Goal: Information Seeking & Learning: Learn about a topic

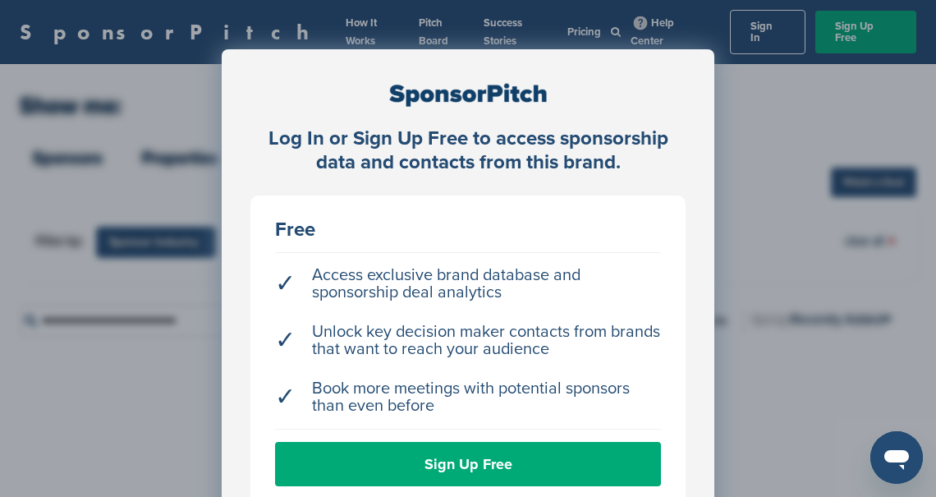
click at [815, 384] on div "Log In or Sign Up Free to access sponsorship data and contacts from this brand.…" at bounding box center [468, 289] width 936 height 579
click at [757, 194] on div "Log In or Sign Up Free to access sponsorship data and contacts from this brand.…" at bounding box center [468, 289] width 936 height 579
click at [768, 29] on div "Log In or Sign Up Free to access sponsorship data and contacts from this brand.…" at bounding box center [468, 289] width 936 height 579
drag, startPoint x: 731, startPoint y: 364, endPoint x: 738, endPoint y: 333, distance: 31.9
click at [731, 364] on div "Log In or Sign Up Free to access sponsorship data and contacts from this brand.…" at bounding box center [468, 289] width 936 height 579
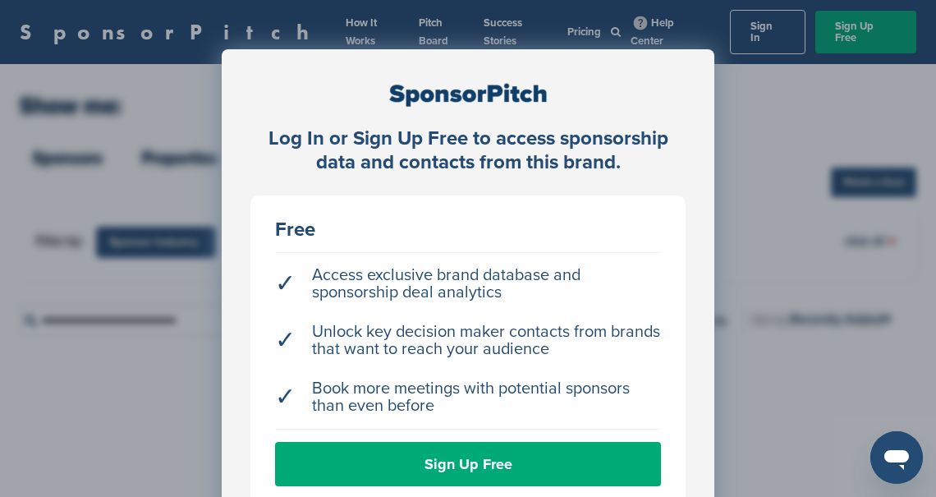
click at [794, 78] on div "Log In or Sign Up Free to access sponsorship data and contacts from this brand.…" at bounding box center [468, 289] width 936 height 579
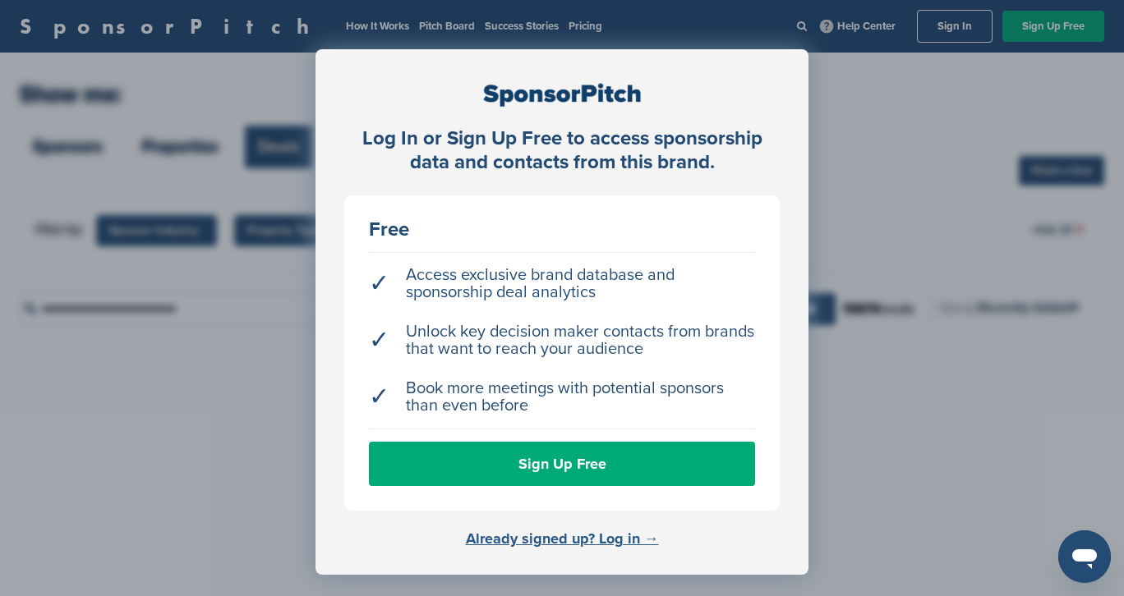
drag, startPoint x: 930, startPoint y: 137, endPoint x: 565, endPoint y: 541, distance: 544.3
click at [565, 496] on link "Already signed up? Log in →" at bounding box center [562, 539] width 193 height 18
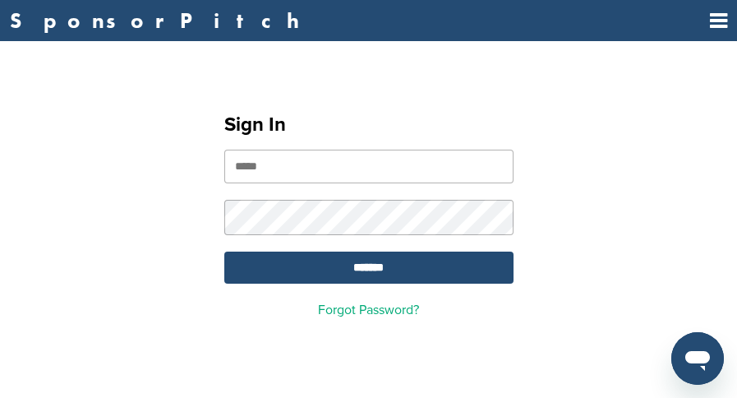
type input "**********"
drag, startPoint x: 1104, startPoint y: 2, endPoint x: 377, endPoint y: 81, distance: 731.2
click at [379, 80] on div "**********" at bounding box center [368, 208] width 737 height 295
click at [617, 320] on div "**********" at bounding box center [368, 208] width 737 height 295
click at [366, 269] on input "*******" at bounding box center [368, 267] width 289 height 32
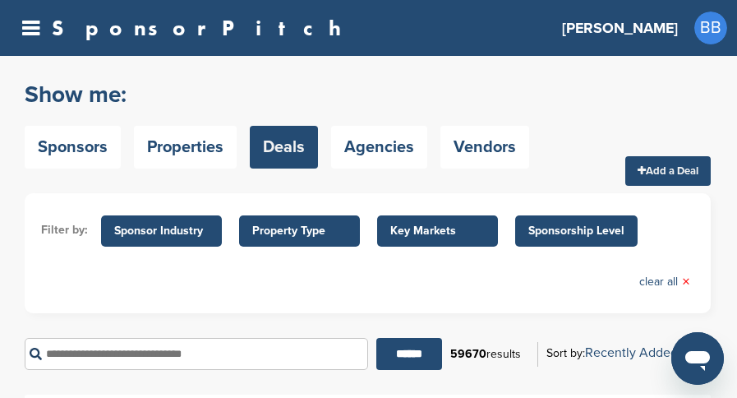
click at [709, 24] on span "BB" at bounding box center [710, 27] width 33 height 33
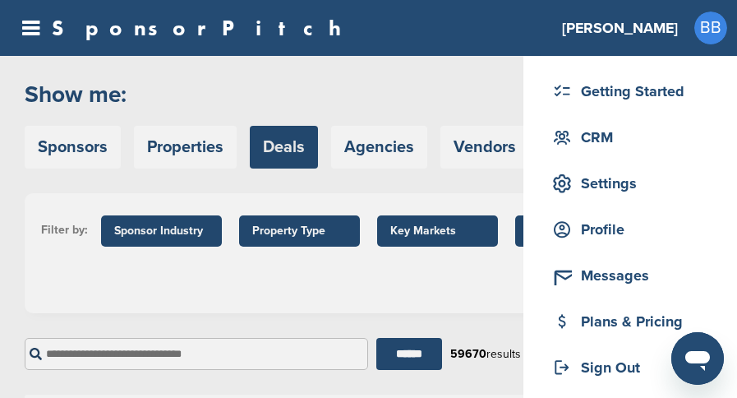
click at [724, 20] on span "BB" at bounding box center [710, 27] width 33 height 33
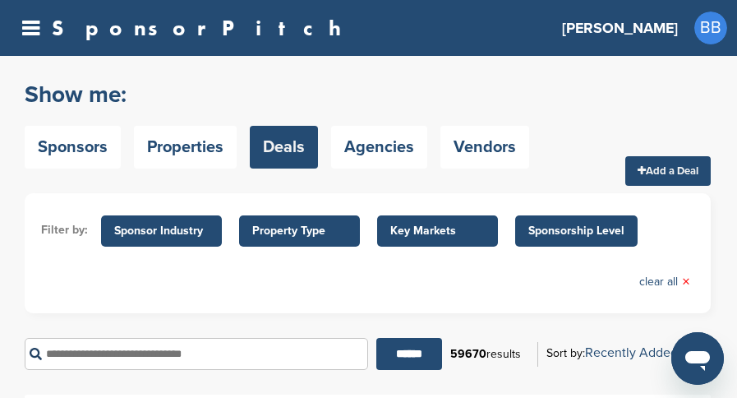
click at [668, 27] on h3 "[PERSON_NAME]" at bounding box center [620, 27] width 116 height 23
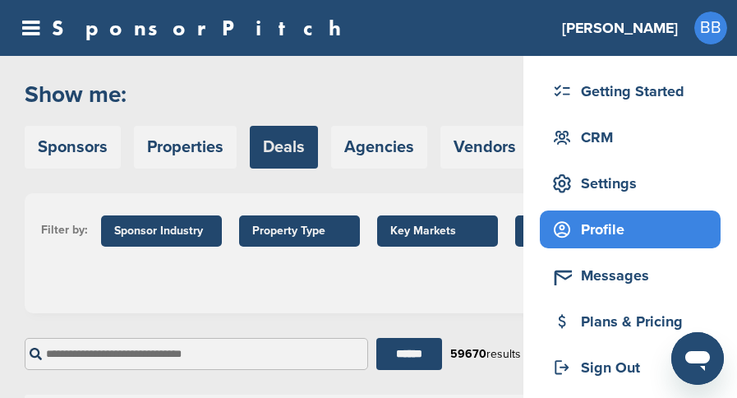
click at [601, 228] on div "Profile" at bounding box center [634, 229] width 172 height 30
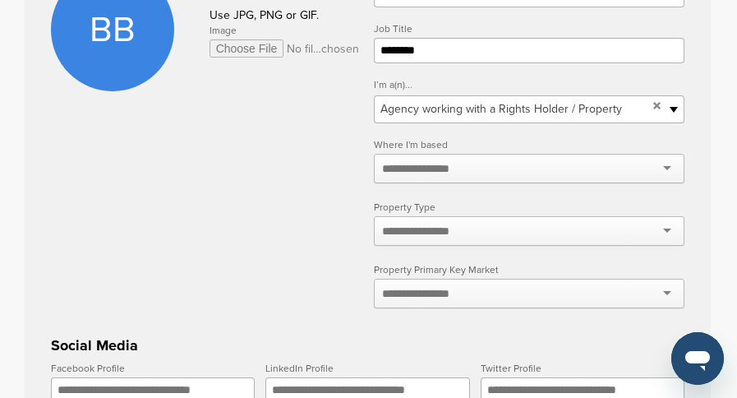
scroll to position [329, 0]
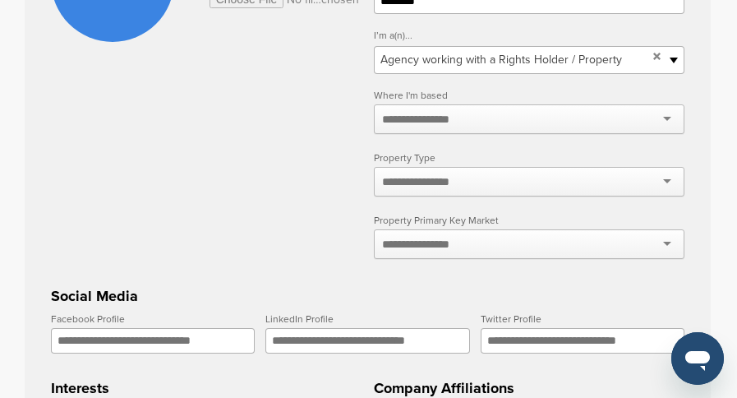
click at [664, 121] on div at bounding box center [529, 119] width 310 height 30
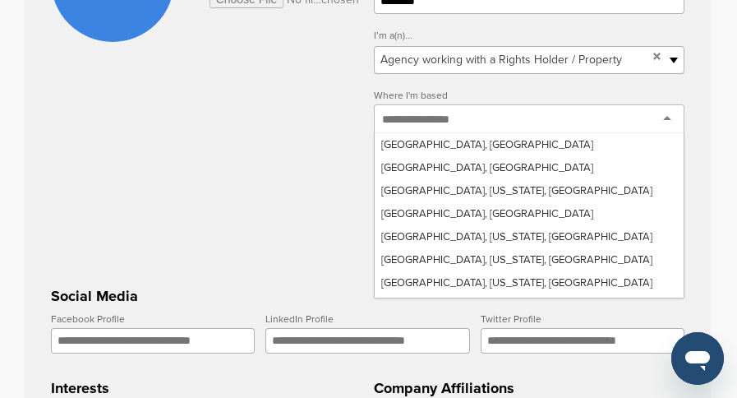
scroll to position [0, 0]
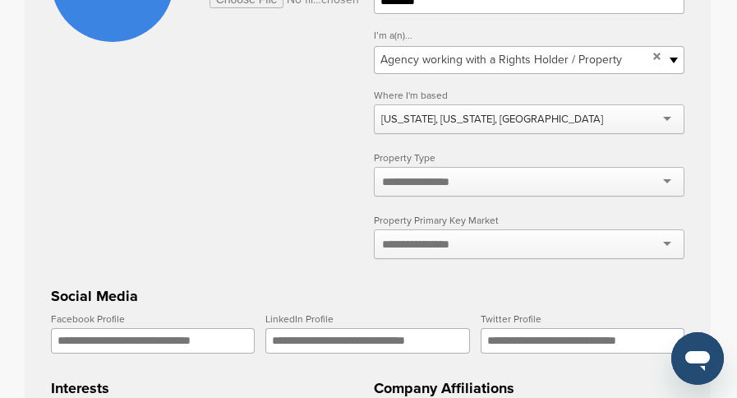
click at [664, 182] on div at bounding box center [529, 182] width 310 height 30
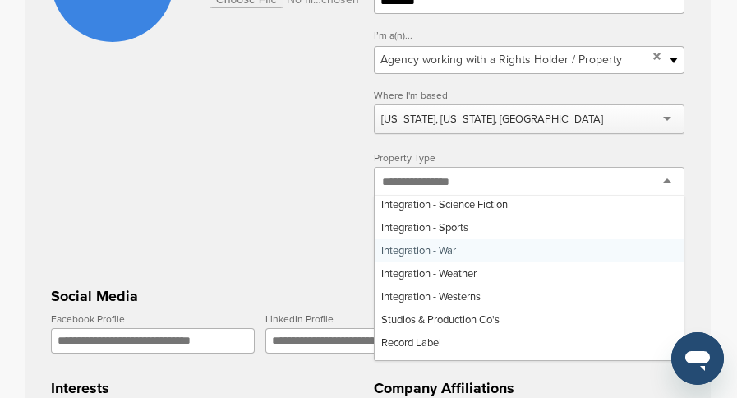
scroll to position [739, 0]
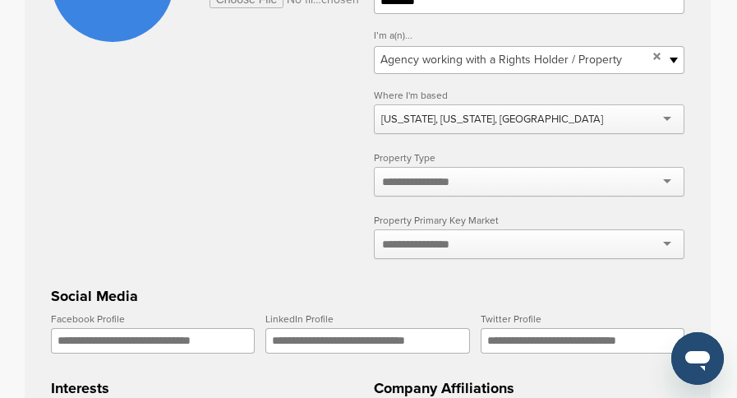
click at [285, 234] on form "**********" at bounding box center [367, 331] width 633 height 825
click at [667, 245] on div at bounding box center [529, 244] width 310 height 30
click at [274, 230] on form "**********" at bounding box center [367, 331] width 633 height 825
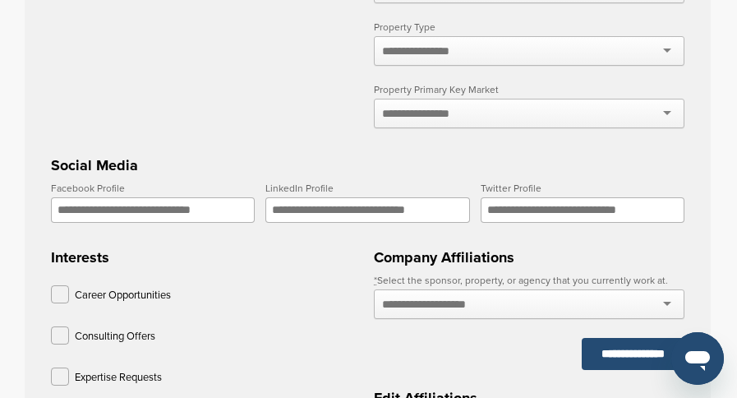
scroll to position [493, 0]
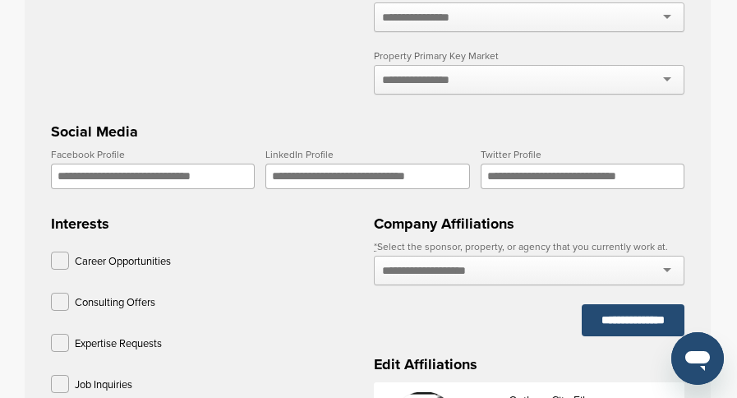
click at [310, 183] on input "LinkedIn Profile" at bounding box center [367, 175] width 204 height 25
paste input "**********"
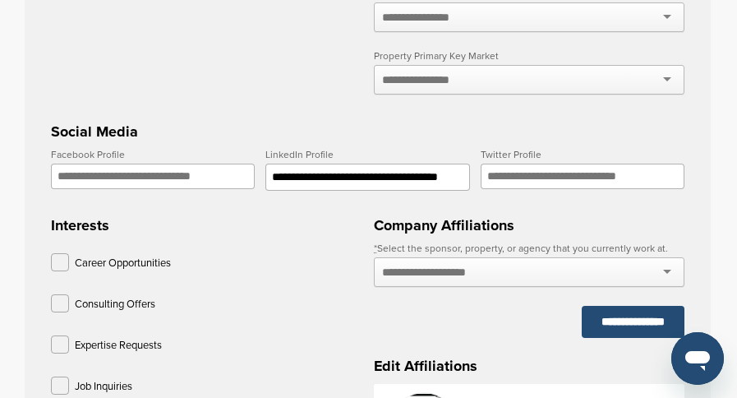
type input "**********"
click at [661, 273] on div at bounding box center [529, 272] width 310 height 30
click at [502, 278] on input "text" at bounding box center [442, 271] width 120 height 15
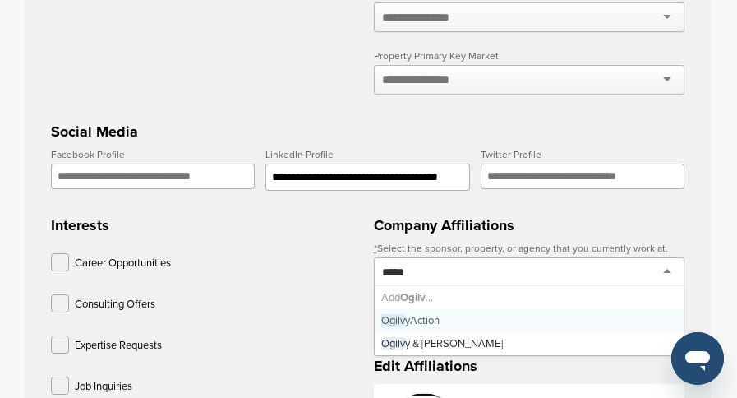
type input "******"
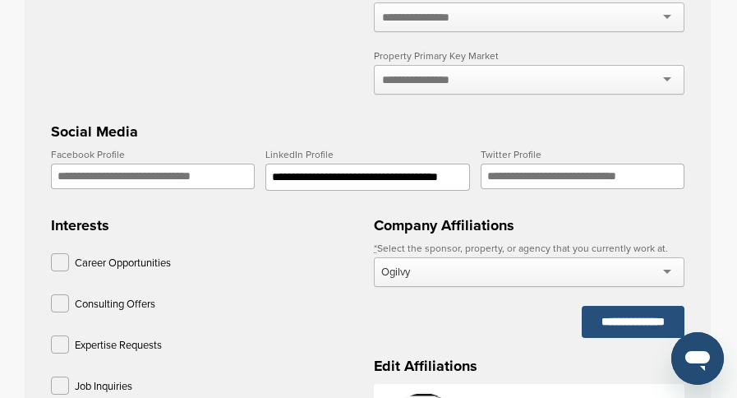
click at [632, 329] on input "**********" at bounding box center [633, 322] width 103 height 32
click at [609, 324] on input "**********" at bounding box center [633, 322] width 103 height 32
click at [668, 270] on div "Ogilvy" at bounding box center [529, 272] width 310 height 30
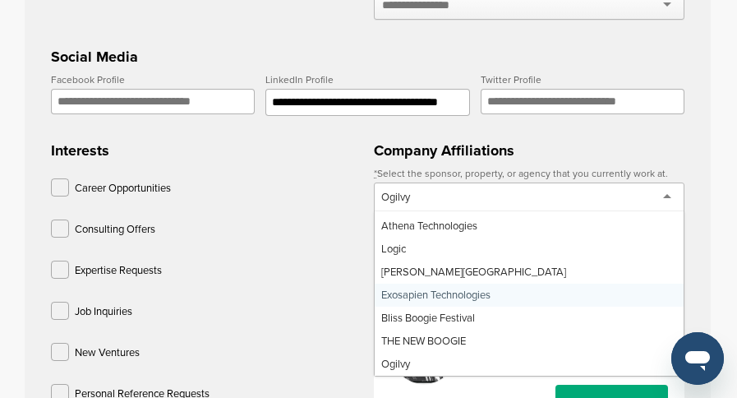
scroll to position [575, 0]
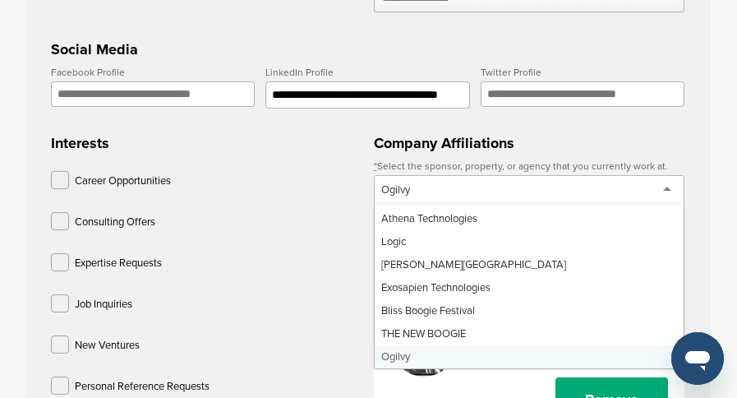
click at [425, 352] on div "Company Affiliations * Select the sponsor, property, or agency that you current…" at bounding box center [529, 285] width 310 height 321
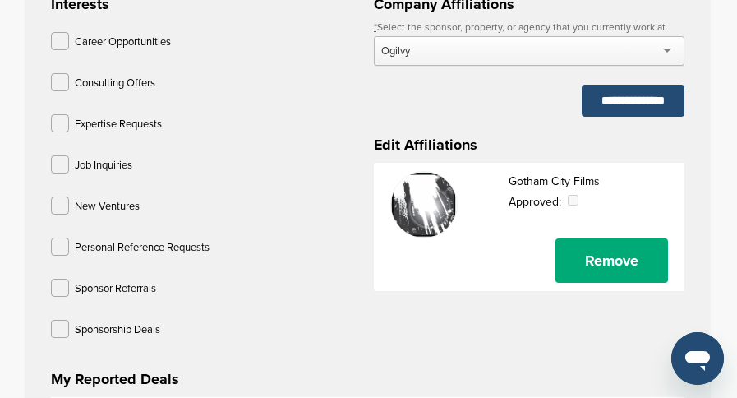
scroll to position [657, 0]
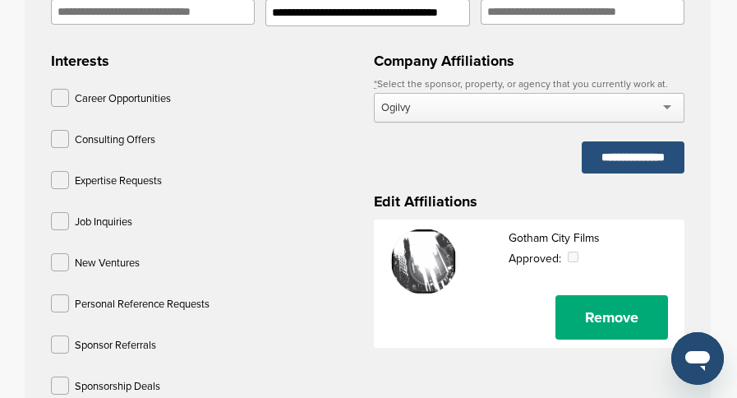
click at [632, 161] on input "**********" at bounding box center [633, 157] width 103 height 32
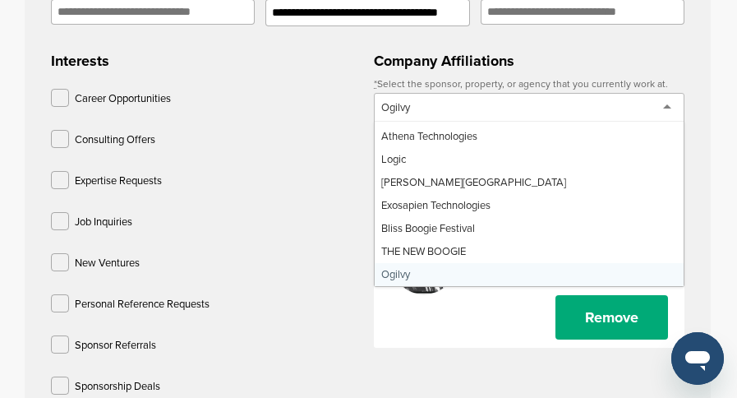
click at [670, 110] on div "Ogilvy" at bounding box center [529, 108] width 310 height 30
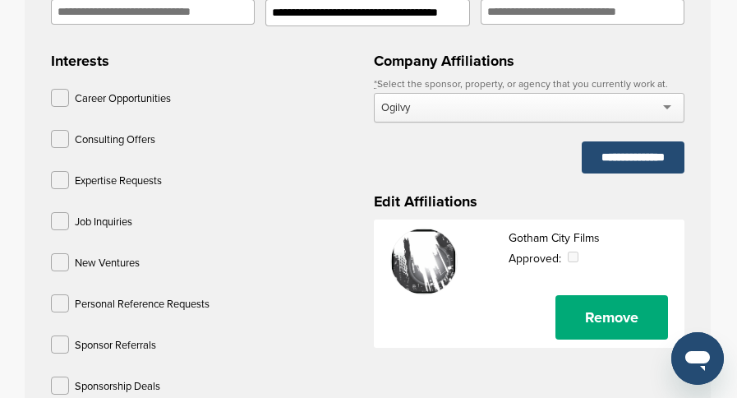
drag, startPoint x: 483, startPoint y: 109, endPoint x: 386, endPoint y: 113, distance: 97.0
click at [386, 113] on div "Ogilvy" at bounding box center [529, 108] width 310 height 30
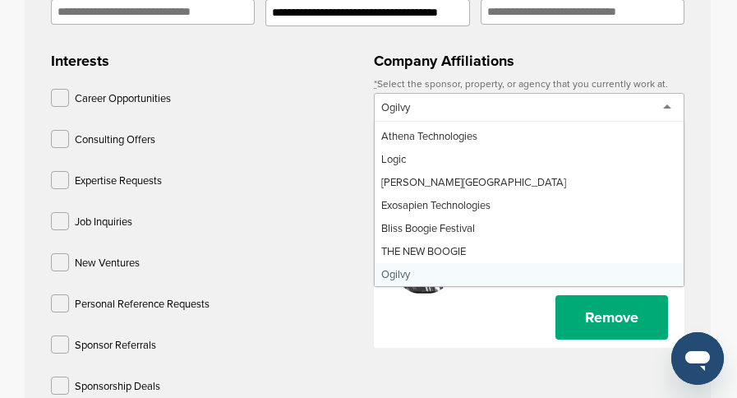
click at [460, 115] on div "Ogilvy" at bounding box center [529, 108] width 310 height 30
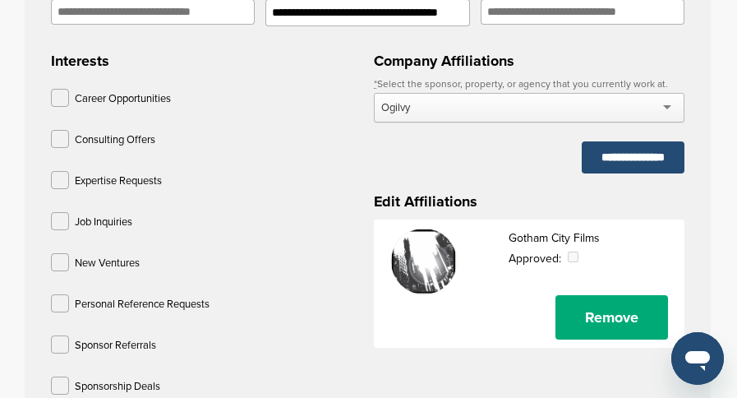
drag, startPoint x: 401, startPoint y: 111, endPoint x: 354, endPoint y: 111, distance: 46.8
click at [354, 111] on form "**********" at bounding box center [367, 3] width 633 height 827
click at [415, 106] on div "Ogilvy" at bounding box center [529, 108] width 310 height 30
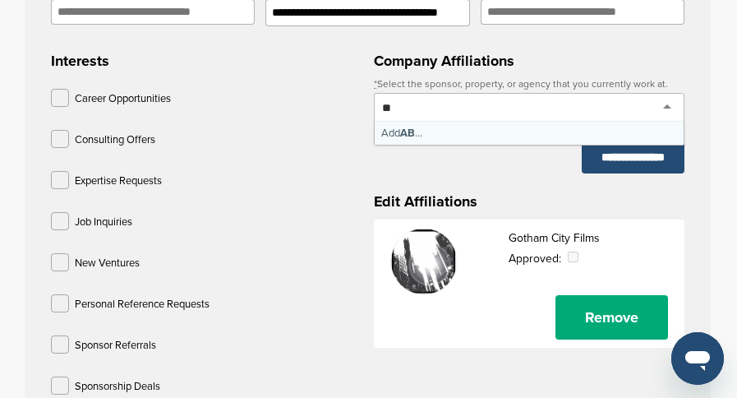
scroll to position [0, 0]
type input "***"
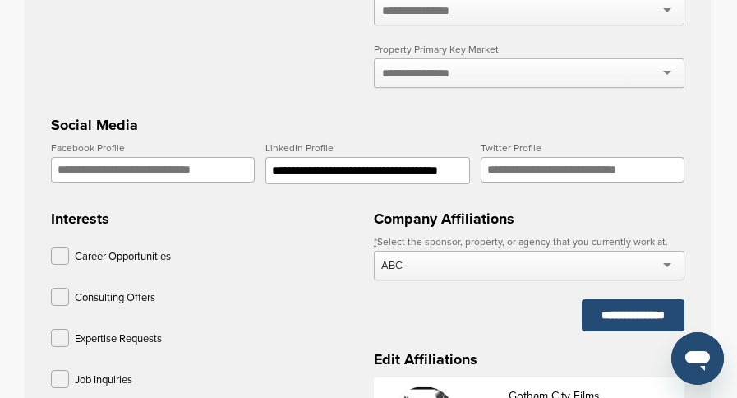
scroll to position [493, 0]
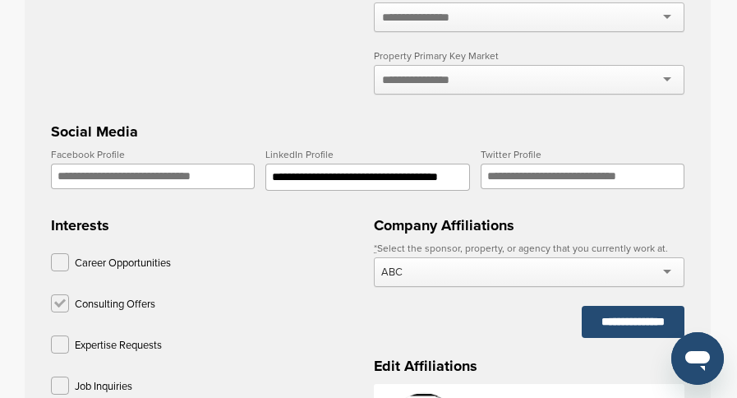
click at [57, 306] on label at bounding box center [60, 303] width 18 height 18
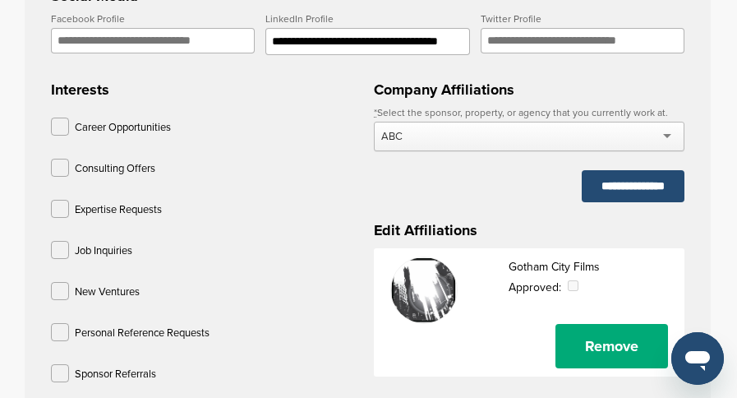
scroll to position [739, 0]
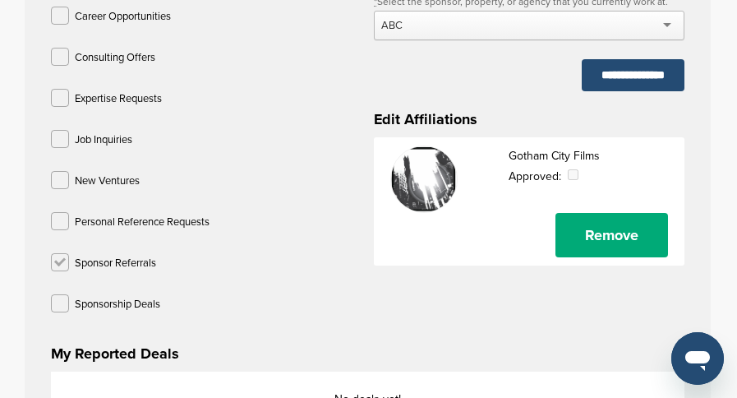
click at [60, 263] on label at bounding box center [60, 262] width 18 height 18
click at [64, 303] on label at bounding box center [60, 303] width 18 height 18
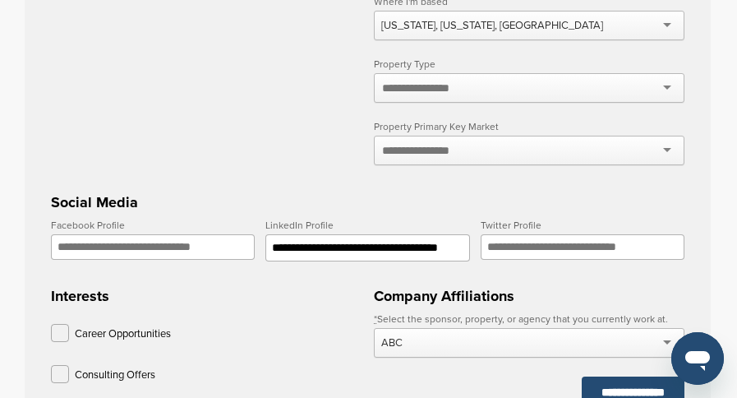
scroll to position [411, 0]
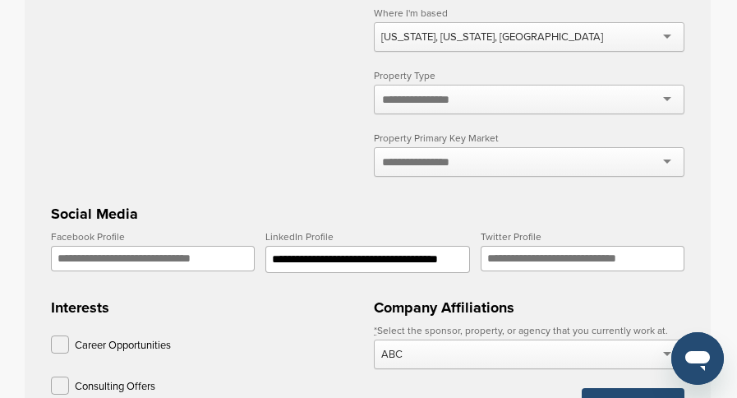
click at [670, 163] on div at bounding box center [529, 162] width 310 height 30
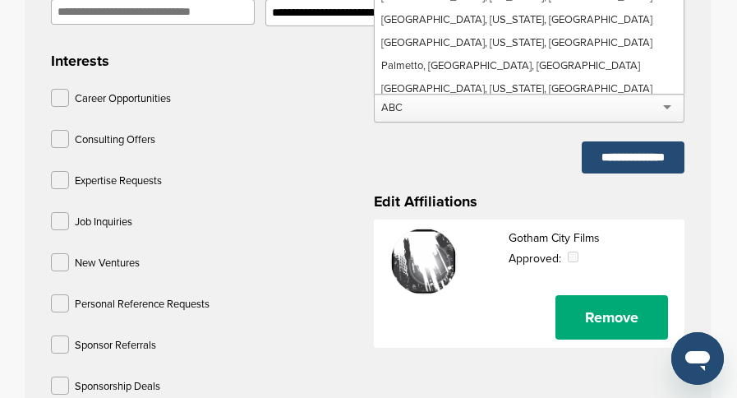
scroll to position [20452, 0]
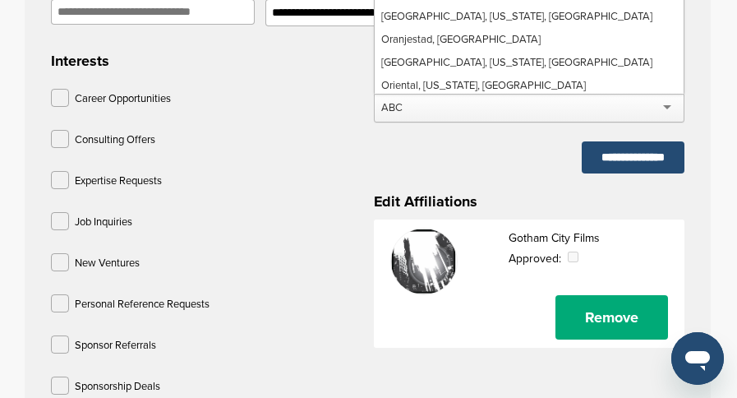
click at [325, 71] on h3 "Interests" at bounding box center [206, 60] width 310 height 23
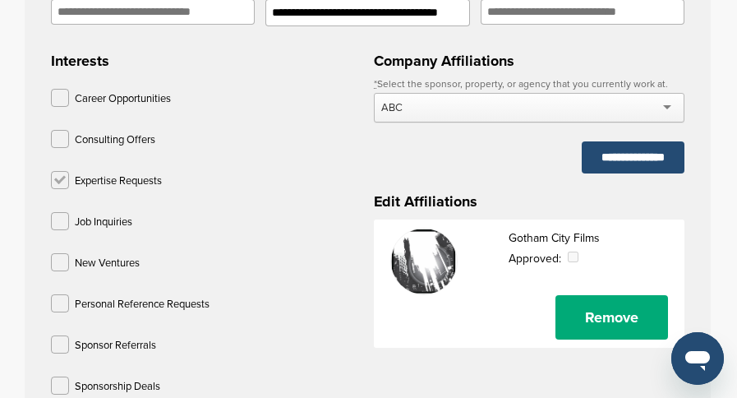
click at [57, 186] on label at bounding box center [60, 180] width 18 height 18
click at [63, 262] on label at bounding box center [60, 262] width 18 height 18
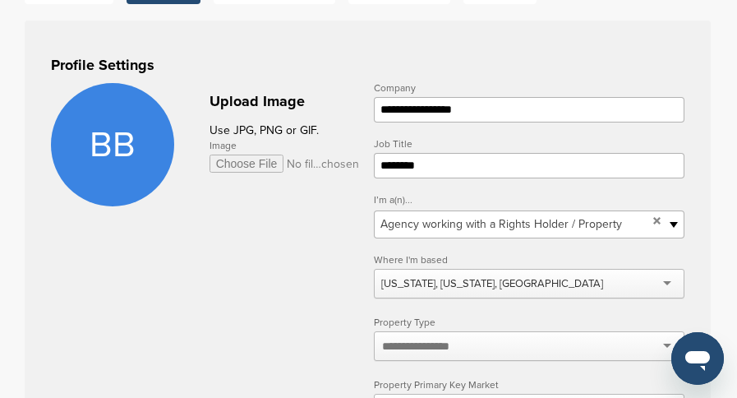
scroll to position [329, 0]
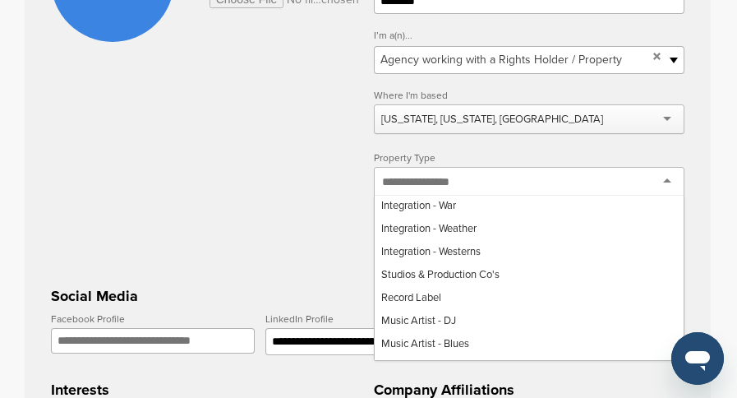
click at [668, 186] on div at bounding box center [529, 182] width 310 height 30
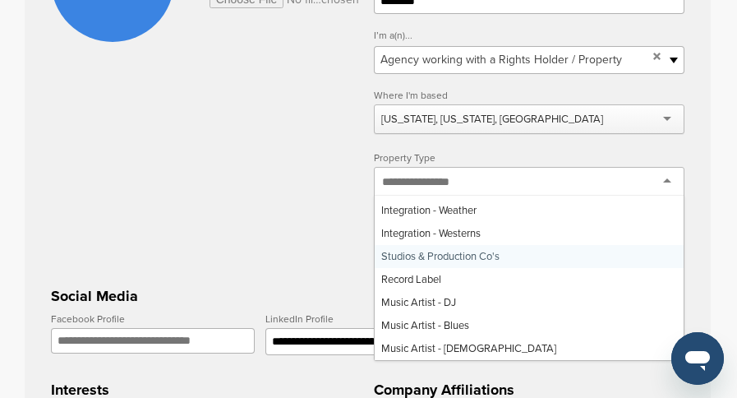
scroll to position [764, 0]
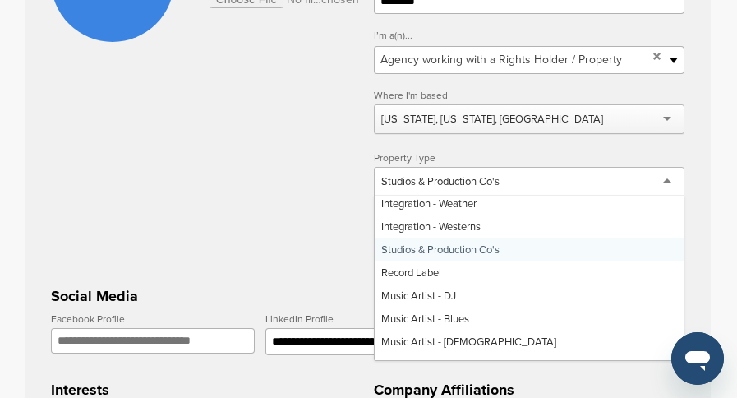
click at [667, 182] on div "Studios & Production Co's" at bounding box center [529, 182] width 310 height 30
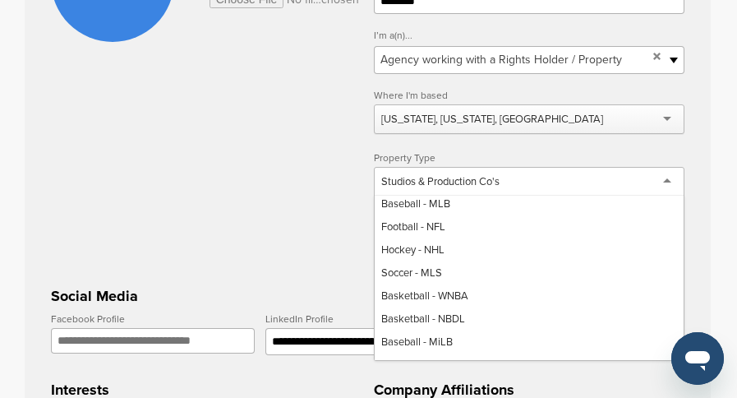
scroll to position [6760, 0]
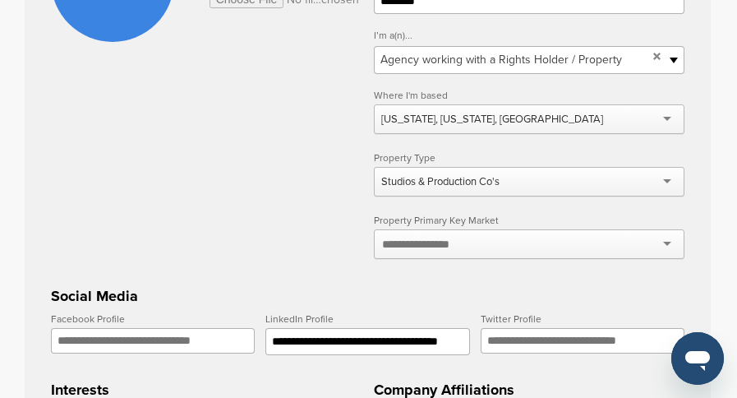
click at [341, 210] on form "**********" at bounding box center [367, 332] width 633 height 827
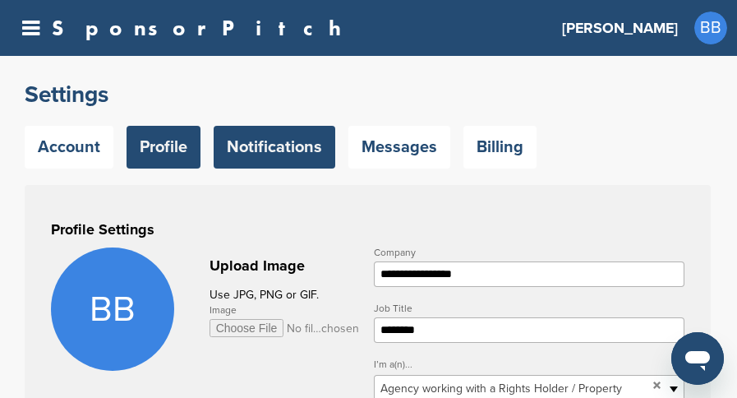
click at [274, 163] on link "Notifications" at bounding box center [275, 147] width 122 height 43
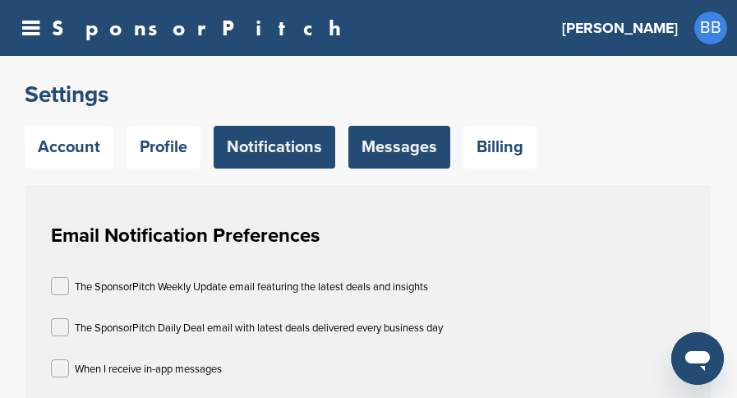
click at [415, 151] on link "Messages" at bounding box center [399, 147] width 102 height 43
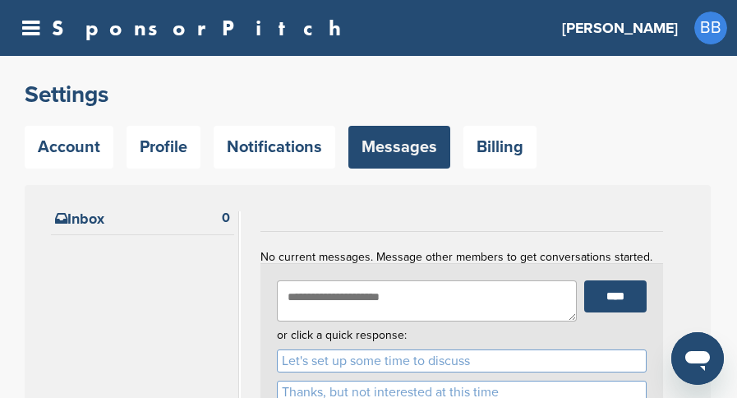
scroll to position [82, 0]
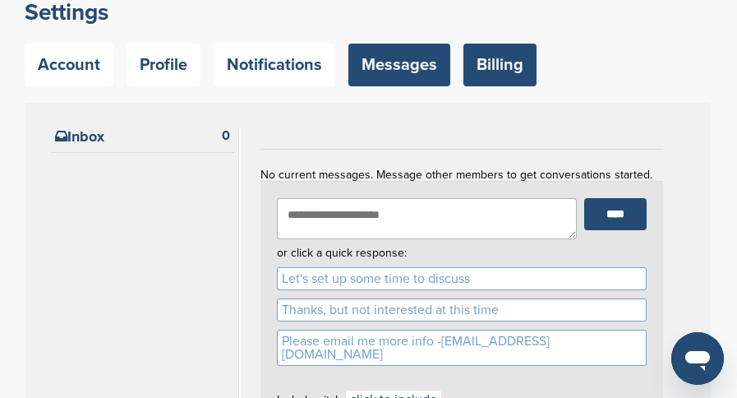
click at [490, 72] on link "Billing" at bounding box center [499, 65] width 73 height 43
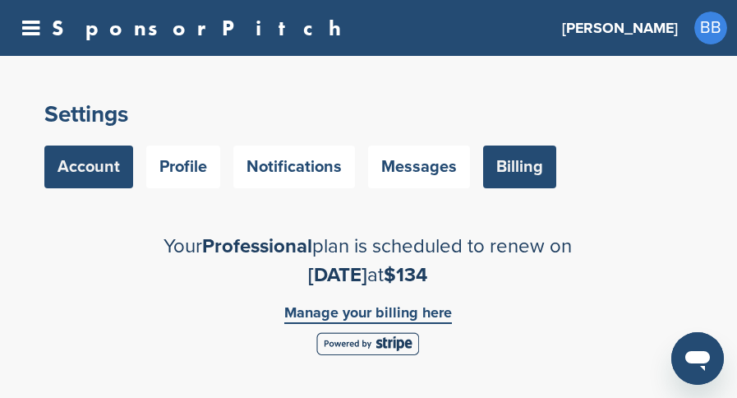
click at [113, 171] on link "Account" at bounding box center [88, 166] width 89 height 43
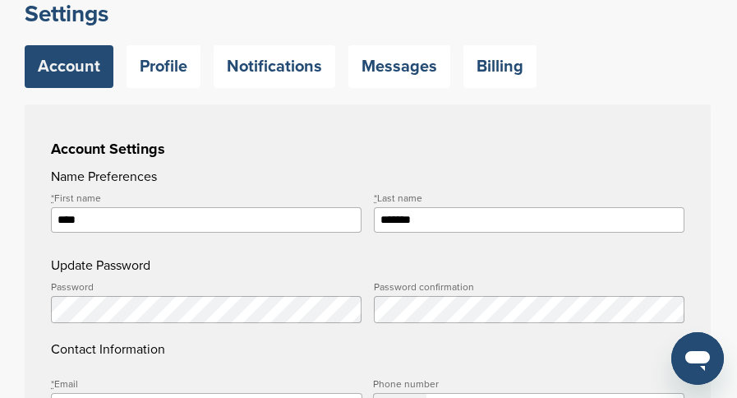
scroll to position [164, 0]
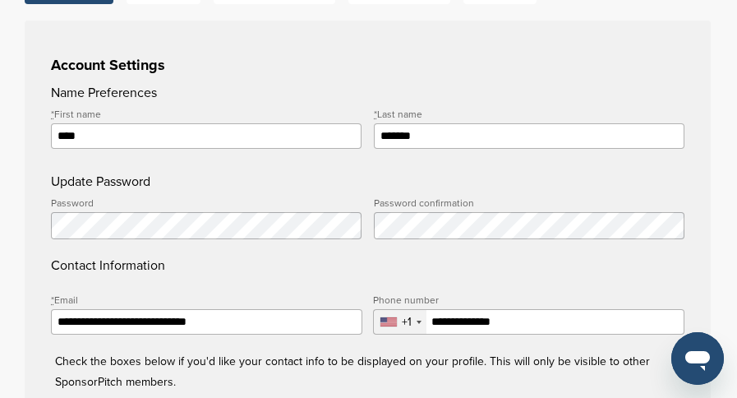
click at [419, 251] on h4 "Contact Information" at bounding box center [367, 236] width 633 height 77
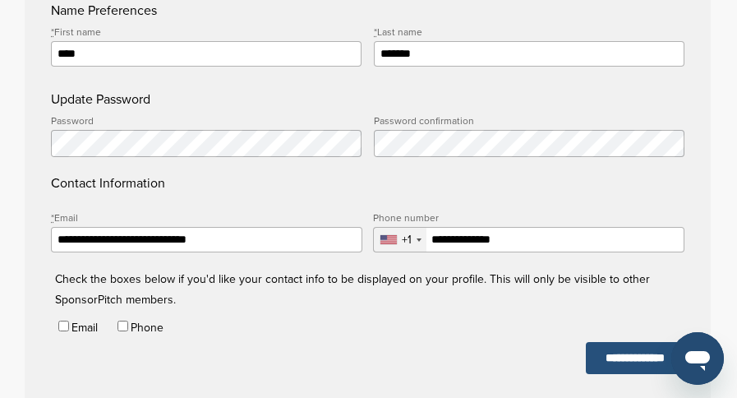
click at [612, 354] on input "**********" at bounding box center [635, 358] width 99 height 32
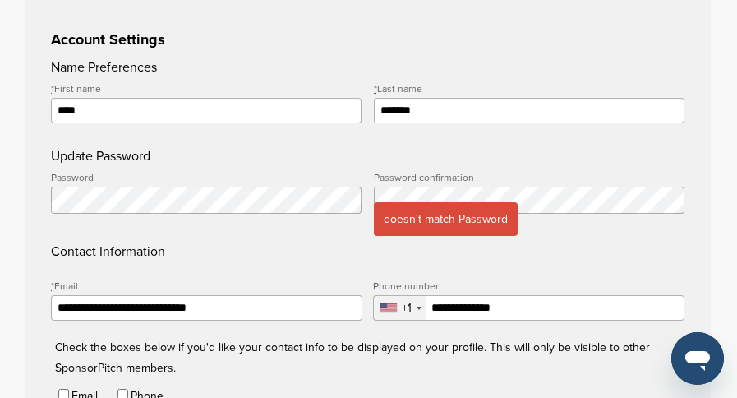
scroll to position [246, 0]
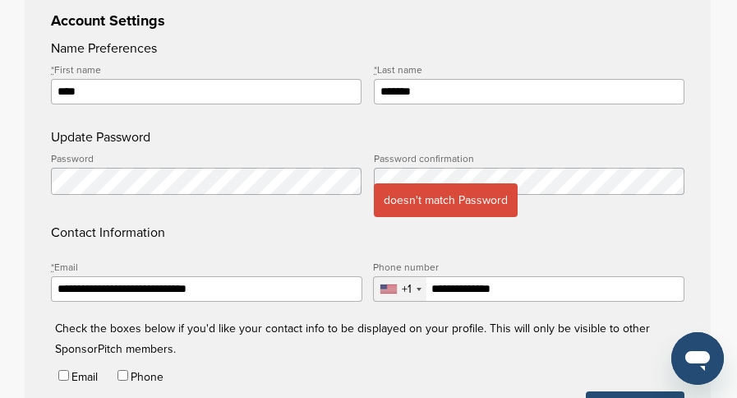
click at [2, 179] on div "**********" at bounding box center [368, 163] width 737 height 632
drag, startPoint x: 39, startPoint y: 183, endPoint x: 44, endPoint y: 195, distance: 13.0
click at [44, 195] on div "**********" at bounding box center [368, 212] width 686 height 473
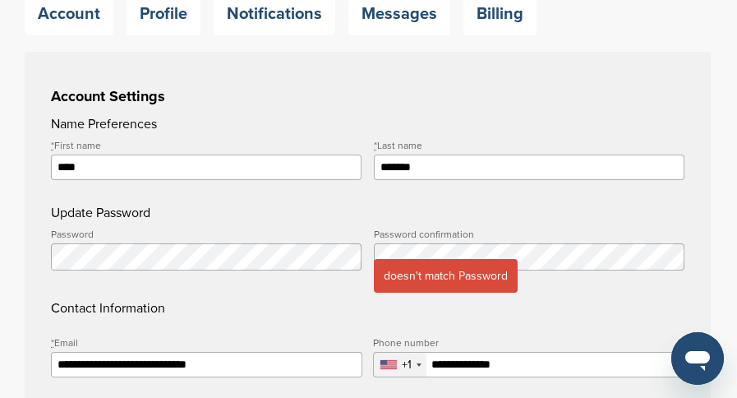
scroll to position [164, 0]
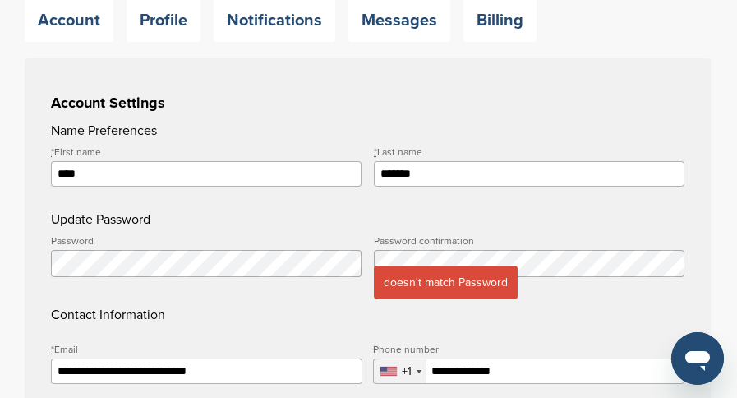
click at [404, 310] on h4 "Contact Information" at bounding box center [367, 280] width 633 height 89
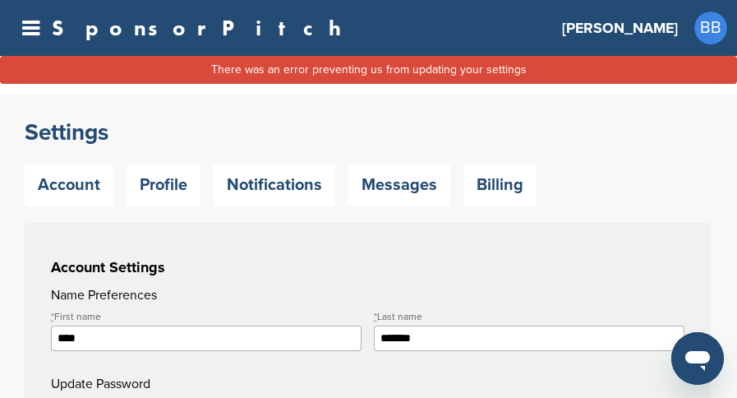
click at [708, 26] on span "BB" at bounding box center [710, 27] width 33 height 33
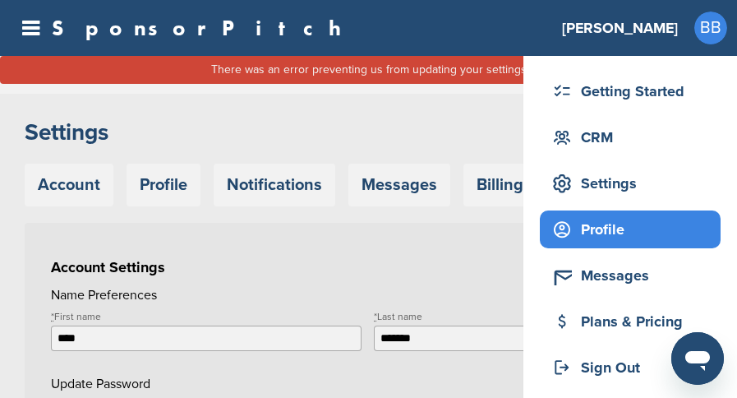
click at [604, 216] on div "Profile" at bounding box center [634, 229] width 172 height 30
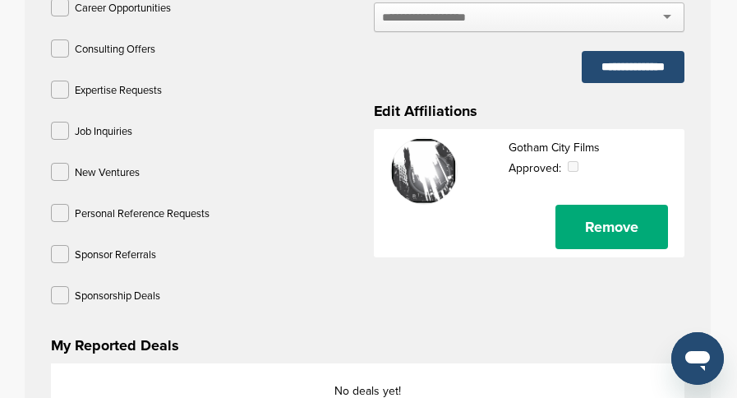
scroll to position [739, 0]
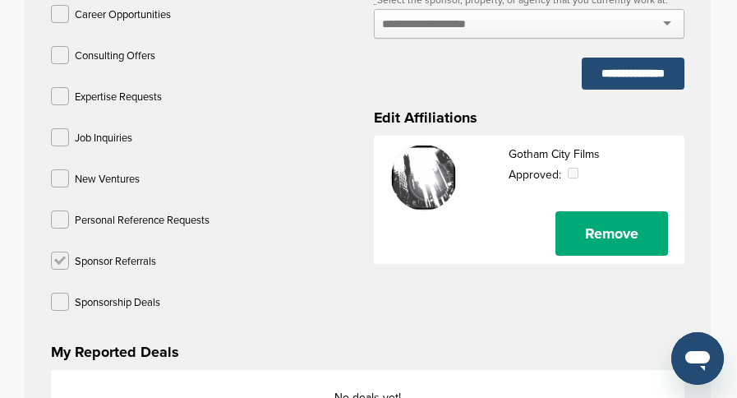
click at [61, 266] on label at bounding box center [60, 260] width 18 height 18
click at [70, 305] on div "Sponsorship Deals" at bounding box center [206, 304] width 310 height 25
click at [56, 305] on label at bounding box center [60, 301] width 18 height 18
click at [63, 104] on label at bounding box center [60, 96] width 18 height 18
click at [66, 57] on label at bounding box center [60, 55] width 18 height 18
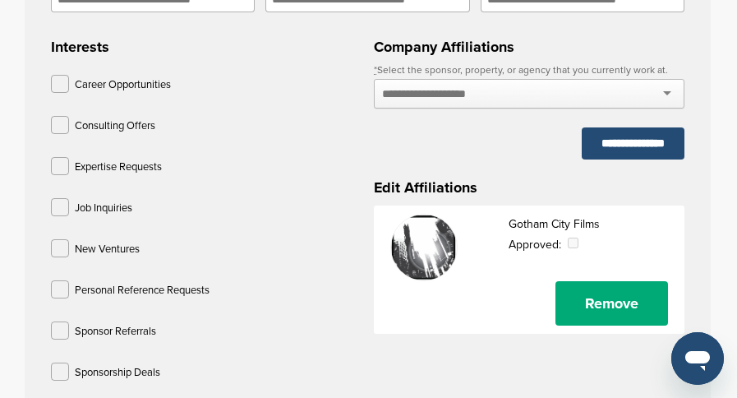
scroll to position [575, 0]
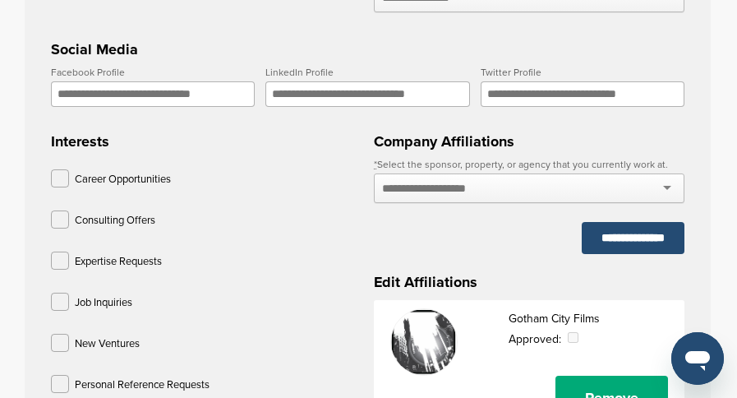
click at [306, 98] on input "LinkedIn Profile" at bounding box center [367, 93] width 204 height 25
paste input "**********"
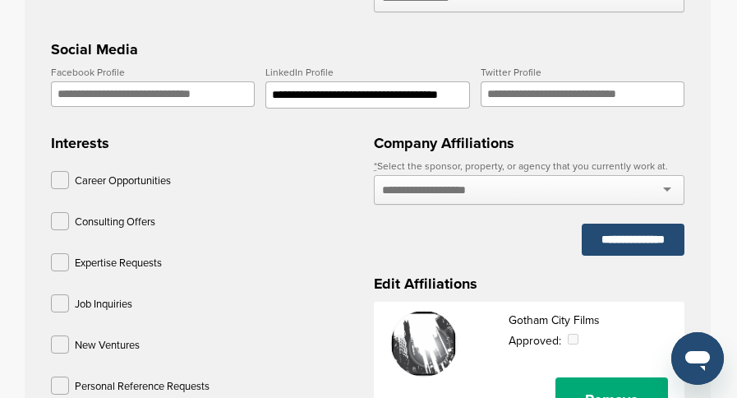
type input "**********"
click at [405, 185] on div at bounding box center [529, 190] width 310 height 30
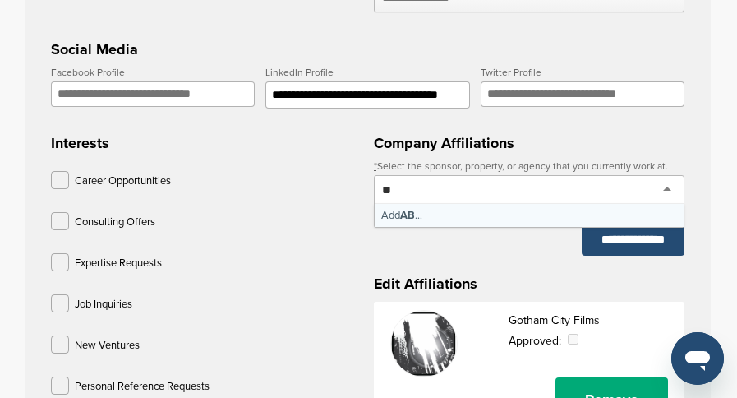
type input "***"
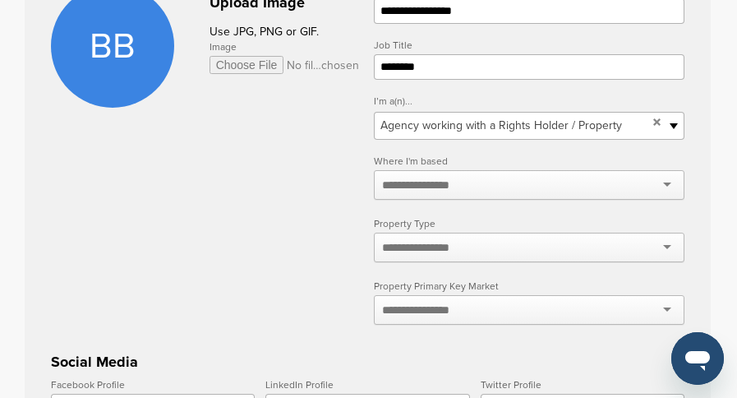
scroll to position [246, 0]
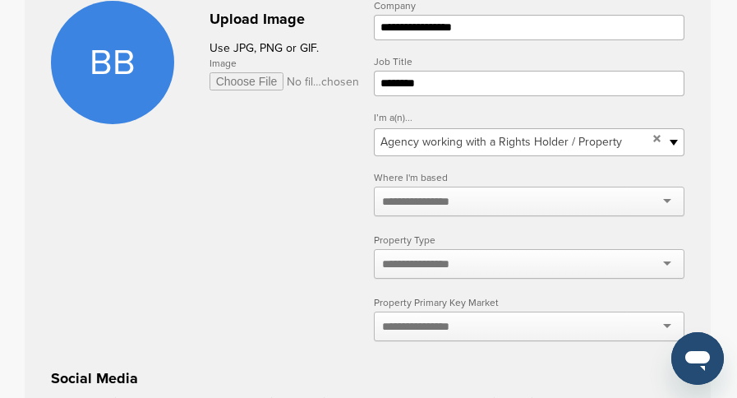
click at [668, 202] on div at bounding box center [529, 201] width 310 height 30
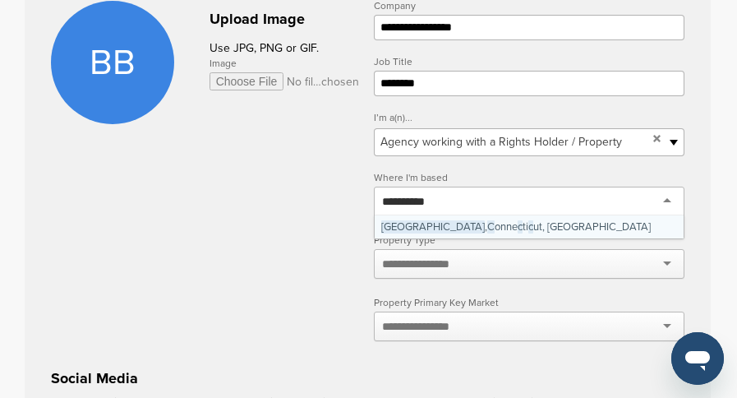
type input "**********"
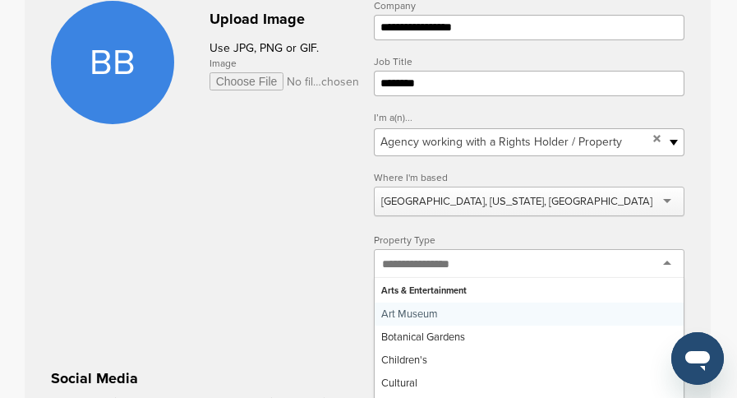
click at [667, 267] on div at bounding box center [529, 264] width 310 height 30
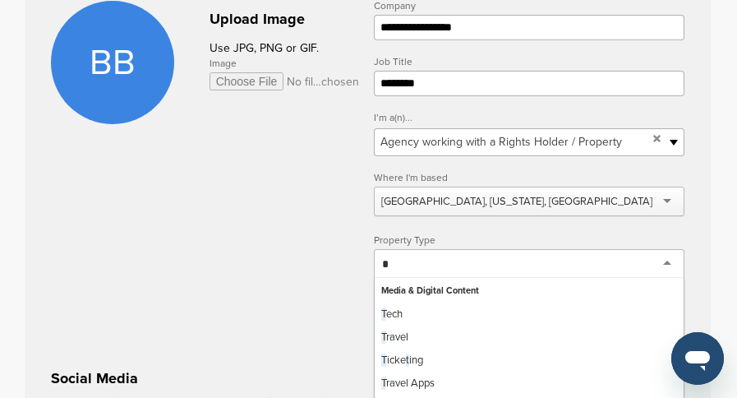
scroll to position [1984, 0]
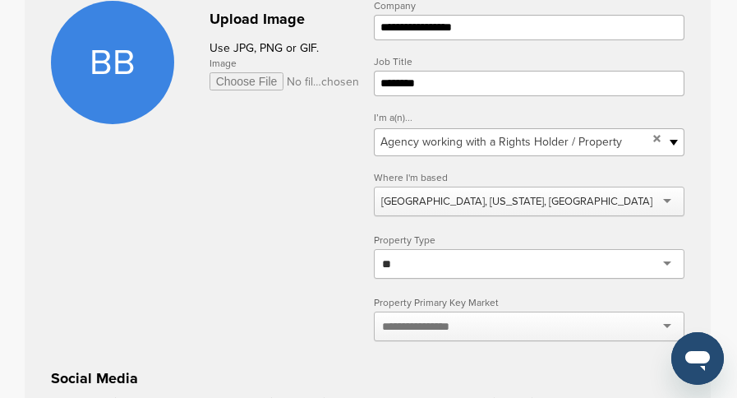
type input "*"
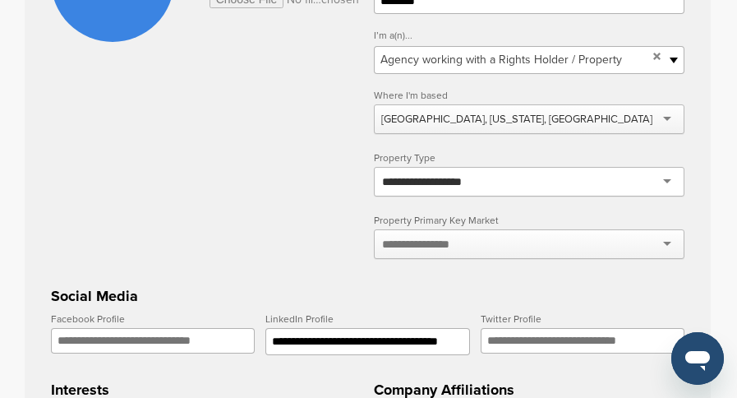
type input "**********"
click at [560, 244] on div at bounding box center [529, 244] width 310 height 30
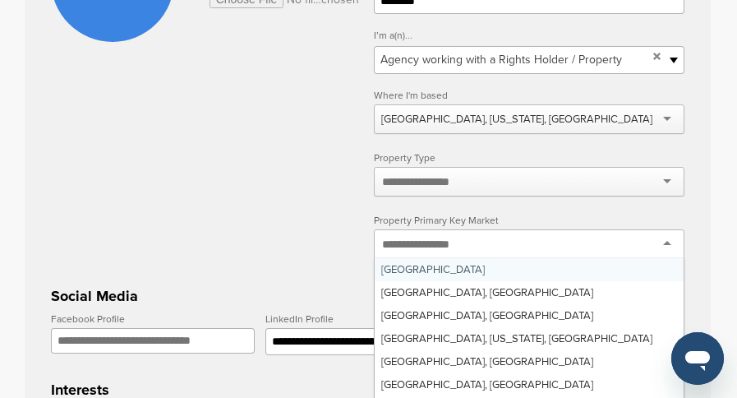
click at [558, 245] on div at bounding box center [529, 244] width 310 height 30
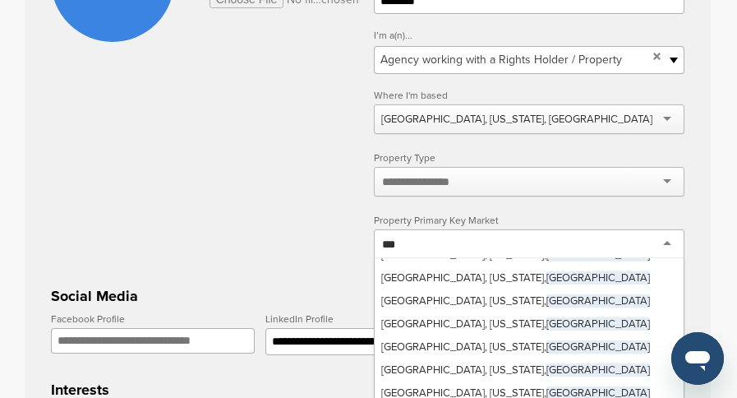
scroll to position [2622, 0]
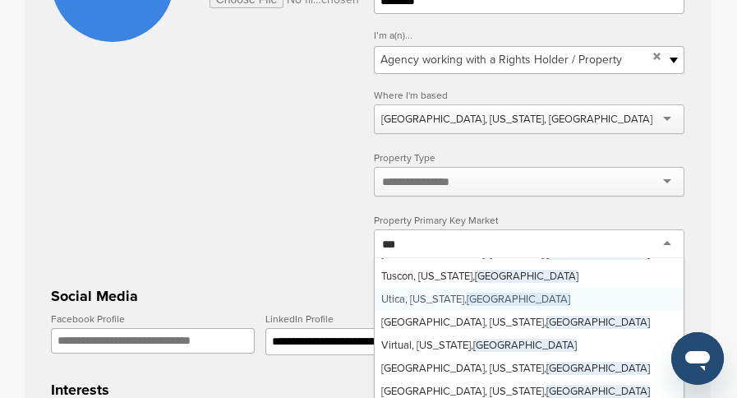
type input "***"
click at [580, 218] on label "Property Primary Key Market" at bounding box center [529, 220] width 310 height 10
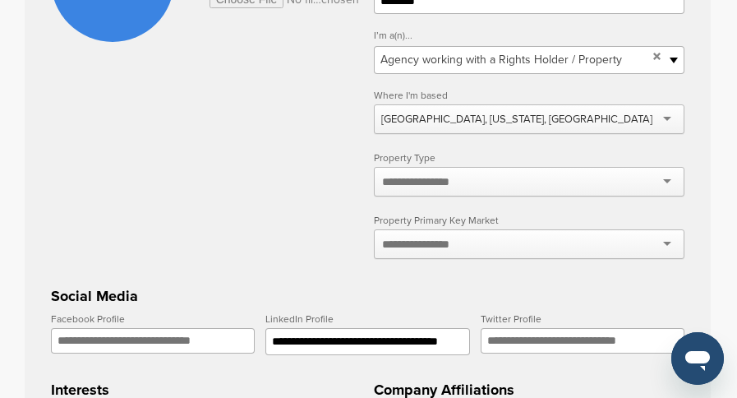
click at [527, 238] on div at bounding box center [529, 244] width 310 height 30
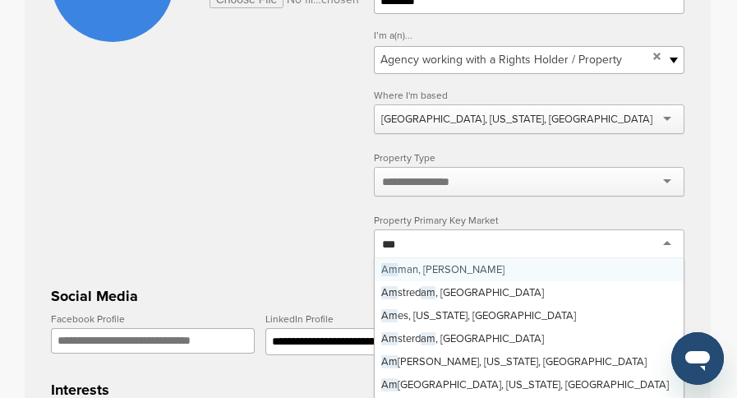
scroll to position [0, 0]
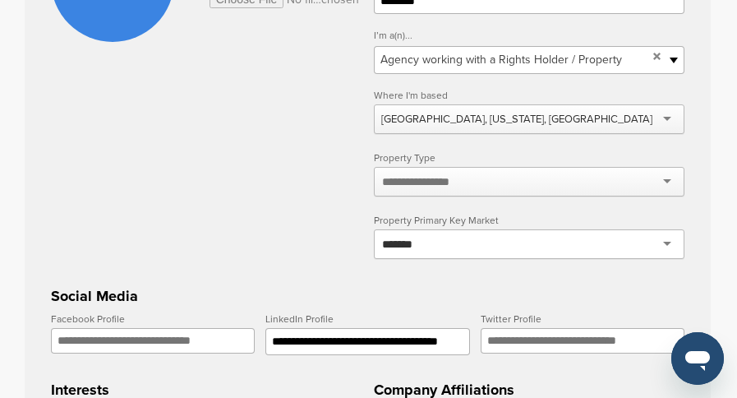
type input "*******"
click at [504, 289] on h3 "Social Media" at bounding box center [367, 295] width 633 height 23
click at [669, 240] on div at bounding box center [529, 244] width 310 height 30
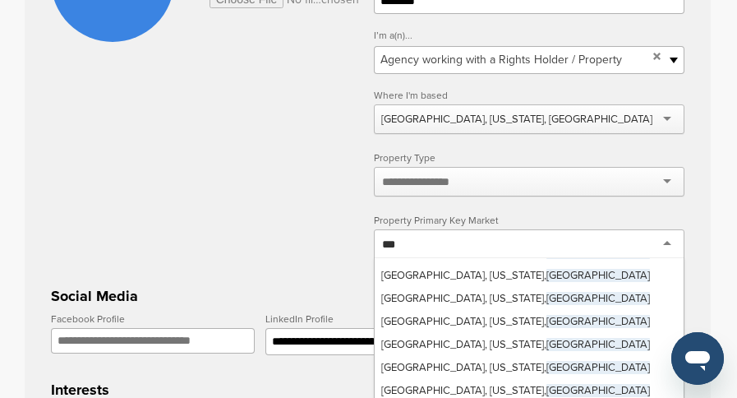
scroll to position [2464, 0]
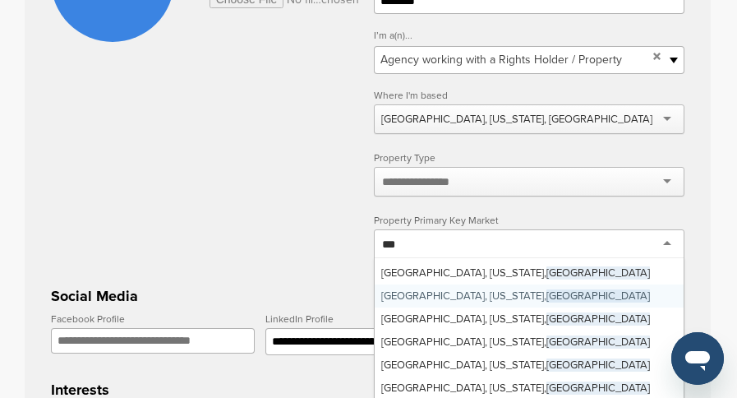
type input "***"
click at [256, 196] on form "**********" at bounding box center [367, 332] width 633 height 827
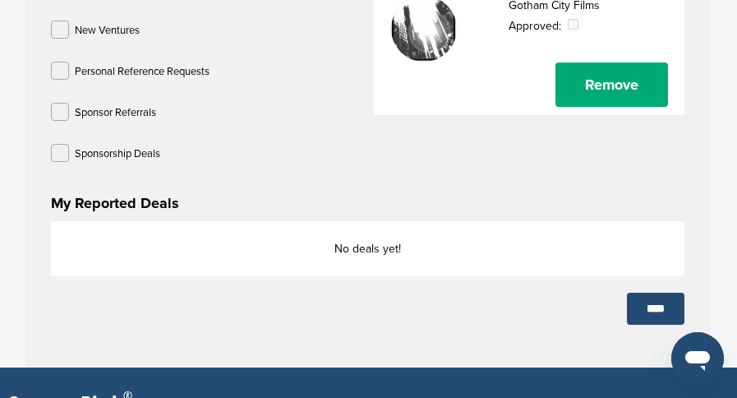
scroll to position [904, 0]
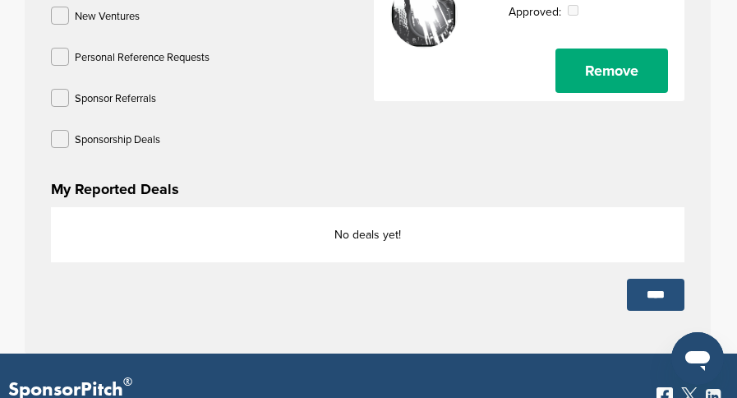
click at [655, 297] on input "****" at bounding box center [655, 294] width 57 height 32
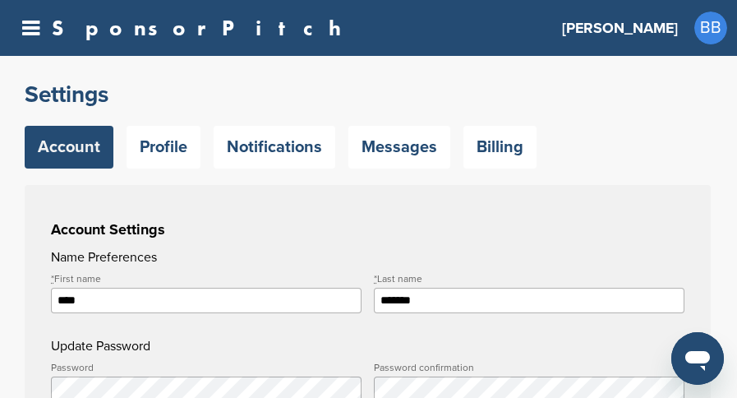
click at [664, 24] on h3 "[PERSON_NAME]" at bounding box center [620, 27] width 116 height 23
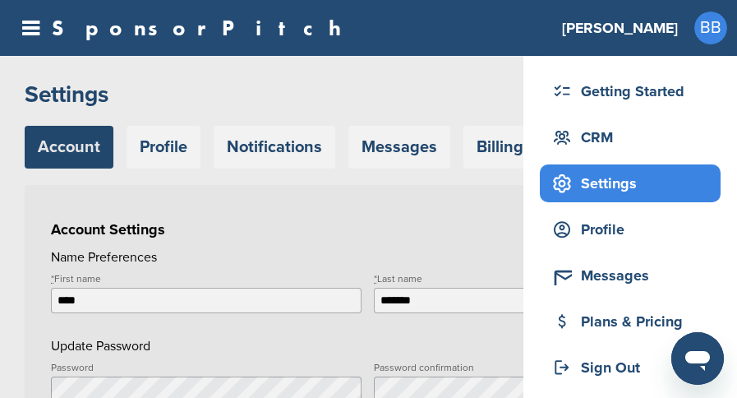
click at [545, 22] on div "SponsorPitch" at bounding box center [278, 27] width 536 height 21
click at [36, 29] on icon at bounding box center [30, 28] width 17 height 21
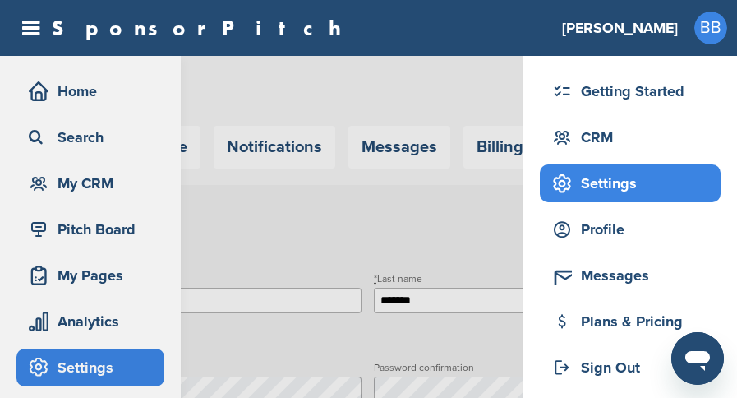
click at [67, 272] on div "Getting Started CRM Settings Profile Messages Plans & Pricing Sign Out" at bounding box center [368, 255] width 737 height 398
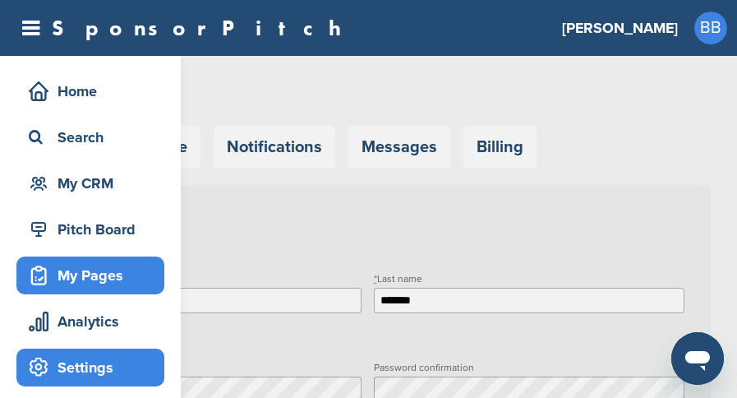
click at [90, 269] on div "My Pages" at bounding box center [95, 275] width 140 height 30
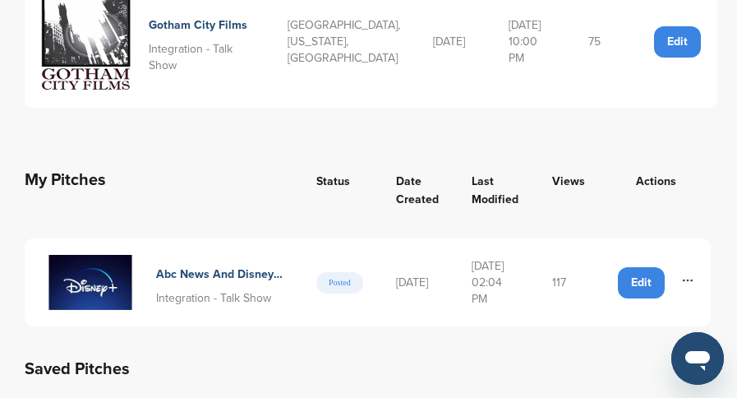
scroll to position [329, 0]
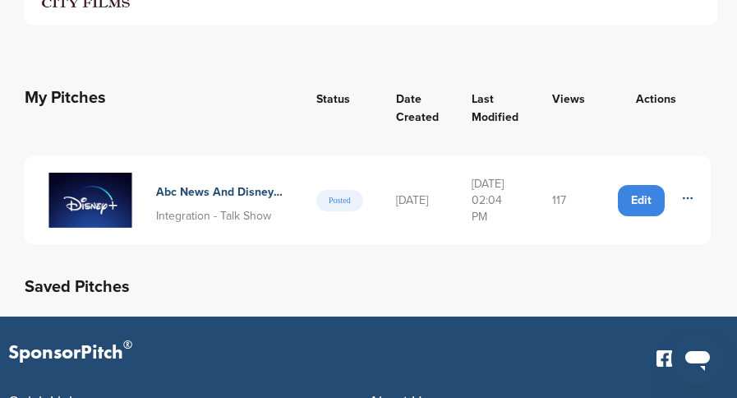
click at [664, 198] on div "Edit" at bounding box center [641, 200] width 47 height 31
click at [694, 201] on icon at bounding box center [687, 197] width 13 height 13
click at [675, 230] on span "Delete" at bounding box center [658, 235] width 55 height 18
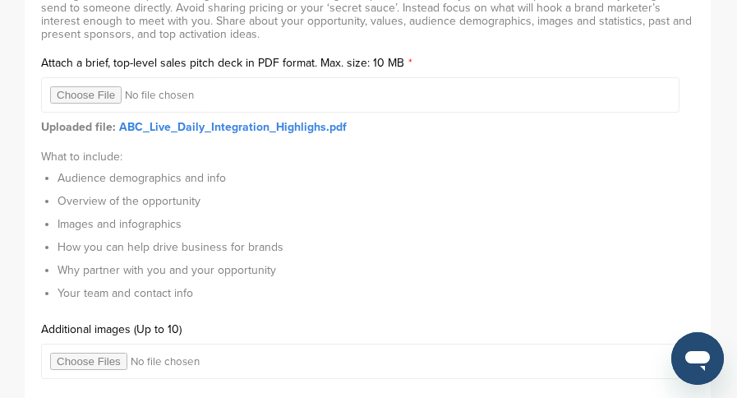
scroll to position [5585, 0]
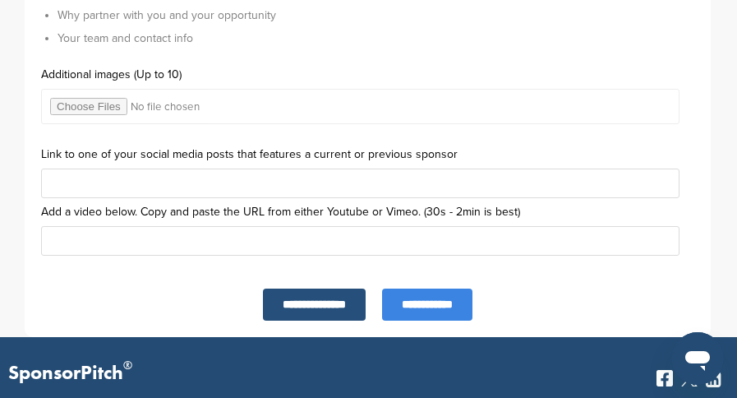
click at [335, 320] on input "**********" at bounding box center [314, 304] width 103 height 32
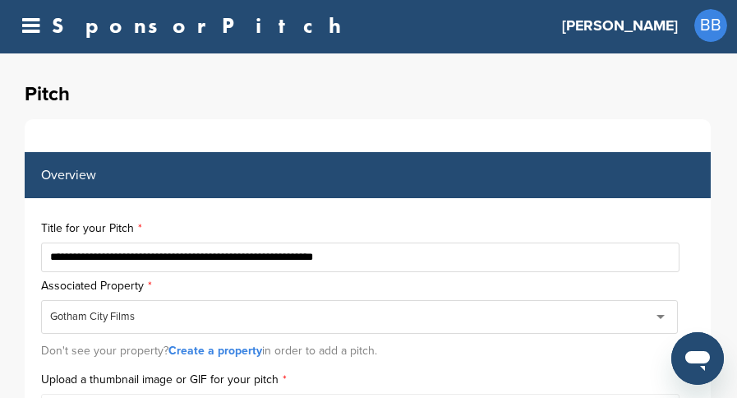
scroll to position [0, 0]
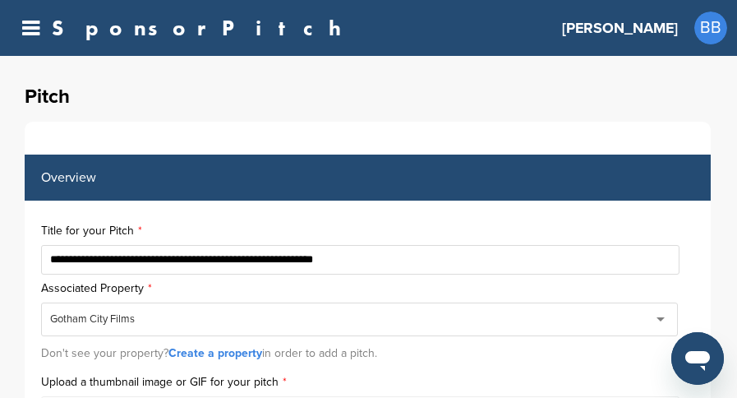
click at [26, 25] on icon at bounding box center [30, 28] width 17 height 21
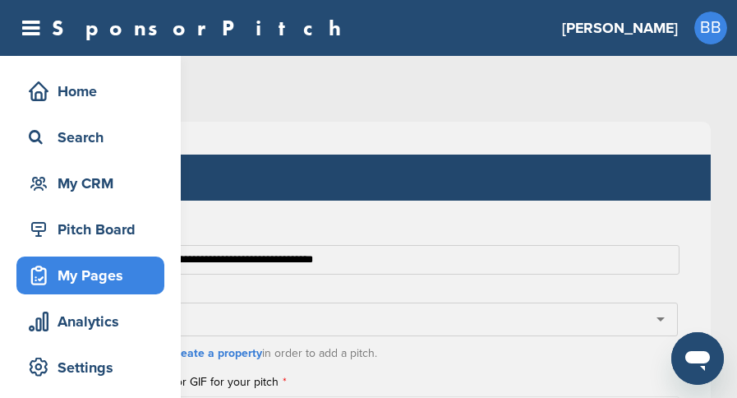
click at [75, 276] on div "My Pages" at bounding box center [95, 275] width 140 height 30
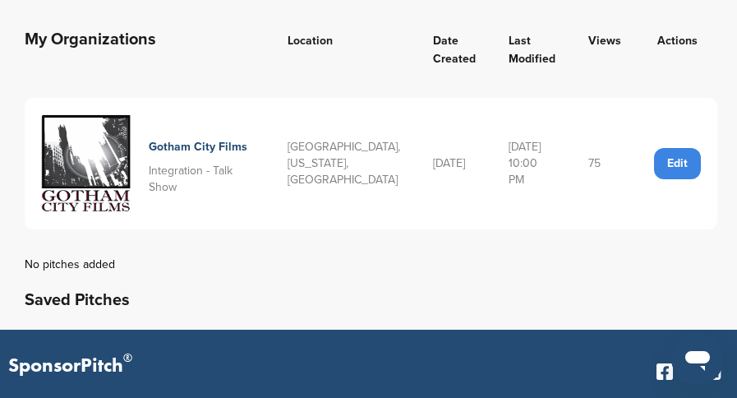
scroll to position [164, 0]
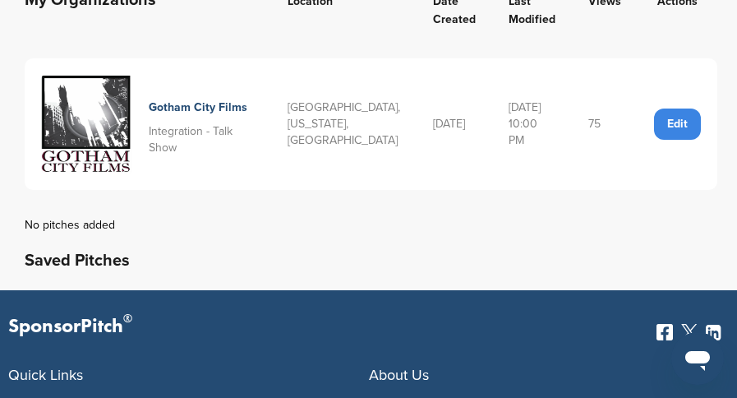
click at [677, 126] on div "Edit" at bounding box center [677, 123] width 47 height 31
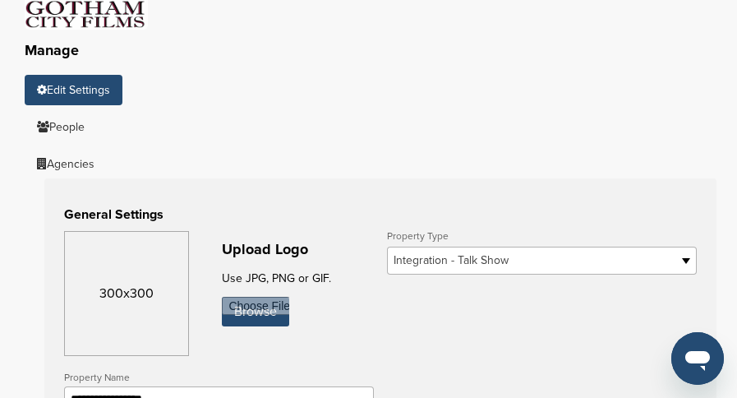
scroll to position [164, 0]
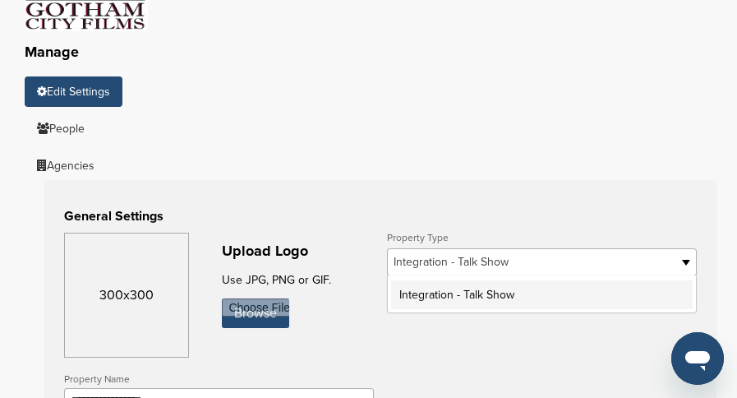
click at [681, 260] on b at bounding box center [688, 262] width 15 height 26
click at [527, 290] on li "Integration - Talk Show" at bounding box center [541, 294] width 301 height 29
click at [515, 258] on span "Integration - Talk Show" at bounding box center [530, 262] width 275 height 20
click at [513, 259] on span "Integration - Talk Show" at bounding box center [530, 262] width 275 height 20
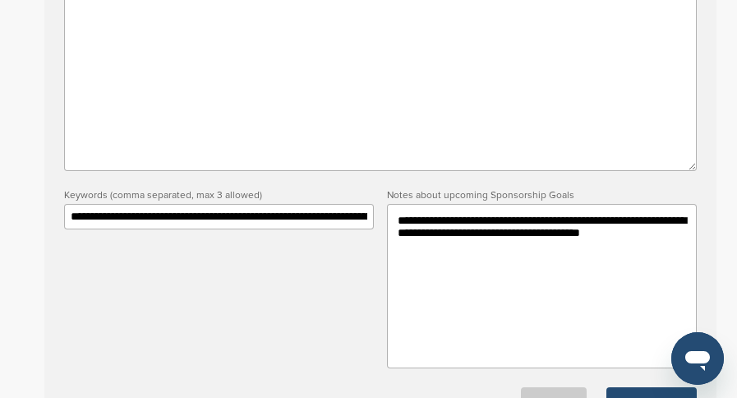
scroll to position [986, 0]
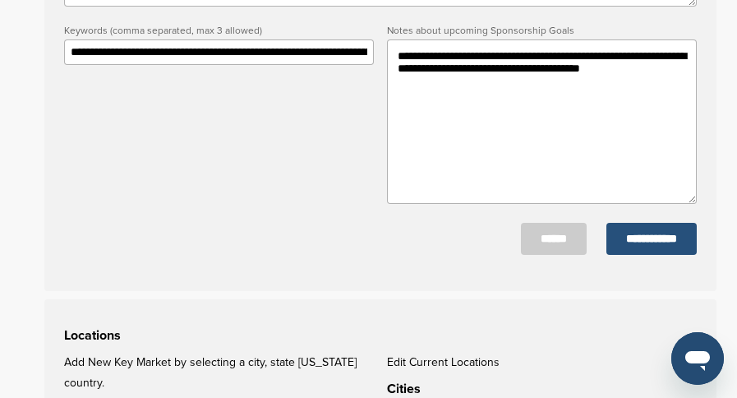
click at [637, 237] on input "**********" at bounding box center [651, 239] width 90 height 32
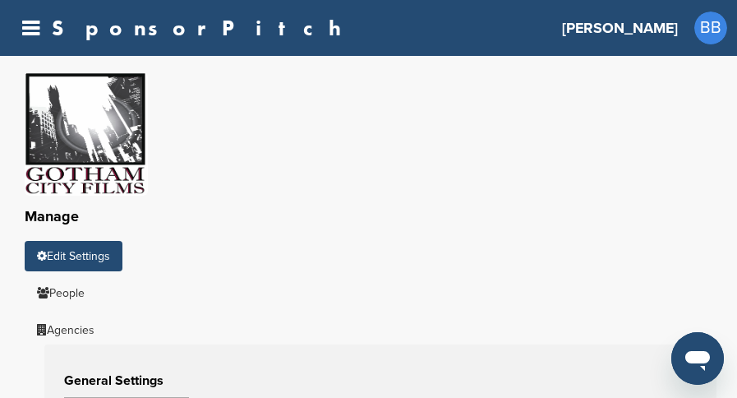
scroll to position [164, 0]
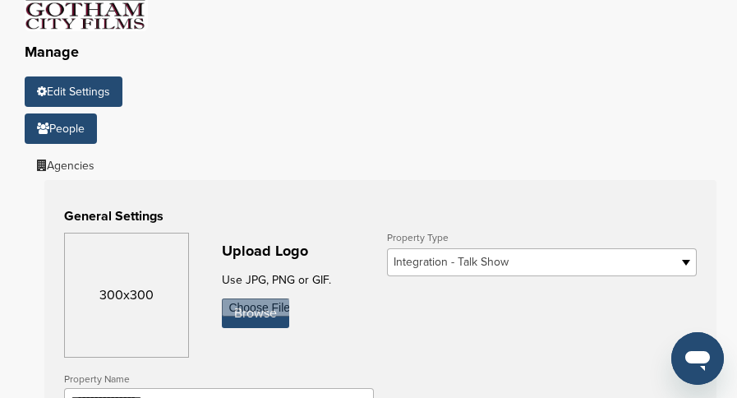
click at [60, 133] on link "People" at bounding box center [61, 128] width 72 height 30
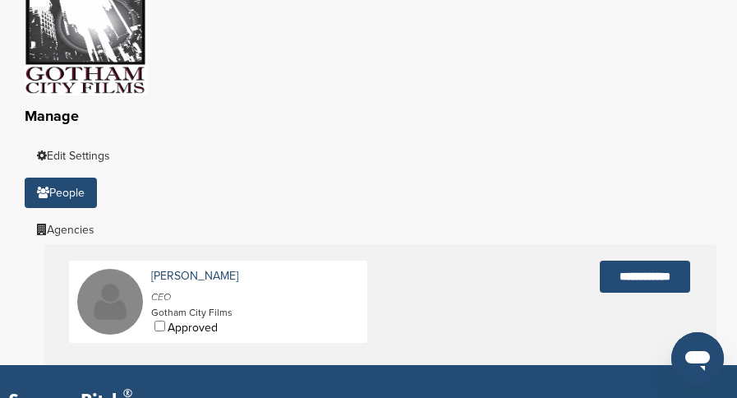
scroll to position [164, 0]
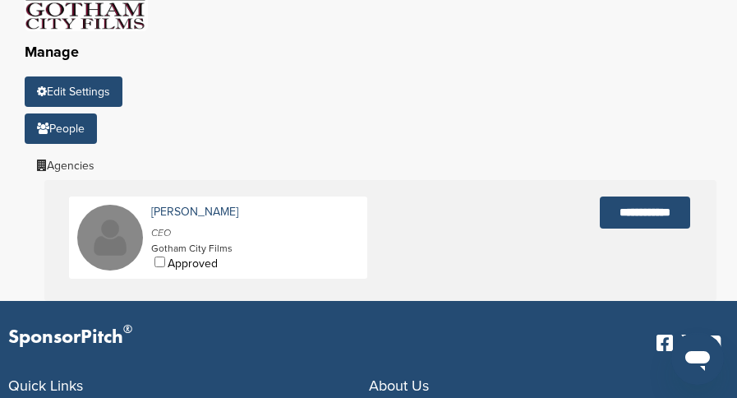
click at [81, 89] on link "Edit Settings" at bounding box center [74, 91] width 98 height 30
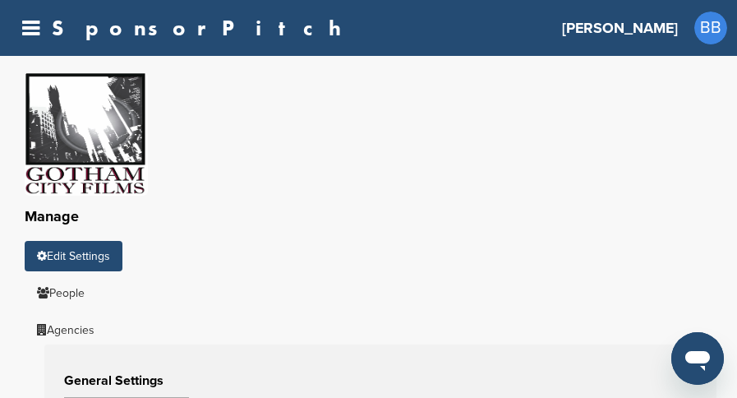
click at [25, 32] on icon at bounding box center [30, 28] width 17 height 21
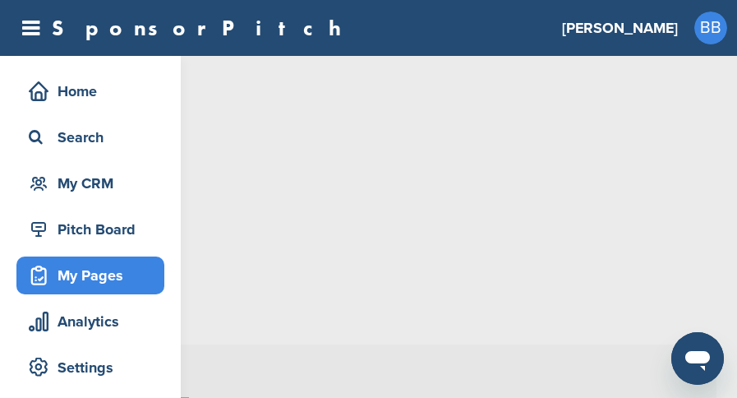
click at [94, 271] on div "My Pages" at bounding box center [95, 275] width 140 height 30
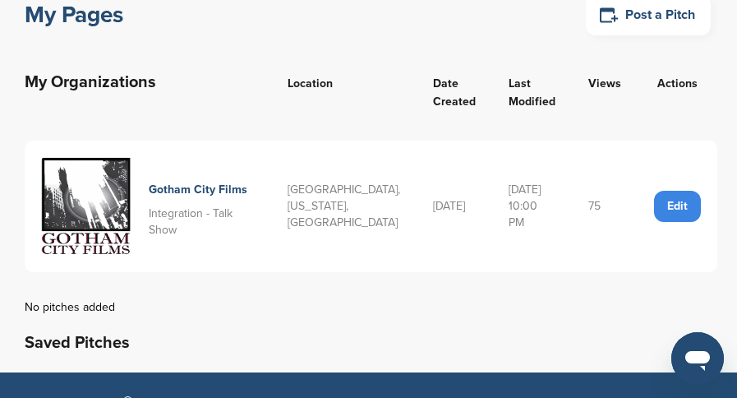
scroll to position [164, 0]
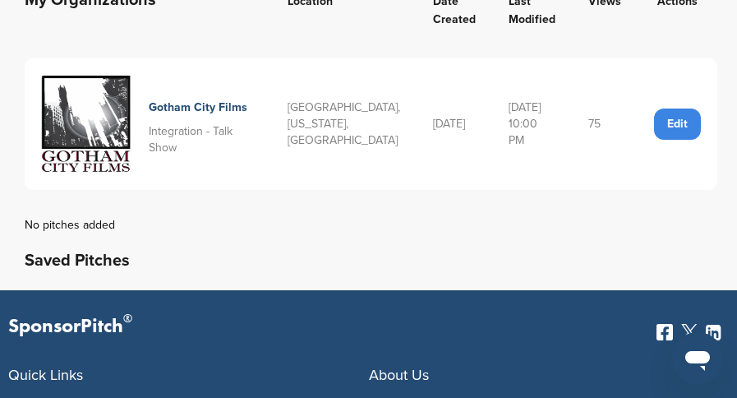
click at [678, 122] on div "Edit" at bounding box center [677, 123] width 47 height 31
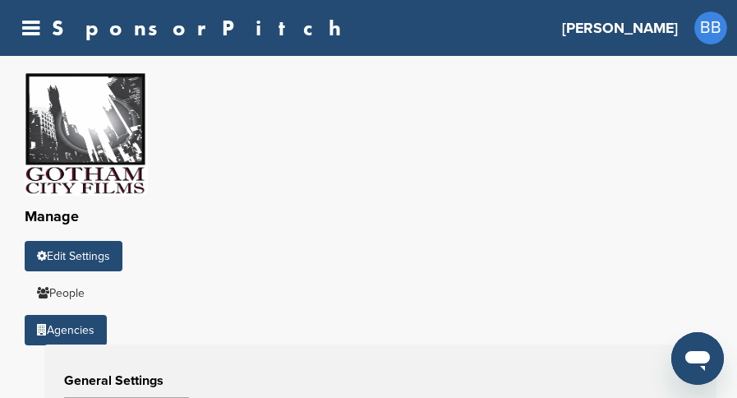
click at [77, 320] on link "Agencies" at bounding box center [66, 330] width 82 height 30
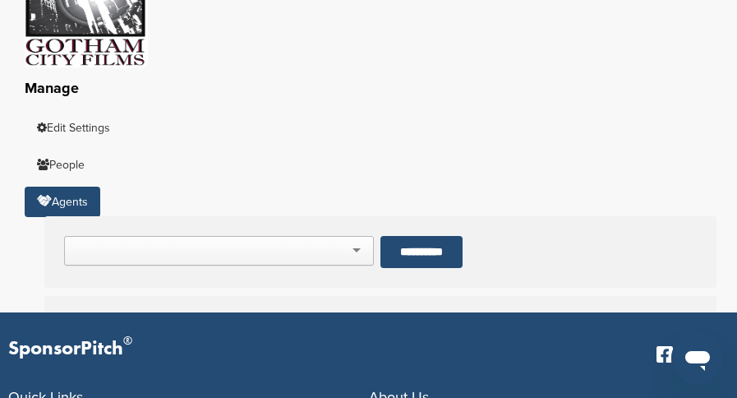
scroll to position [164, 0]
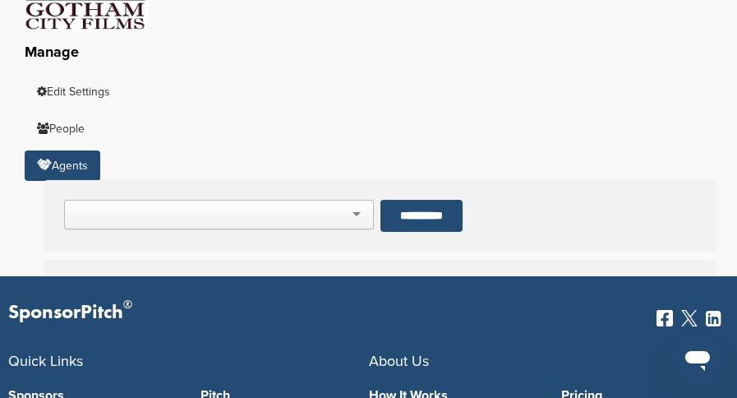
click at [354, 214] on div at bounding box center [219, 215] width 310 height 30
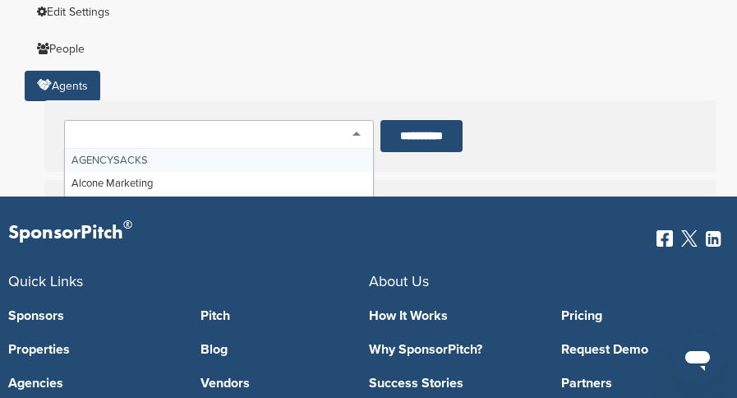
scroll to position [246, 0]
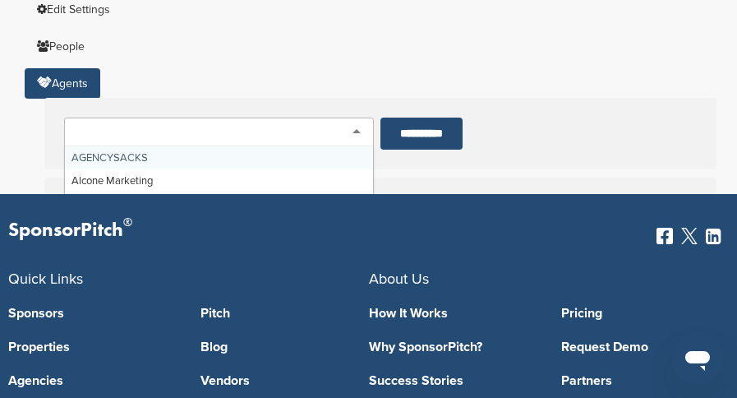
click at [494, 57] on div "Manage Edit Settings People Agents AGENCYSACKS Alcone Marketing All Terrain All…" at bounding box center [368, 1] width 737 height 384
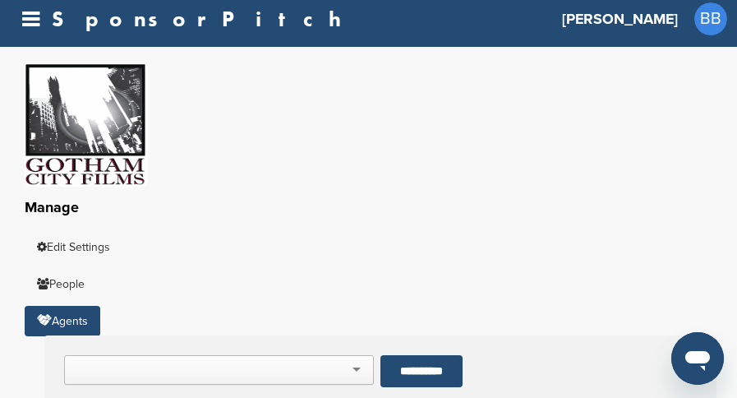
scroll to position [0, 0]
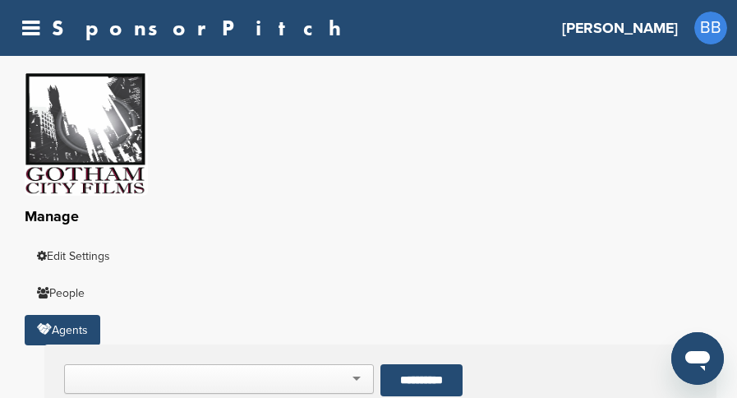
click at [159, 275] on div "Manage Edit Settings People Agents AGENCYSACKS Alcone Marketing All Terrain All…" at bounding box center [368, 248] width 737 height 384
click at [88, 256] on link "Edit Settings" at bounding box center [74, 256] width 98 height 30
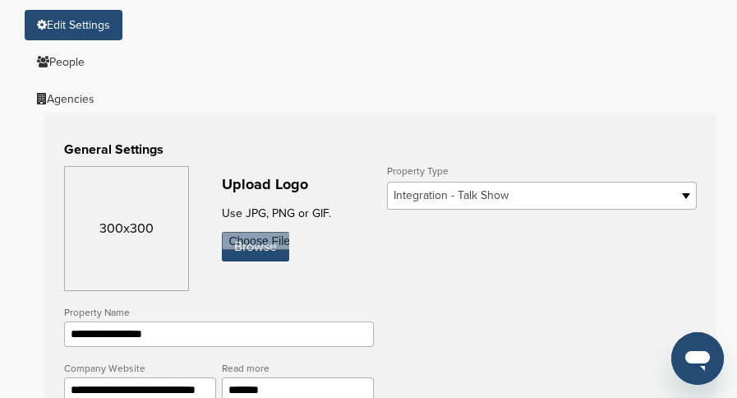
scroll to position [246, 0]
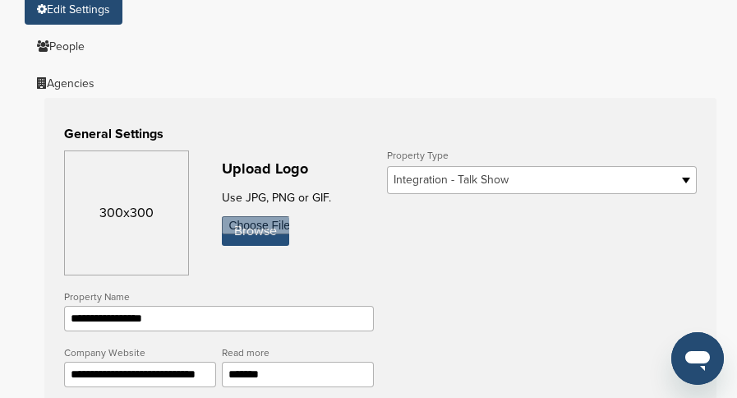
click at [275, 235] on input "file" at bounding box center [255, 231] width 67 height 30
type input "**********"
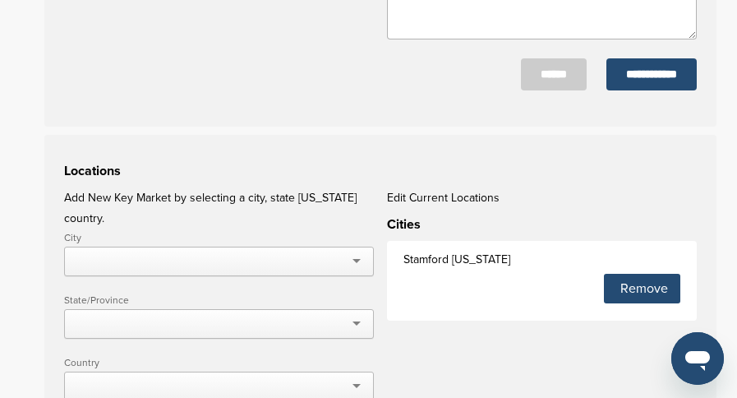
scroll to position [1232, 0]
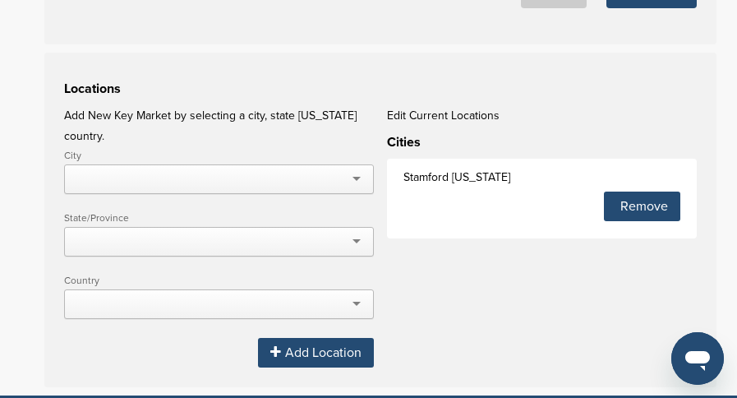
click at [359, 164] on div at bounding box center [219, 179] width 310 height 30
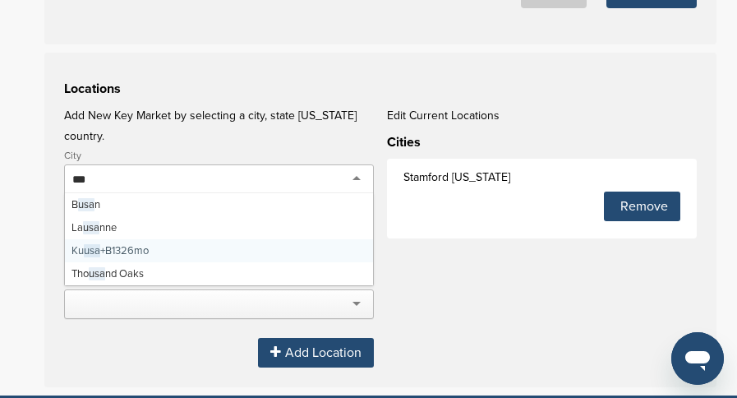
scroll to position [1314, 0]
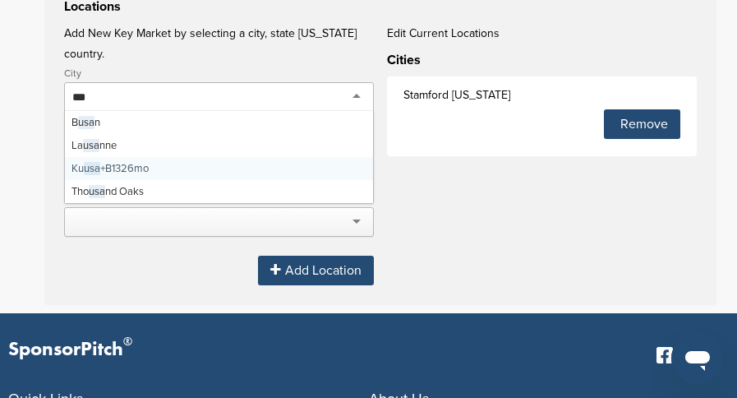
type input "***"
click at [402, 200] on div "Locations Add New Key Market by selecting a city, state [US_STATE] country. Cit…" at bounding box center [380, 137] width 672 height 334
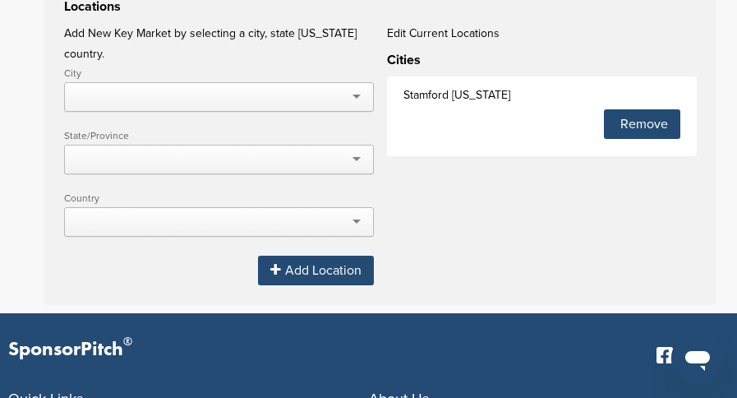
click at [161, 82] on div at bounding box center [219, 97] width 310 height 30
click at [421, 195] on div "Locations Add New Key Market by selecting a city, state [US_STATE] country. Cit…" at bounding box center [380, 137] width 672 height 334
click at [235, 145] on div at bounding box center [219, 160] width 310 height 30
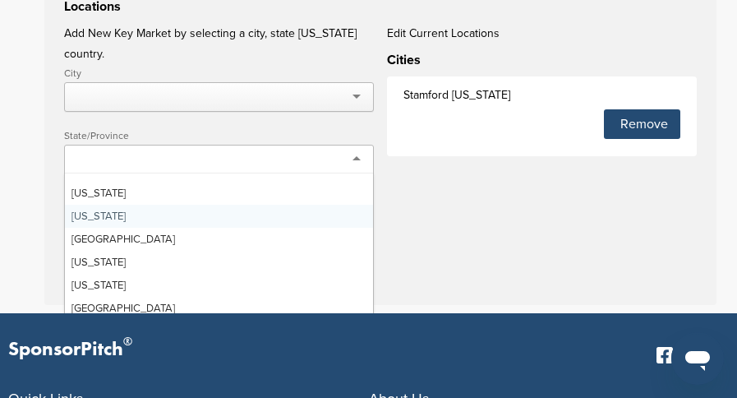
click at [439, 218] on div "Locations Add New Key Market by selecting a city, state [US_STATE] country. Cit…" at bounding box center [380, 137] width 672 height 334
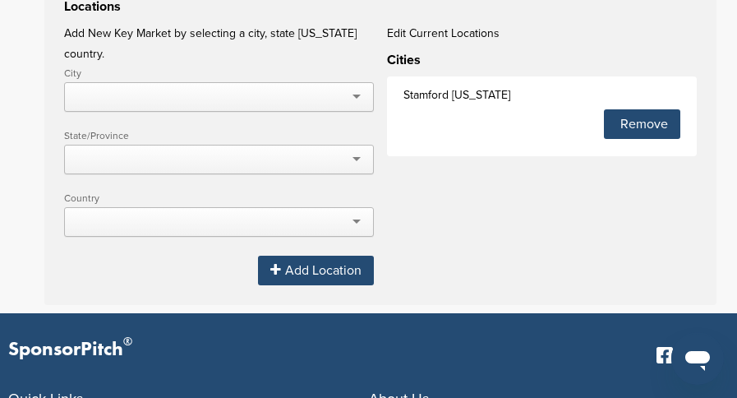
click at [232, 207] on div at bounding box center [219, 222] width 310 height 30
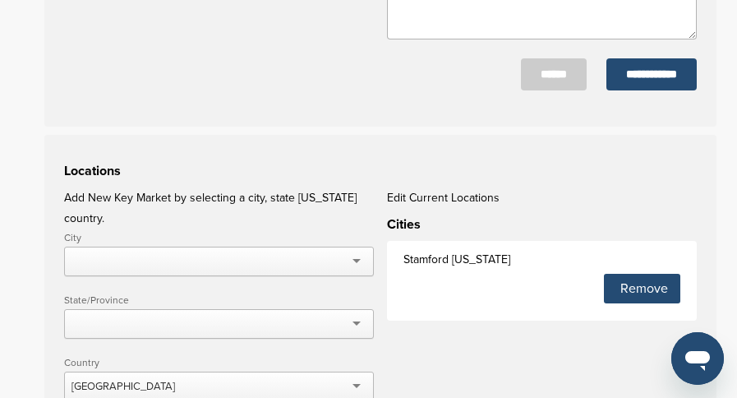
scroll to position [1150, 0]
click at [641, 73] on input "**********" at bounding box center [651, 74] width 90 height 32
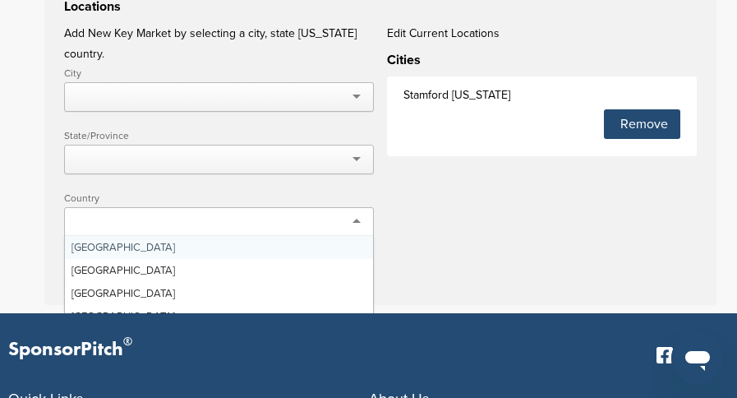
click at [359, 207] on div at bounding box center [219, 222] width 310 height 30
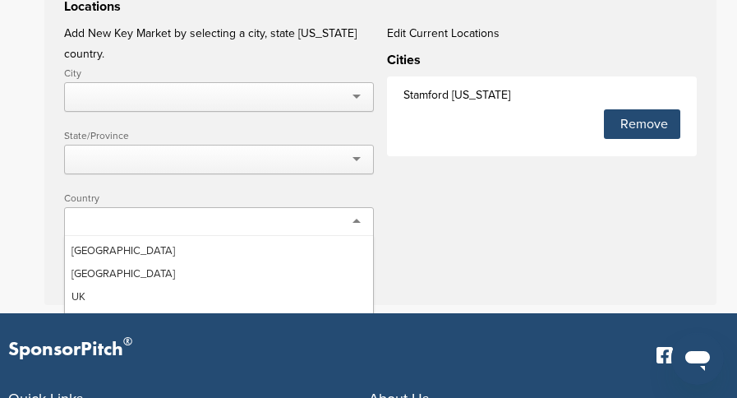
scroll to position [1653, 0]
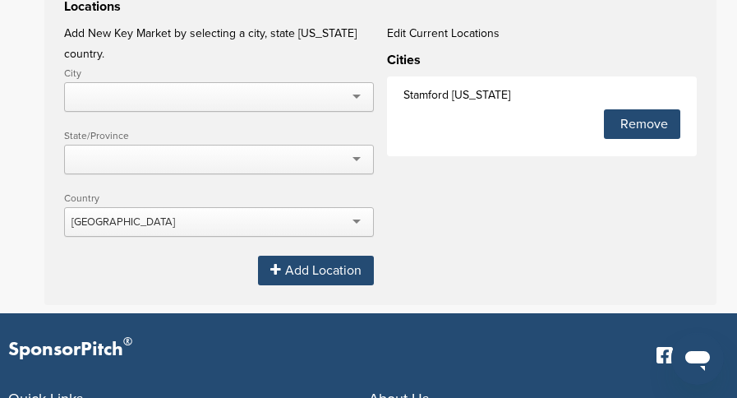
click at [317, 255] on div "Add Location" at bounding box center [316, 270] width 116 height 30
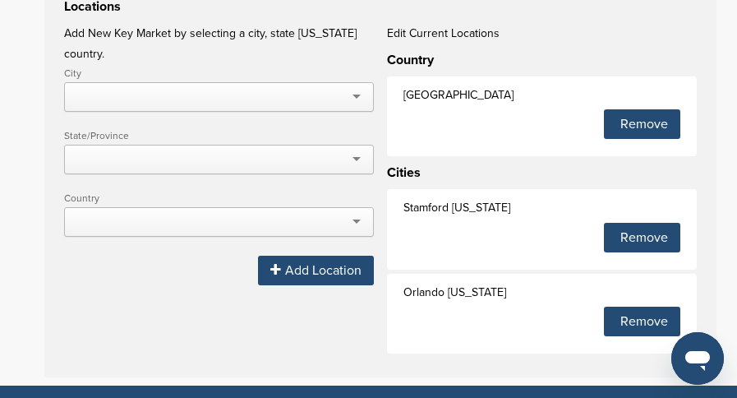
click at [651, 321] on div "Remove" at bounding box center [642, 321] width 76 height 30
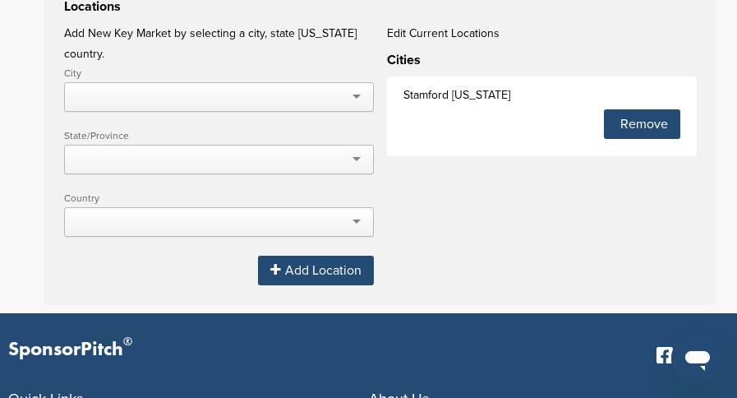
click at [354, 208] on div at bounding box center [219, 222] width 310 height 30
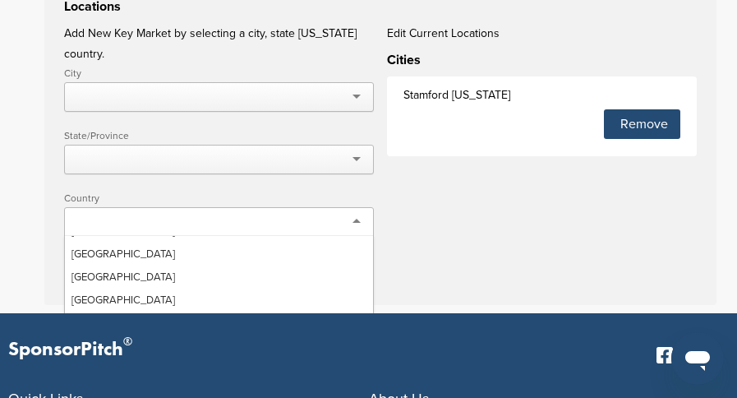
scroll to position [411, 0]
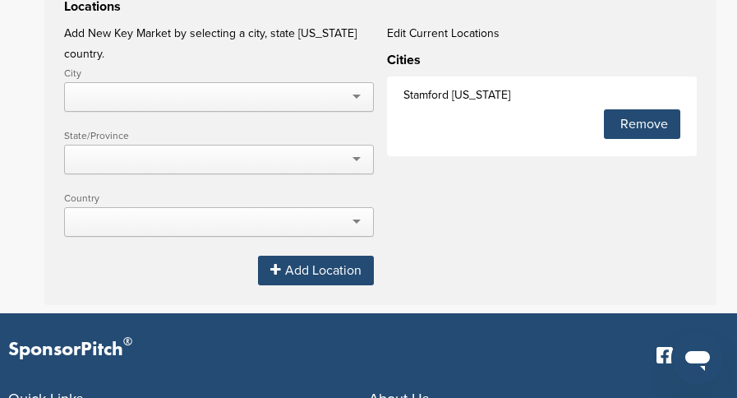
click at [631, 127] on div "Remove" at bounding box center [642, 124] width 76 height 30
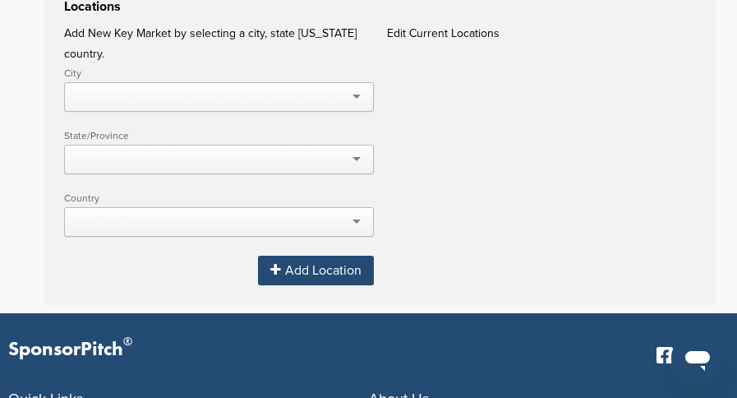
click at [361, 208] on div at bounding box center [219, 222] width 310 height 30
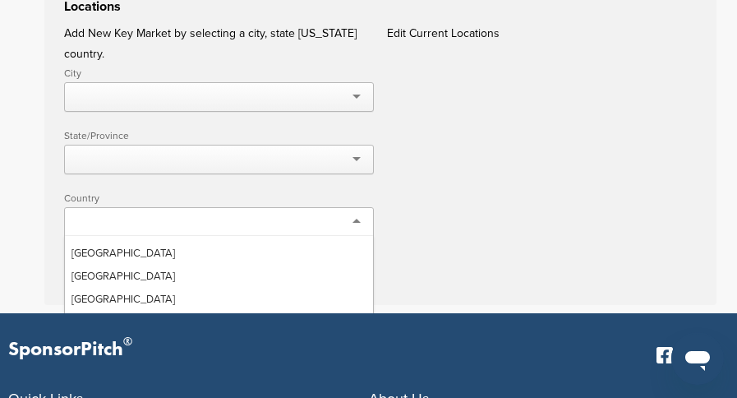
scroll to position [1653, 0]
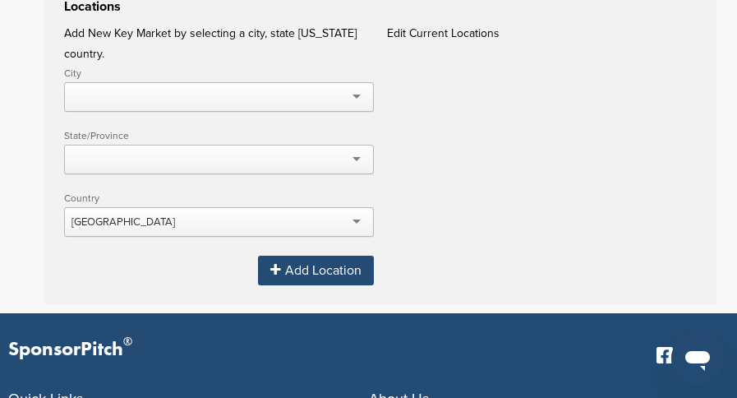
click at [306, 255] on div "Add Location" at bounding box center [316, 270] width 116 height 30
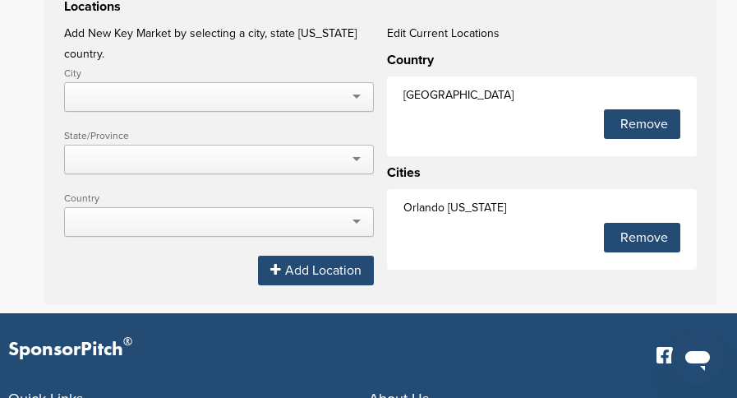
click at [665, 244] on div "Remove" at bounding box center [642, 238] width 76 height 30
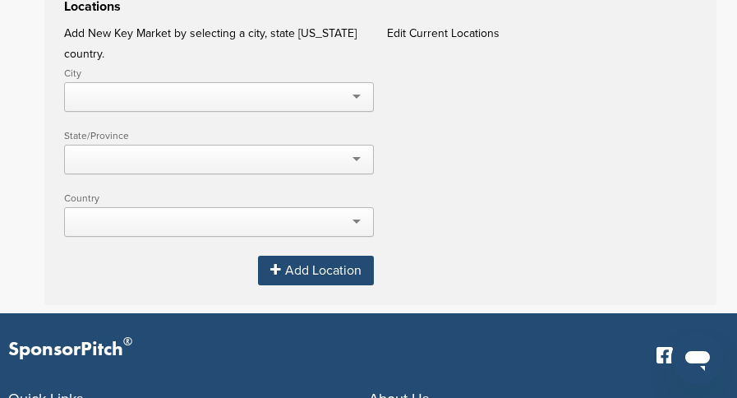
click at [363, 207] on div at bounding box center [219, 222] width 310 height 30
click at [357, 82] on div at bounding box center [219, 97] width 310 height 30
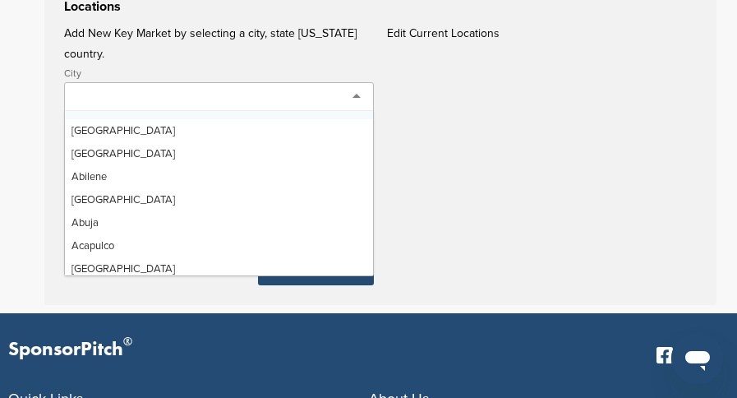
drag, startPoint x: 398, startPoint y: 113, endPoint x: 392, endPoint y: 119, distance: 9.3
click at [400, 112] on div "Locations Add New Key Market by selecting a city, state OR country. City Aberde…" at bounding box center [380, 137] width 672 height 334
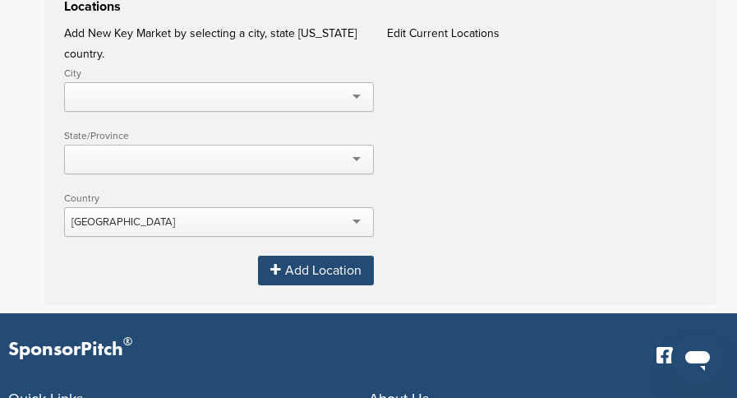
click at [252, 145] on div at bounding box center [219, 160] width 310 height 30
drag, startPoint x: 147, startPoint y: 126, endPoint x: -3, endPoint y: 122, distance: 150.3
drag, startPoint x: 144, startPoint y: 136, endPoint x: 0, endPoint y: 121, distance: 144.6
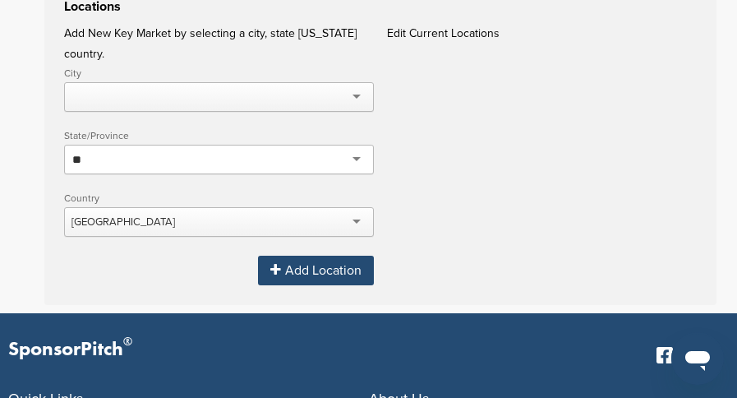
type input "*"
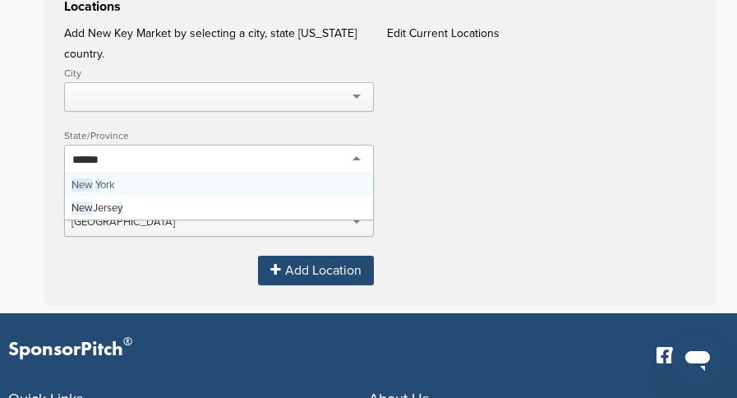
type input "*******"
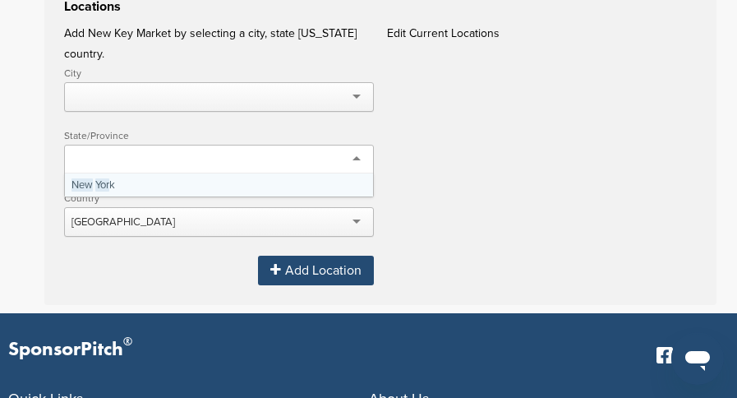
scroll to position [0, 0]
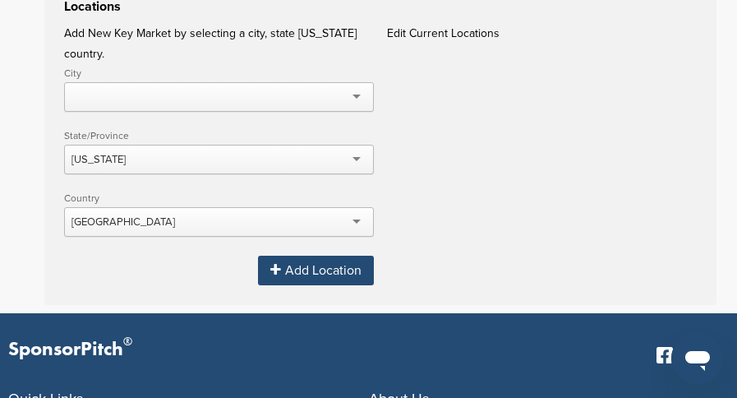
click at [326, 255] on div "Add Location" at bounding box center [316, 270] width 116 height 30
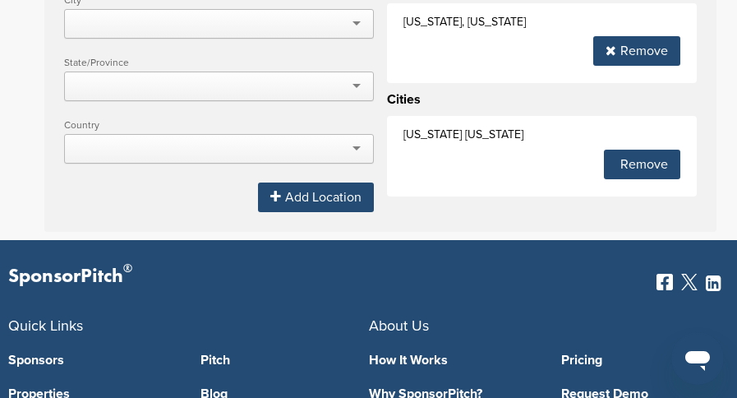
scroll to position [1150, 0]
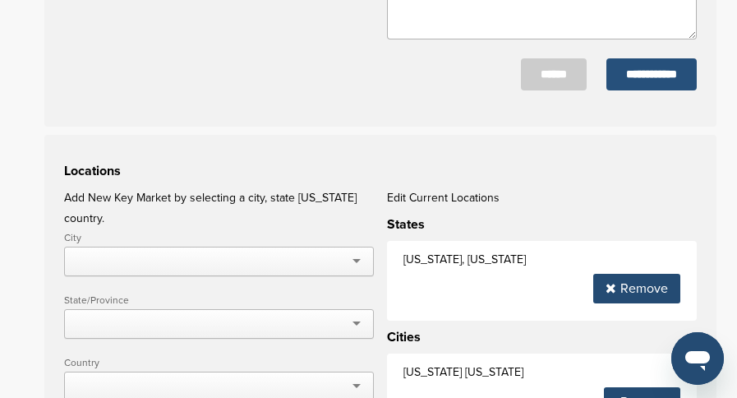
click at [664, 75] on input "**********" at bounding box center [651, 74] width 90 height 32
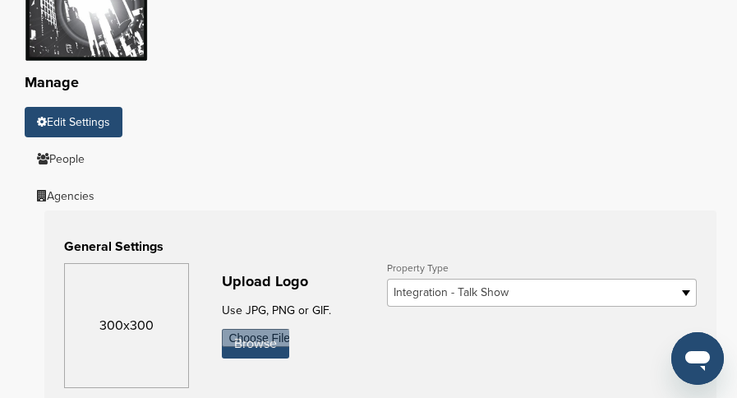
scroll to position [164, 0]
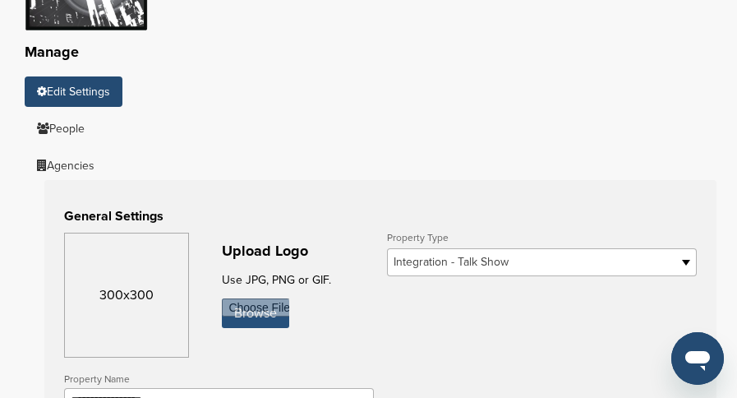
click at [272, 316] on input "file" at bounding box center [255, 313] width 67 height 30
type input "**********"
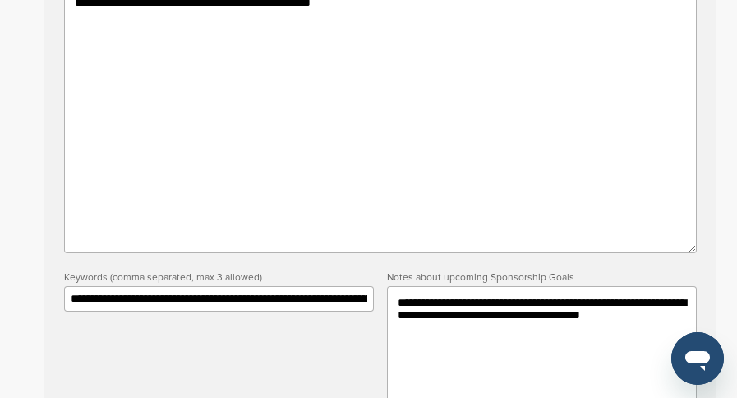
scroll to position [986, 0]
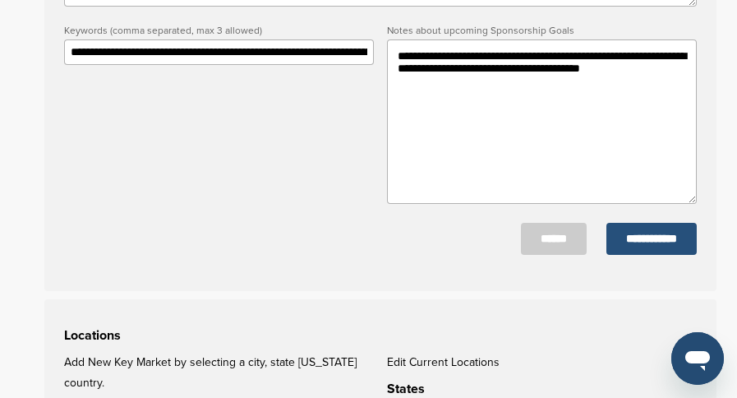
click at [631, 241] on input "**********" at bounding box center [651, 239] width 90 height 32
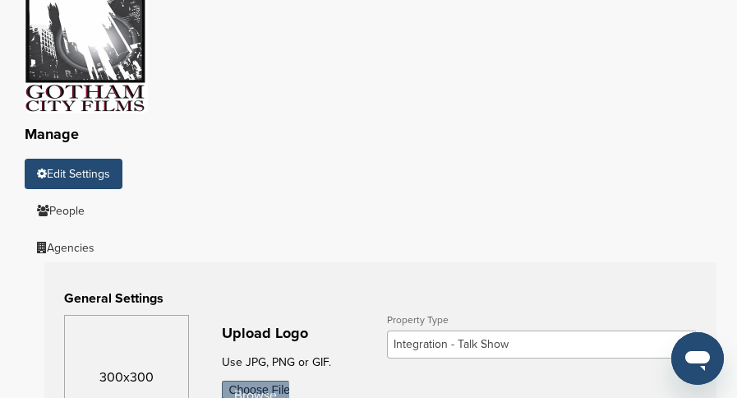
scroll to position [246, 0]
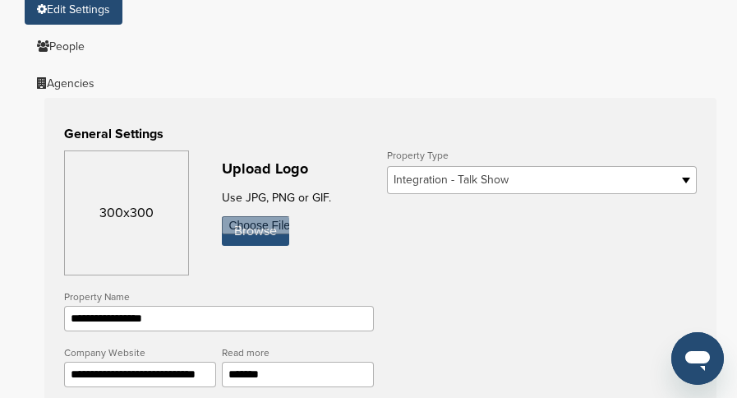
click at [255, 228] on input "file" at bounding box center [255, 231] width 67 height 30
type input "**********"
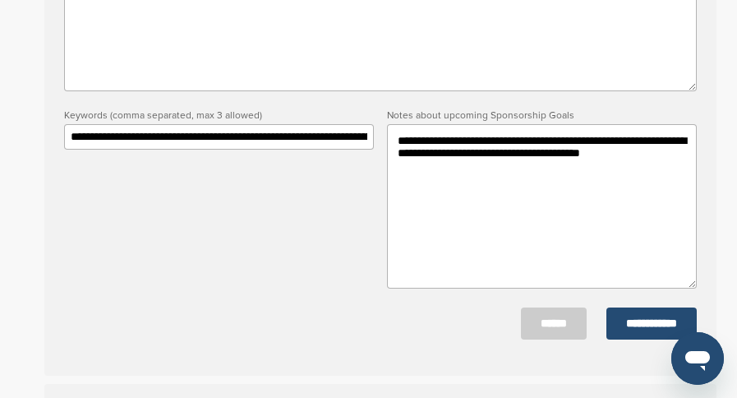
scroll to position [904, 0]
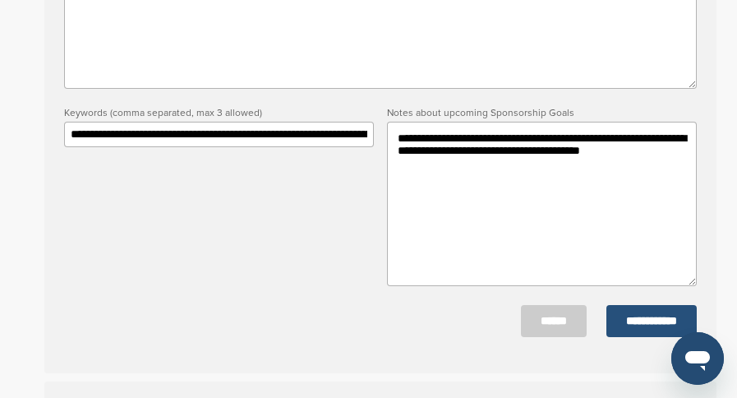
click at [626, 320] on input "**********" at bounding box center [651, 321] width 90 height 32
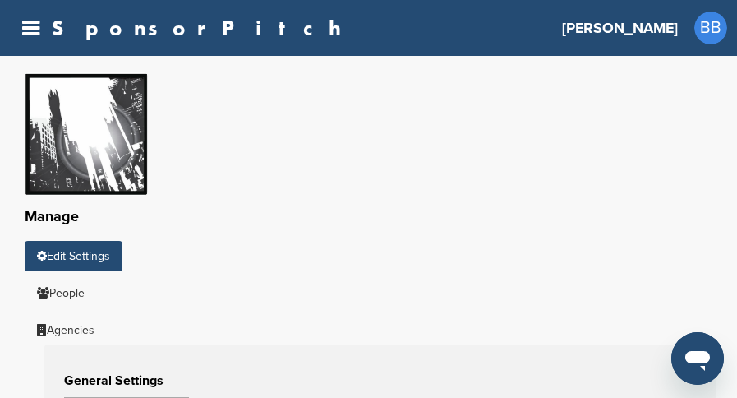
click at [668, 25] on h3 "[PERSON_NAME]" at bounding box center [620, 27] width 116 height 23
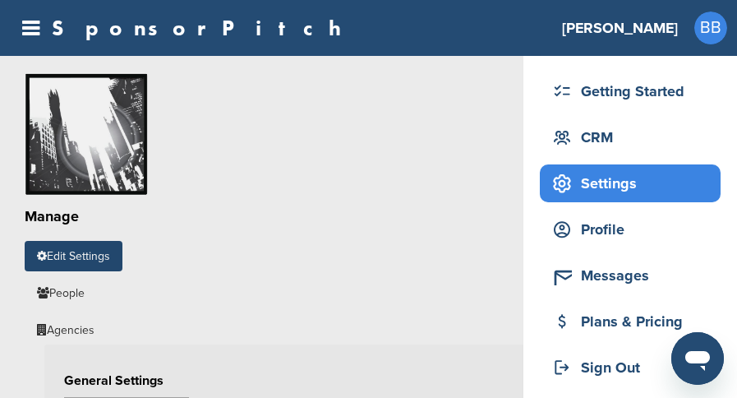
click at [626, 187] on div "Settings" at bounding box center [634, 183] width 172 height 30
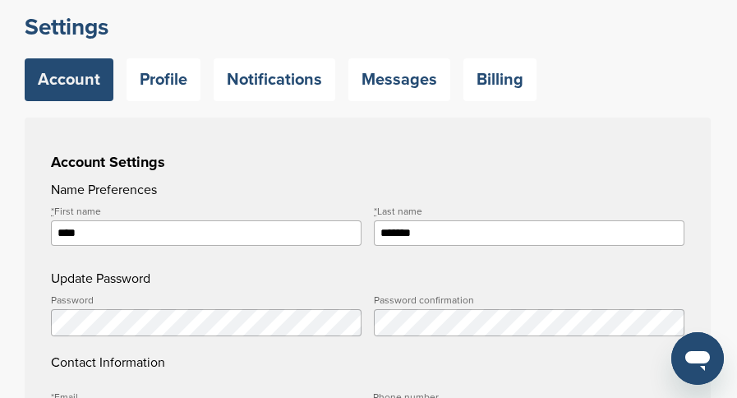
scroll to position [82, 0]
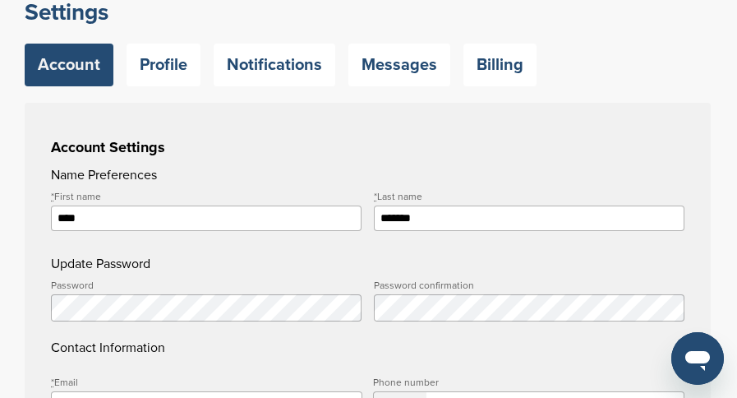
click at [168, 290] on label "Password" at bounding box center [206, 285] width 310 height 10
click at [462, 356] on h4 "Contact Information" at bounding box center [367, 318] width 633 height 77
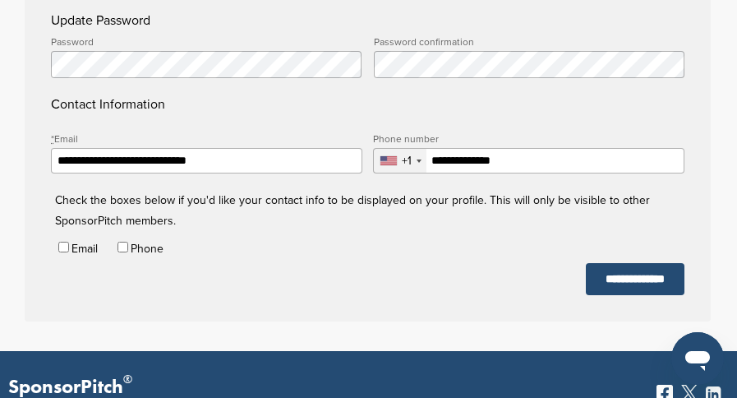
scroll to position [329, 0]
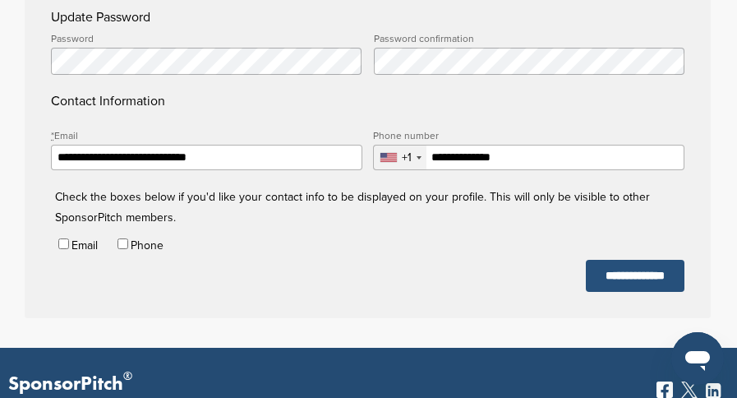
click at [627, 279] on input "**********" at bounding box center [635, 276] width 99 height 32
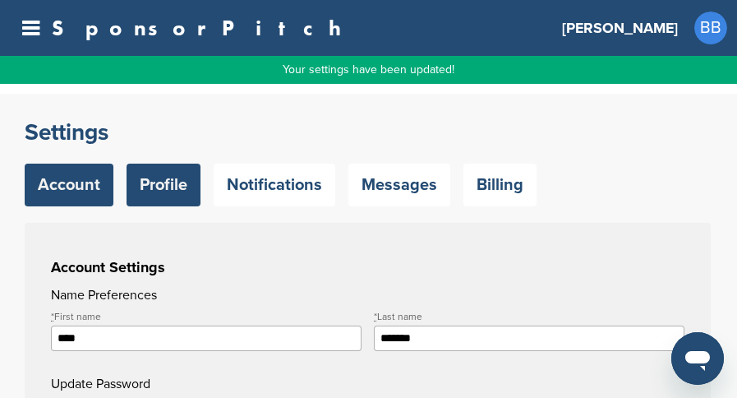
click at [149, 187] on link "Profile" at bounding box center [163, 184] width 74 height 43
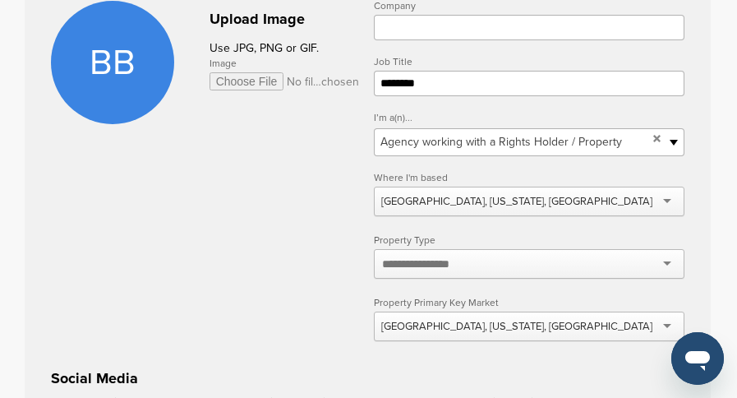
click at [247, 82] on input "Image" at bounding box center [284, 81] width 151 height 18
type input "**********"
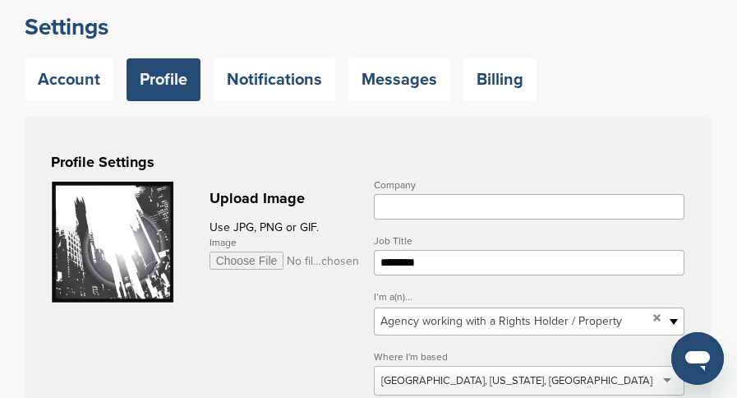
scroll to position [82, 0]
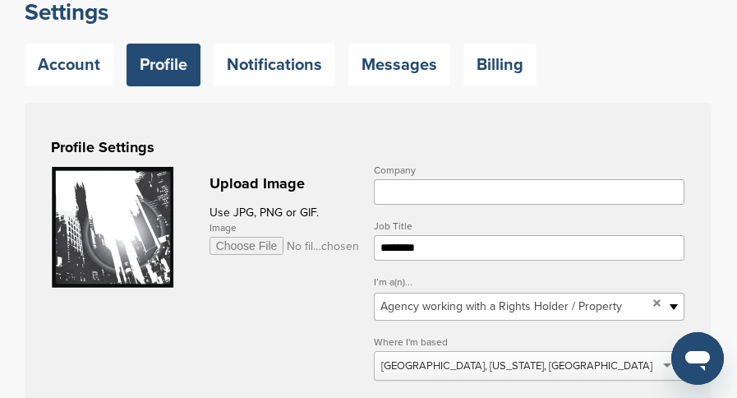
click at [401, 186] on input "Company" at bounding box center [529, 191] width 310 height 25
type input "**********"
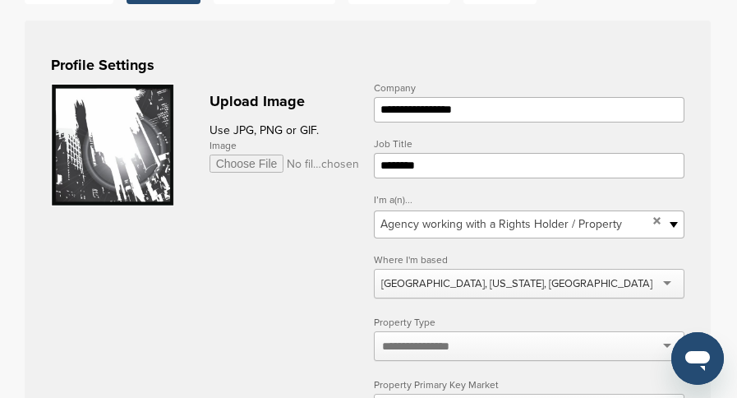
scroll to position [246, 0]
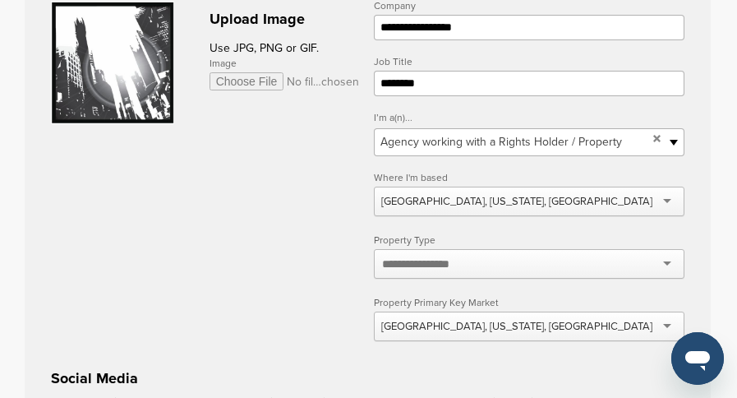
click at [669, 264] on div at bounding box center [529, 264] width 310 height 30
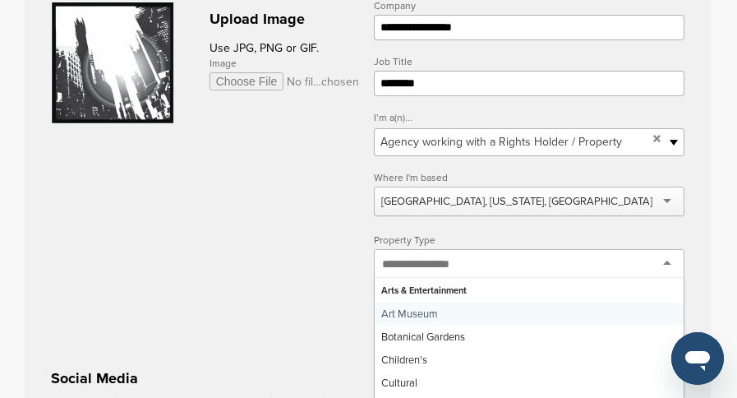
click at [459, 297] on div "**********" at bounding box center [529, 180] width 310 height 359
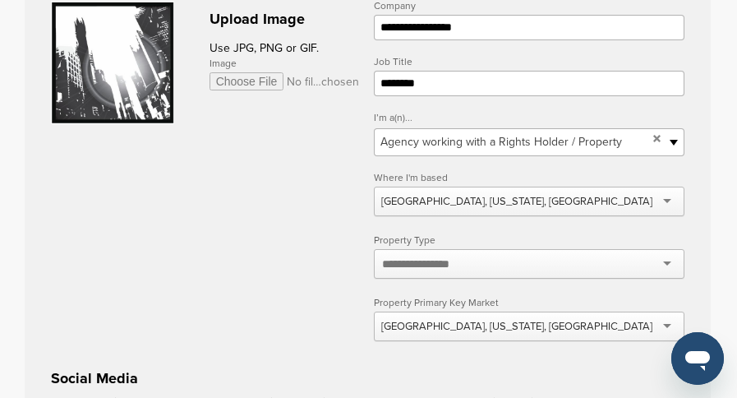
click at [670, 263] on div at bounding box center [529, 264] width 310 height 30
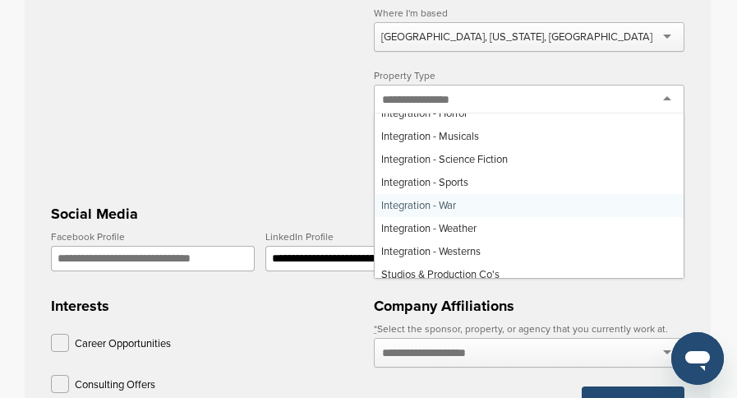
scroll to position [739, 0]
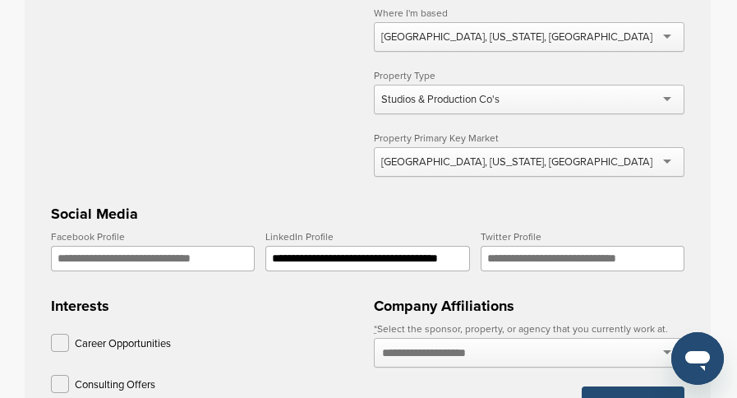
click at [669, 161] on div "Stamford, Connecticut, USA" at bounding box center [529, 162] width 310 height 30
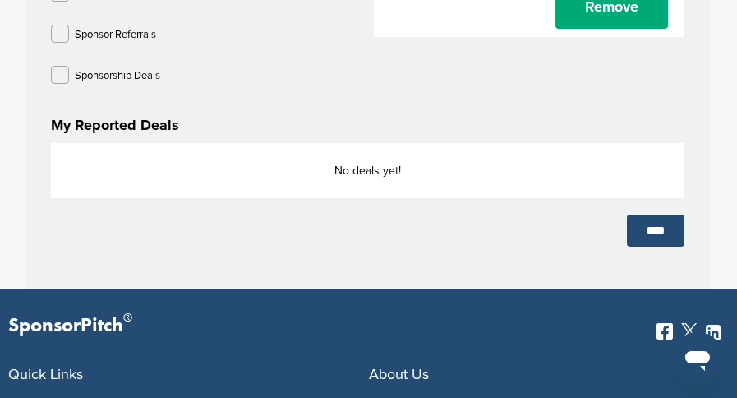
scroll to position [986, 0]
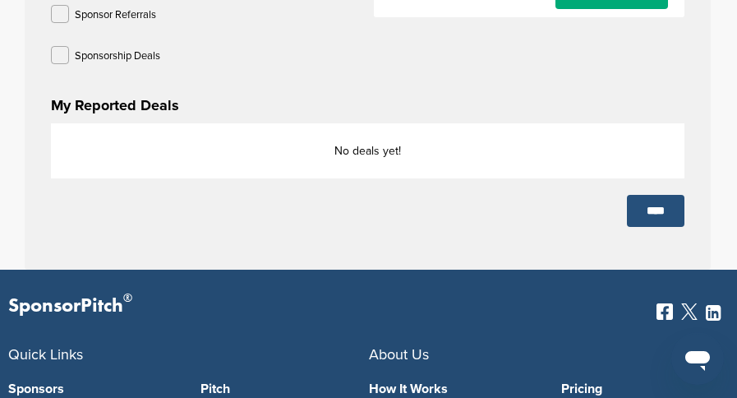
click at [655, 213] on input "****" at bounding box center [655, 211] width 57 height 32
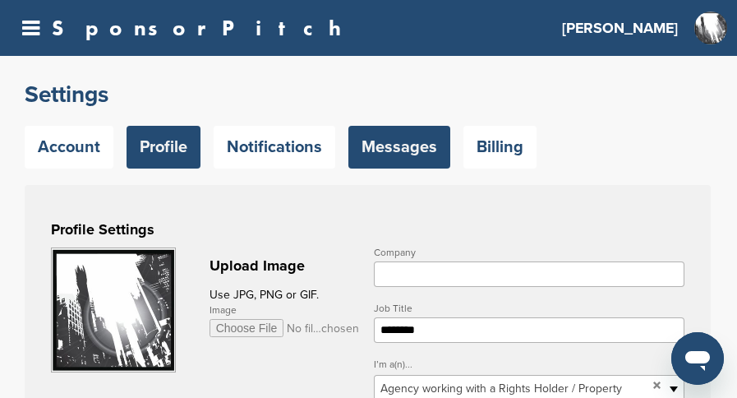
click at [402, 145] on link "Messages" at bounding box center [399, 147] width 102 height 43
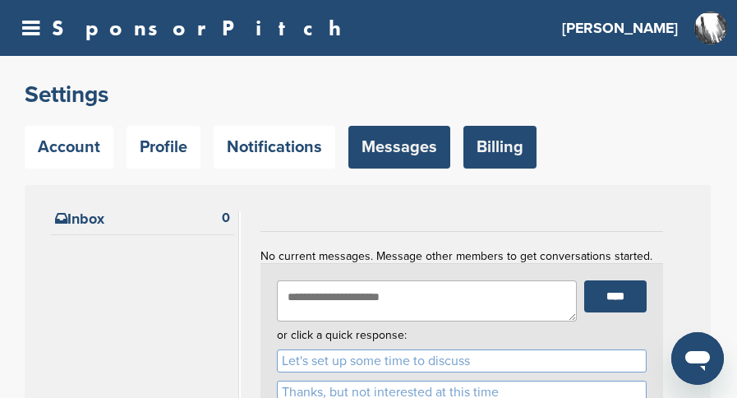
click at [502, 141] on link "Billing" at bounding box center [499, 147] width 73 height 43
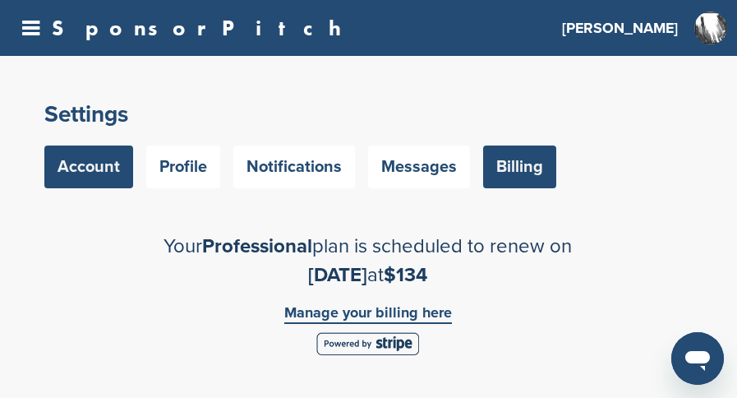
click at [102, 166] on link "Account" at bounding box center [88, 166] width 89 height 43
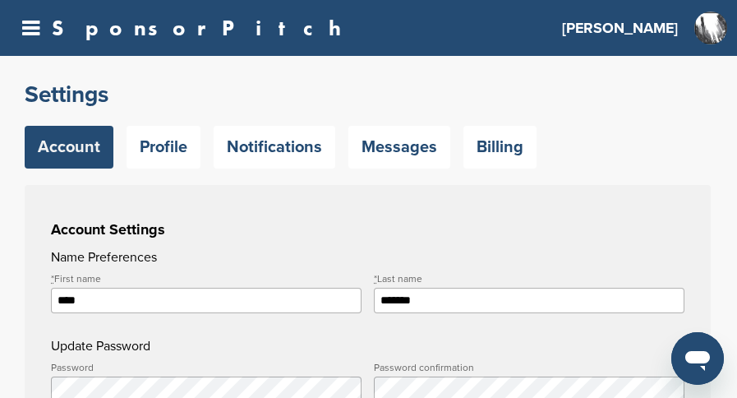
click at [657, 22] on h3 "[PERSON_NAME]" at bounding box center [620, 27] width 116 height 23
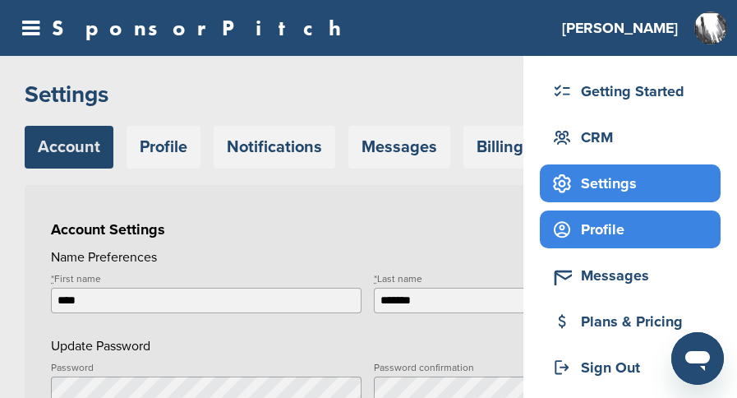
click at [611, 230] on div "Profile" at bounding box center [634, 229] width 172 height 30
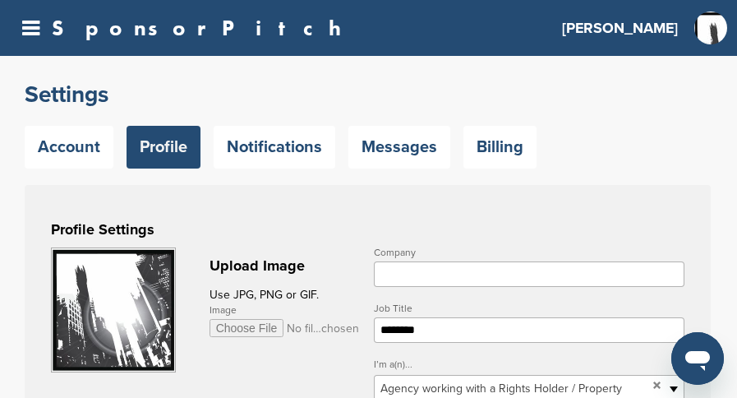
click at [665, 26] on h3 "[PERSON_NAME]" at bounding box center [620, 27] width 116 height 23
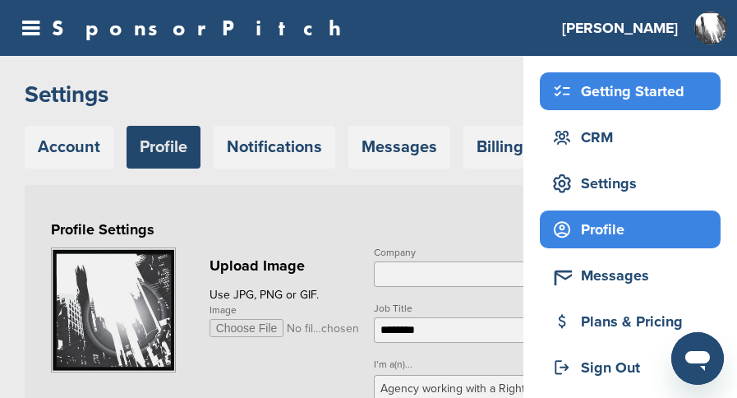
click at [622, 85] on div "Getting Started" at bounding box center [634, 91] width 172 height 30
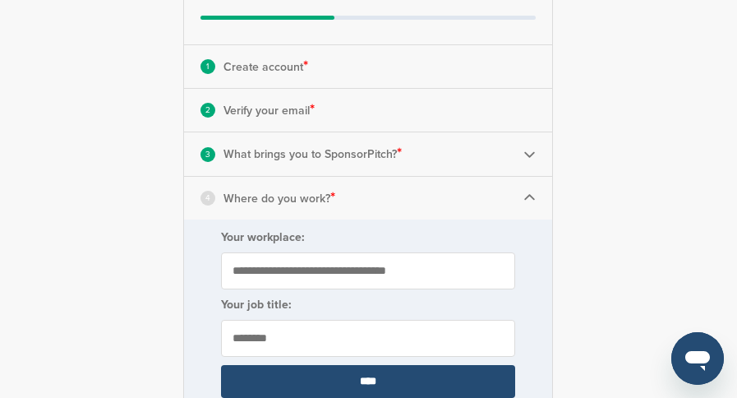
scroll to position [246, 0]
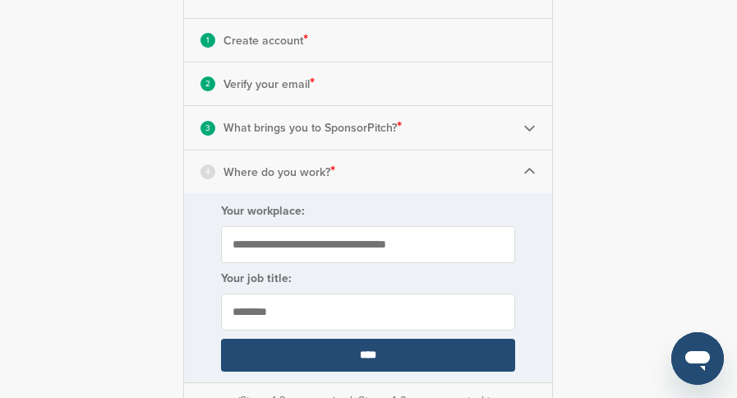
click at [356, 247] on input "Your workplace:" at bounding box center [368, 244] width 294 height 37
type input "**********"
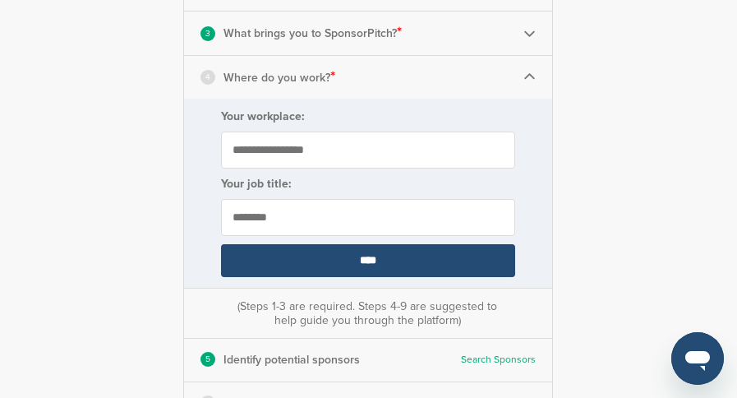
scroll to position [411, 0]
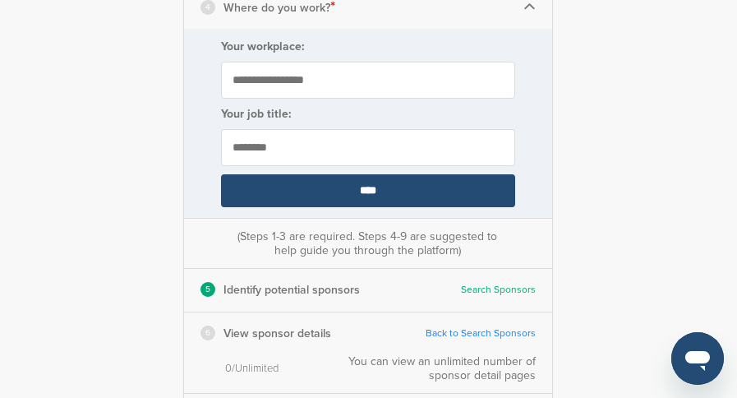
click at [366, 196] on input "****" at bounding box center [368, 190] width 294 height 33
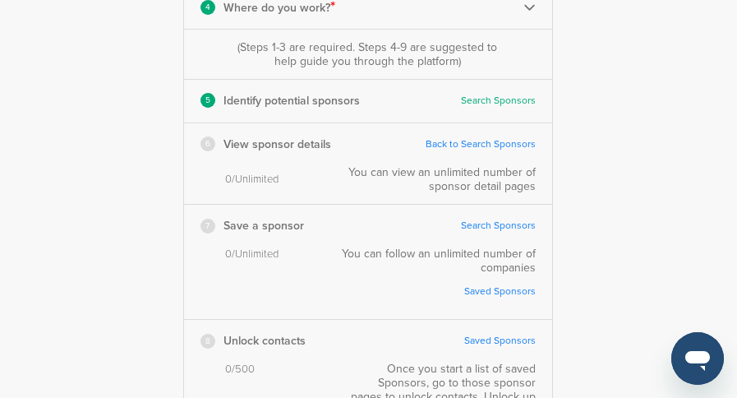
click at [469, 144] on link "Back to Search Sponsors" at bounding box center [480, 144] width 110 height 12
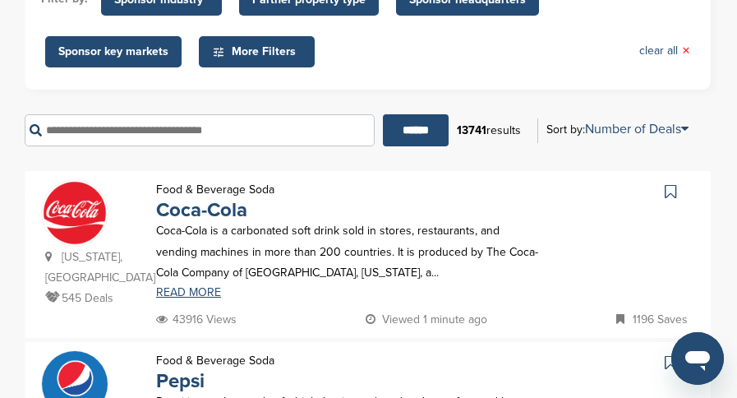
scroll to position [246, 0]
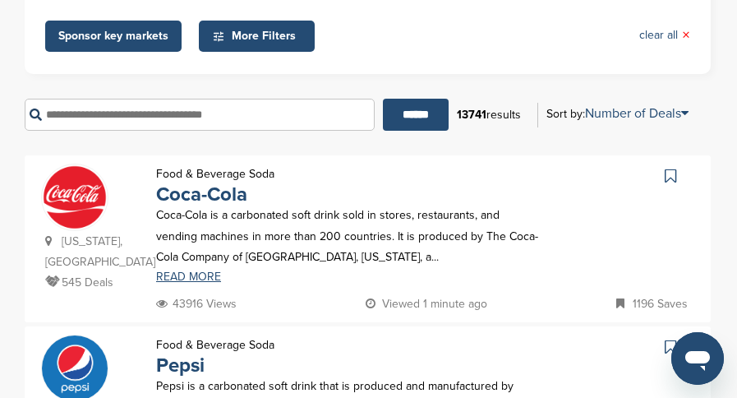
click at [674, 175] on icon at bounding box center [669, 176] width 11 height 16
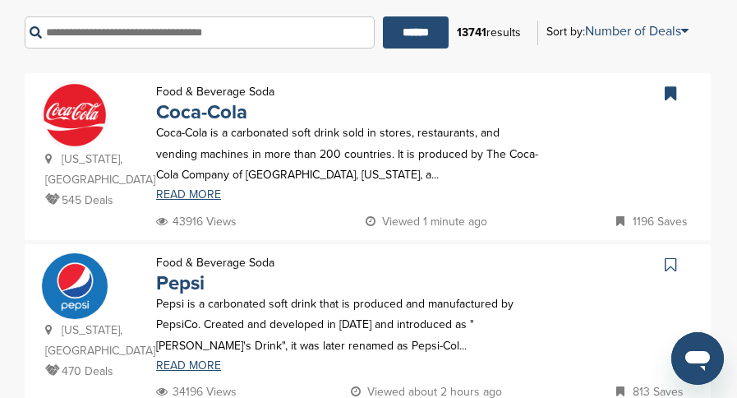
scroll to position [411, 0]
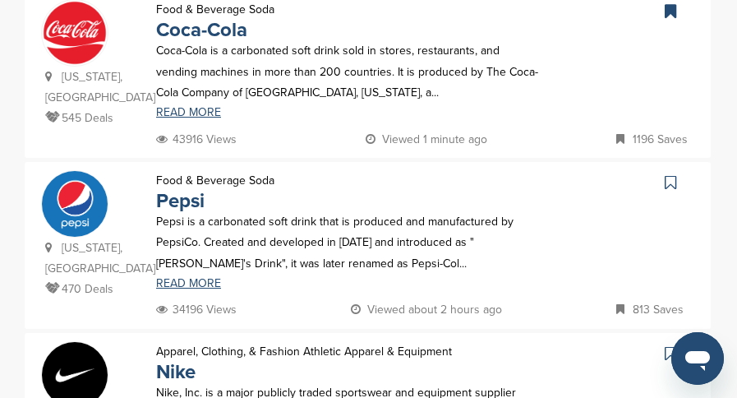
drag, startPoint x: 675, startPoint y: 170, endPoint x: 662, endPoint y: 175, distance: 14.0
click at [675, 174] on icon at bounding box center [669, 182] width 11 height 16
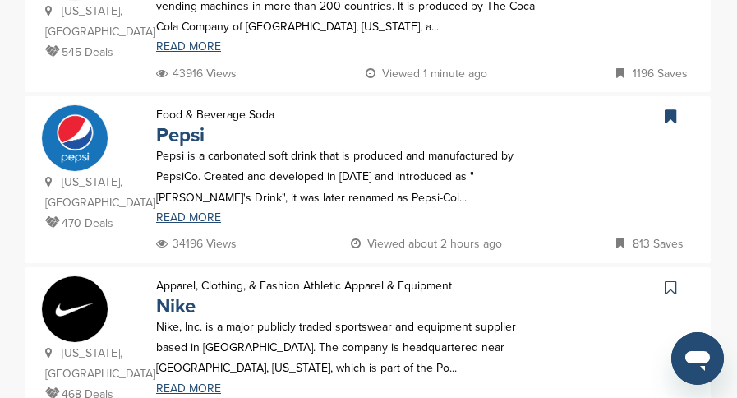
scroll to position [493, 0]
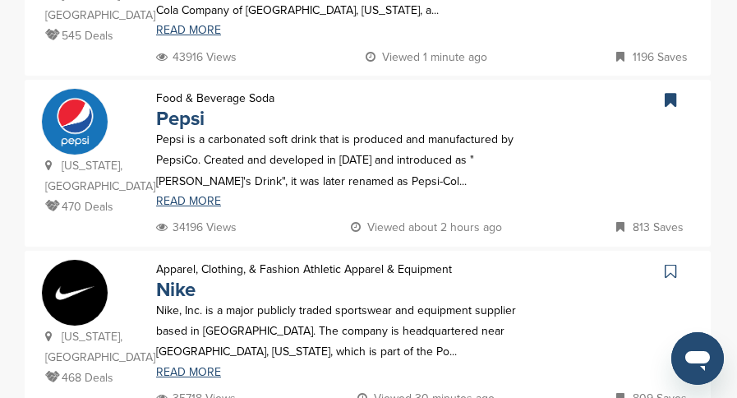
click at [666, 263] on icon at bounding box center [669, 271] width 11 height 16
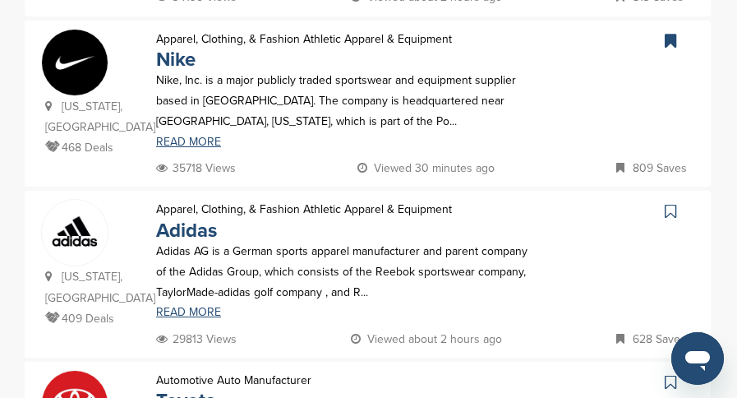
scroll to position [739, 0]
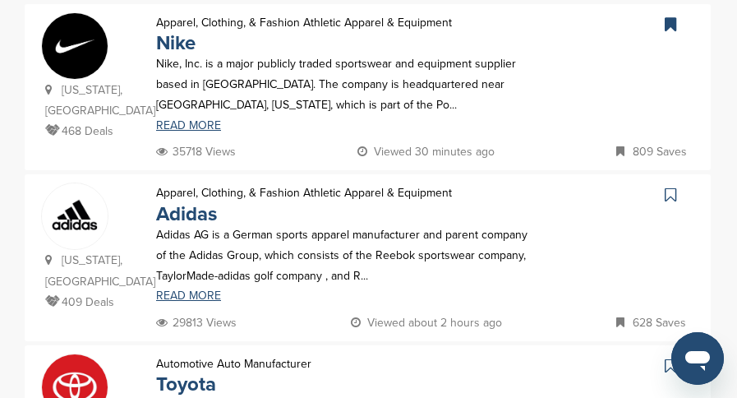
click at [669, 186] on icon at bounding box center [669, 194] width 11 height 16
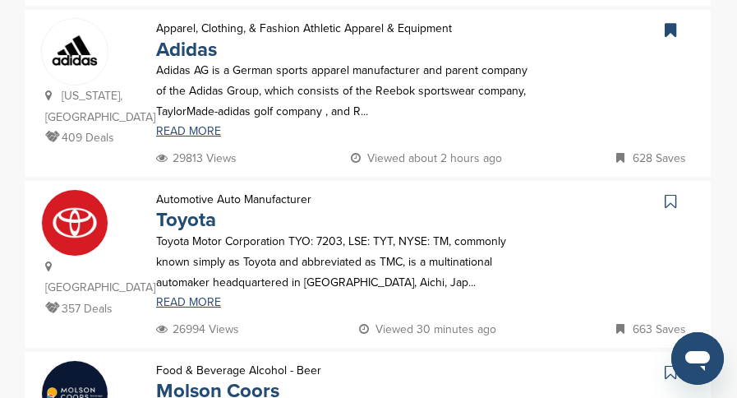
scroll to position [986, 0]
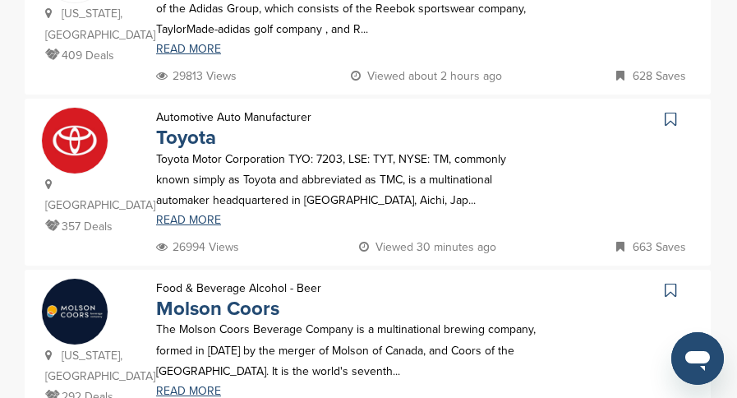
click at [673, 111] on icon at bounding box center [669, 119] width 11 height 16
click at [668, 282] on icon at bounding box center [669, 290] width 11 height 16
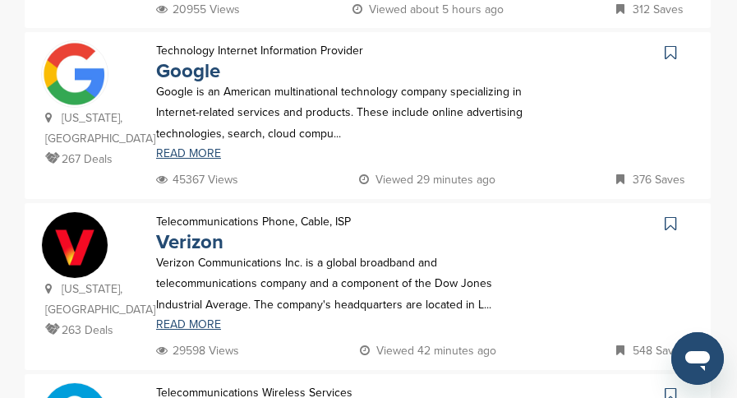
scroll to position [1478, 0]
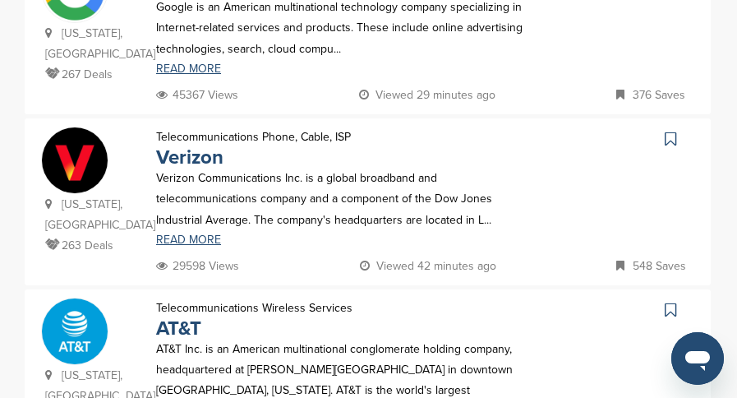
click at [665, 131] on icon at bounding box center [669, 139] width 11 height 16
click at [664, 301] on icon at bounding box center [669, 309] width 11 height 16
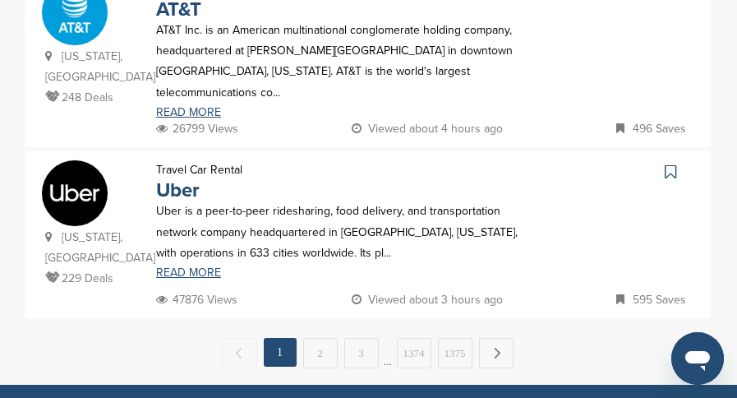
scroll to position [1807, 0]
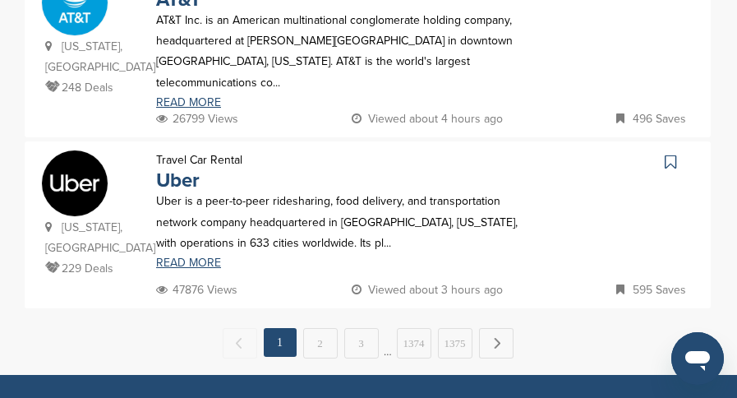
click at [668, 154] on icon at bounding box center [669, 162] width 11 height 16
click at [324, 328] on link "2" at bounding box center [320, 343] width 34 height 30
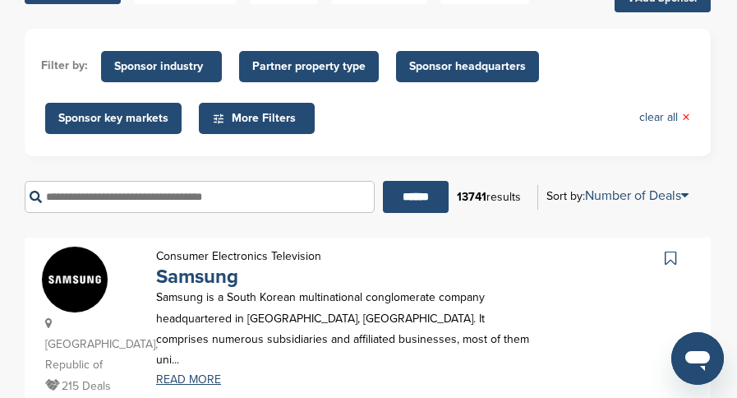
scroll to position [246, 0]
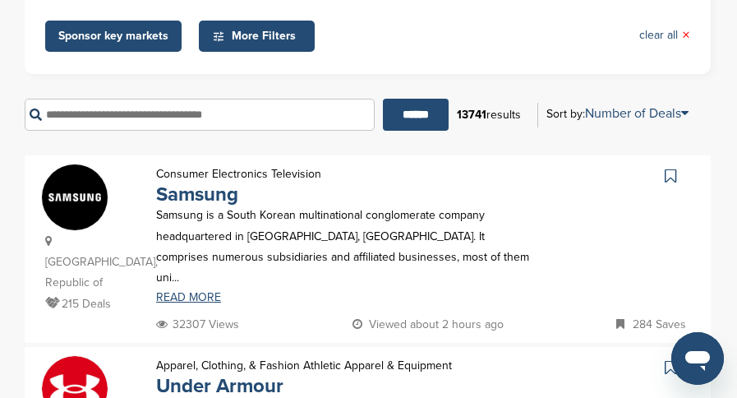
click at [668, 172] on icon at bounding box center [669, 176] width 11 height 16
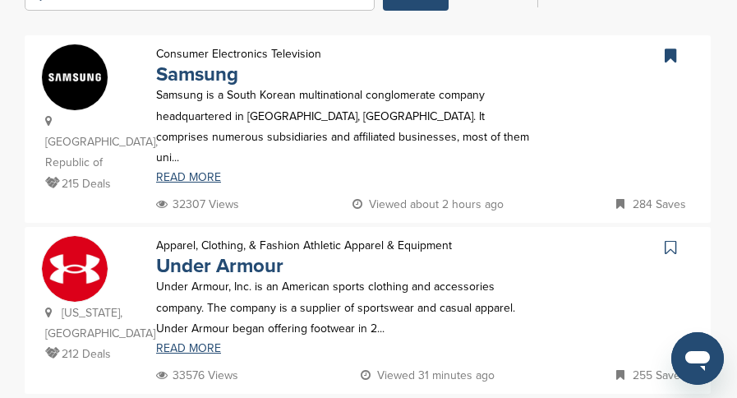
scroll to position [411, 0]
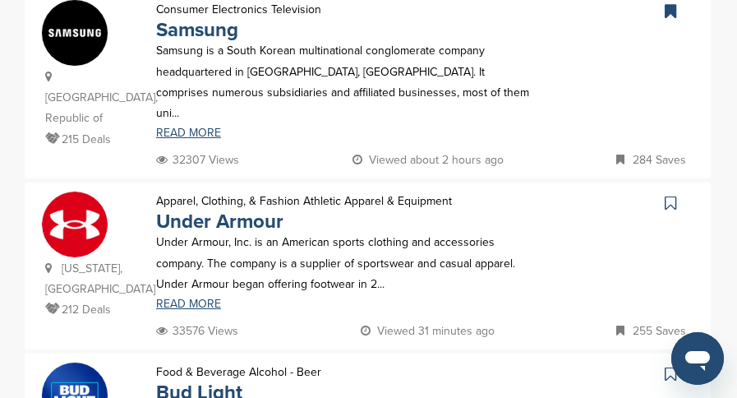
click at [665, 195] on icon at bounding box center [669, 203] width 11 height 16
click at [664, 366] on icon at bounding box center [669, 374] width 11 height 16
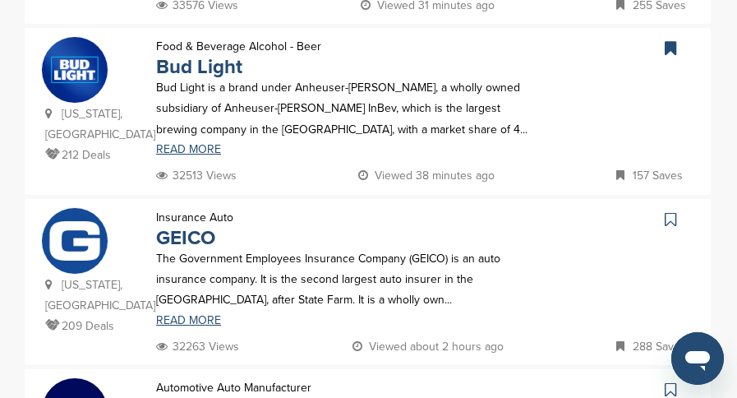
scroll to position [821, 0]
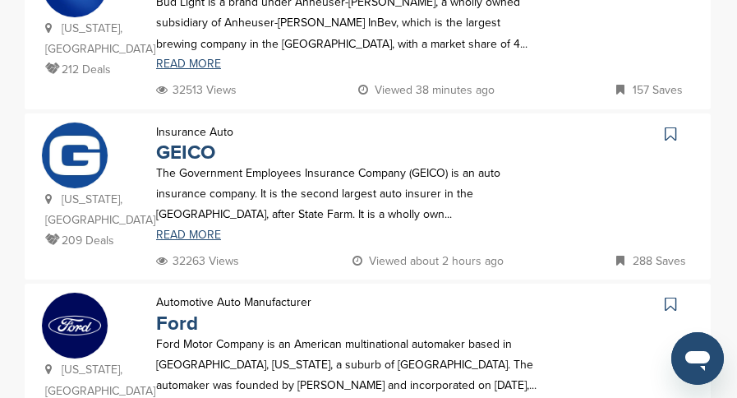
click at [672, 126] on icon at bounding box center [669, 134] width 11 height 16
click at [672, 296] on icon at bounding box center [669, 304] width 11 height 16
click at [669, 126] on icon at bounding box center [669, 134] width 11 height 16
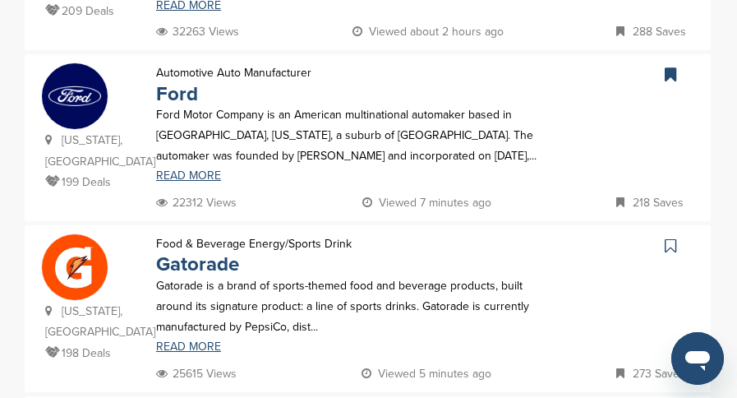
scroll to position [1068, 0]
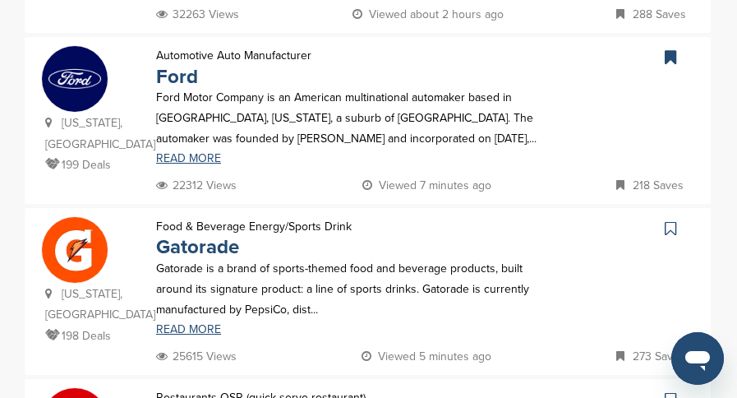
click at [672, 220] on icon at bounding box center [669, 228] width 11 height 16
click at [666, 391] on icon at bounding box center [669, 399] width 11 height 16
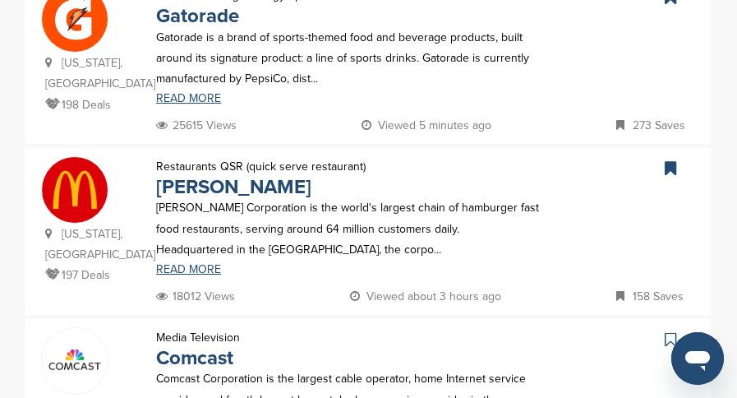
scroll to position [1314, 0]
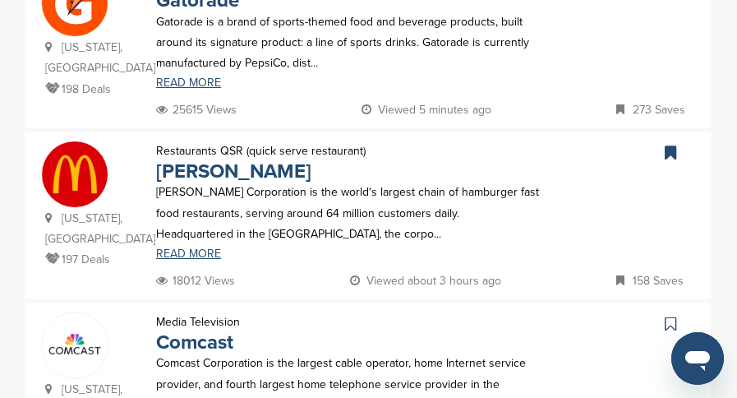
click at [663, 311] on link at bounding box center [672, 323] width 24 height 25
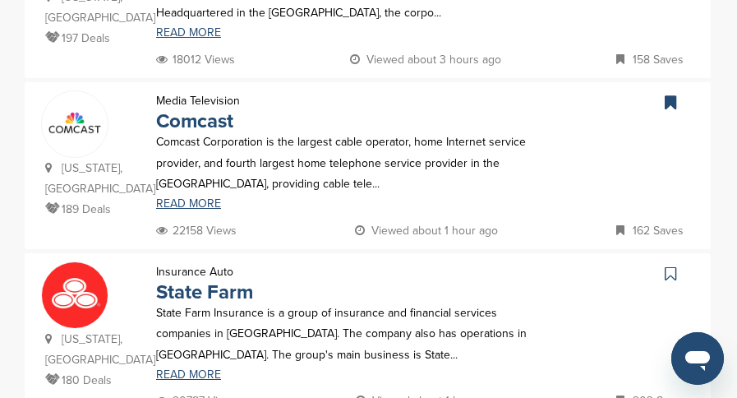
scroll to position [1561, 0]
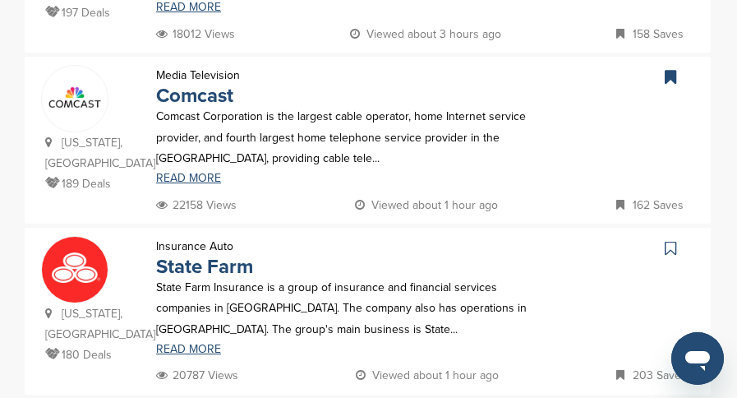
click at [664, 236] on link at bounding box center [672, 248] width 24 height 25
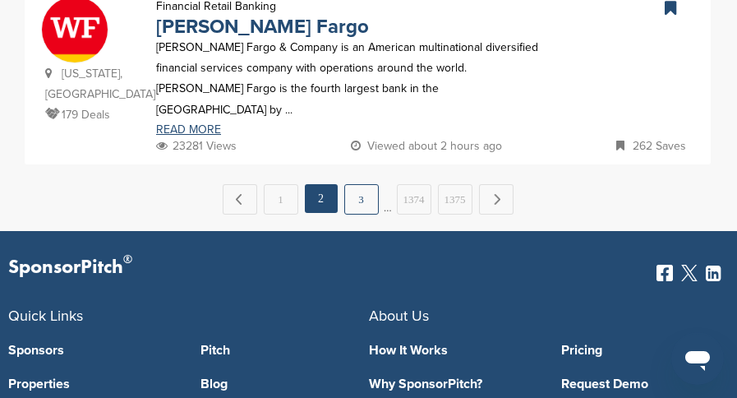
click at [373, 184] on link "3" at bounding box center [361, 199] width 34 height 30
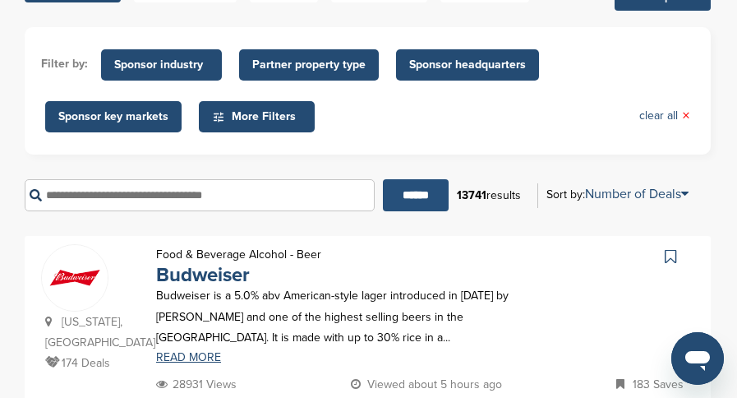
scroll to position [246, 0]
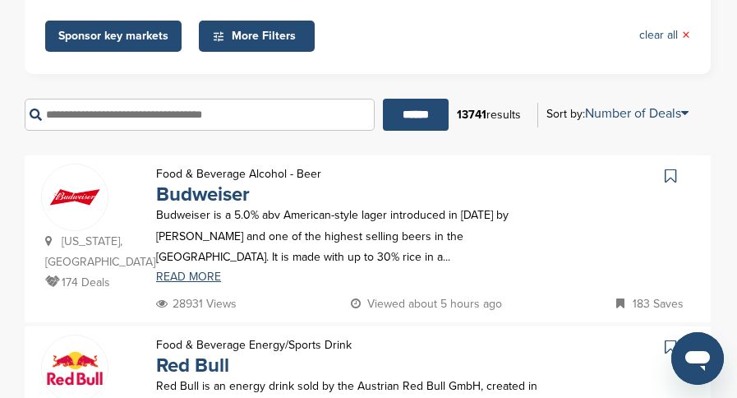
click at [667, 174] on icon at bounding box center [669, 176] width 11 height 16
click at [671, 338] on icon at bounding box center [669, 346] width 11 height 16
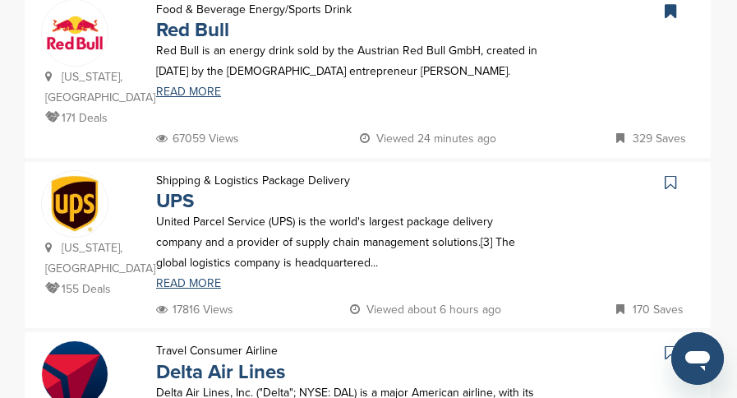
scroll to position [657, 0]
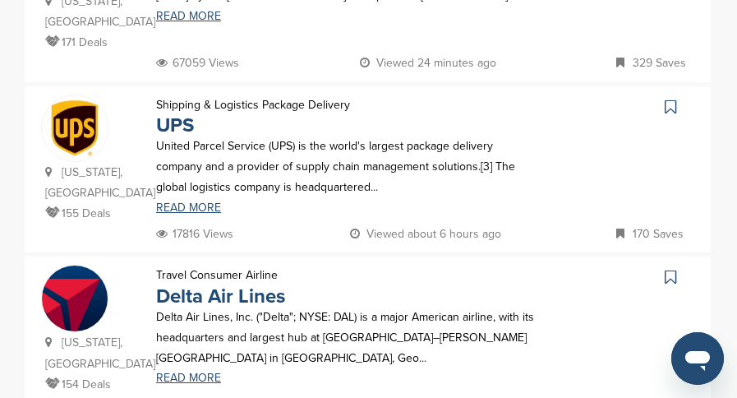
click at [673, 99] on icon at bounding box center [669, 107] width 11 height 16
click at [666, 269] on icon at bounding box center [669, 277] width 11 height 16
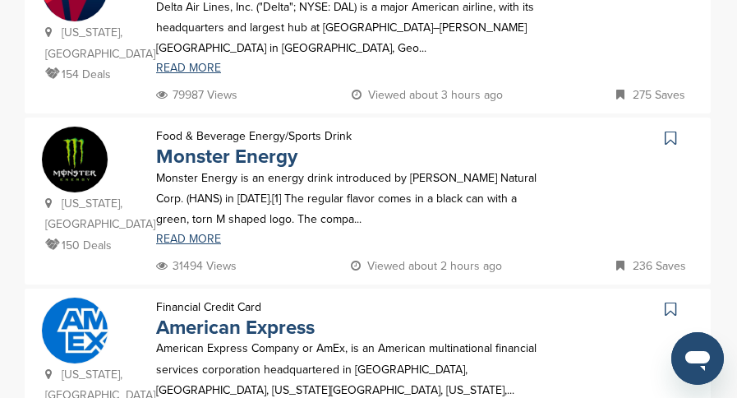
scroll to position [986, 0]
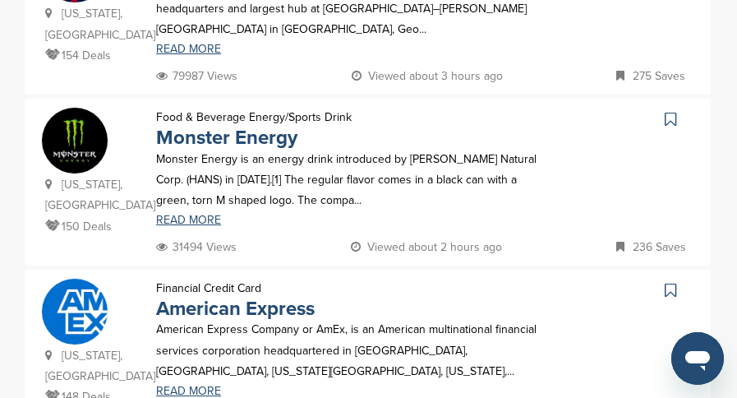
click at [665, 107] on link at bounding box center [672, 119] width 24 height 25
click at [669, 282] on icon at bounding box center [669, 290] width 11 height 16
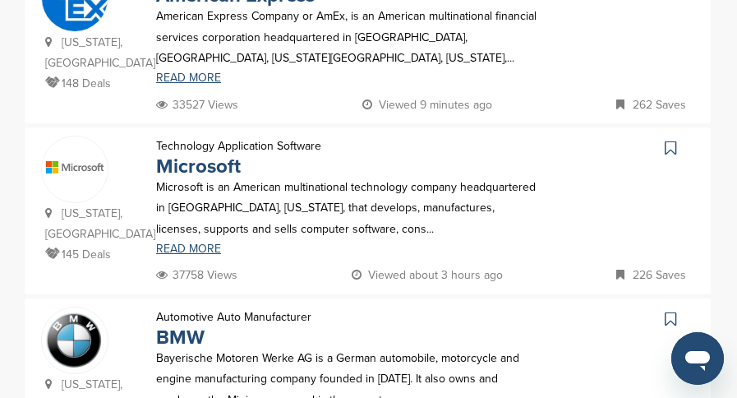
scroll to position [1314, 0]
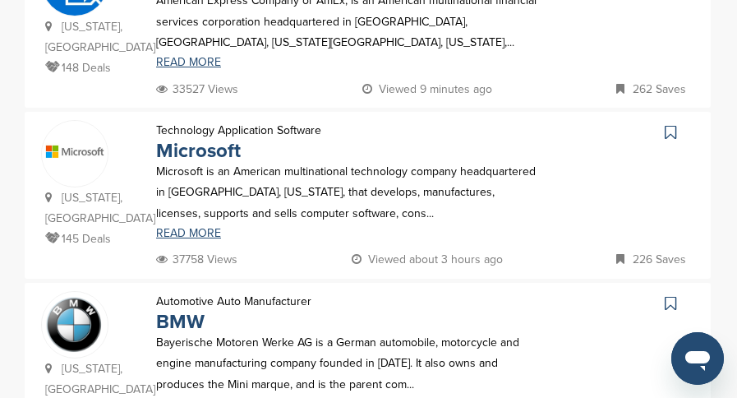
click at [670, 124] on icon at bounding box center [669, 132] width 11 height 16
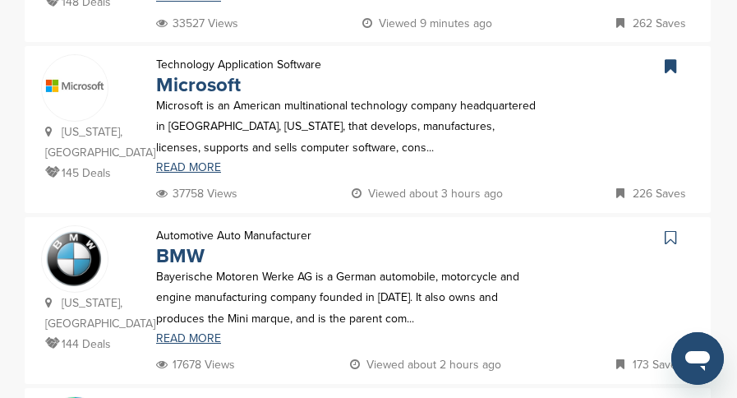
scroll to position [1396, 0]
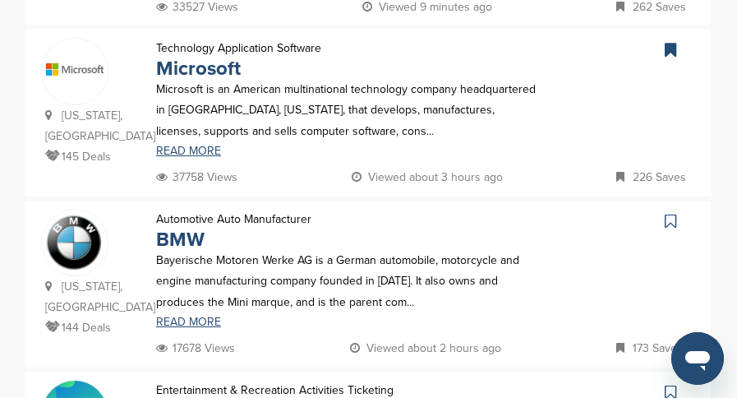
click at [670, 213] on icon at bounding box center [669, 221] width 11 height 16
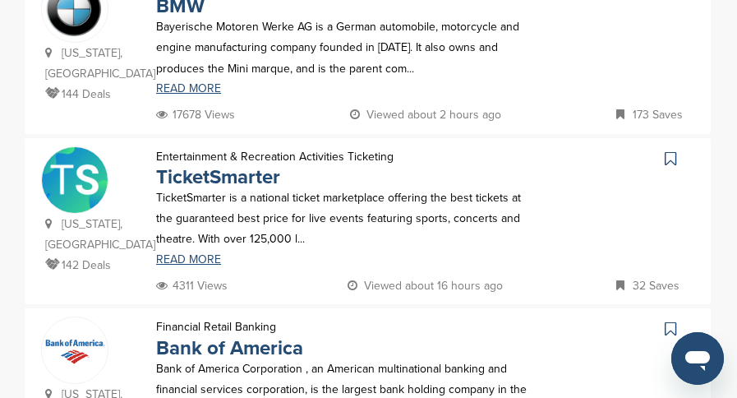
scroll to position [1725, 0]
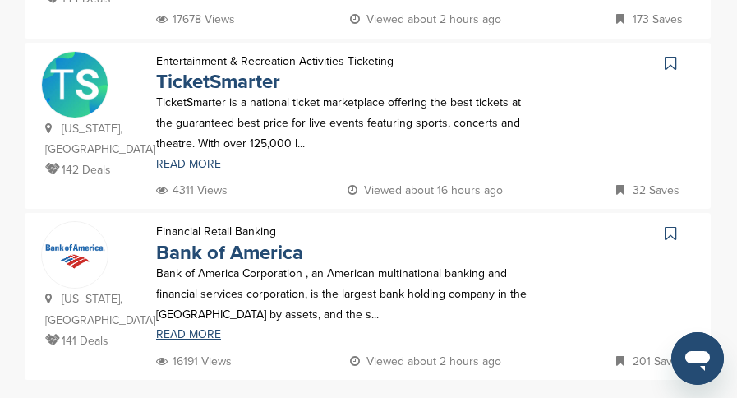
click at [670, 225] on icon at bounding box center [669, 233] width 11 height 16
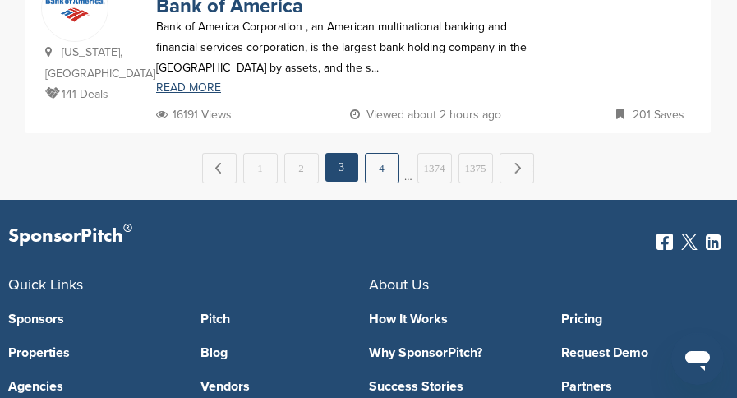
click at [378, 153] on link "4" at bounding box center [382, 168] width 34 height 30
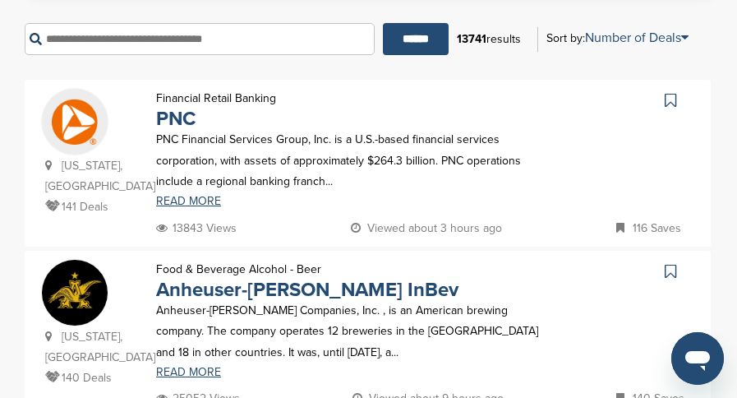
scroll to position [329, 0]
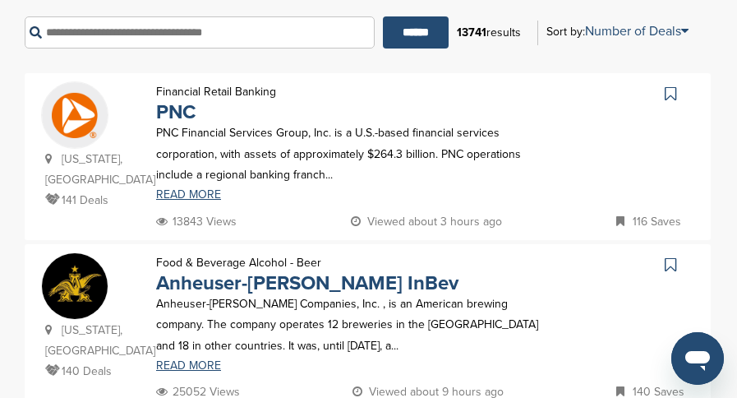
click at [670, 88] on icon at bounding box center [669, 93] width 11 height 16
click at [664, 267] on icon at bounding box center [669, 264] width 11 height 16
click at [668, 94] on icon at bounding box center [669, 93] width 11 height 16
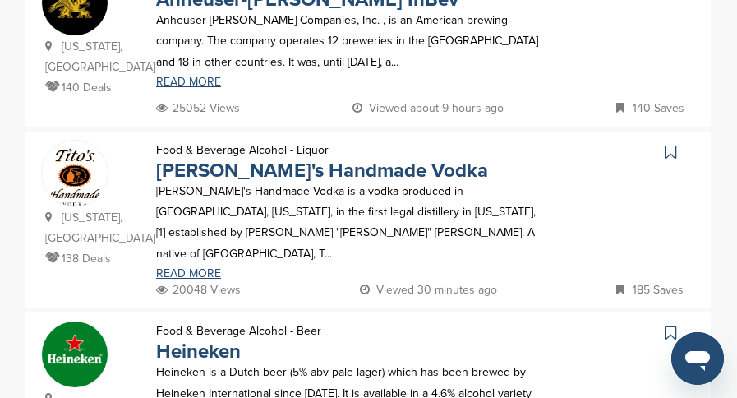
scroll to position [657, 0]
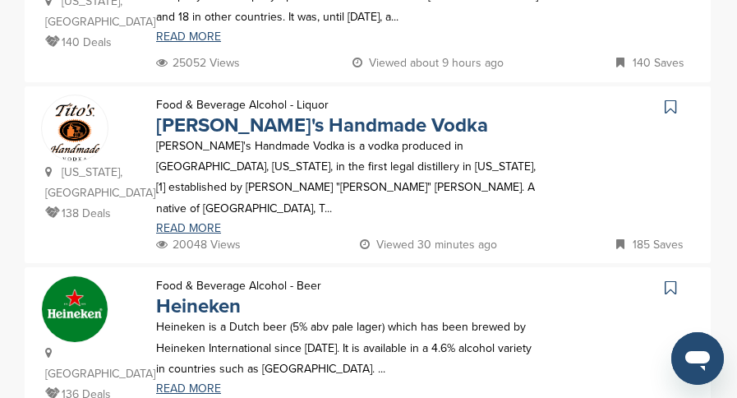
click at [669, 99] on icon at bounding box center [669, 107] width 11 height 16
click at [667, 279] on icon at bounding box center [669, 287] width 11 height 16
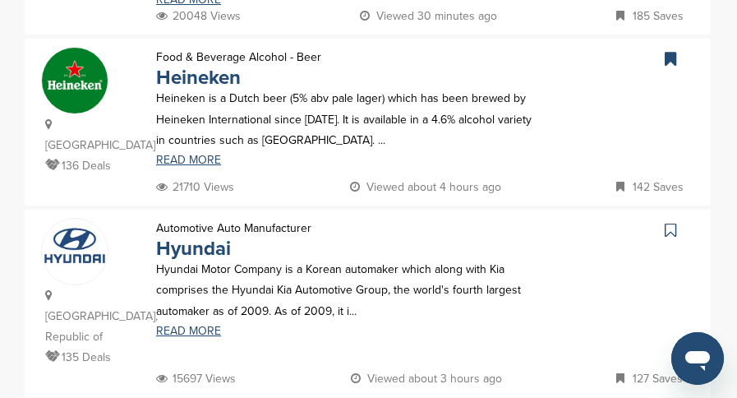
scroll to position [904, 0]
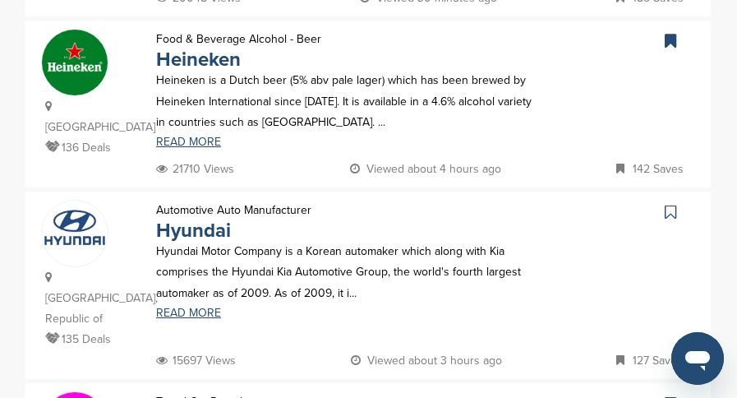
click at [664, 200] on link at bounding box center [672, 212] width 24 height 25
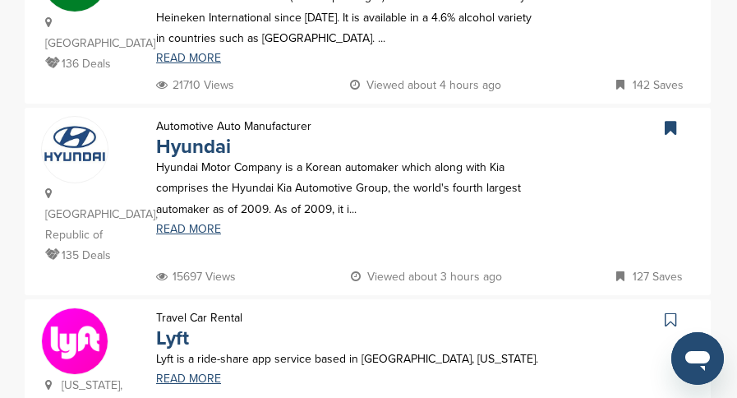
scroll to position [1068, 0]
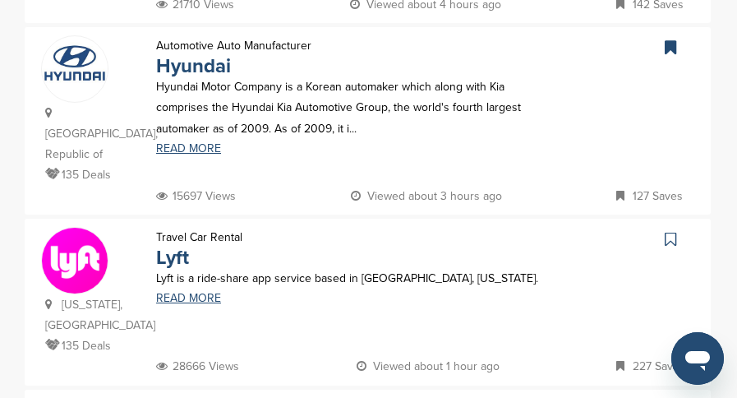
click at [674, 231] on icon at bounding box center [669, 239] width 11 height 16
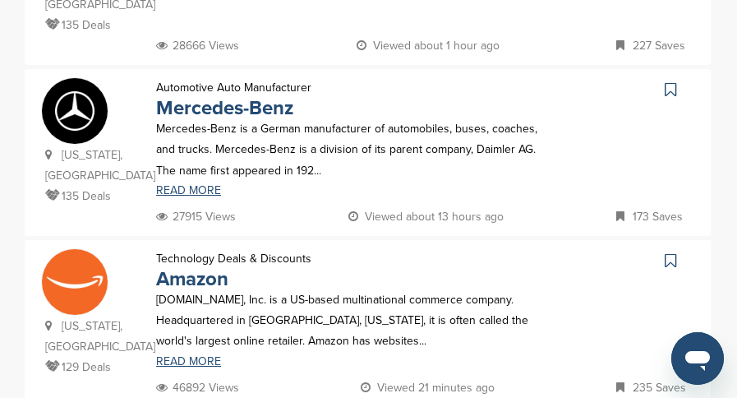
scroll to position [1396, 0]
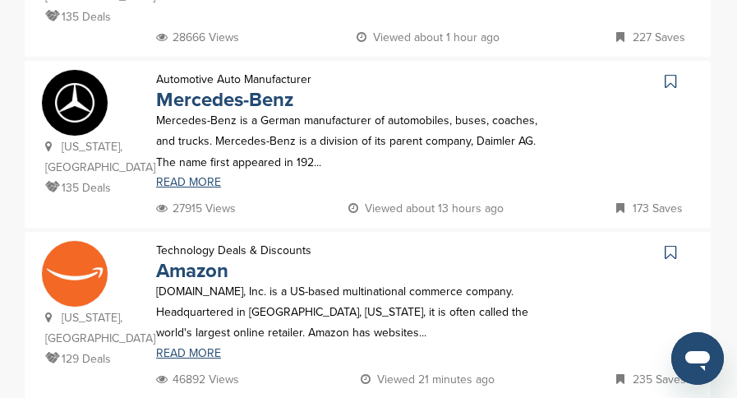
click at [671, 73] on icon at bounding box center [669, 81] width 11 height 16
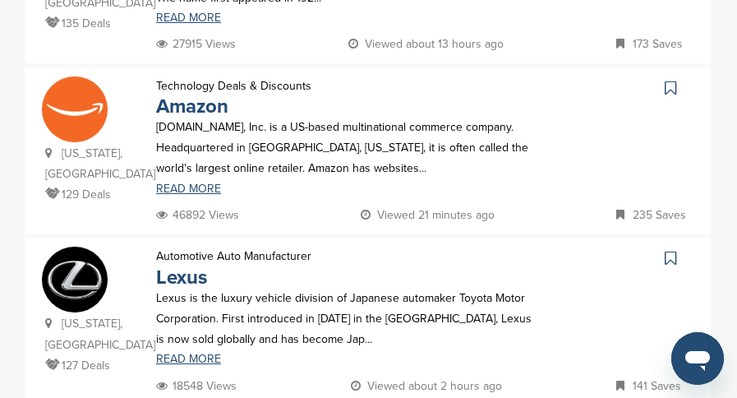
scroll to position [1643, 0]
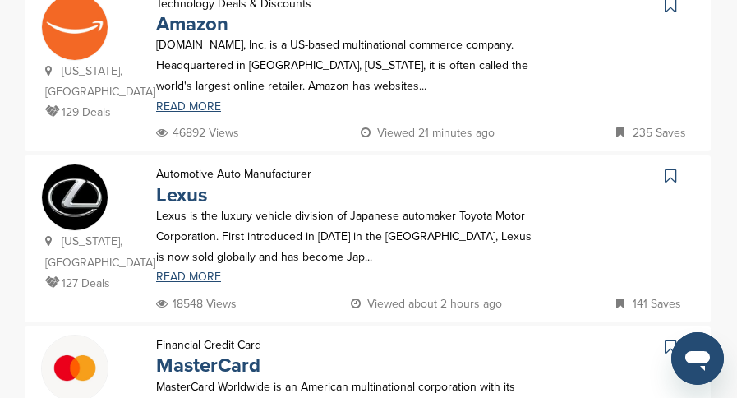
click at [671, 168] on icon at bounding box center [669, 176] width 11 height 16
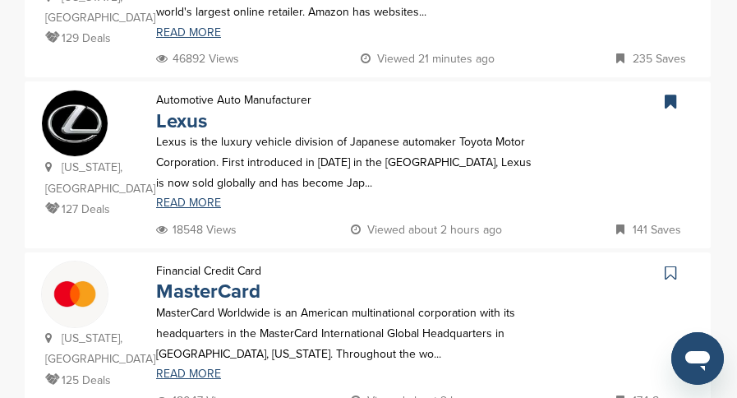
scroll to position [1725, 0]
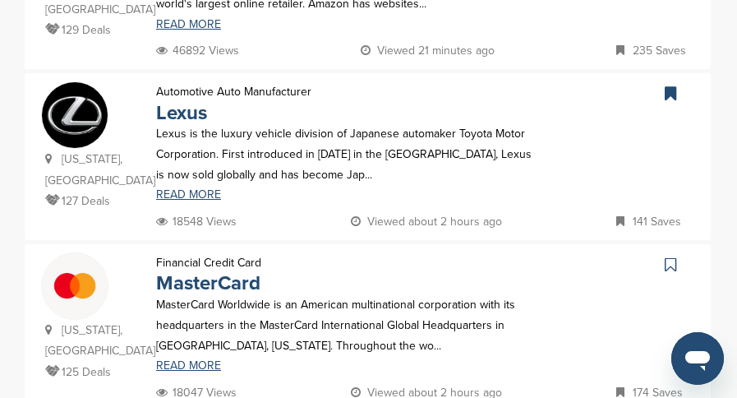
click at [666, 256] on icon at bounding box center [669, 264] width 11 height 16
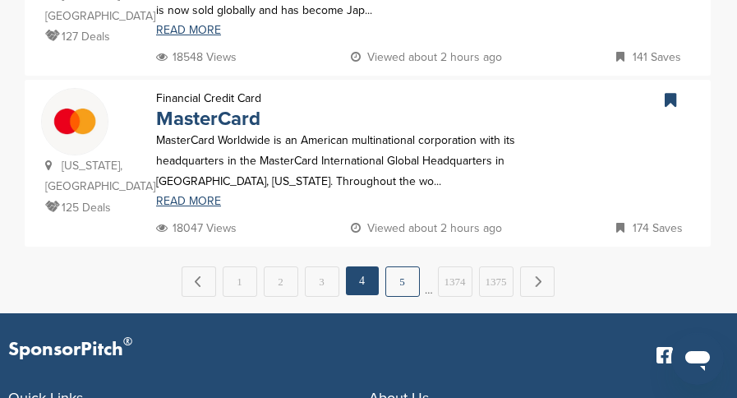
click at [398, 266] on link "5" at bounding box center [402, 281] width 34 height 30
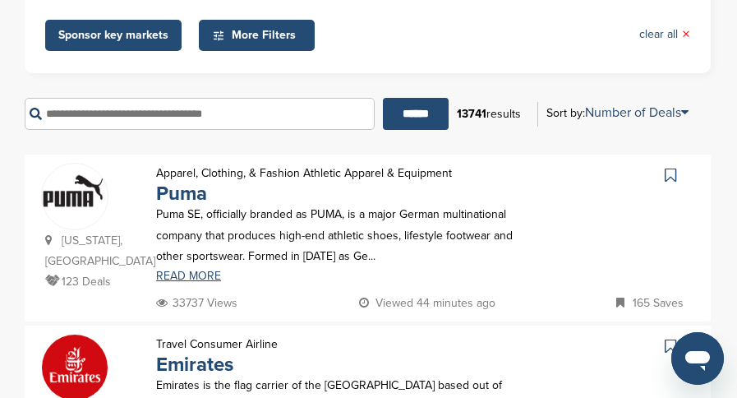
scroll to position [329, 0]
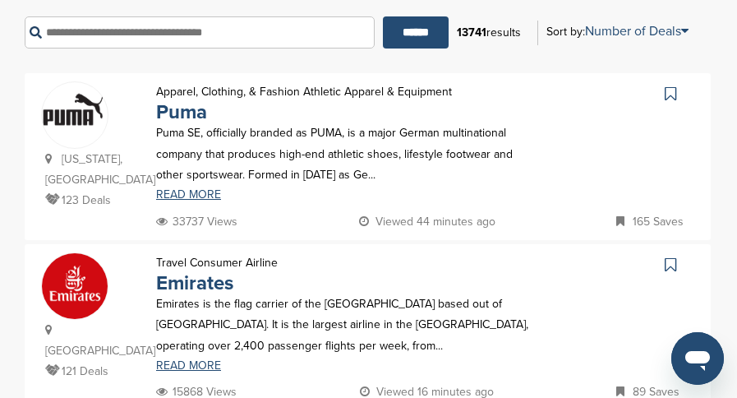
click at [668, 89] on icon at bounding box center [669, 93] width 11 height 16
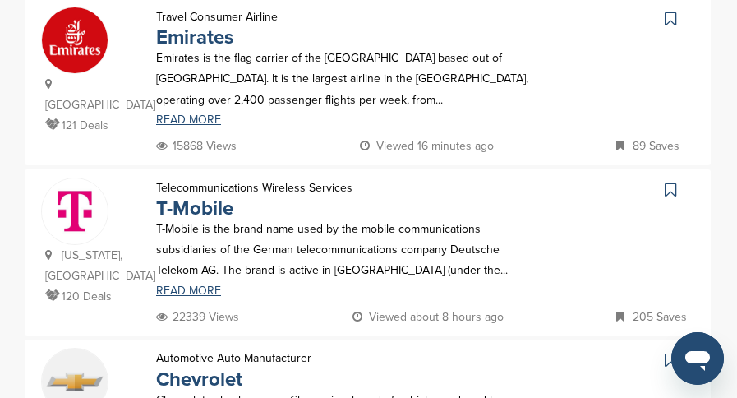
scroll to position [575, 0]
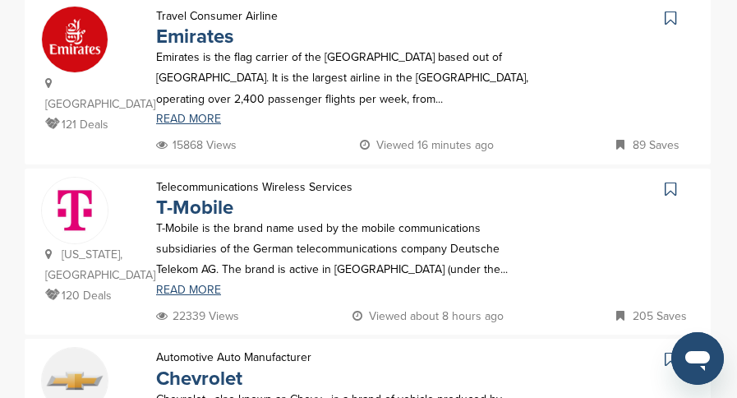
click at [673, 30] on link at bounding box center [672, 18] width 24 height 25
click at [669, 197] on icon at bounding box center [669, 189] width 11 height 16
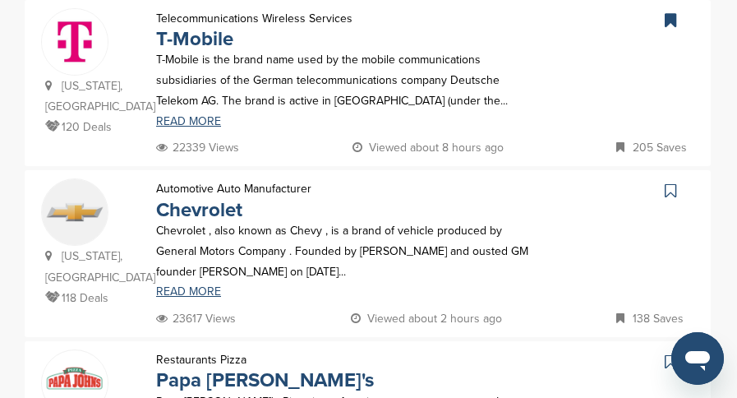
scroll to position [739, 0]
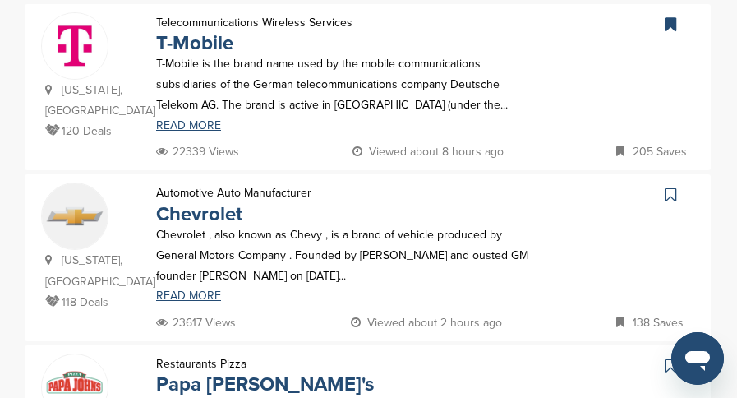
click at [661, 207] on link at bounding box center [672, 194] width 24 height 25
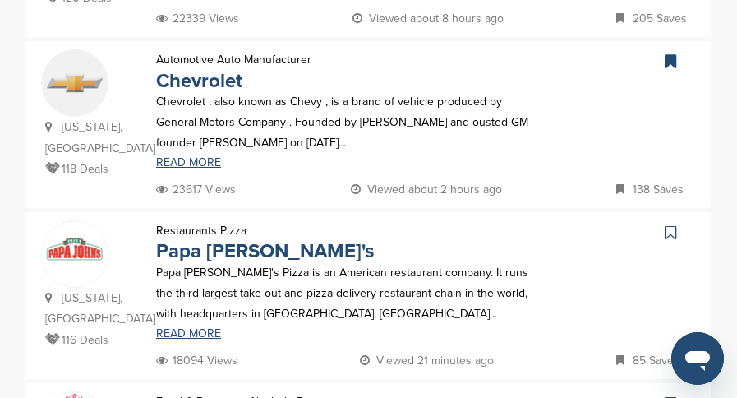
scroll to position [904, 0]
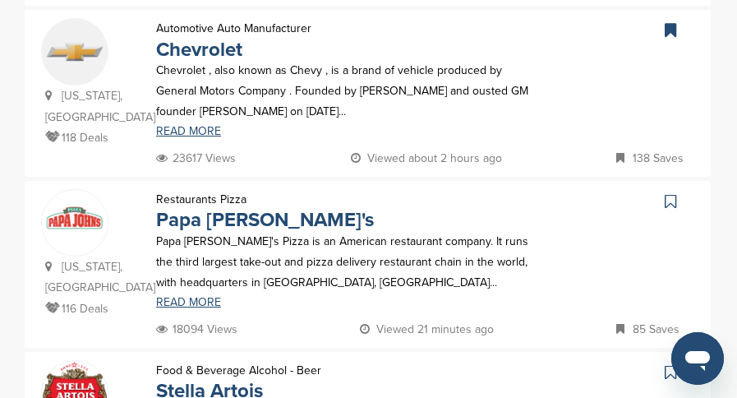
click at [667, 207] on icon at bounding box center [669, 201] width 11 height 16
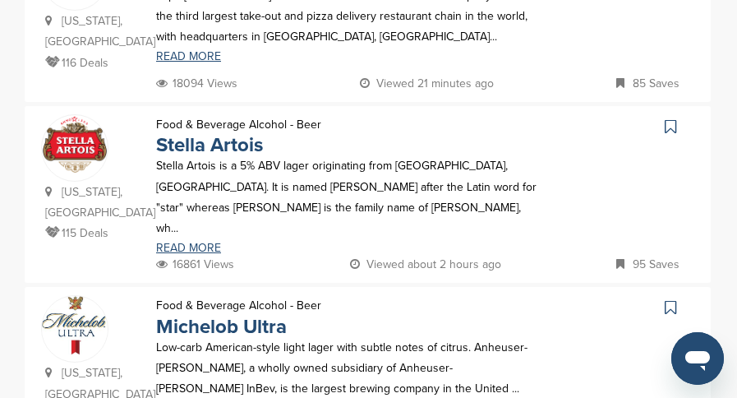
scroll to position [1150, 0]
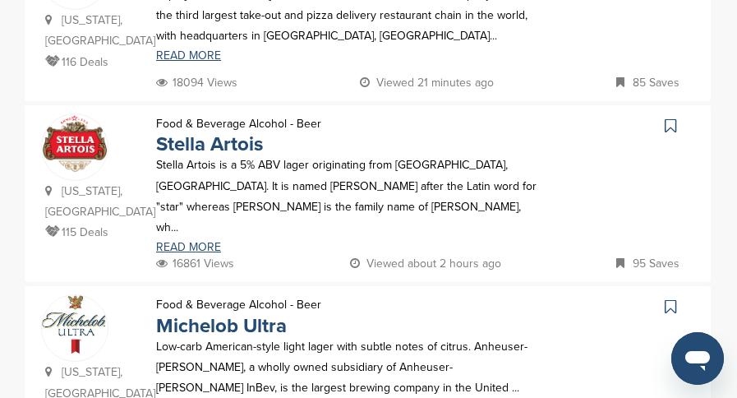
click at [672, 126] on icon at bounding box center [669, 125] width 11 height 16
click at [667, 298] on icon at bounding box center [669, 306] width 11 height 16
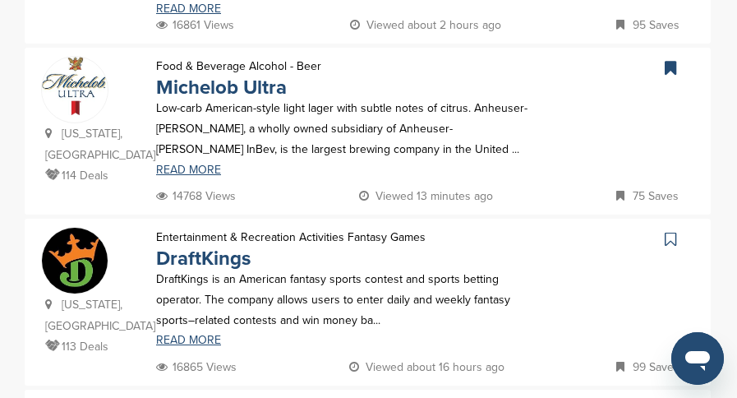
scroll to position [1396, 0]
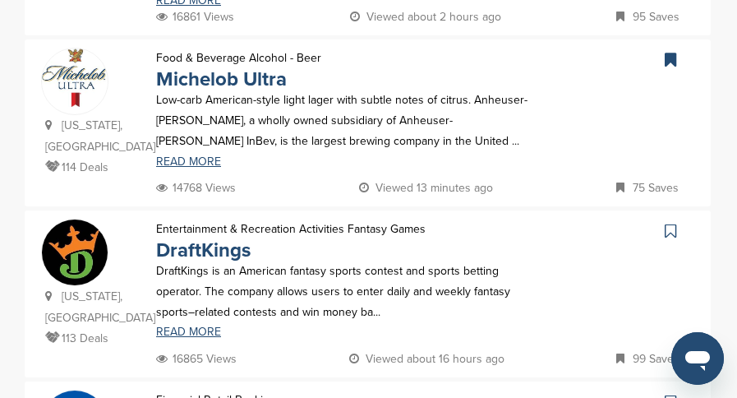
click at [673, 223] on icon at bounding box center [669, 231] width 11 height 16
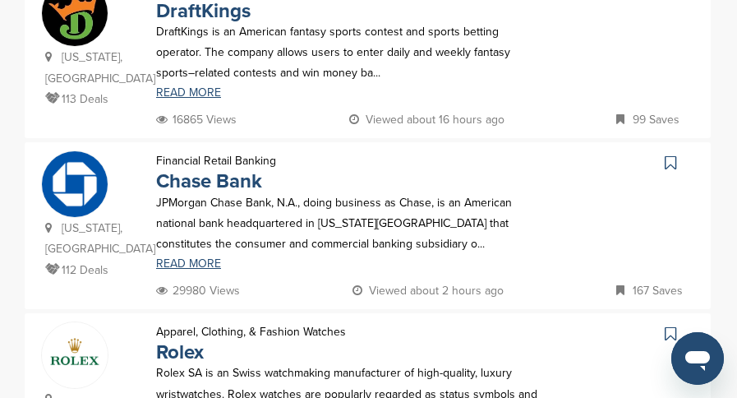
scroll to position [1643, 0]
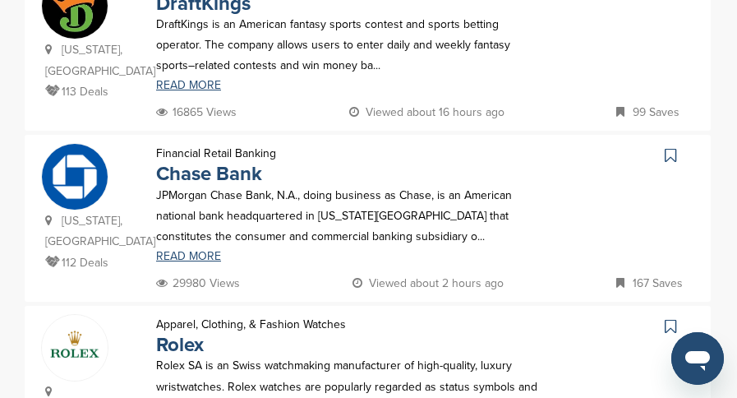
click at [669, 147] on icon at bounding box center [669, 155] width 11 height 16
click at [669, 319] on icon at bounding box center [669, 326] width 11 height 16
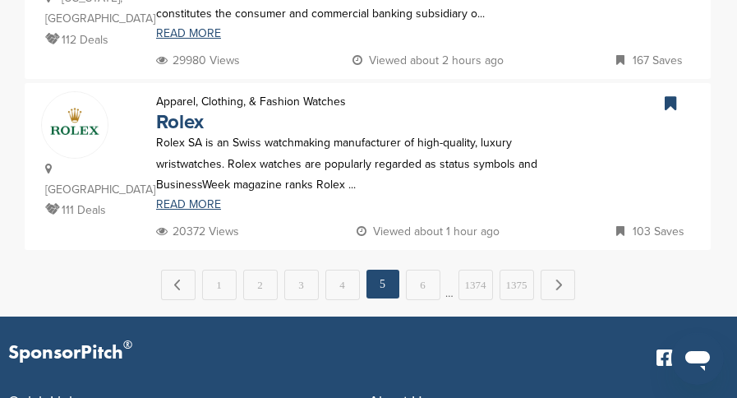
scroll to position [1889, 0]
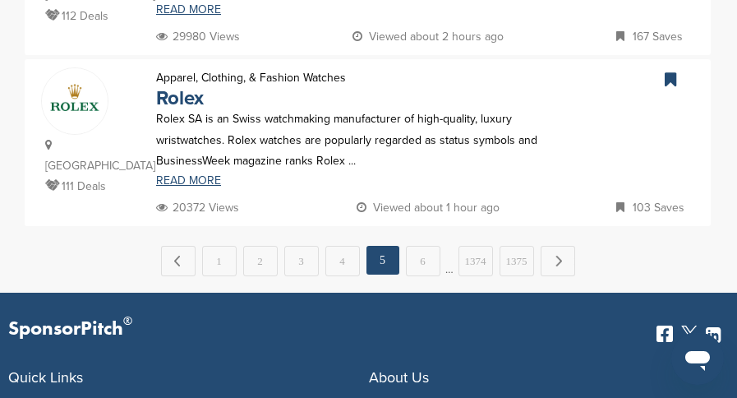
click at [670, 71] on icon at bounding box center [669, 79] width 11 height 16
click at [430, 246] on link "6" at bounding box center [423, 261] width 34 height 30
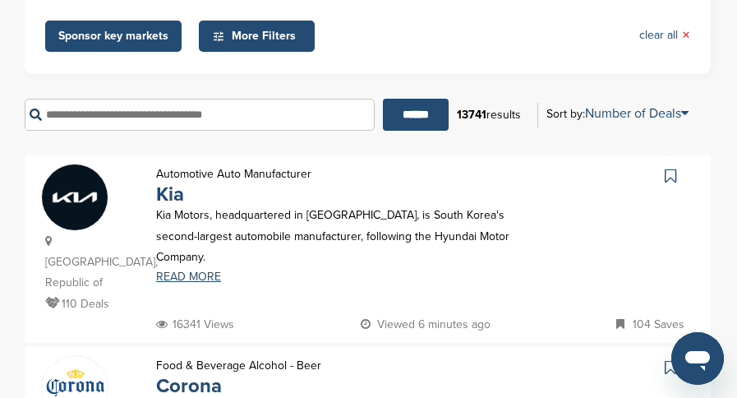
scroll to position [329, 0]
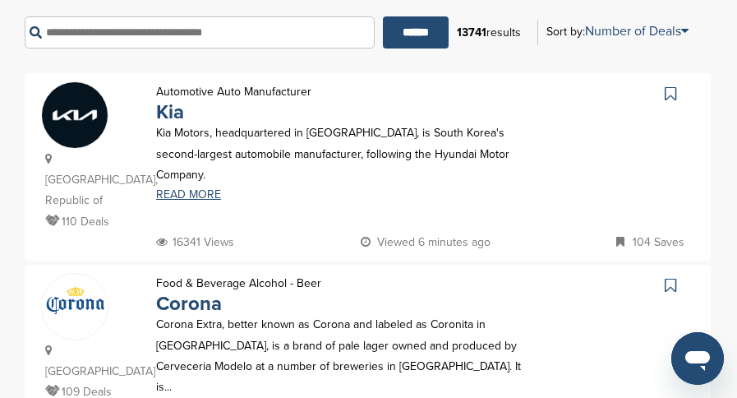
click at [664, 91] on link at bounding box center [672, 93] width 24 height 25
click at [661, 273] on link at bounding box center [672, 285] width 24 height 25
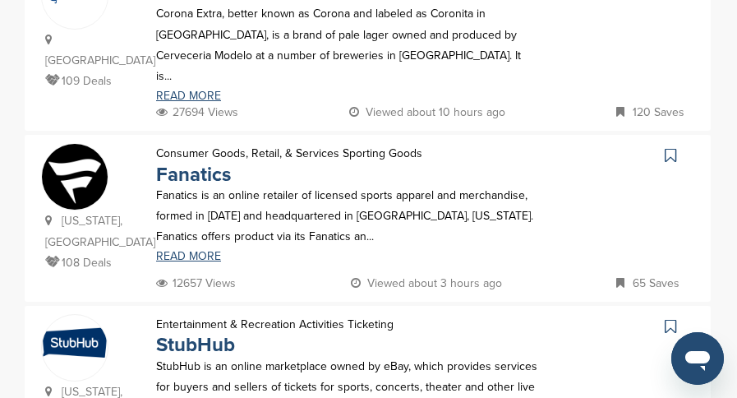
scroll to position [657, 0]
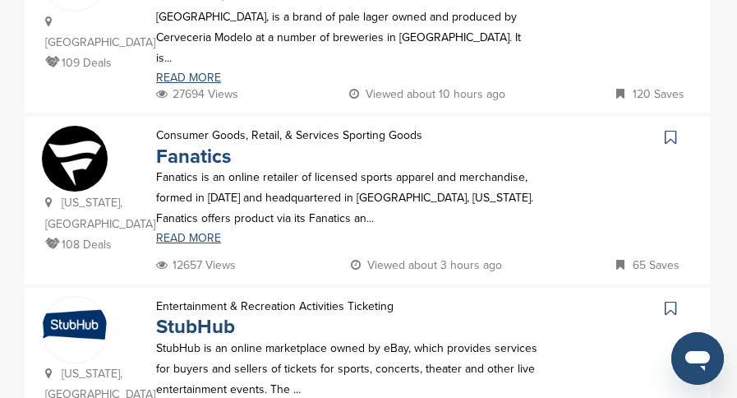
click at [664, 129] on icon at bounding box center [669, 137] width 11 height 16
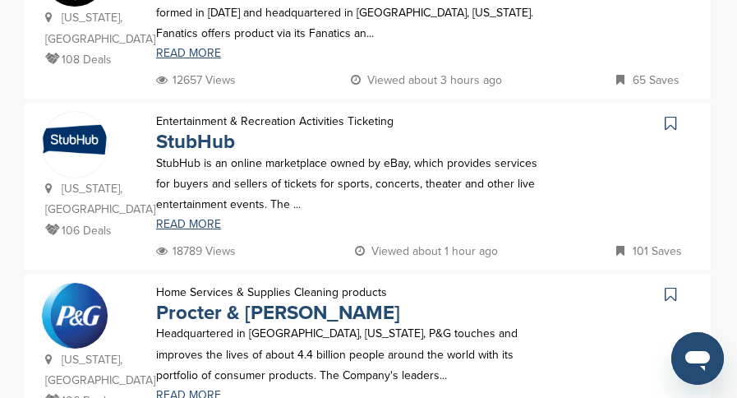
scroll to position [904, 0]
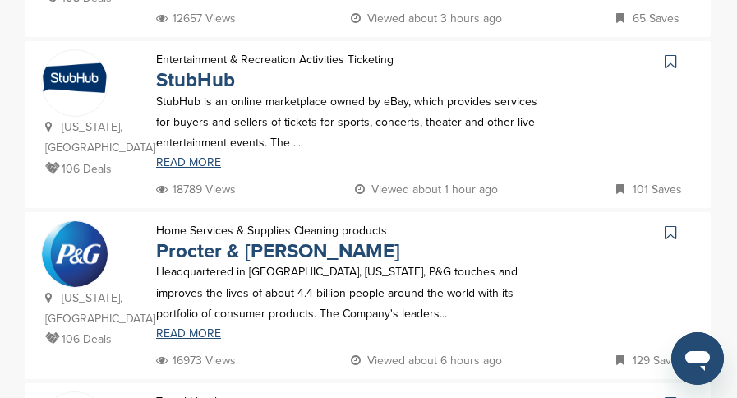
click at [668, 224] on icon at bounding box center [669, 232] width 11 height 16
click at [669, 395] on icon at bounding box center [669, 403] width 11 height 16
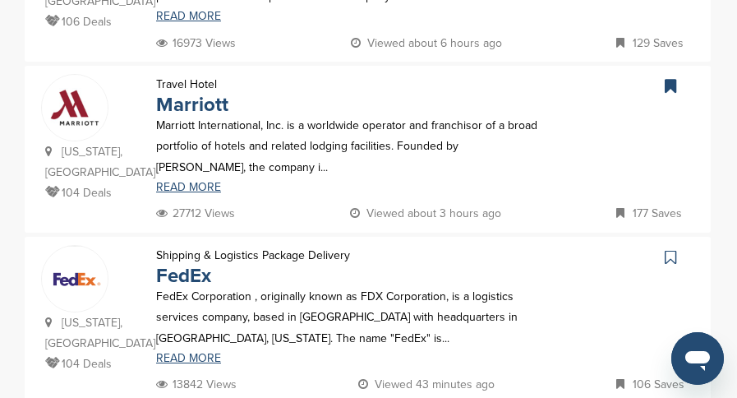
scroll to position [1232, 0]
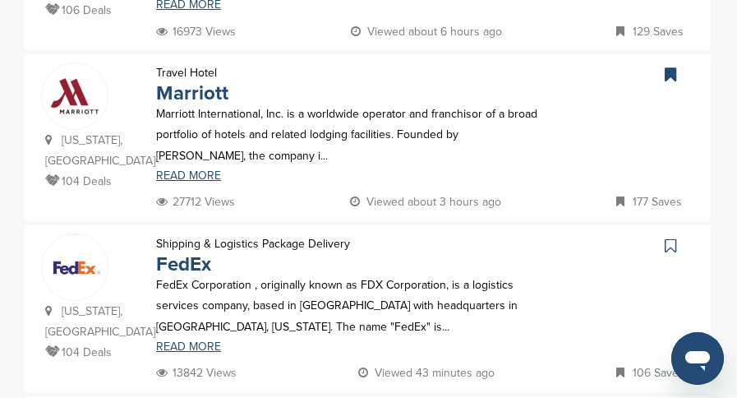
click at [668, 237] on icon at bounding box center [669, 245] width 11 height 16
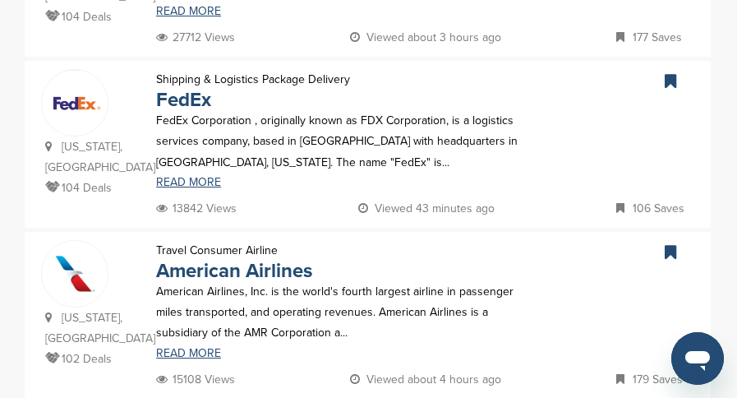
scroll to position [1478, 0]
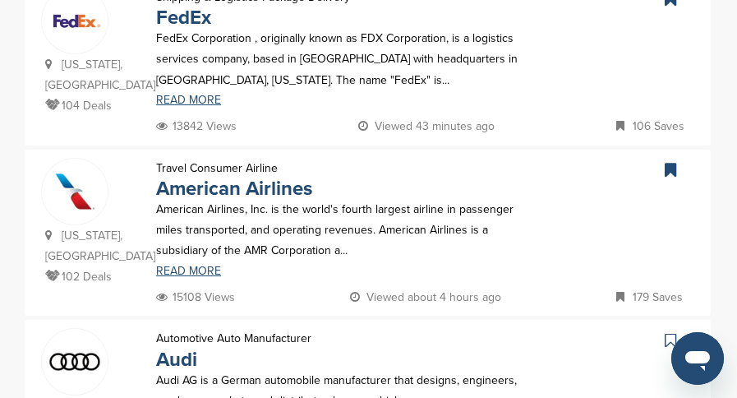
click at [671, 332] on icon at bounding box center [669, 340] width 11 height 16
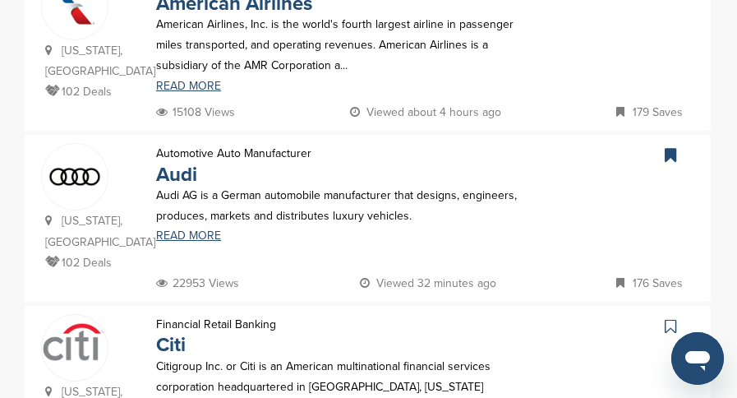
scroll to position [1725, 0]
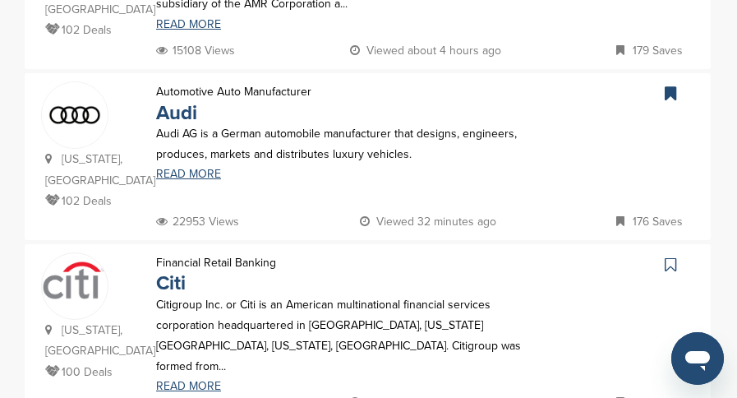
click at [674, 256] on icon at bounding box center [669, 264] width 11 height 16
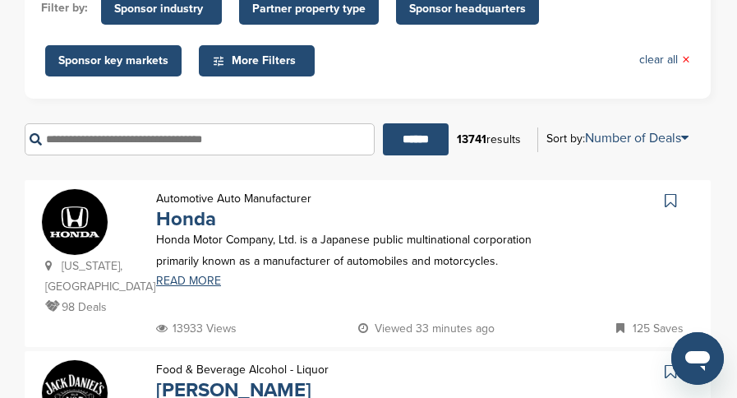
scroll to position [246, 0]
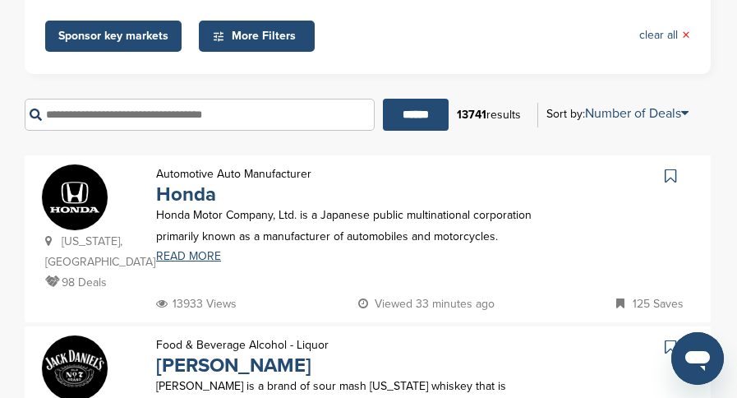
click at [667, 174] on icon at bounding box center [669, 176] width 11 height 16
click at [668, 344] on icon at bounding box center [669, 346] width 11 height 16
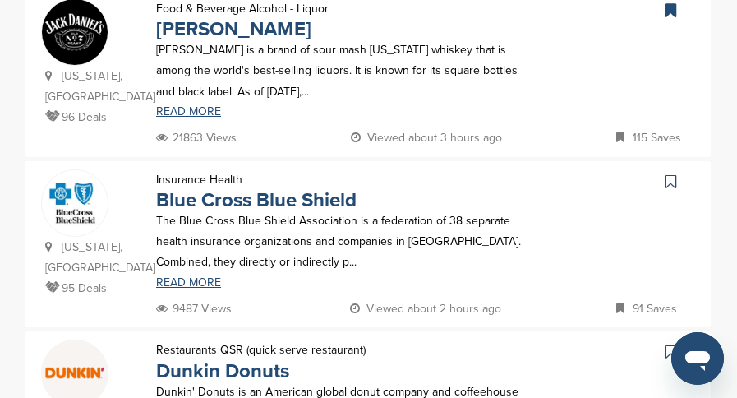
scroll to position [575, 0]
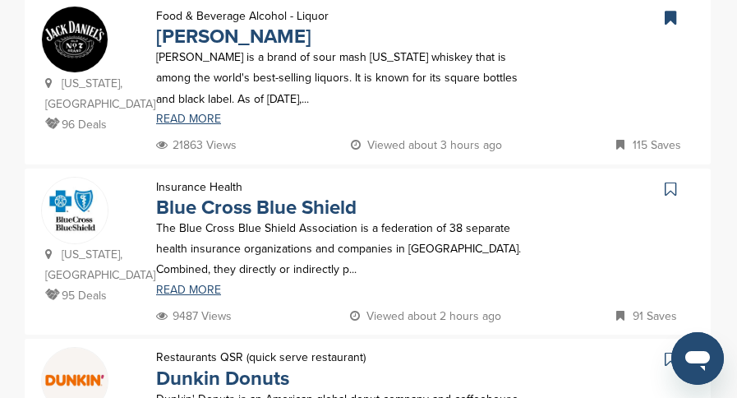
click at [675, 185] on icon at bounding box center [669, 189] width 11 height 16
click at [661, 347] on link at bounding box center [672, 359] width 24 height 25
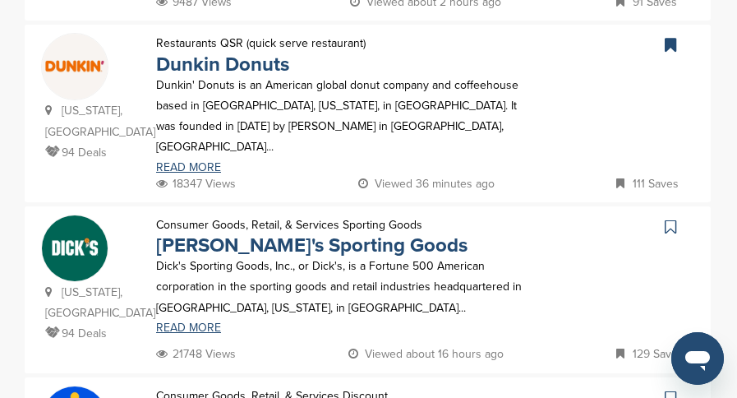
scroll to position [904, 0]
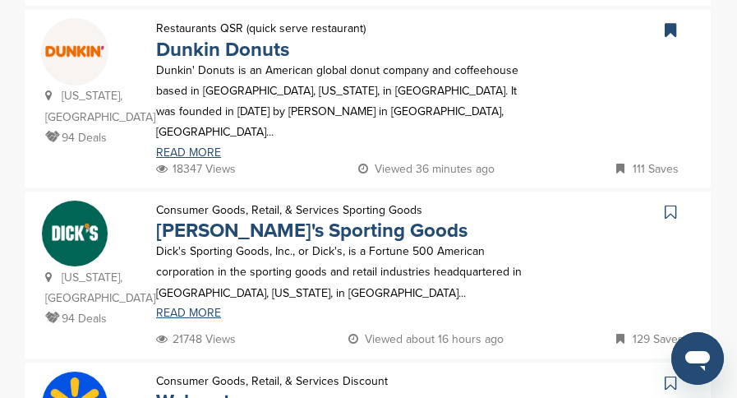
click at [668, 210] on icon at bounding box center [669, 212] width 11 height 16
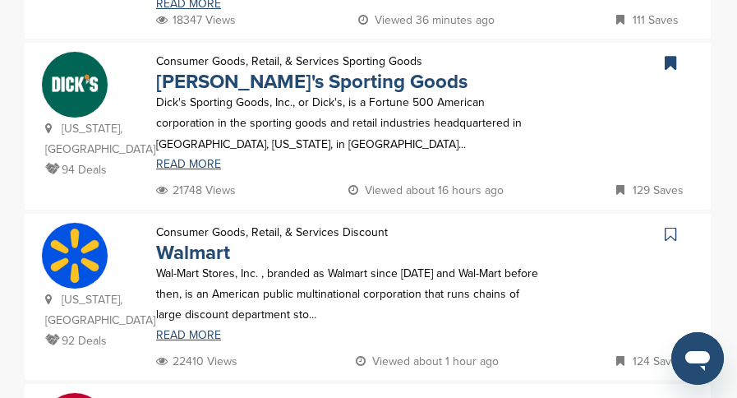
scroll to position [1068, 0]
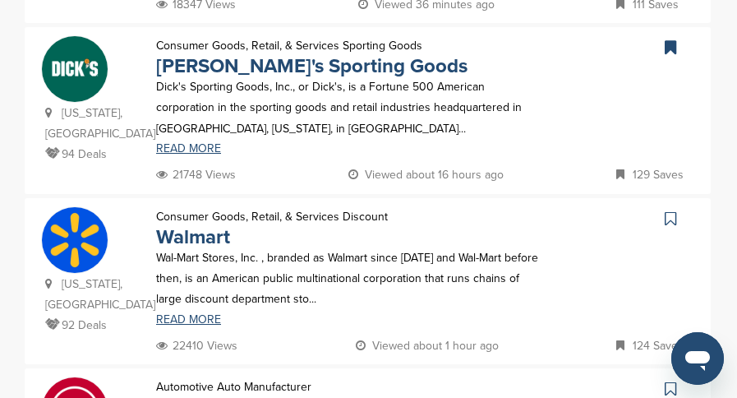
click at [671, 217] on icon at bounding box center [669, 218] width 11 height 16
click at [667, 380] on icon at bounding box center [669, 388] width 11 height 16
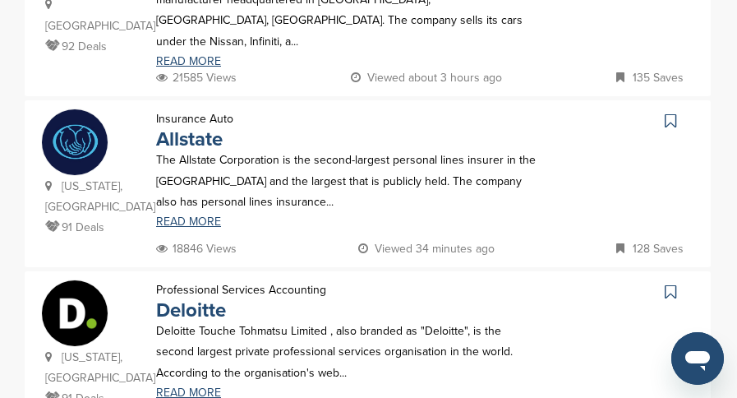
scroll to position [1561, 0]
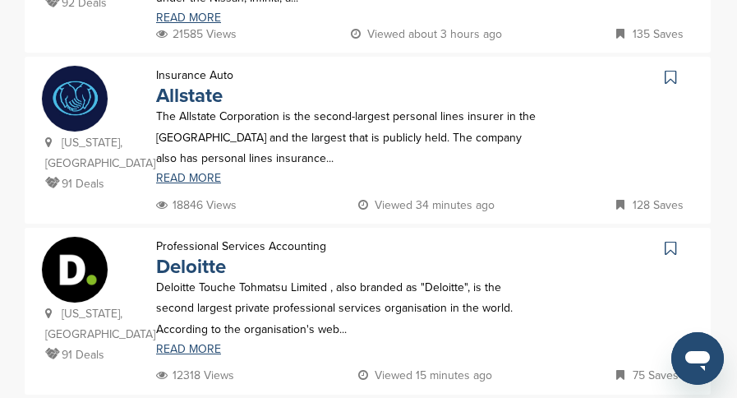
click at [674, 65] on link at bounding box center [672, 77] width 24 height 25
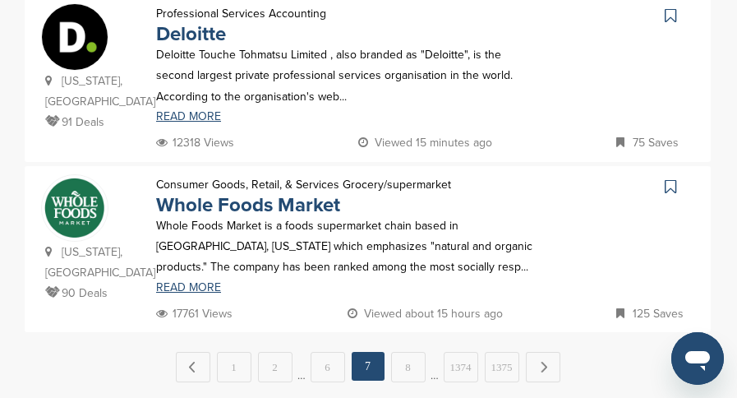
scroll to position [1807, 0]
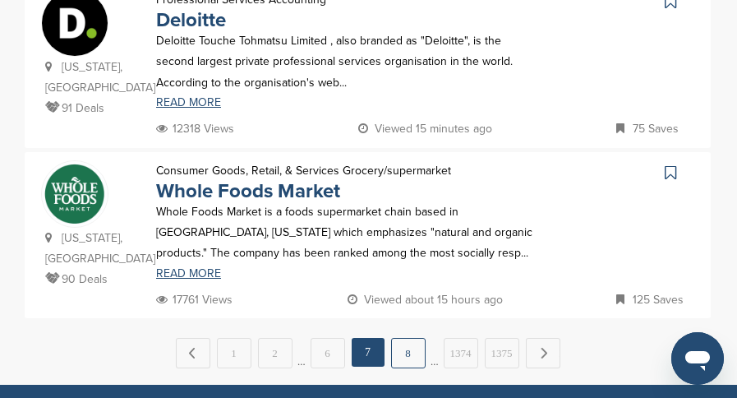
click at [406, 338] on link "8" at bounding box center [408, 353] width 34 height 30
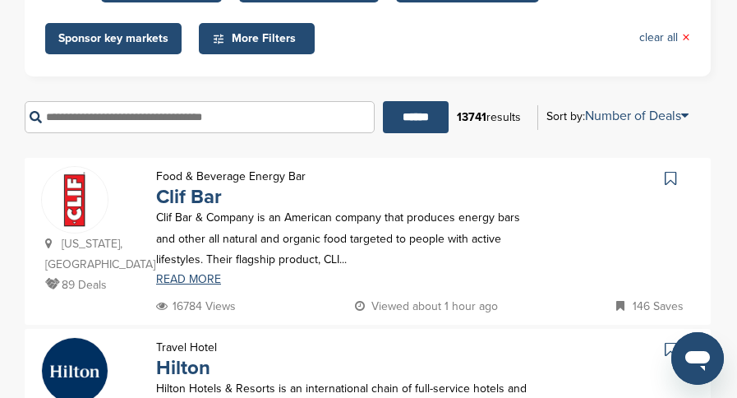
scroll to position [246, 0]
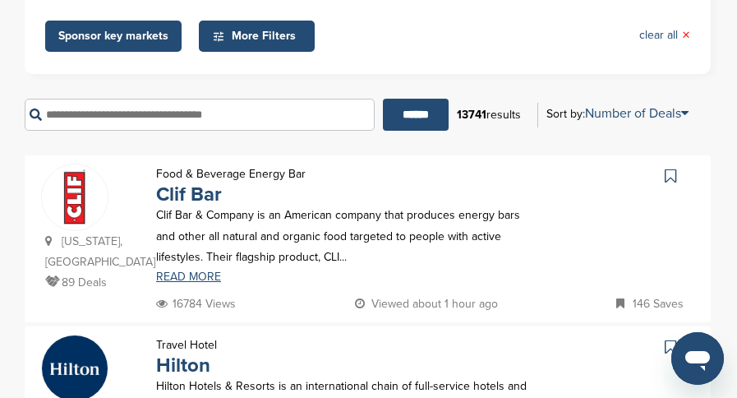
click at [664, 172] on icon at bounding box center [669, 176] width 11 height 16
drag, startPoint x: 666, startPoint y: 332, endPoint x: 648, endPoint y: 320, distance: 21.9
click at [666, 338] on icon at bounding box center [669, 346] width 11 height 16
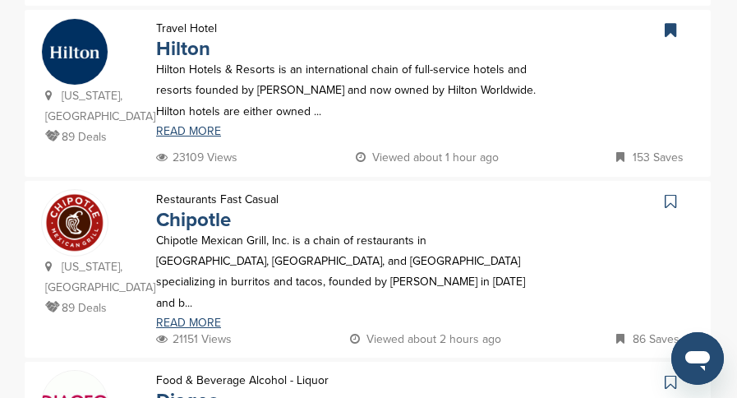
scroll to position [575, 0]
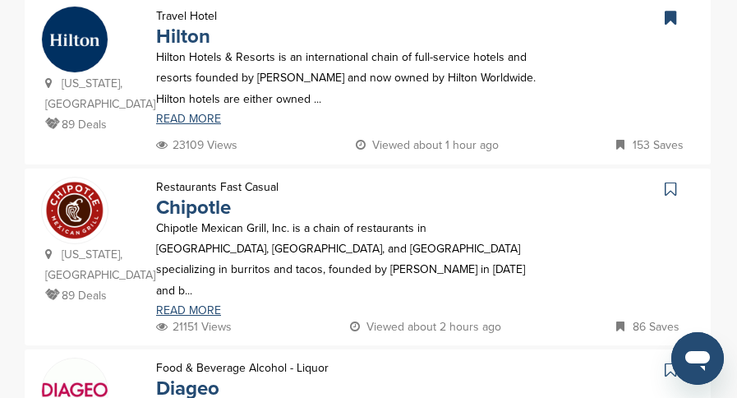
click at [666, 181] on icon at bounding box center [669, 189] width 11 height 16
click at [664, 361] on icon at bounding box center [669, 369] width 11 height 16
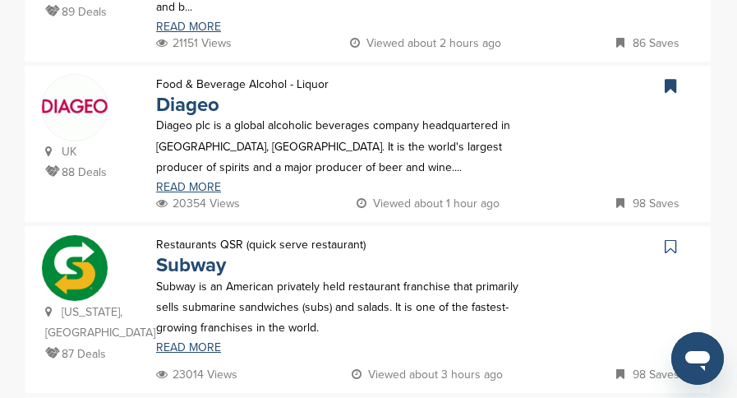
scroll to position [904, 0]
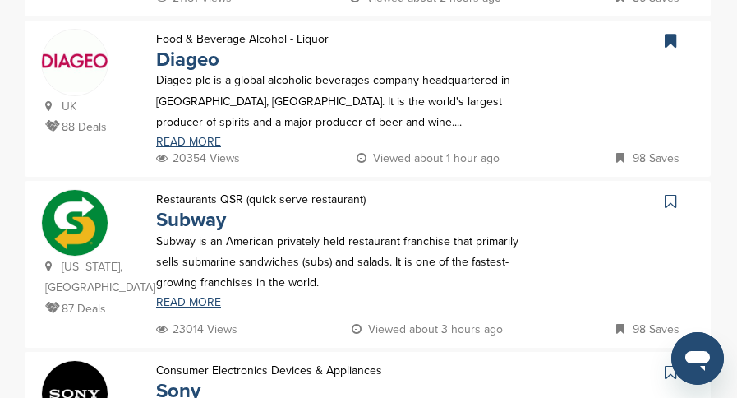
click at [669, 193] on icon at bounding box center [669, 201] width 11 height 16
click at [674, 364] on icon at bounding box center [669, 372] width 11 height 16
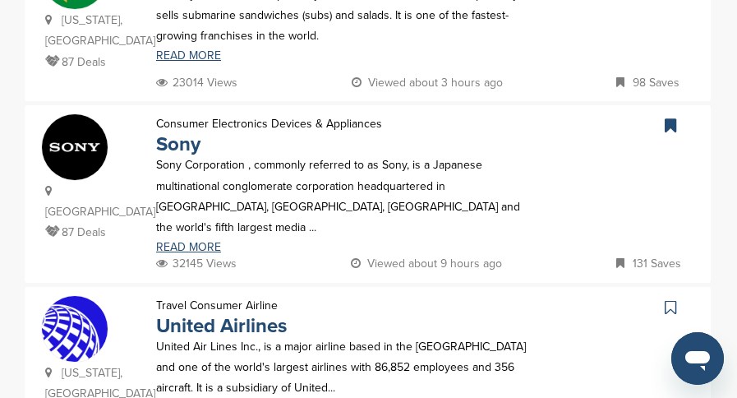
scroll to position [1232, 0]
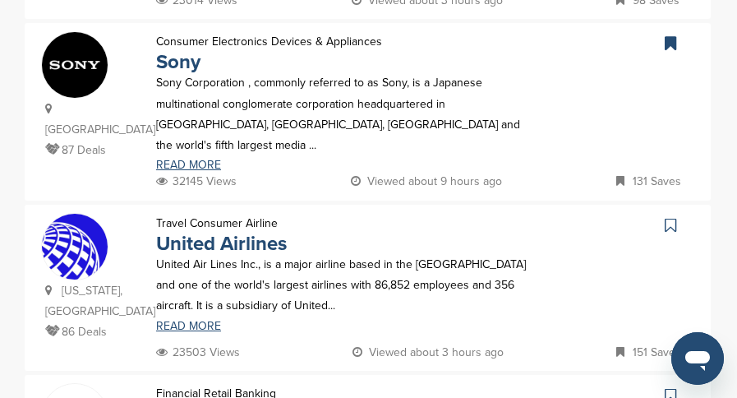
click at [660, 213] on link at bounding box center [672, 225] width 24 height 25
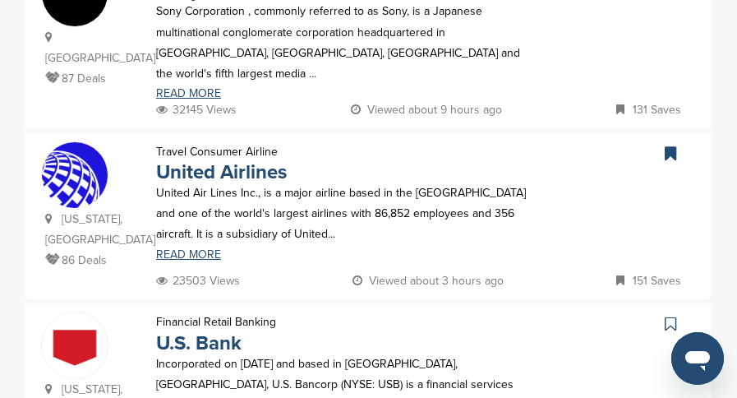
scroll to position [1396, 0]
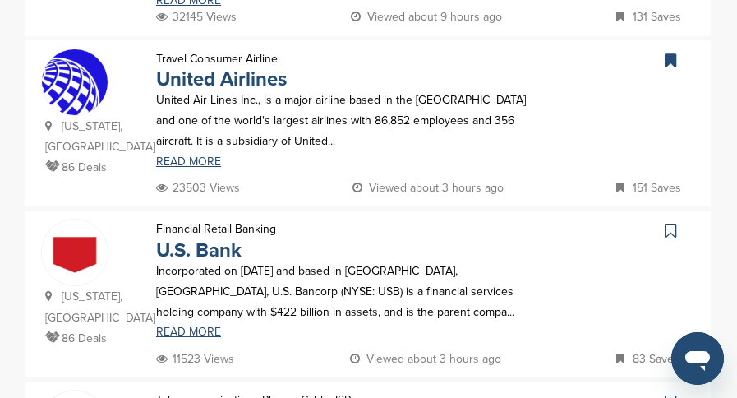
click at [668, 223] on icon at bounding box center [669, 231] width 11 height 16
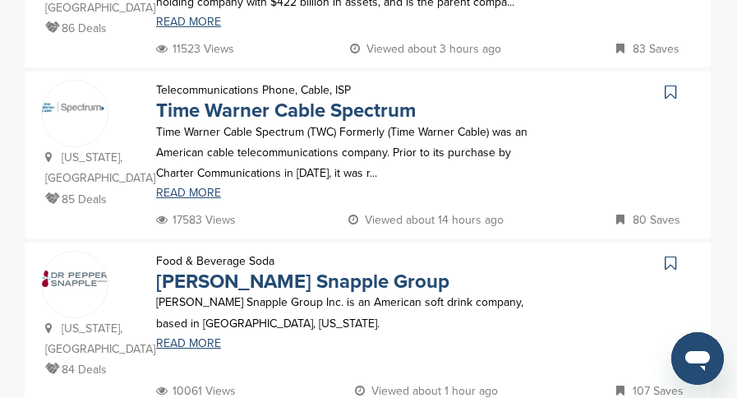
scroll to position [1725, 0]
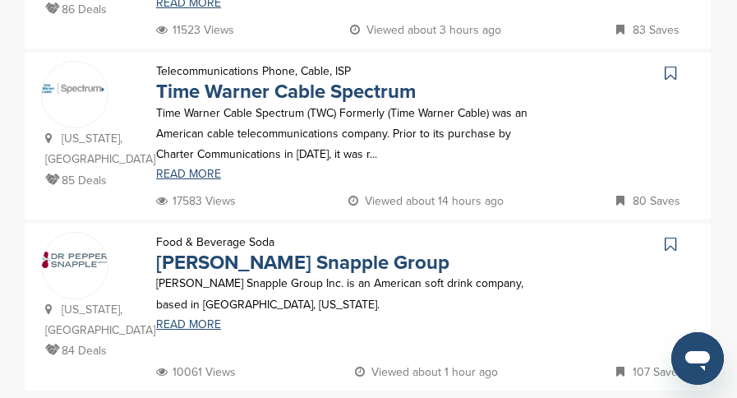
click at [668, 236] on icon at bounding box center [669, 244] width 11 height 16
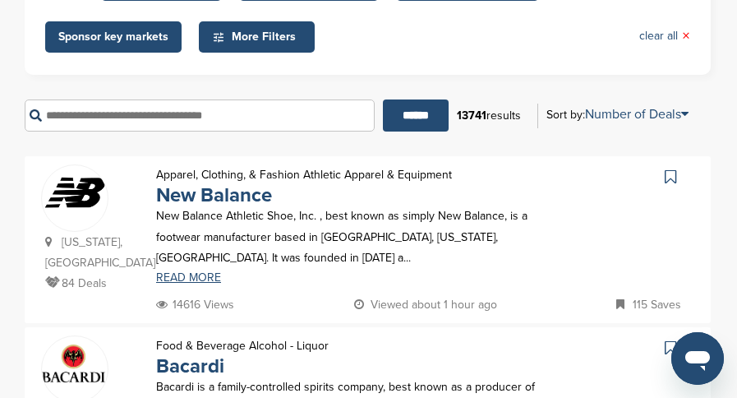
scroll to position [246, 0]
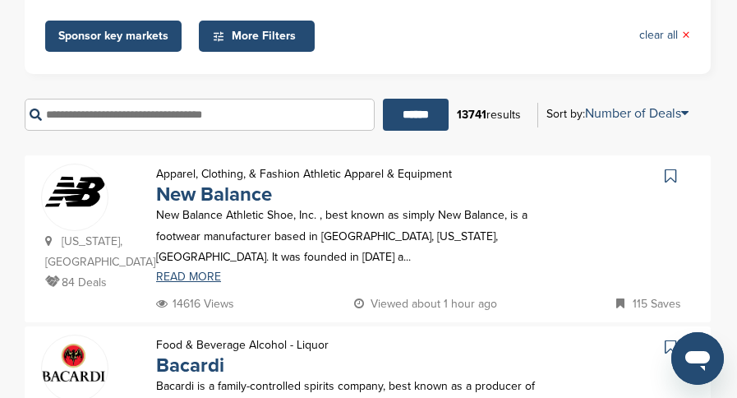
click at [671, 177] on icon at bounding box center [669, 176] width 11 height 16
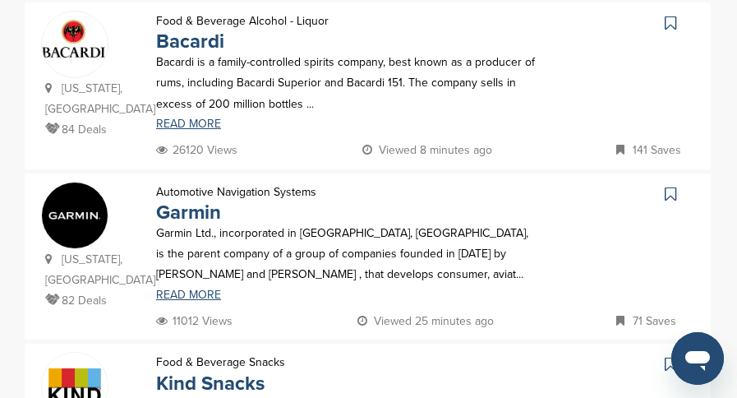
scroll to position [575, 0]
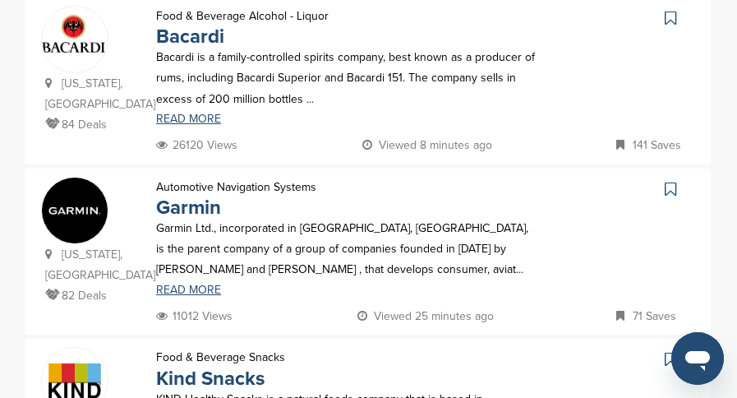
click at [669, 26] on icon at bounding box center [669, 18] width 11 height 16
click at [669, 197] on icon at bounding box center [669, 189] width 11 height 16
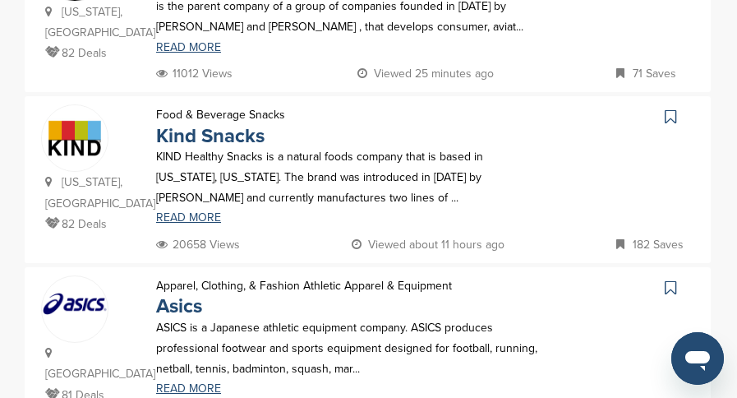
scroll to position [821, 0]
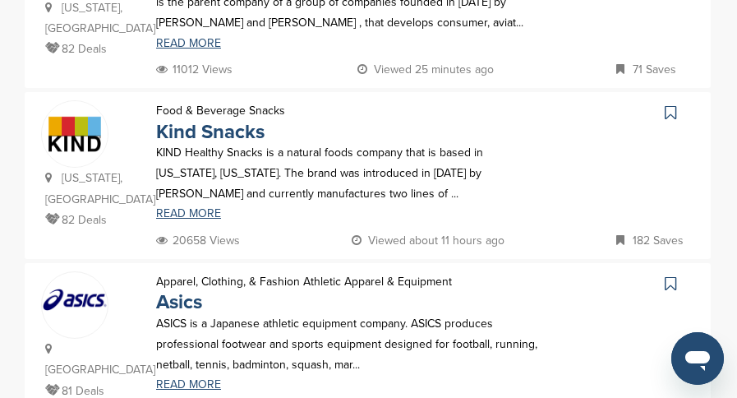
click at [664, 113] on icon at bounding box center [669, 112] width 11 height 16
click at [668, 286] on icon at bounding box center [669, 283] width 11 height 16
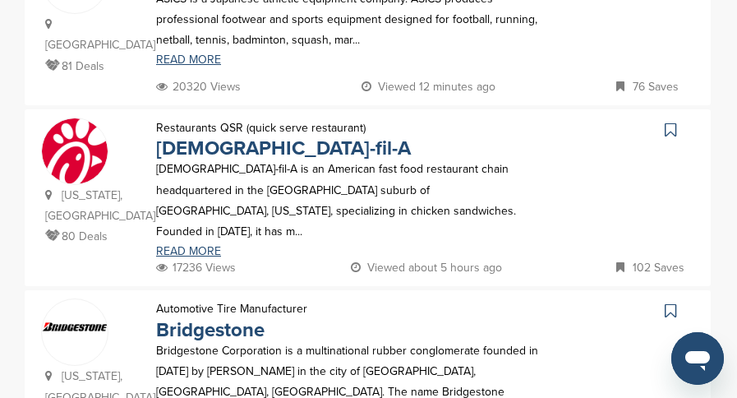
scroll to position [1150, 0]
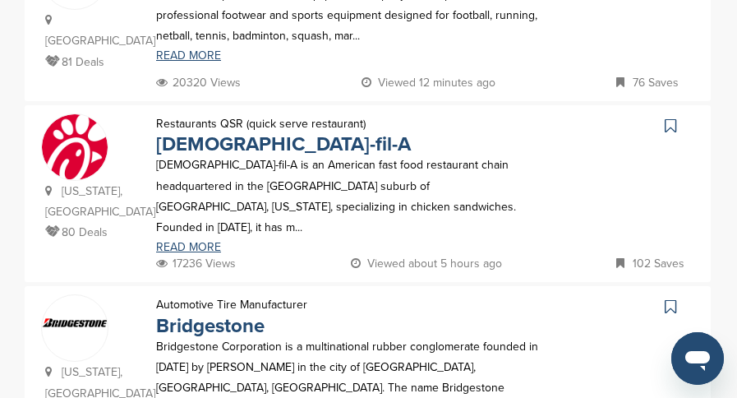
click at [664, 117] on icon at bounding box center [669, 125] width 11 height 16
click at [670, 298] on icon at bounding box center [669, 306] width 11 height 16
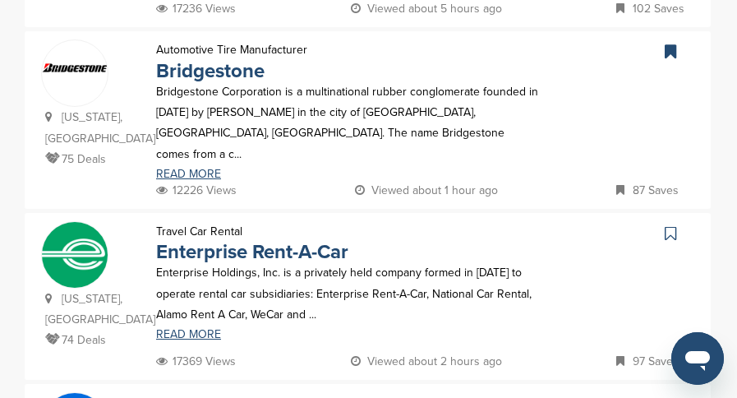
scroll to position [1478, 0]
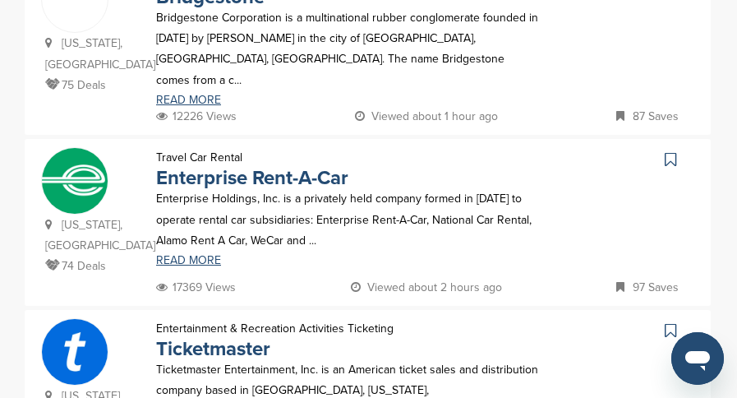
click at [672, 151] on icon at bounding box center [669, 159] width 11 height 16
click at [668, 322] on icon at bounding box center [669, 330] width 11 height 16
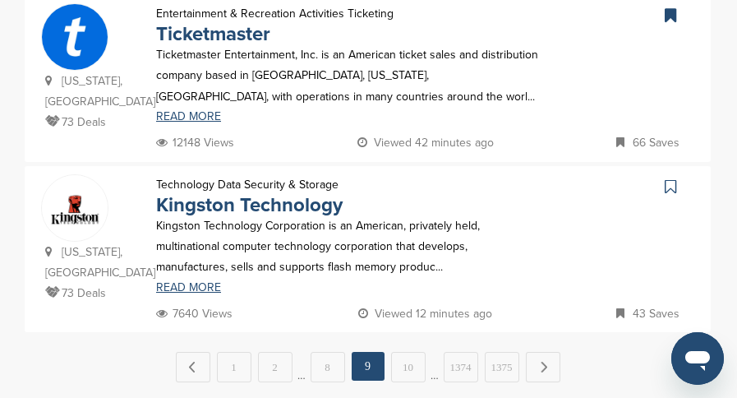
scroll to position [1807, 0]
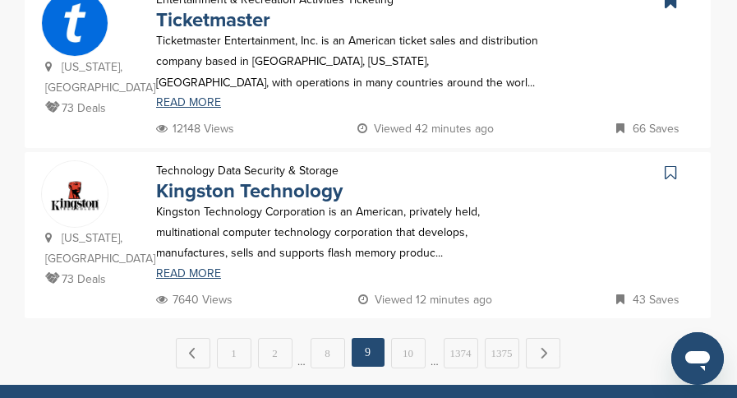
click at [665, 164] on icon at bounding box center [669, 172] width 11 height 16
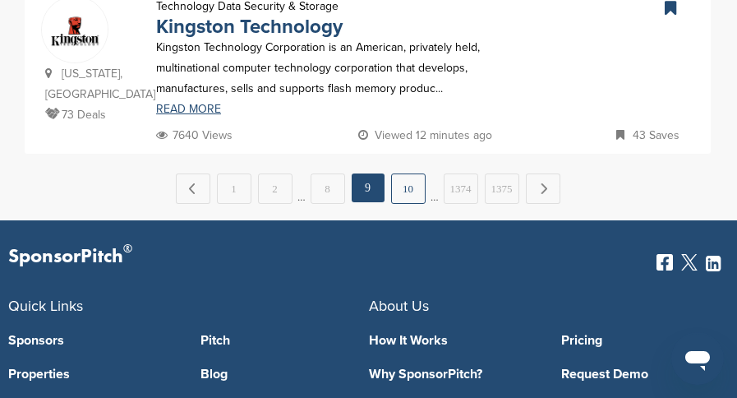
click at [407, 173] on link "10" at bounding box center [408, 188] width 34 height 30
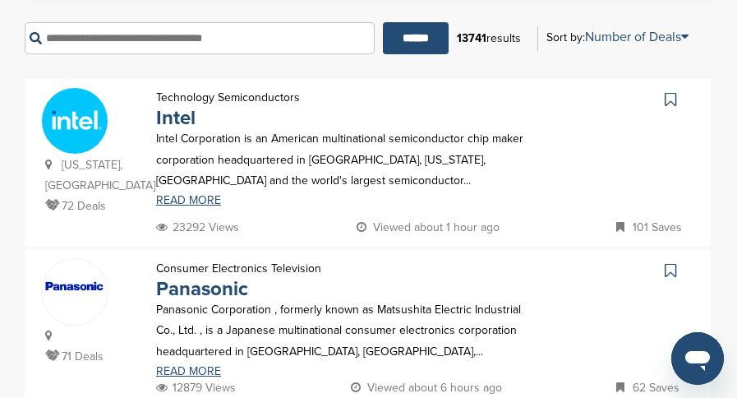
scroll to position [329, 0]
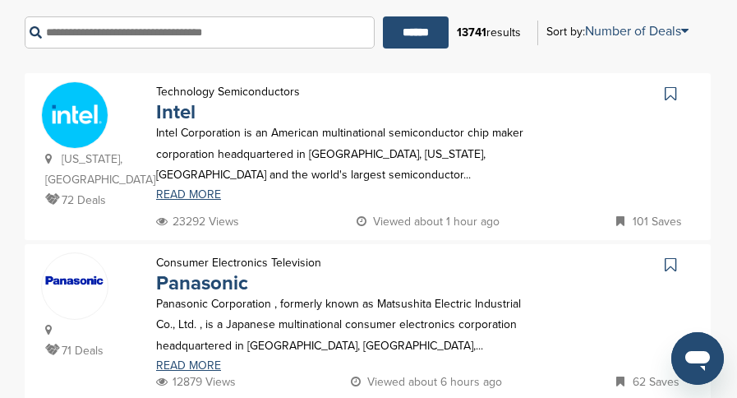
click at [669, 90] on icon at bounding box center [669, 93] width 11 height 16
click at [669, 270] on icon at bounding box center [669, 264] width 11 height 16
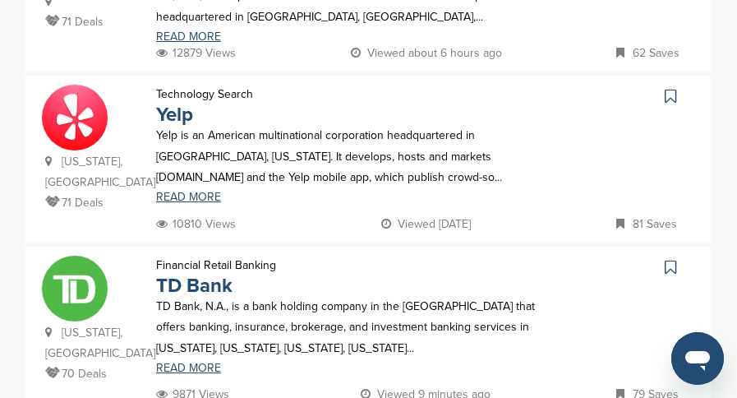
scroll to position [821, 0]
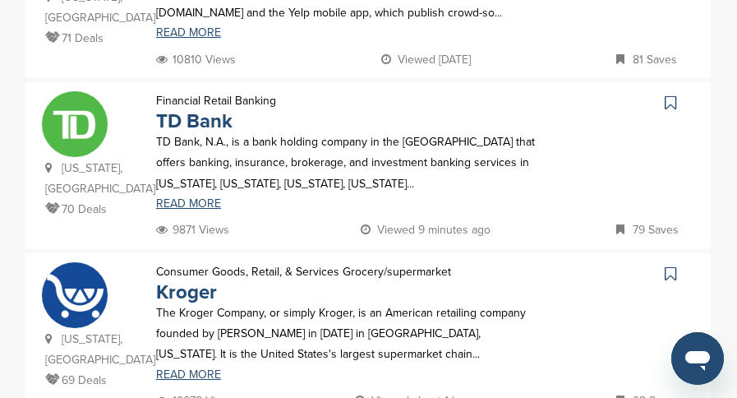
click at [672, 102] on icon at bounding box center [669, 102] width 11 height 16
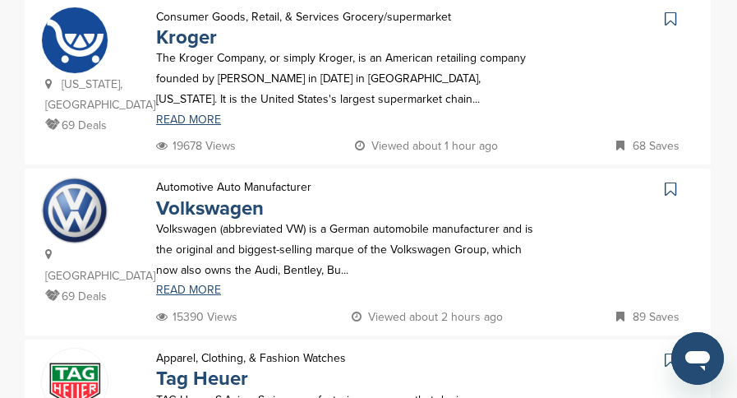
scroll to position [1150, 0]
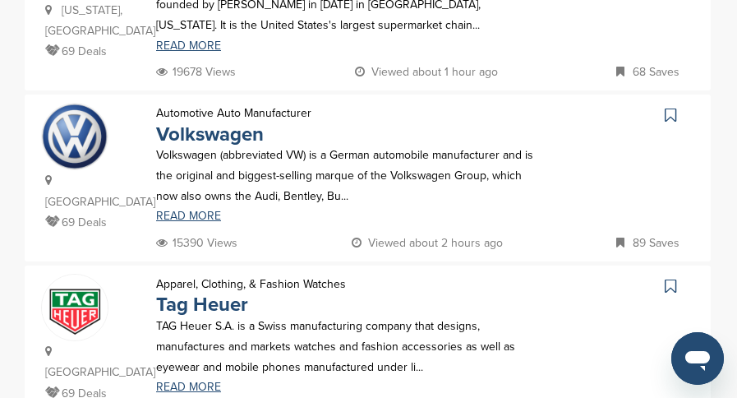
click at [658, 103] on div at bounding box center [624, 116] width 139 height 27
click at [670, 107] on icon at bounding box center [669, 115] width 11 height 16
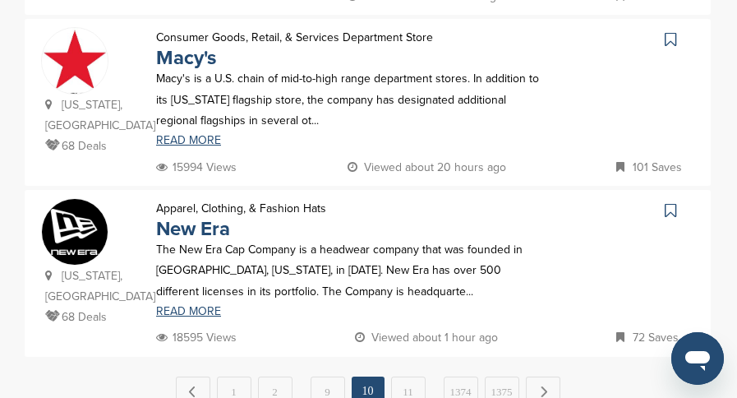
scroll to position [1725, 0]
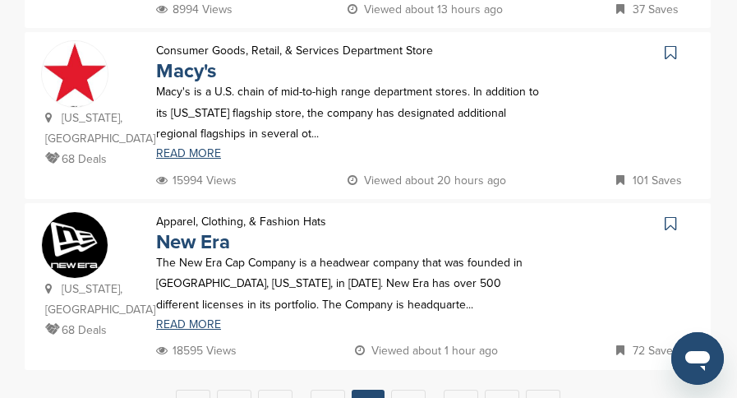
click at [667, 44] on icon at bounding box center [669, 52] width 11 height 16
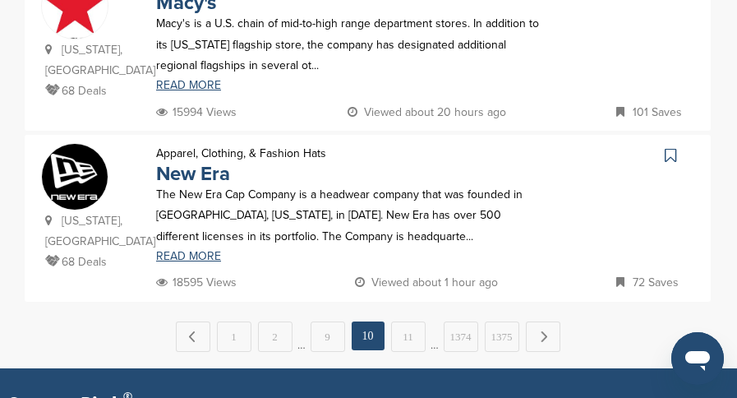
scroll to position [1807, 0]
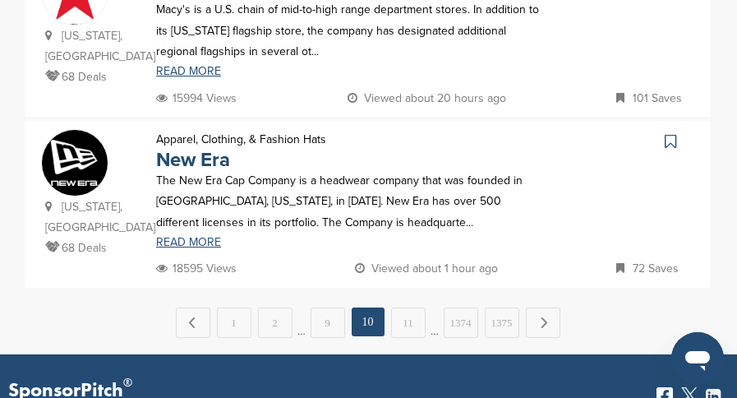
click at [675, 133] on icon at bounding box center [669, 141] width 11 height 16
click at [412, 307] on link "11" at bounding box center [408, 322] width 34 height 30
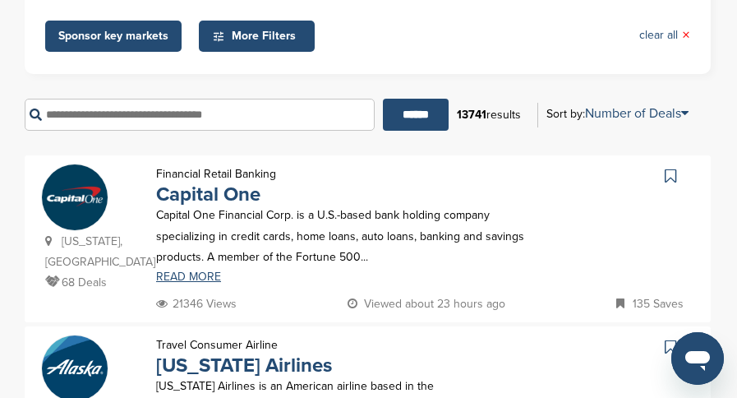
scroll to position [329, 0]
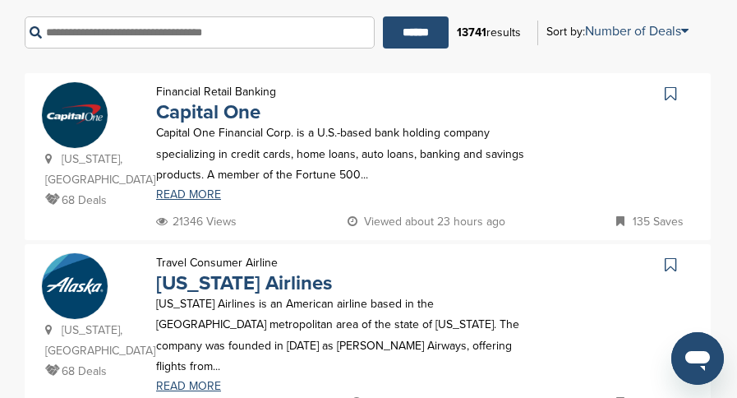
click at [668, 93] on icon at bounding box center [669, 93] width 11 height 16
click at [667, 256] on icon at bounding box center [669, 264] width 11 height 16
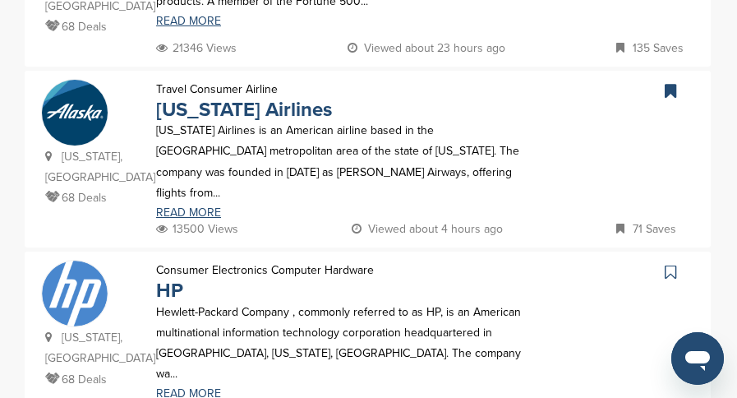
scroll to position [575, 0]
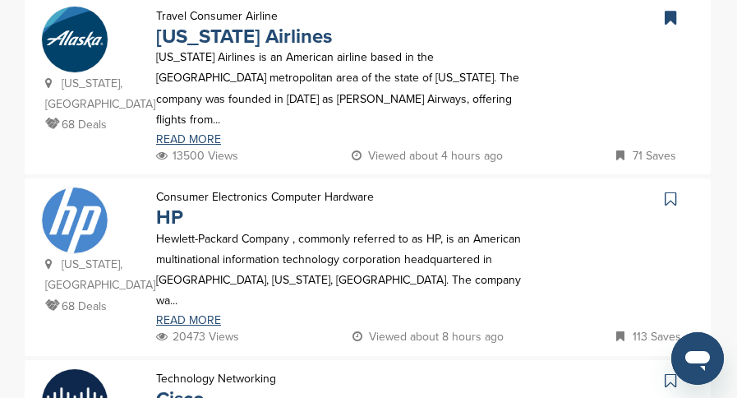
click at [672, 191] on icon at bounding box center [669, 199] width 11 height 16
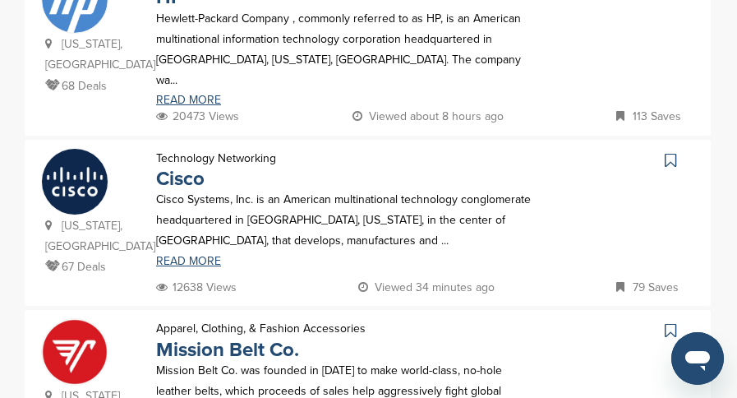
scroll to position [821, 0]
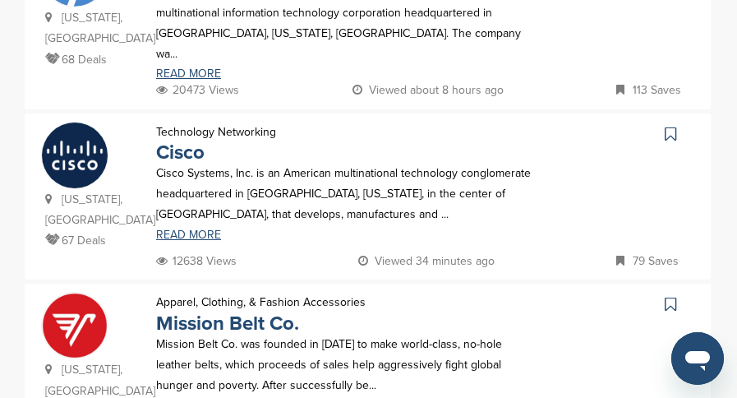
click at [674, 126] on icon at bounding box center [669, 134] width 11 height 16
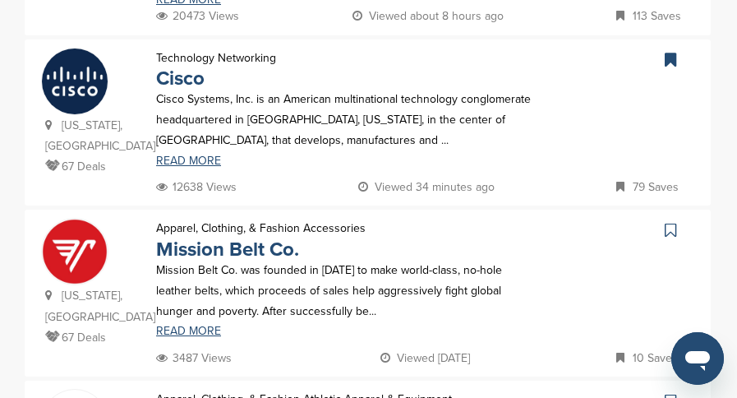
scroll to position [904, 0]
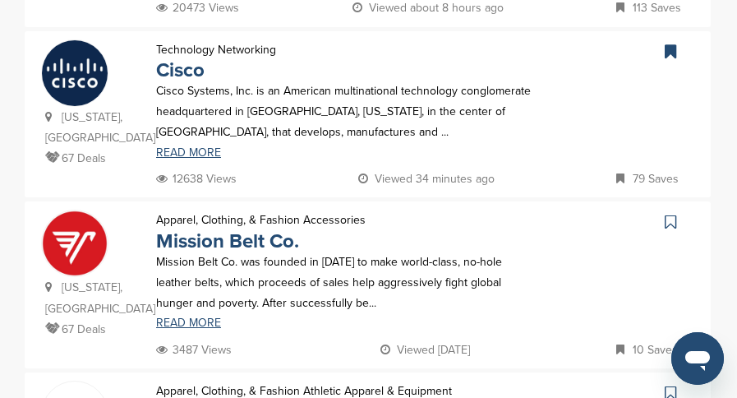
click at [669, 214] on icon at bounding box center [669, 222] width 11 height 16
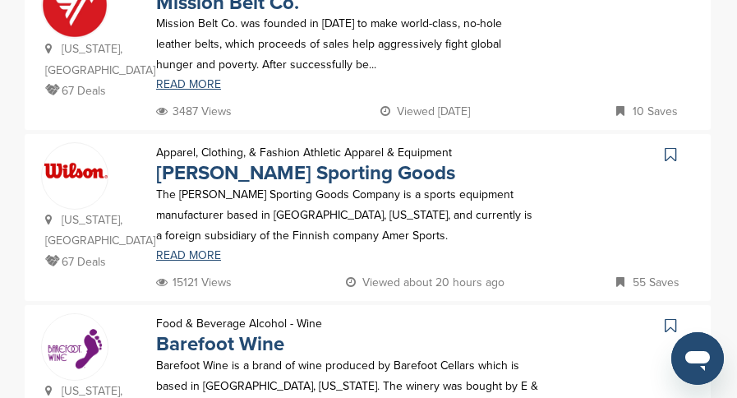
scroll to position [1150, 0]
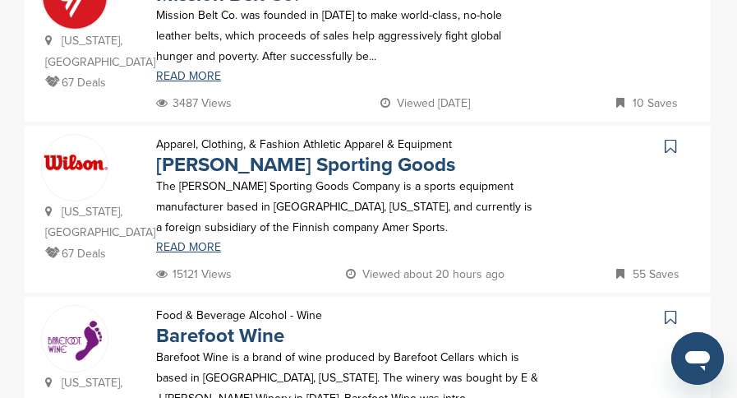
click at [670, 138] on icon at bounding box center [669, 146] width 11 height 16
click at [667, 309] on icon at bounding box center [669, 317] width 11 height 16
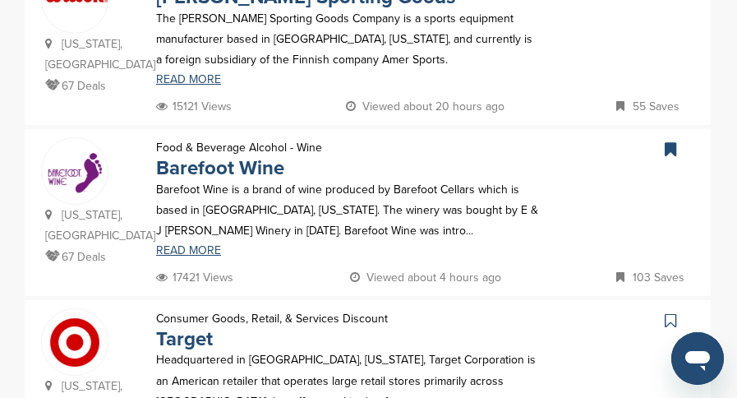
scroll to position [1396, 0]
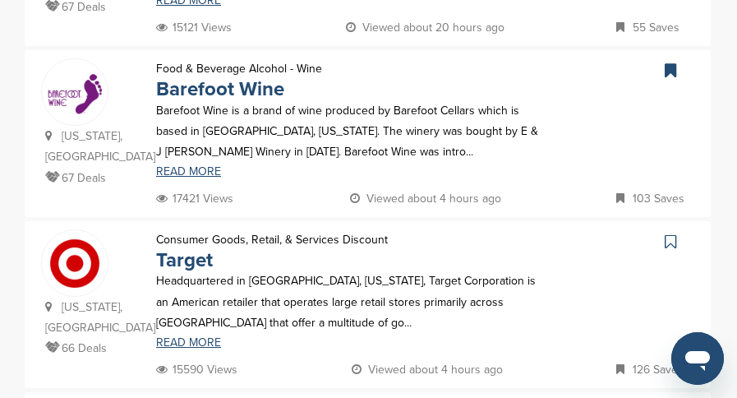
click at [675, 233] on icon at bounding box center [669, 241] width 11 height 16
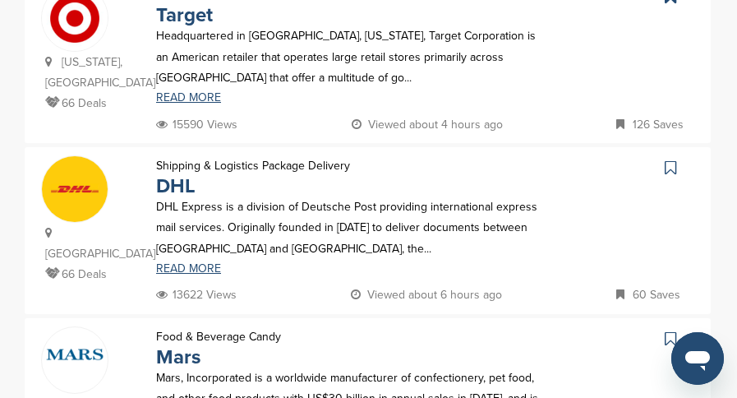
scroll to position [1643, 0]
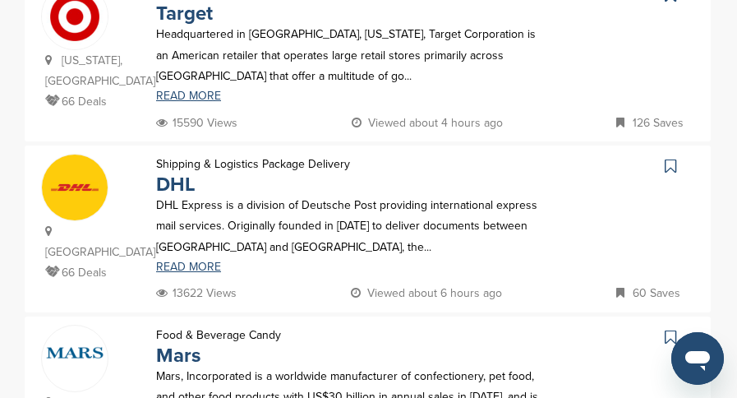
click at [665, 158] on icon at bounding box center [669, 166] width 11 height 16
click at [666, 329] on icon at bounding box center [669, 337] width 11 height 16
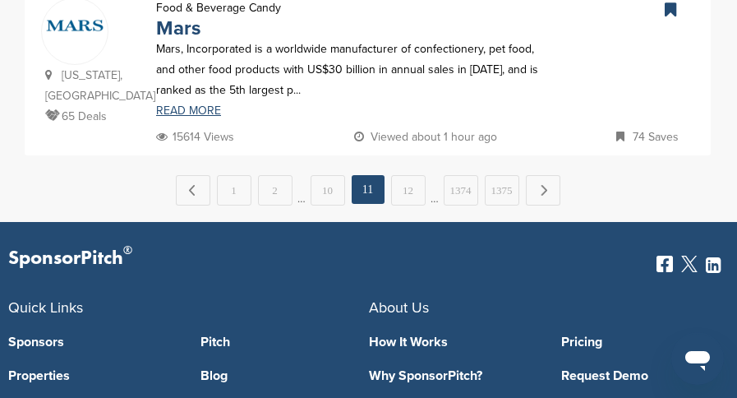
scroll to position [1971, 0]
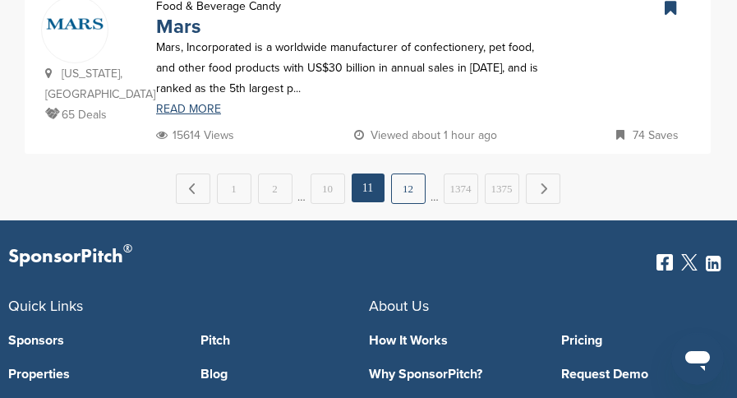
click at [415, 173] on link "12" at bounding box center [408, 188] width 34 height 30
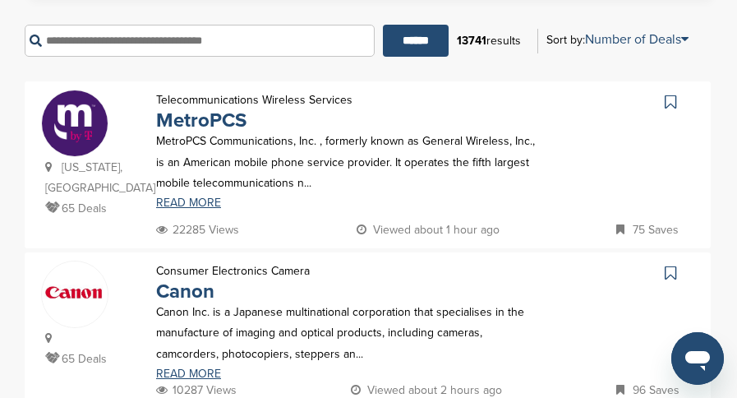
scroll to position [329, 0]
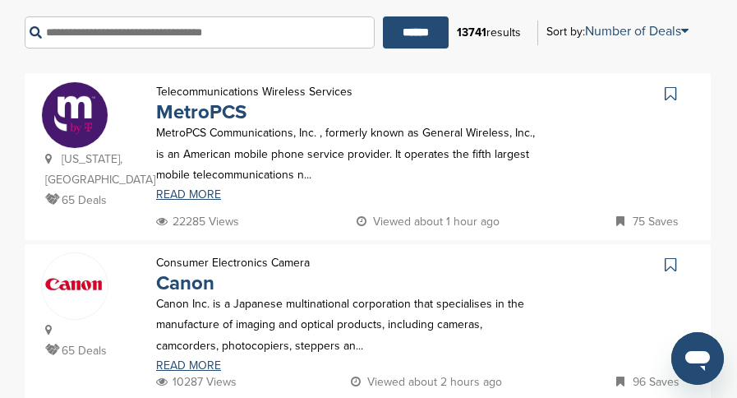
click at [669, 94] on icon at bounding box center [669, 93] width 11 height 16
click at [664, 256] on icon at bounding box center [669, 264] width 11 height 16
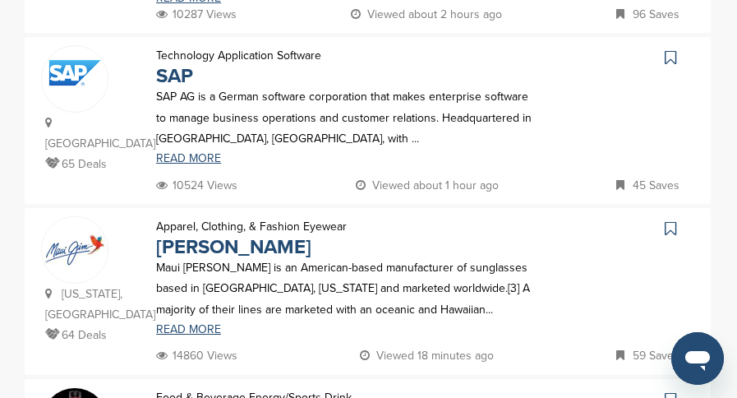
scroll to position [739, 0]
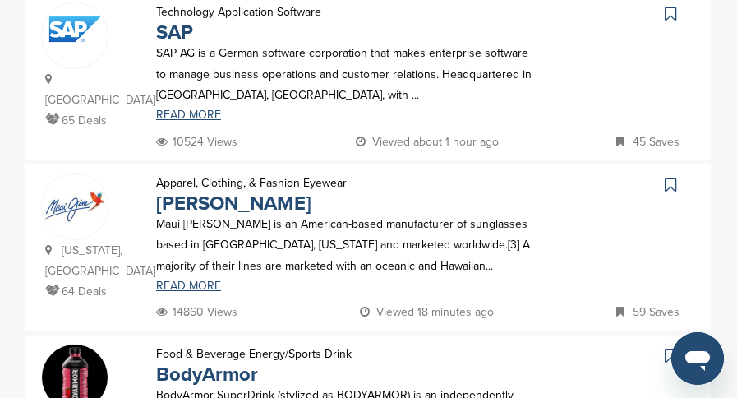
click at [669, 177] on icon at bounding box center [669, 185] width 11 height 16
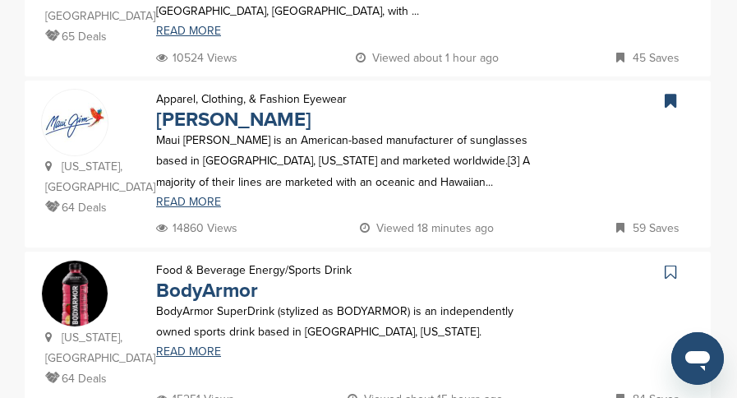
scroll to position [904, 0]
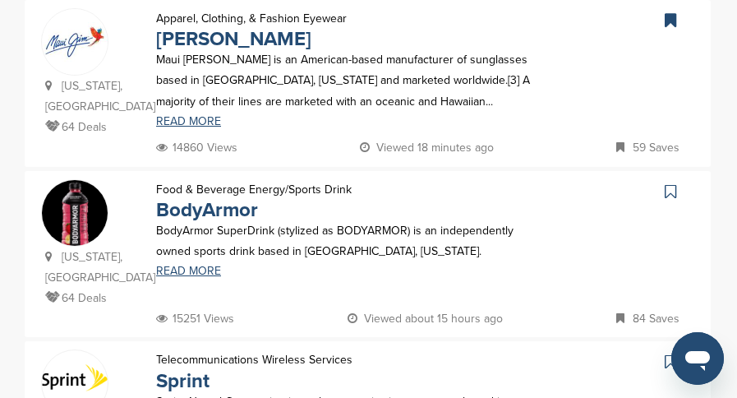
click at [668, 183] on icon at bounding box center [669, 191] width 11 height 16
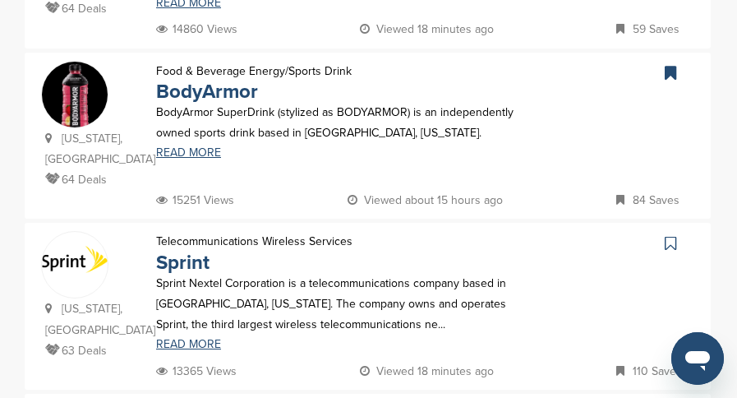
scroll to position [1150, 0]
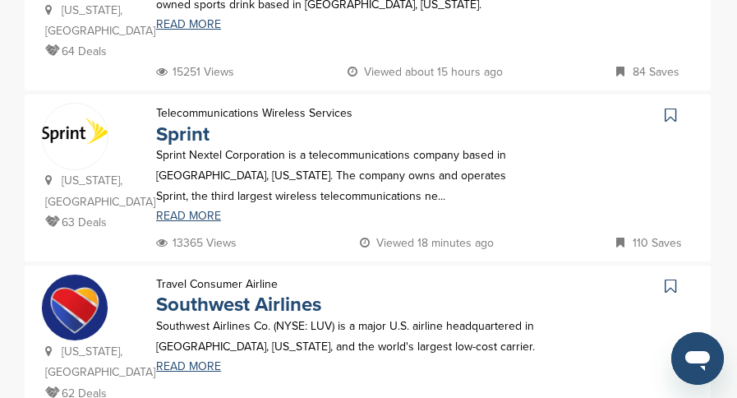
click at [671, 107] on icon at bounding box center [669, 115] width 11 height 16
click at [669, 278] on icon at bounding box center [669, 286] width 11 height 16
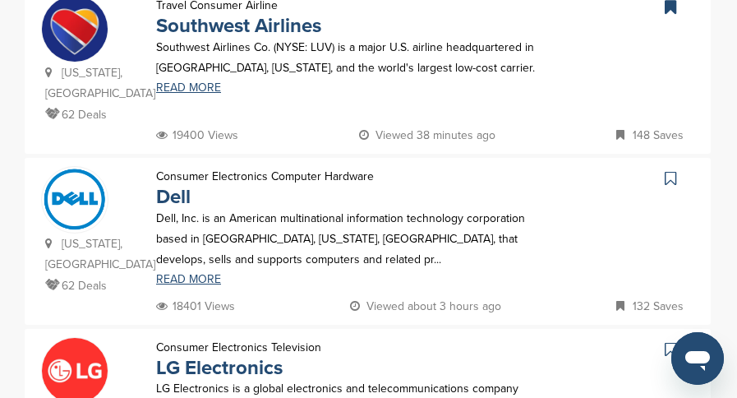
scroll to position [1478, 0]
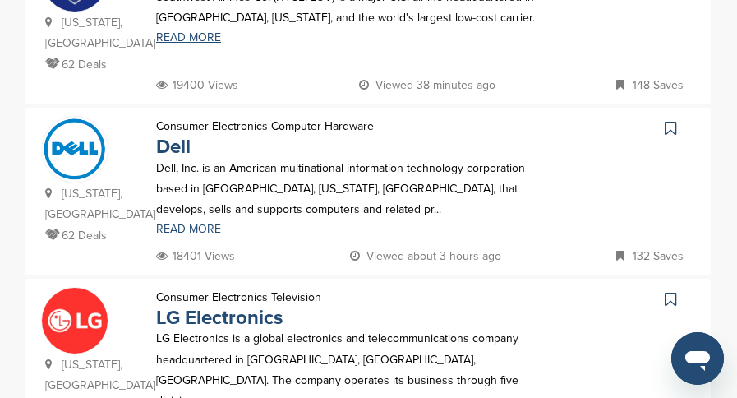
click at [673, 120] on icon at bounding box center [669, 128] width 11 height 16
click at [662, 287] on link at bounding box center [672, 299] width 24 height 25
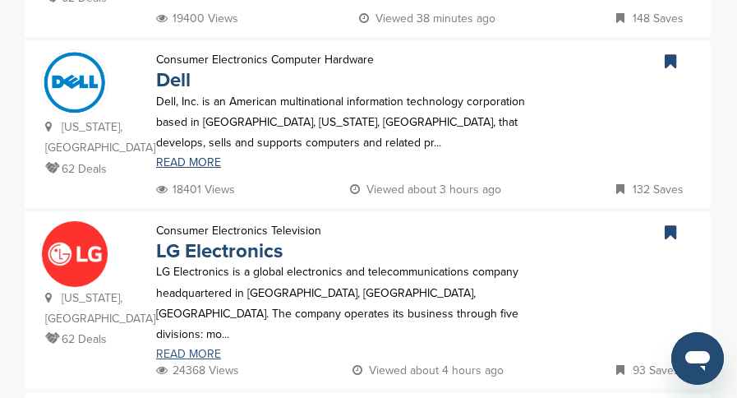
scroll to position [1561, 0]
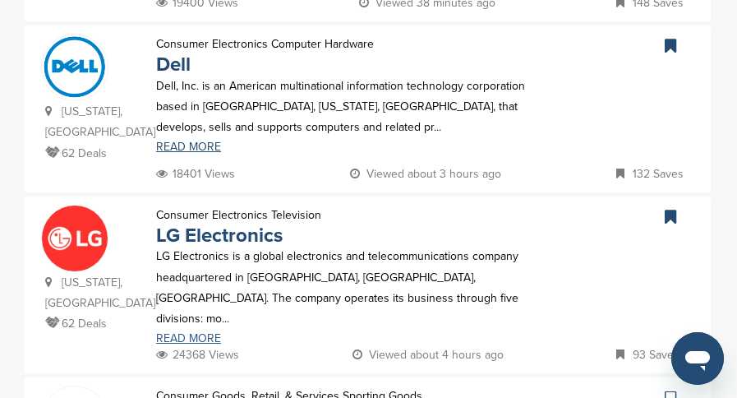
click at [189, 333] on link "READ MORE" at bounding box center [347, 338] width 383 height 11
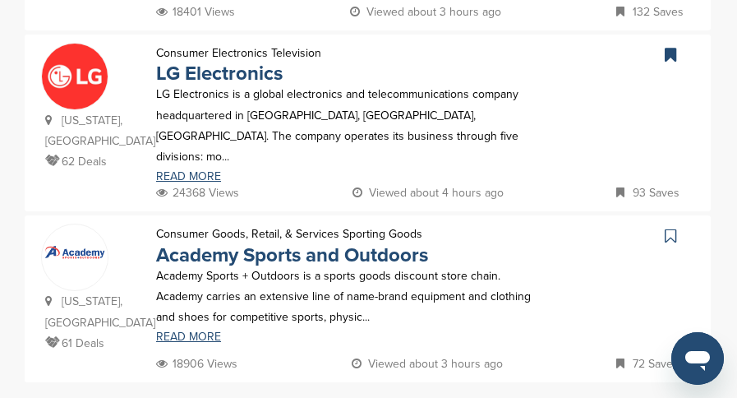
scroll to position [1725, 0]
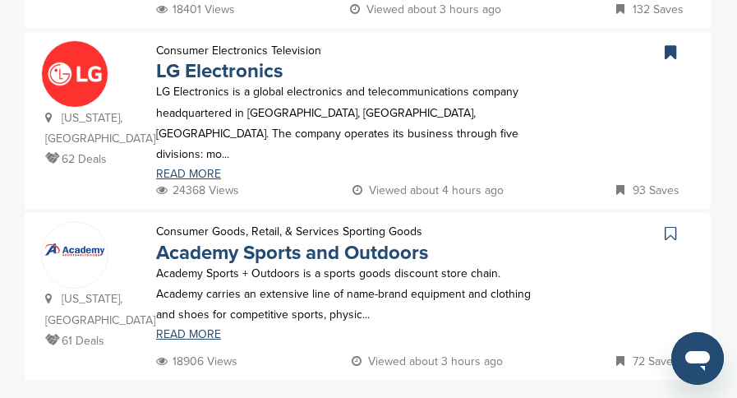
click at [675, 225] on icon at bounding box center [669, 233] width 11 height 16
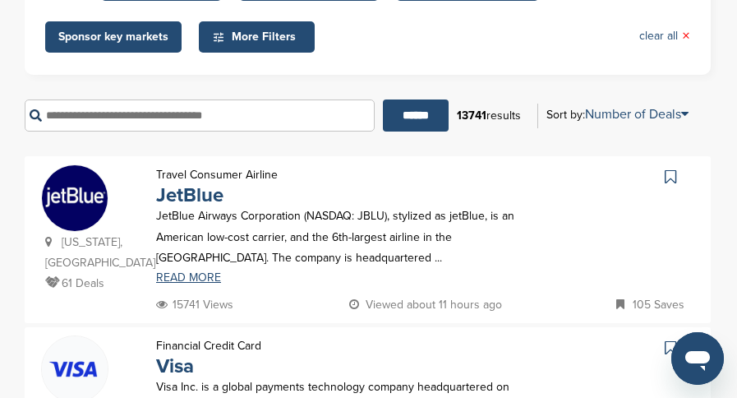
scroll to position [246, 0]
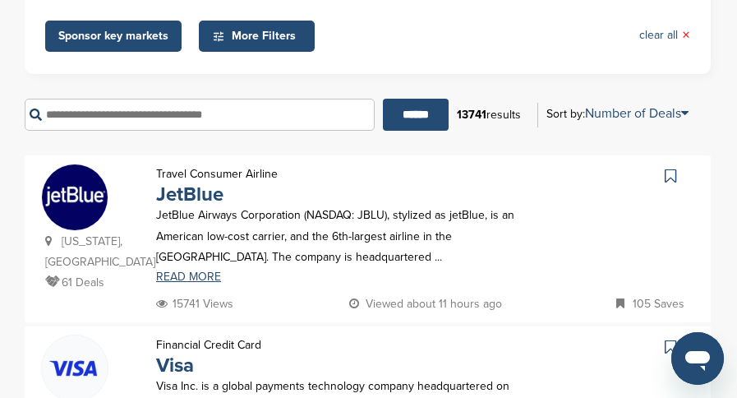
click at [673, 171] on icon at bounding box center [669, 176] width 11 height 16
click at [668, 343] on icon at bounding box center [669, 346] width 11 height 16
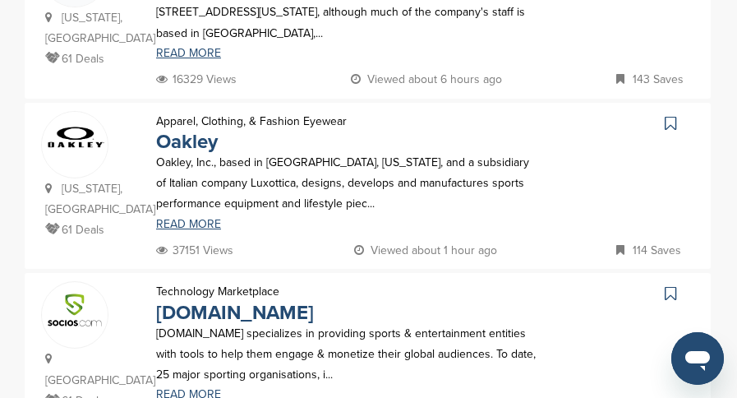
scroll to position [657, 0]
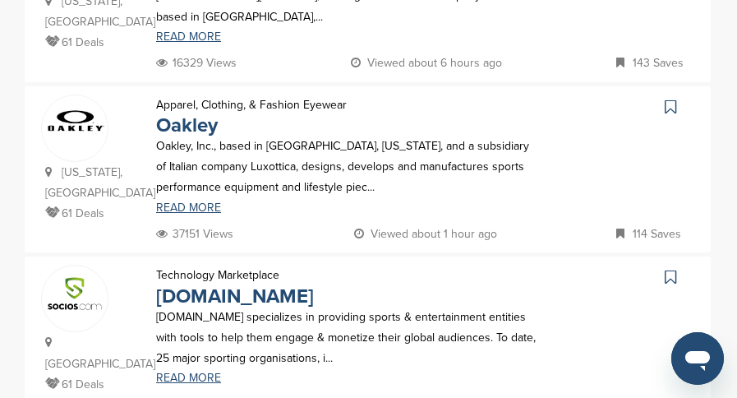
click at [670, 104] on icon at bounding box center [669, 107] width 11 height 16
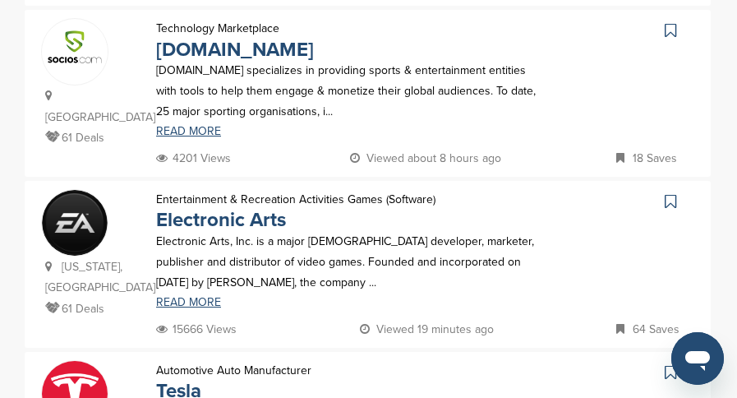
scroll to position [986, 0]
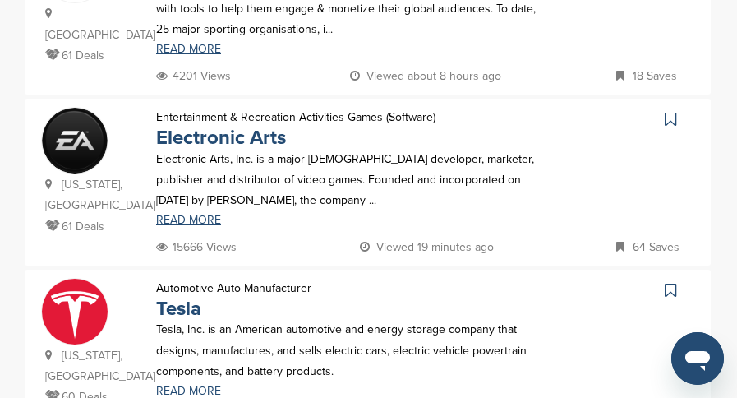
click at [674, 111] on icon at bounding box center [669, 119] width 11 height 16
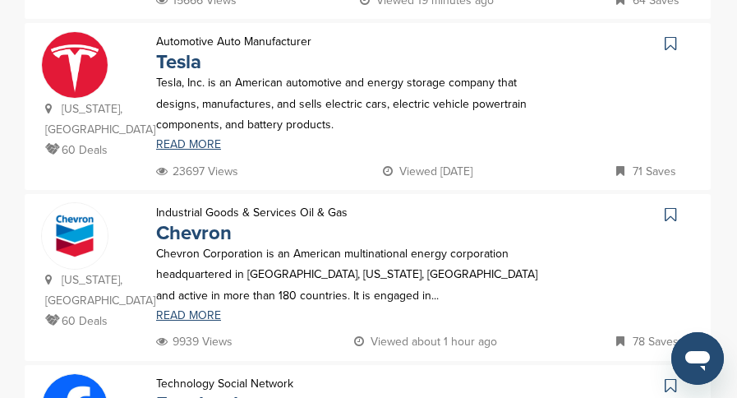
scroll to position [1314, 0]
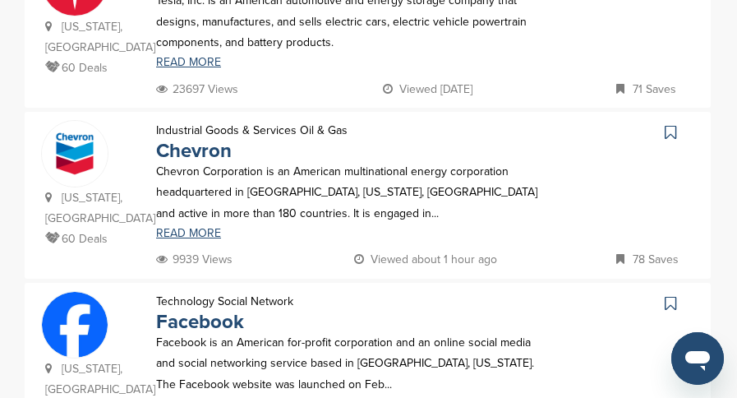
click at [664, 124] on icon at bounding box center [669, 132] width 11 height 16
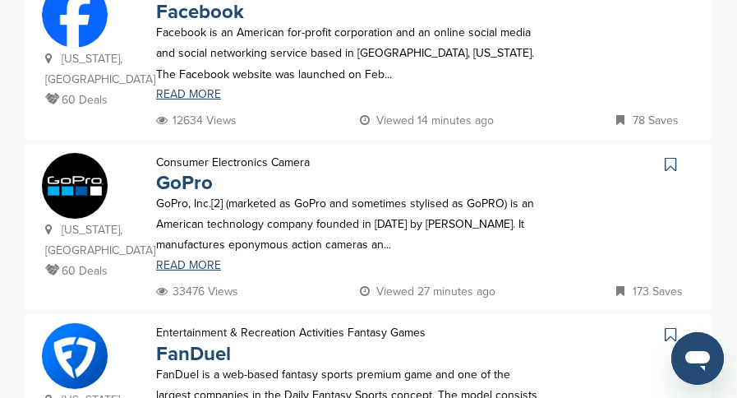
scroll to position [1643, 0]
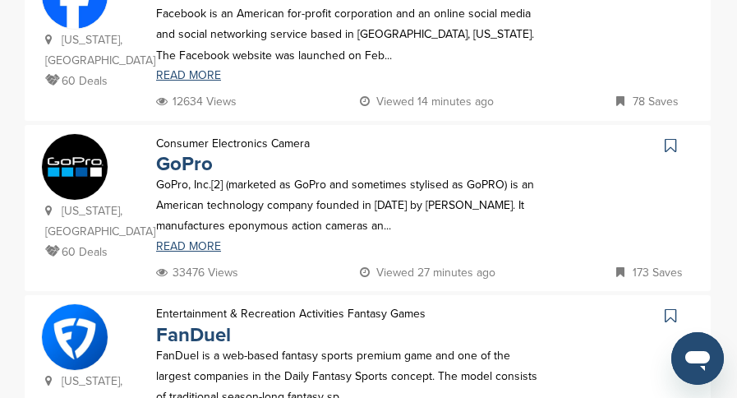
click at [675, 137] on icon at bounding box center [669, 145] width 11 height 16
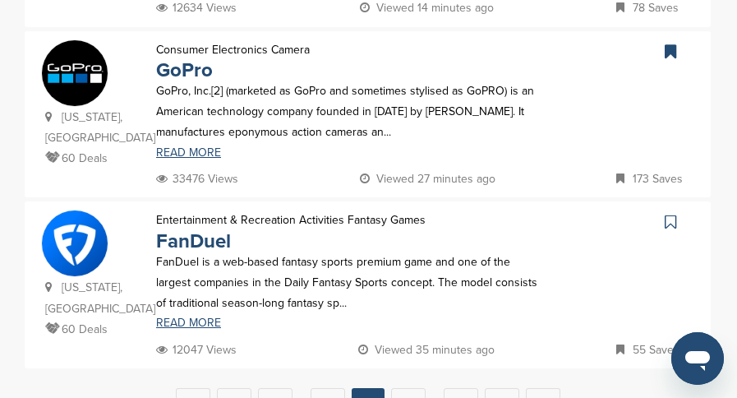
scroll to position [1807, 0]
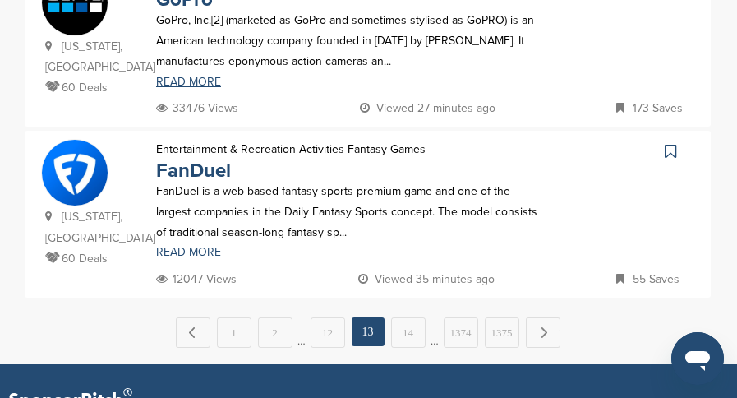
click at [673, 144] on icon at bounding box center [669, 151] width 11 height 16
click at [411, 321] on link "14" at bounding box center [408, 332] width 34 height 30
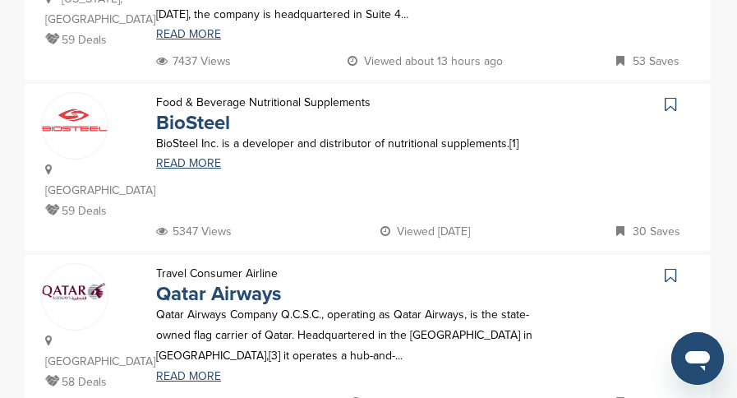
scroll to position [575, 0]
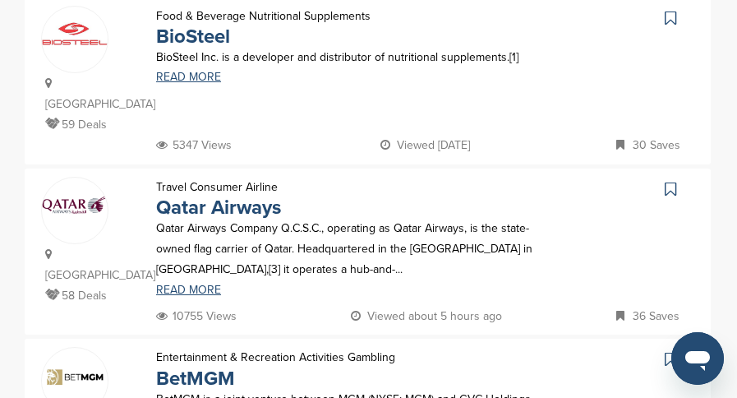
click at [669, 181] on icon at bounding box center [669, 189] width 11 height 16
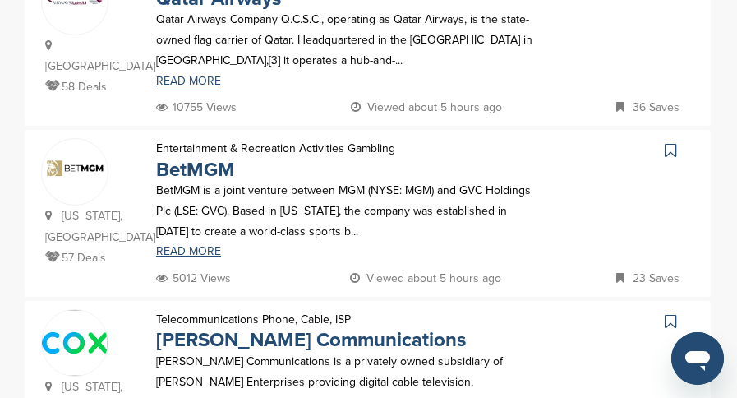
scroll to position [821, 0]
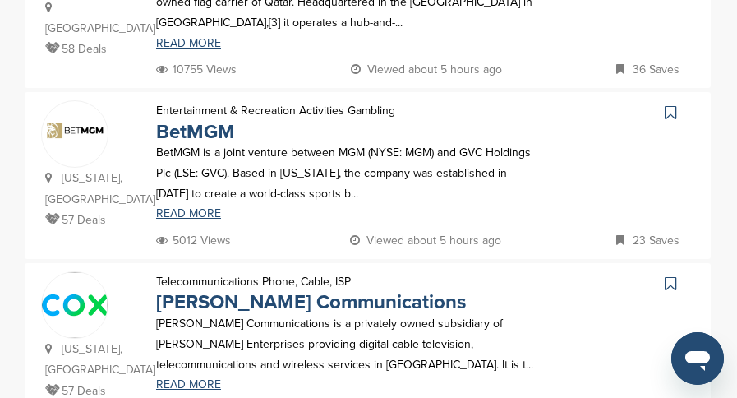
click at [669, 104] on icon at bounding box center [669, 112] width 11 height 16
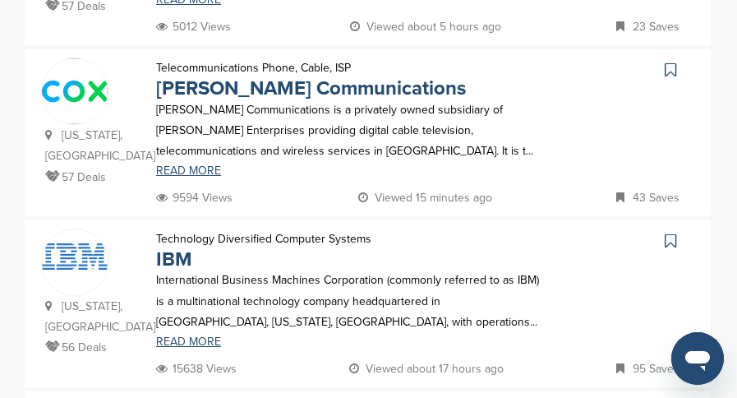
scroll to position [1068, 0]
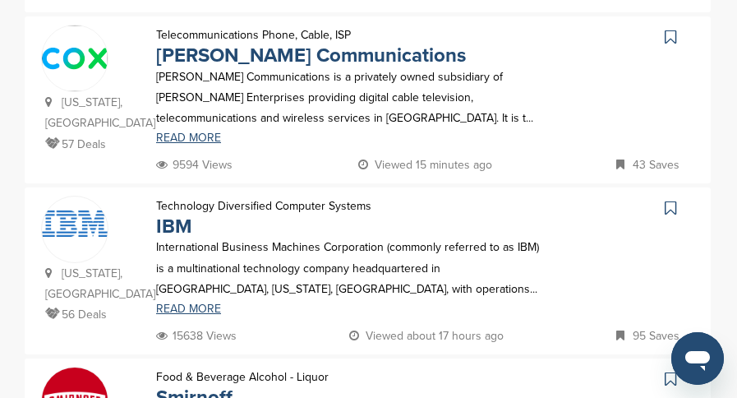
click at [669, 200] on icon at bounding box center [669, 208] width 11 height 16
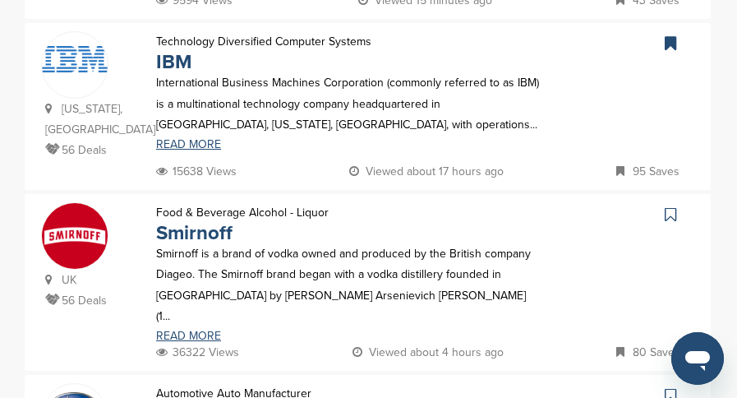
click at [666, 206] on icon at bounding box center [669, 214] width 11 height 16
click at [666, 387] on icon at bounding box center [669, 395] width 11 height 16
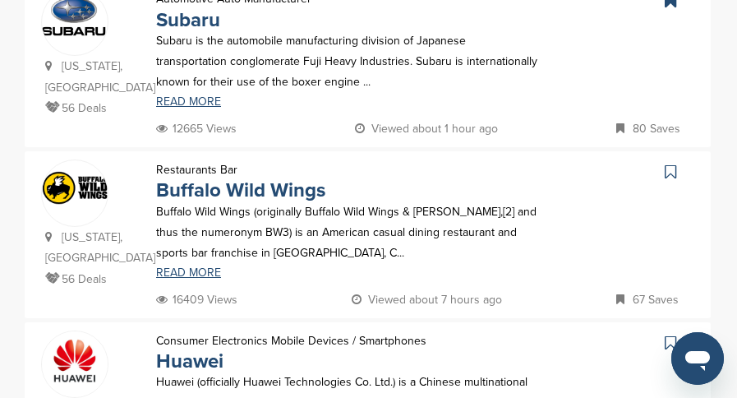
scroll to position [1643, 0]
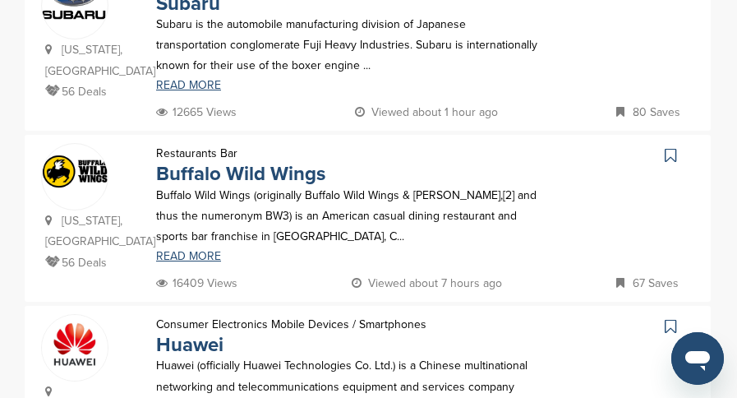
click at [667, 147] on icon at bounding box center [669, 155] width 11 height 16
click at [669, 318] on icon at bounding box center [669, 326] width 11 height 16
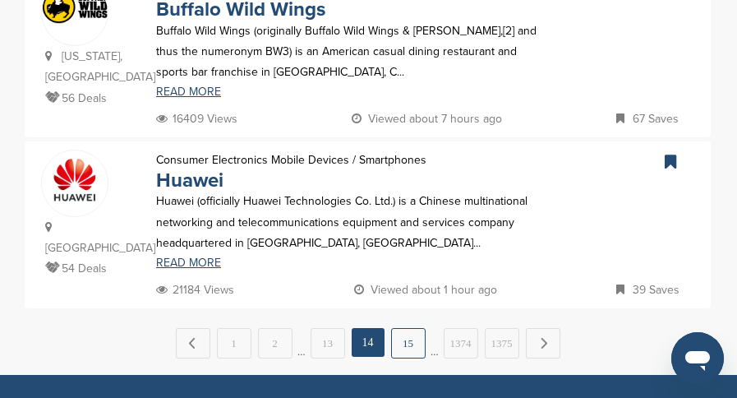
click at [404, 328] on link "15" at bounding box center [408, 343] width 34 height 30
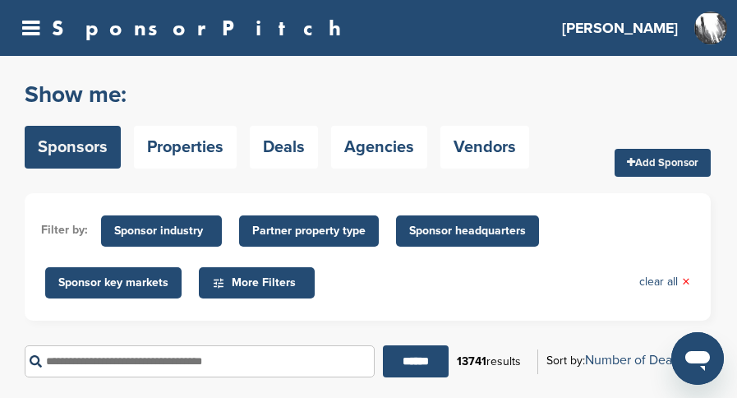
scroll to position [246, 0]
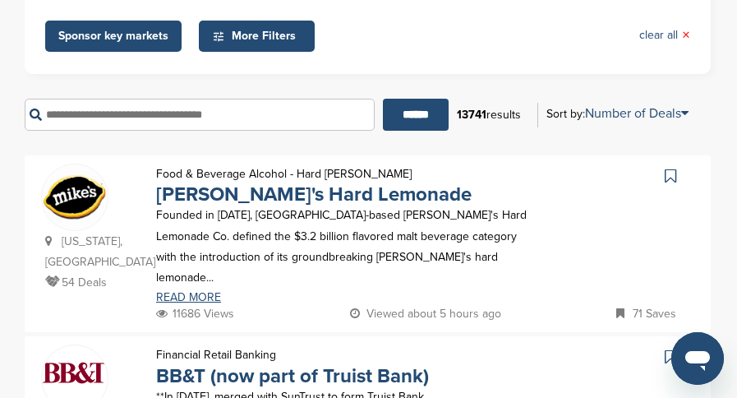
click at [674, 177] on icon at bounding box center [669, 176] width 11 height 16
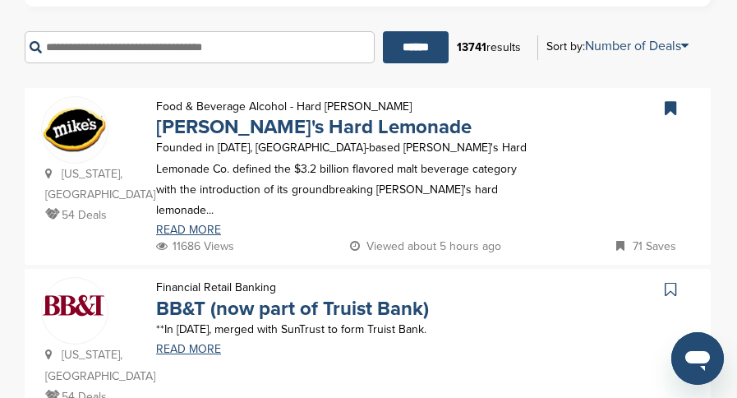
scroll to position [411, 0]
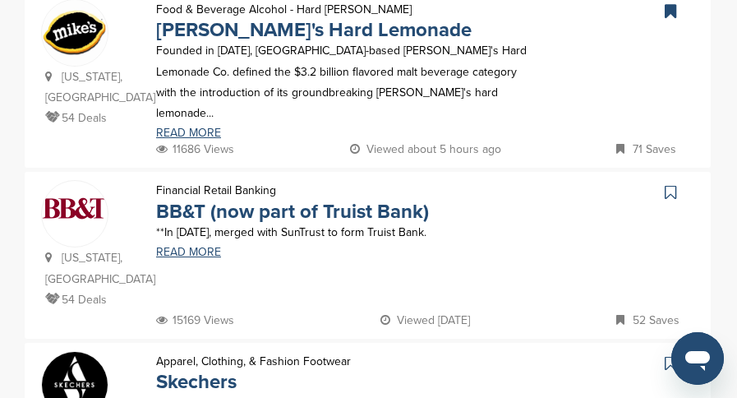
click at [666, 184] on icon at bounding box center [669, 192] width 11 height 16
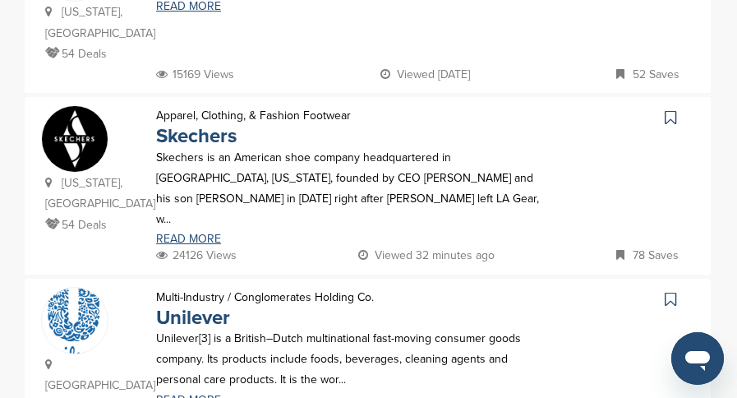
scroll to position [657, 0]
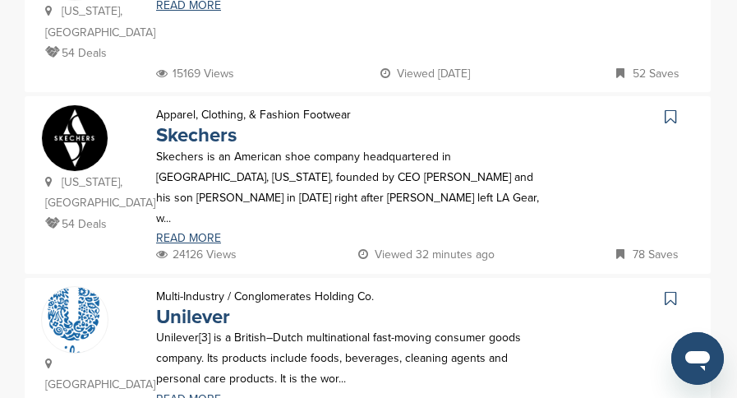
click at [669, 108] on icon at bounding box center [669, 116] width 11 height 16
click at [669, 290] on icon at bounding box center [669, 298] width 11 height 16
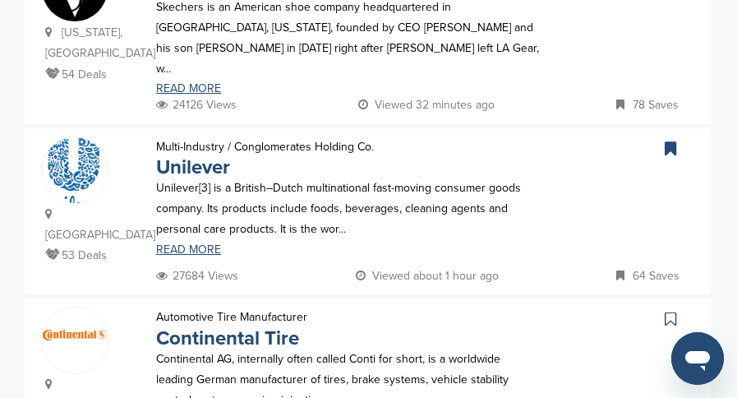
scroll to position [904, 0]
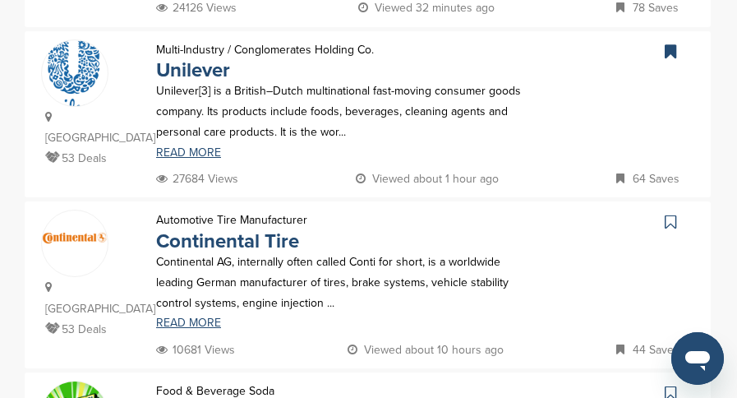
click at [672, 214] on icon at bounding box center [669, 222] width 11 height 16
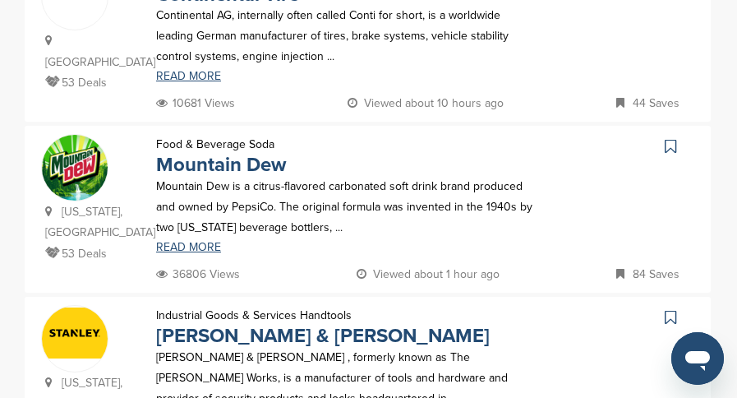
click at [669, 138] on icon at bounding box center [669, 146] width 11 height 16
click at [667, 309] on icon at bounding box center [669, 317] width 11 height 16
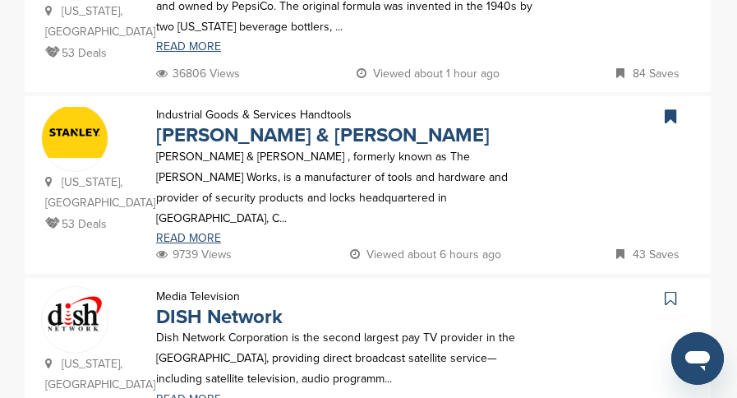
scroll to position [1396, 0]
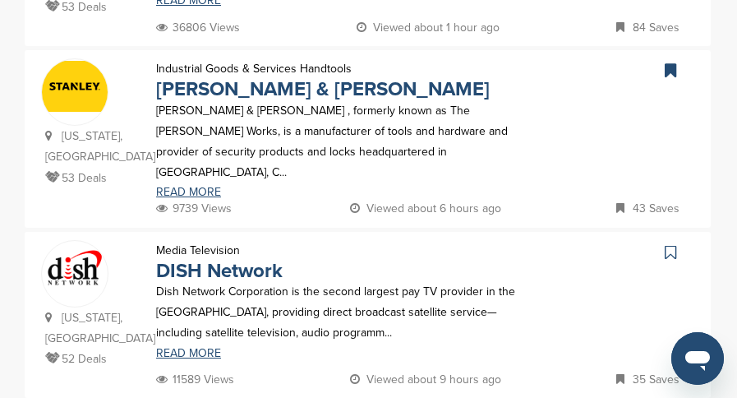
click at [666, 244] on icon at bounding box center [669, 252] width 11 height 16
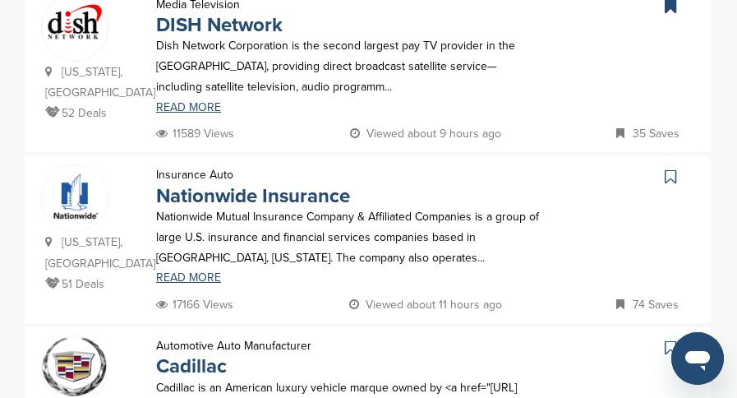
scroll to position [1643, 0]
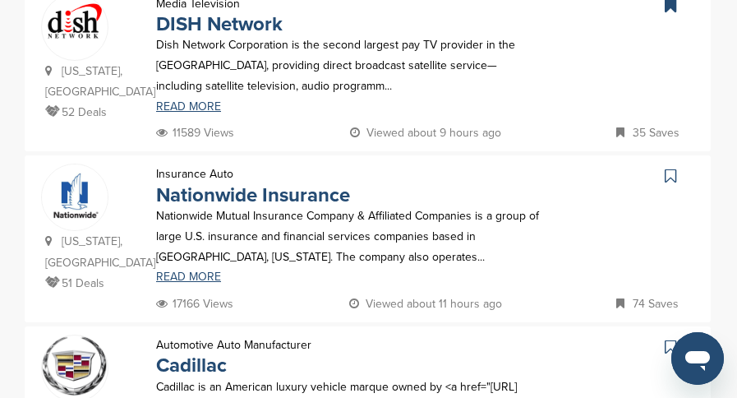
click at [671, 168] on icon at bounding box center [669, 176] width 11 height 16
click at [669, 338] on icon at bounding box center [669, 346] width 11 height 16
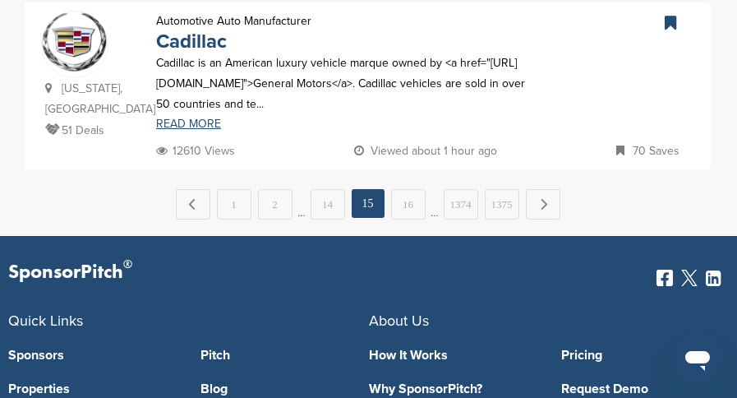
scroll to position [1971, 0]
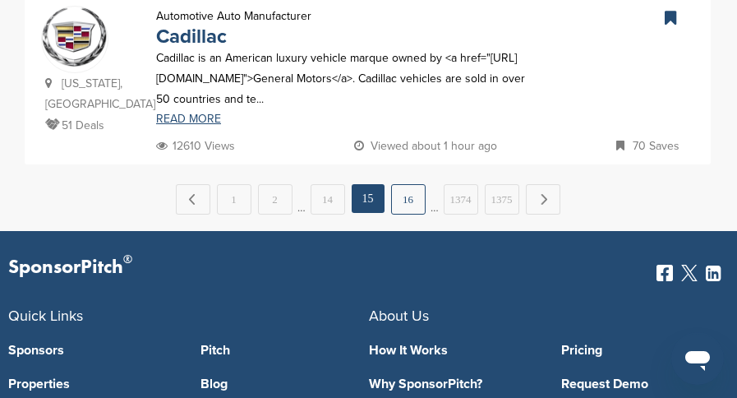
click at [407, 184] on link "16" at bounding box center [408, 199] width 34 height 30
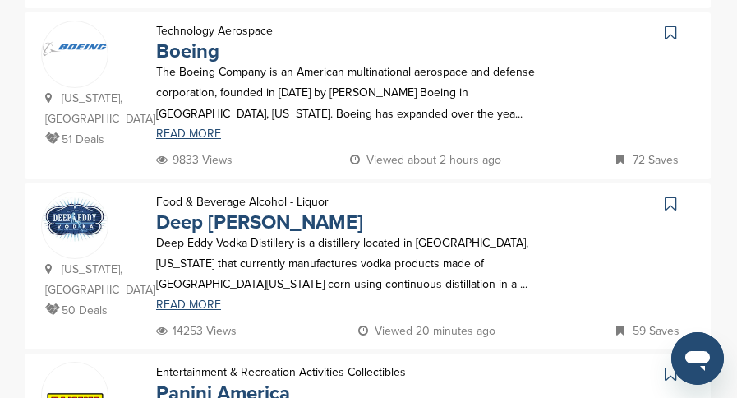
scroll to position [575, 0]
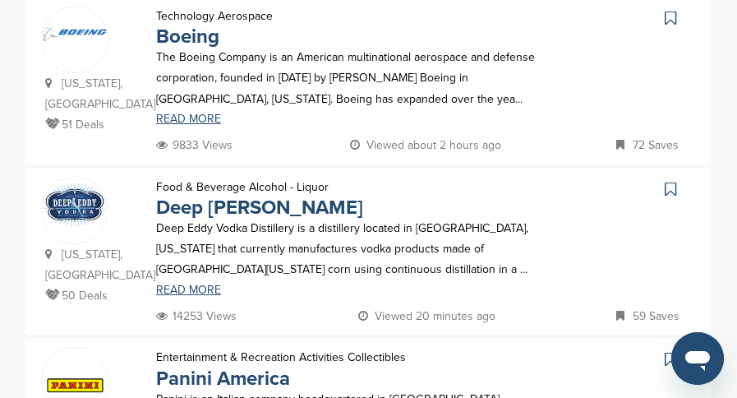
click at [673, 181] on icon at bounding box center [669, 189] width 11 height 16
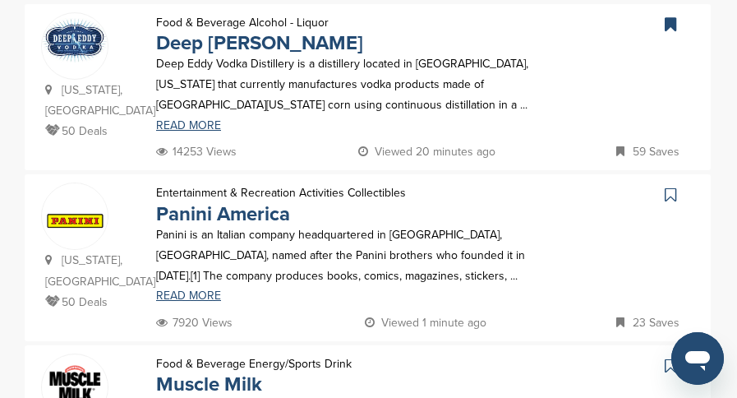
click at [669, 186] on icon at bounding box center [669, 194] width 11 height 16
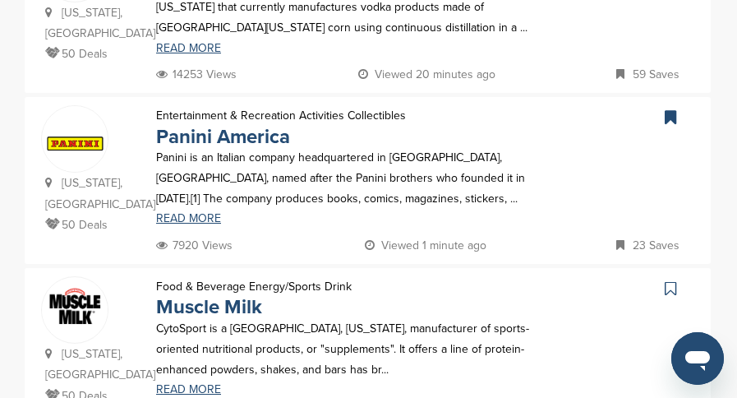
scroll to position [904, 0]
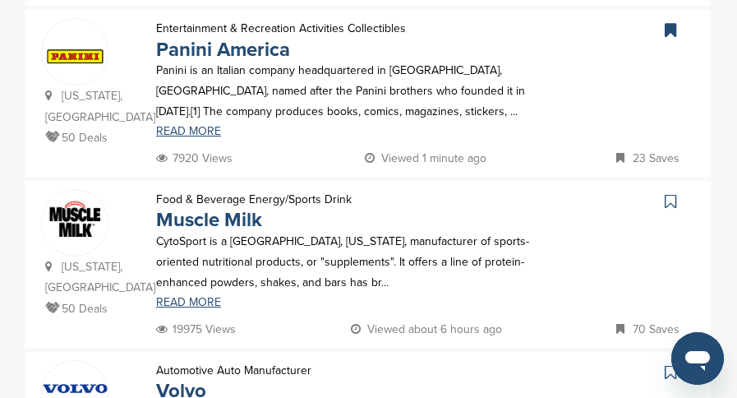
click at [668, 193] on icon at bounding box center [669, 201] width 11 height 16
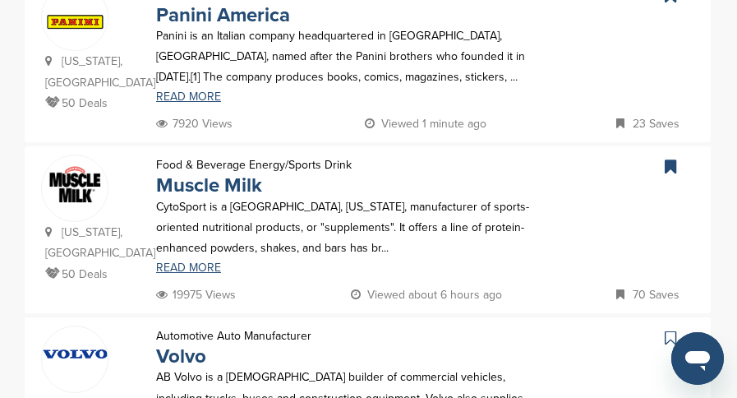
scroll to position [1068, 0]
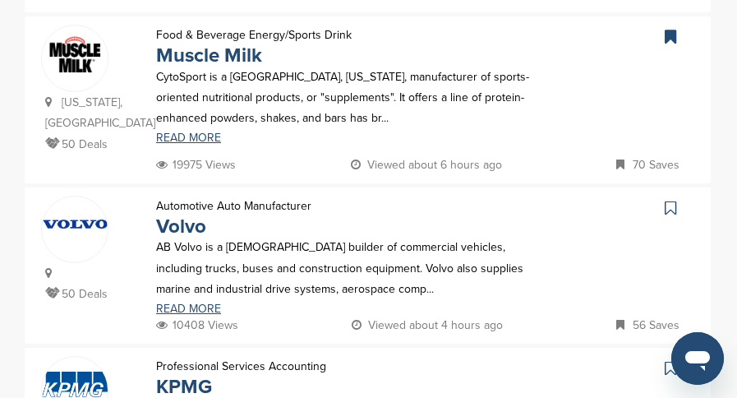
click at [669, 200] on icon at bounding box center [669, 208] width 11 height 16
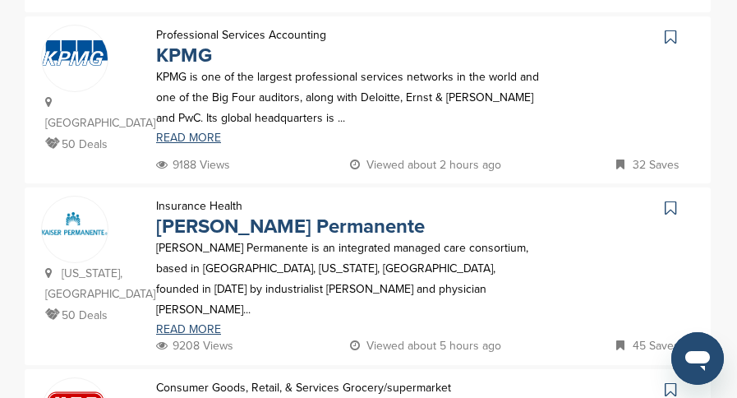
scroll to position [1396, 0]
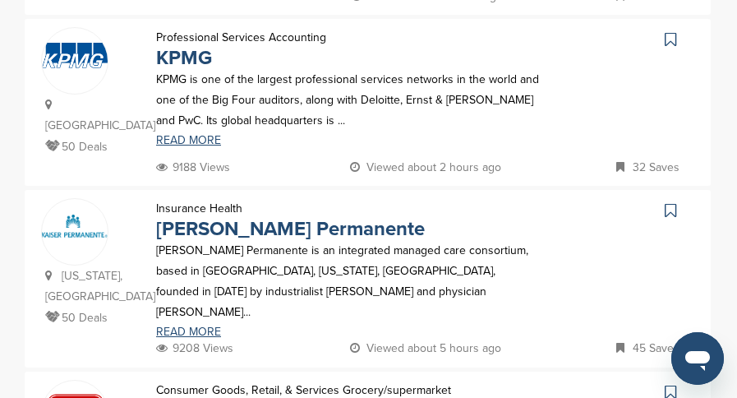
click at [674, 202] on icon at bounding box center [669, 210] width 11 height 16
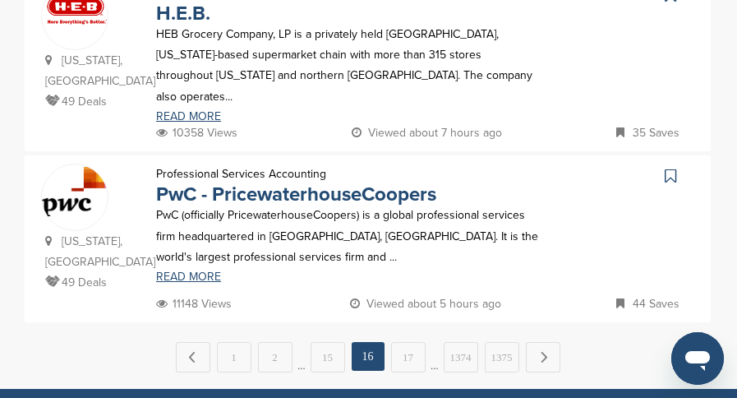
scroll to position [1807, 0]
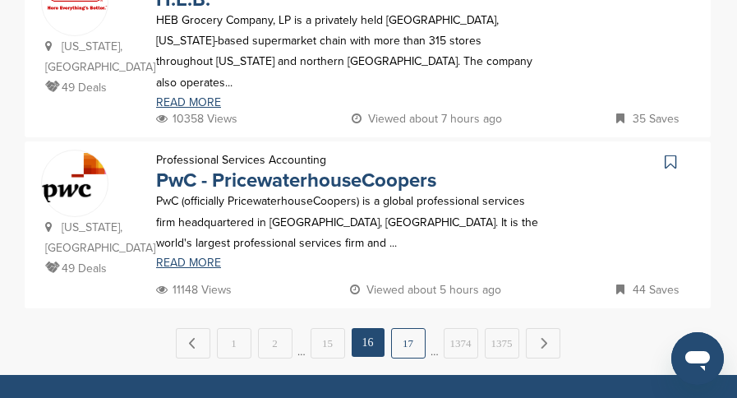
click at [407, 328] on link "17" at bounding box center [408, 343] width 34 height 30
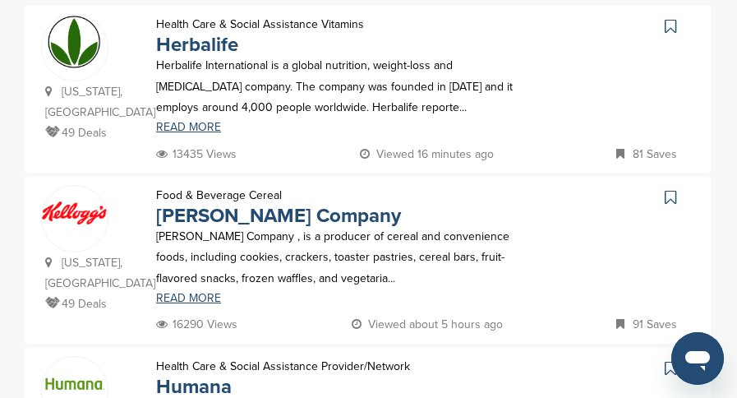
scroll to position [411, 0]
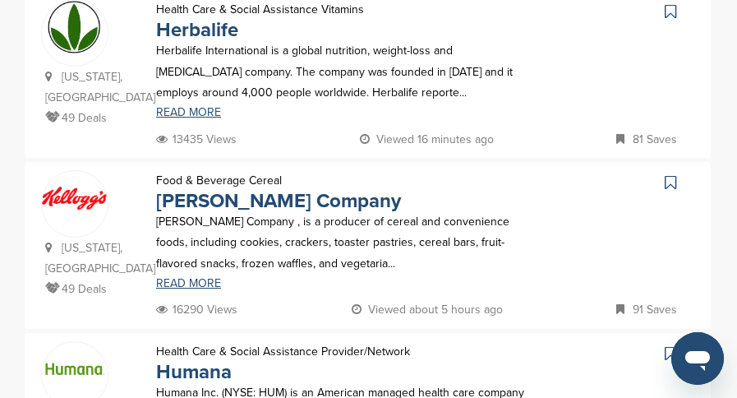
click at [667, 179] on icon at bounding box center [669, 182] width 11 height 16
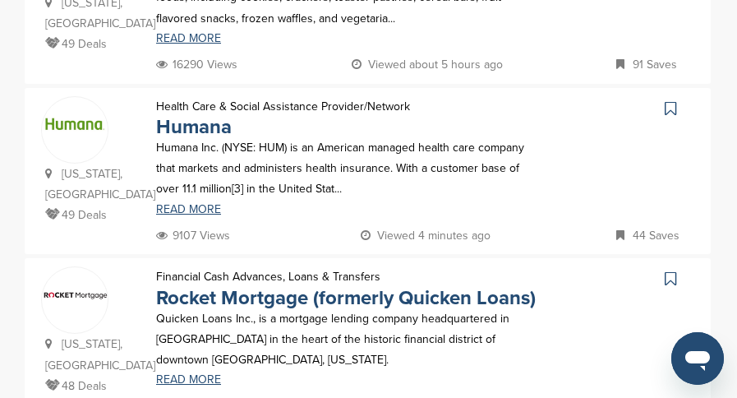
scroll to position [657, 0]
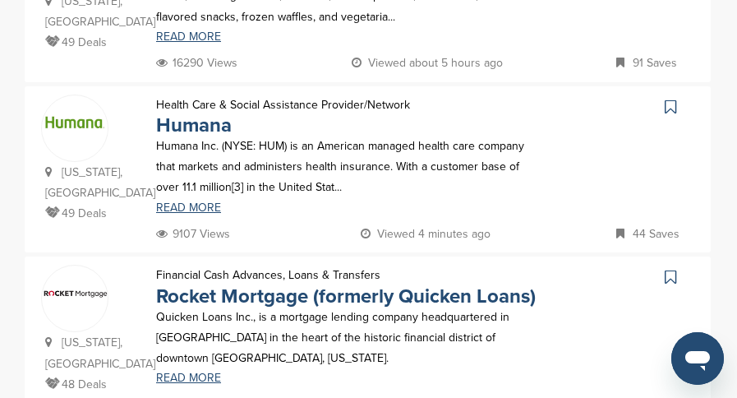
click at [670, 99] on icon at bounding box center [669, 107] width 11 height 16
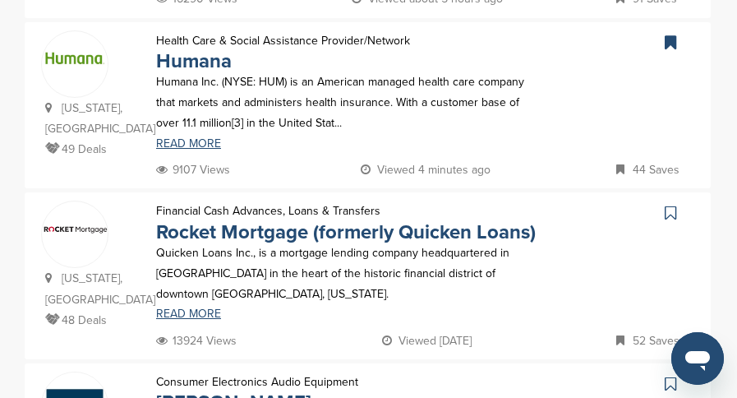
scroll to position [739, 0]
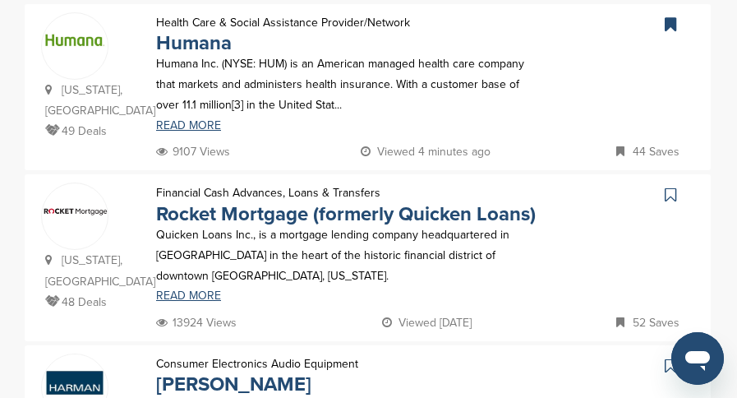
click at [667, 186] on icon at bounding box center [669, 194] width 11 height 16
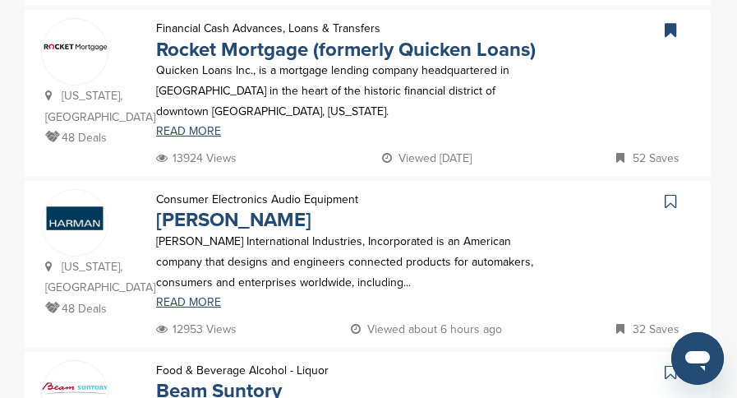
click at [668, 193] on icon at bounding box center [669, 201] width 11 height 16
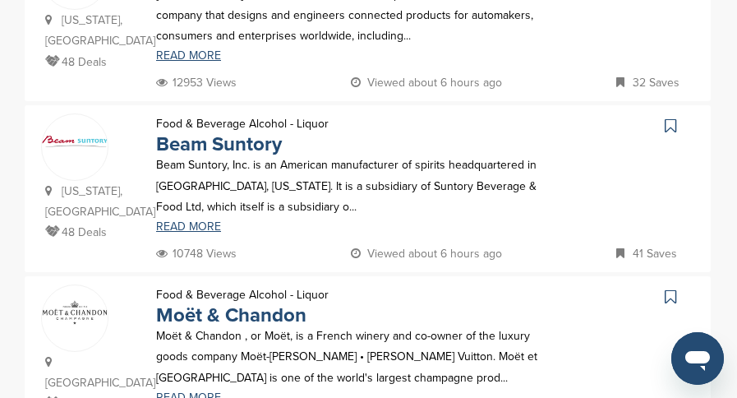
scroll to position [1232, 0]
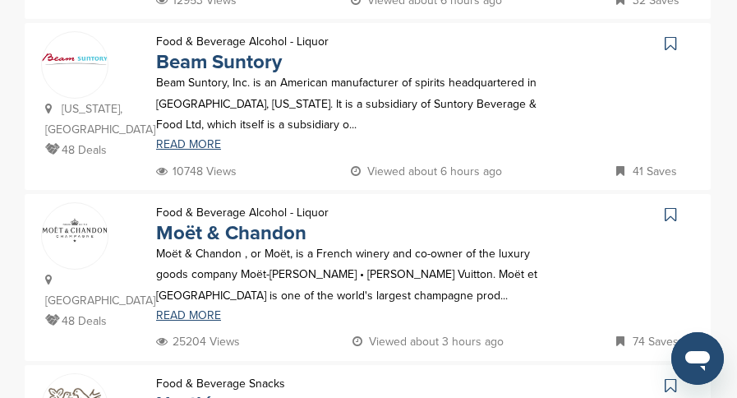
click at [671, 35] on icon at bounding box center [669, 43] width 11 height 16
click at [673, 206] on icon at bounding box center [669, 214] width 11 height 16
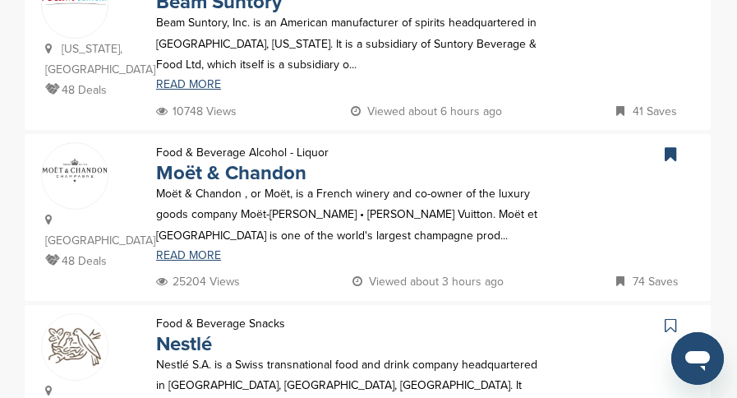
scroll to position [1396, 0]
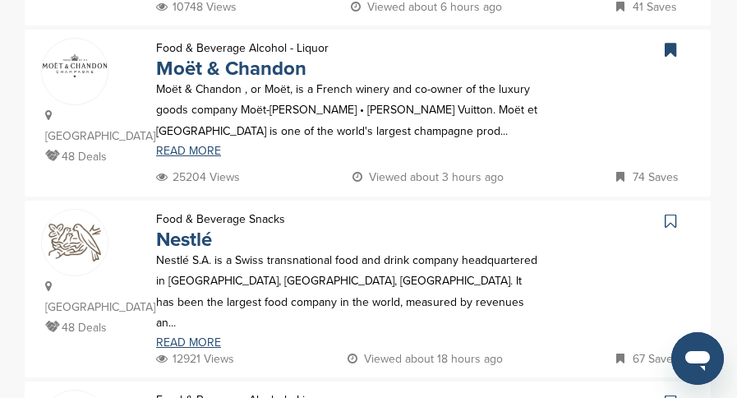
click at [666, 213] on icon at bounding box center [669, 221] width 11 height 16
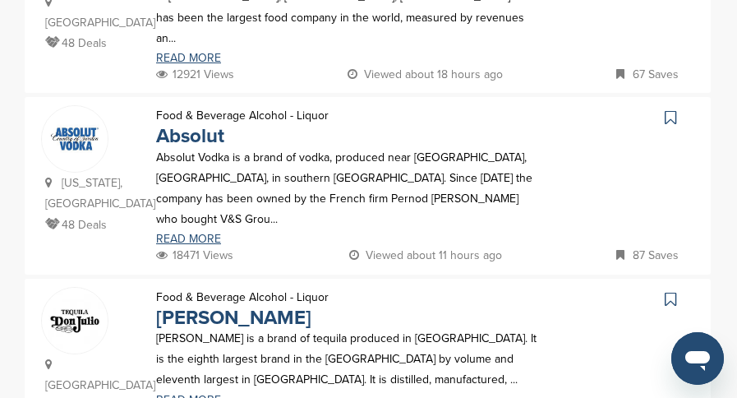
scroll to position [1725, 0]
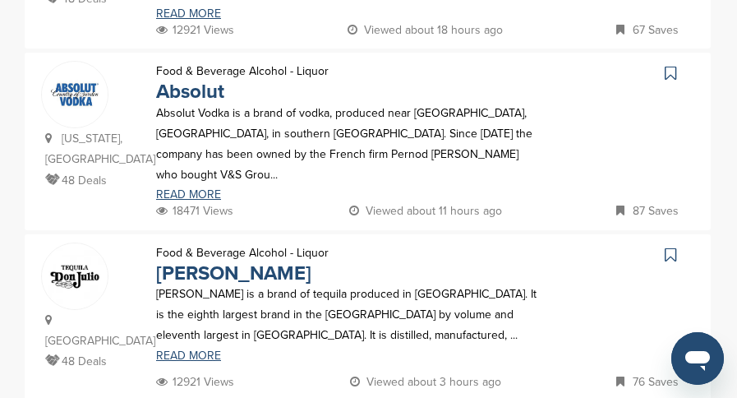
click at [670, 65] on icon at bounding box center [669, 73] width 11 height 16
click at [673, 246] on icon at bounding box center [669, 254] width 11 height 16
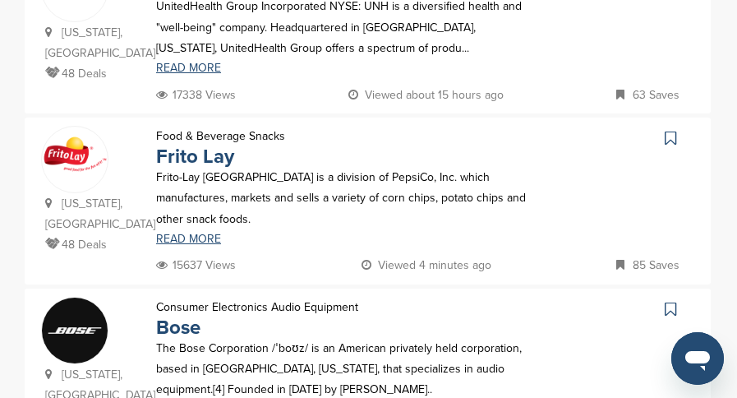
scroll to position [493, 0]
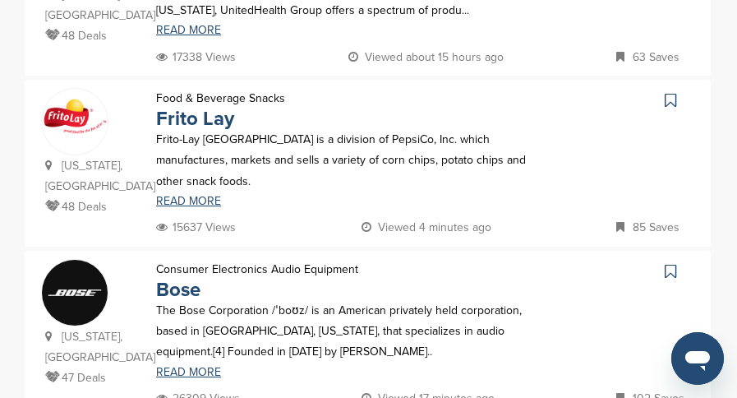
click at [671, 99] on icon at bounding box center [669, 100] width 11 height 16
click at [669, 263] on icon at bounding box center [669, 271] width 11 height 16
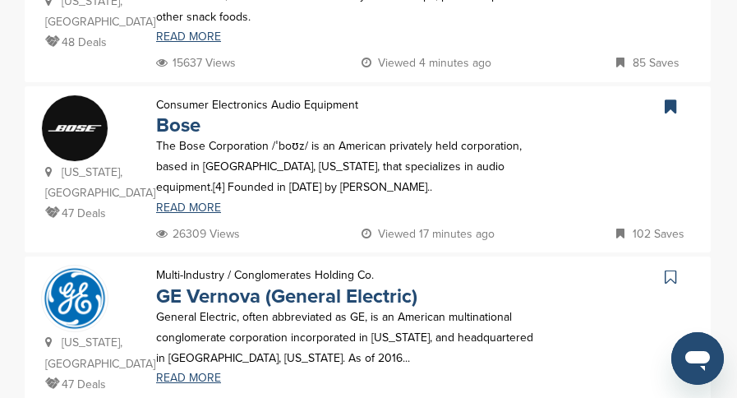
scroll to position [739, 0]
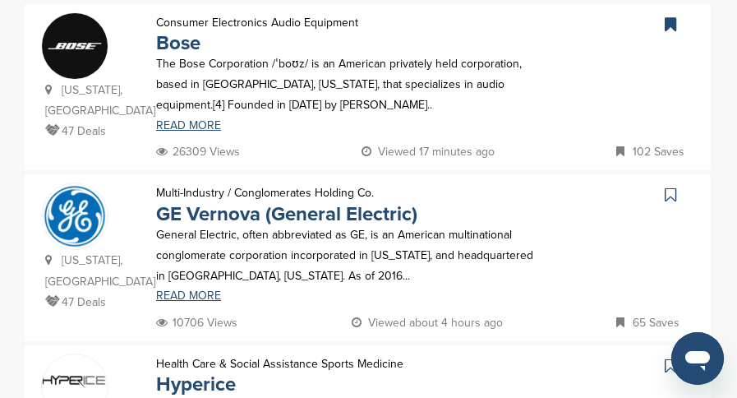
click at [671, 200] on icon at bounding box center [669, 194] width 11 height 16
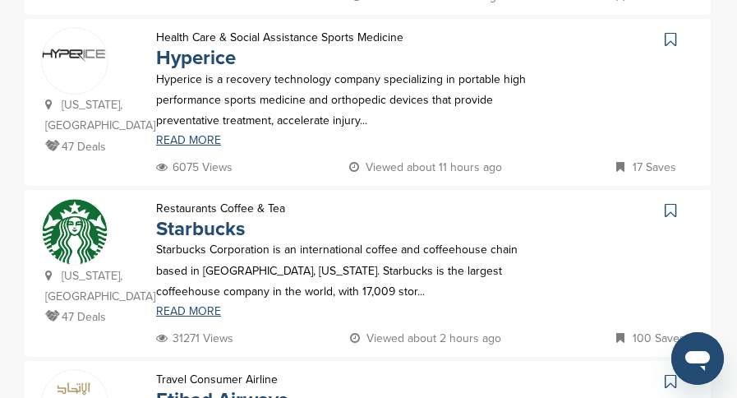
scroll to position [1150, 0]
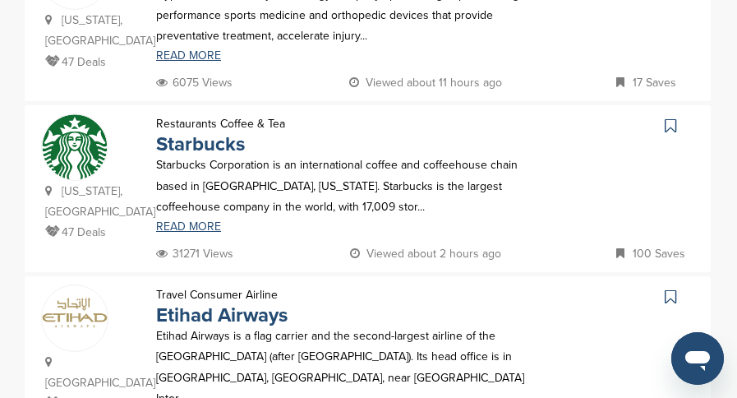
click at [674, 133] on icon at bounding box center [669, 125] width 11 height 16
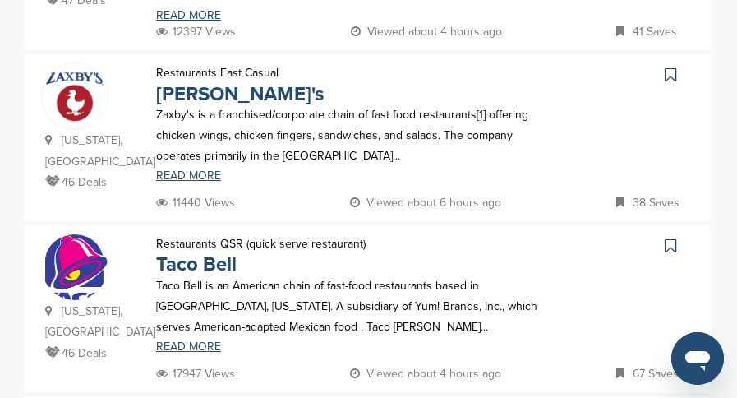
scroll to position [1561, 0]
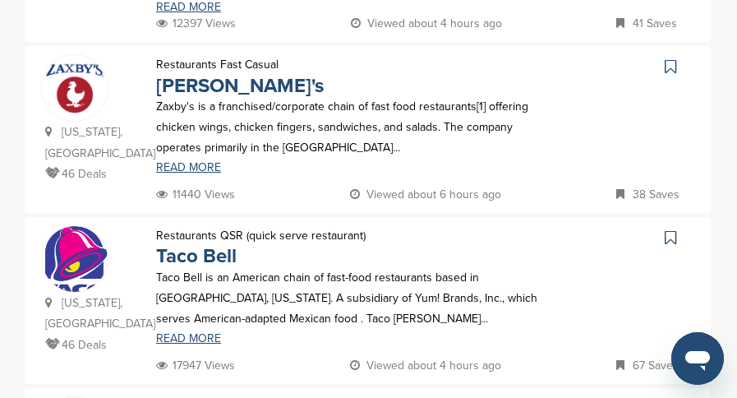
click at [669, 66] on icon at bounding box center [669, 66] width 11 height 16
click at [668, 229] on icon at bounding box center [669, 237] width 11 height 16
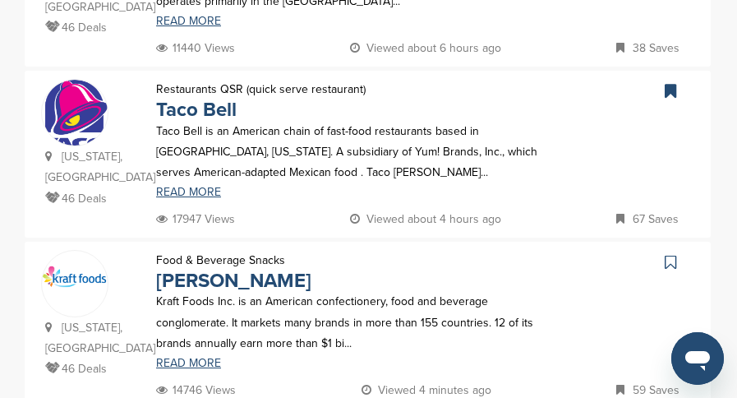
scroll to position [1807, 0]
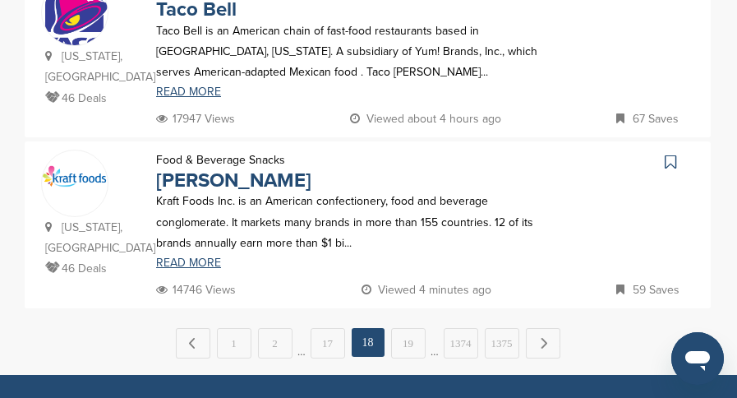
click at [671, 154] on icon at bounding box center [669, 162] width 11 height 16
click at [418, 328] on link "19" at bounding box center [408, 343] width 34 height 30
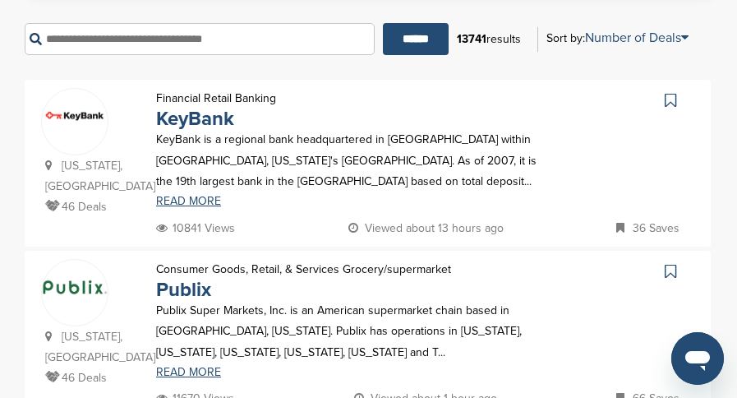
scroll to position [411, 0]
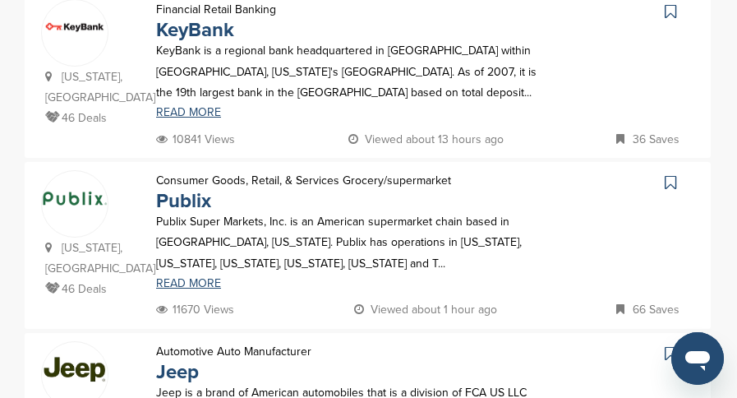
click at [668, 345] on icon at bounding box center [669, 353] width 11 height 16
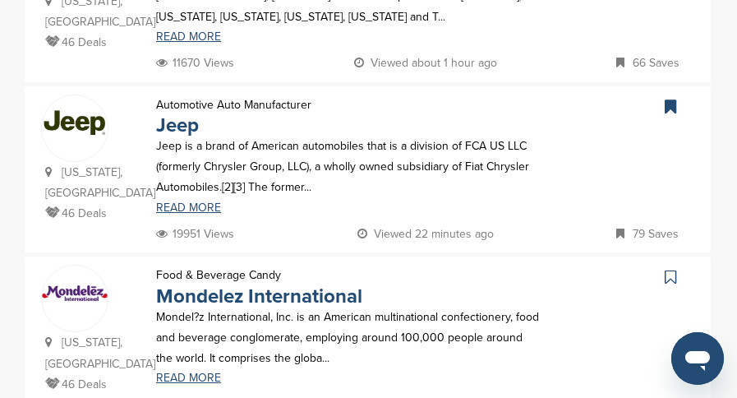
scroll to position [739, 0]
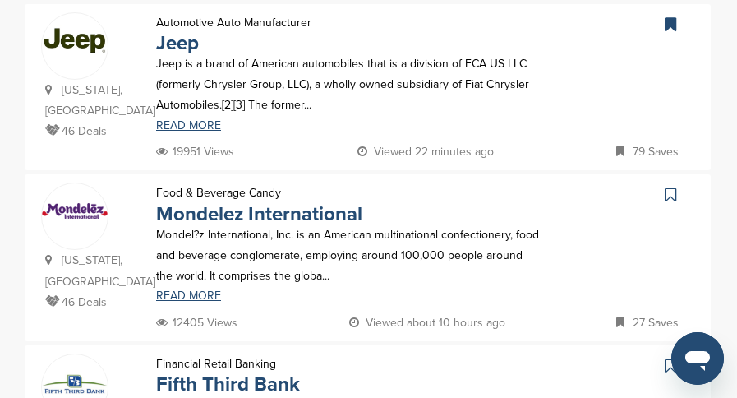
click at [670, 186] on icon at bounding box center [669, 194] width 11 height 16
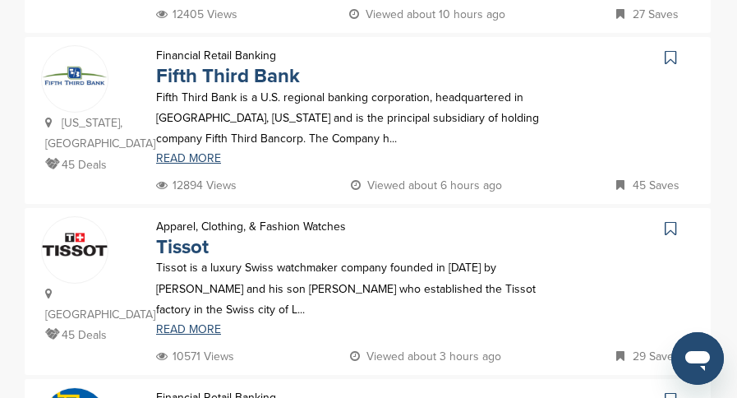
scroll to position [1068, 0]
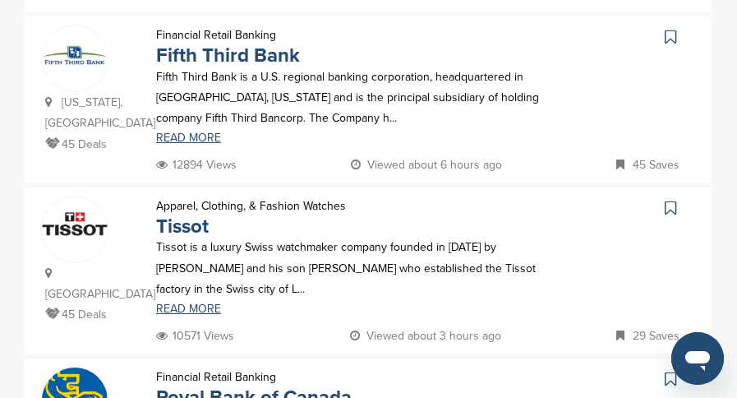
click at [667, 200] on icon at bounding box center [669, 208] width 11 height 16
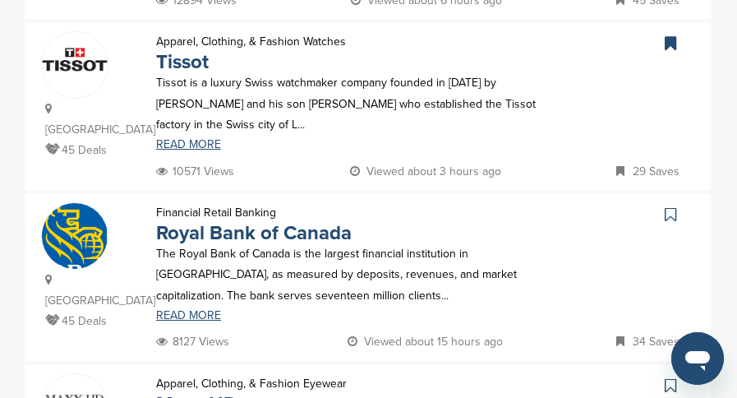
scroll to position [1396, 0]
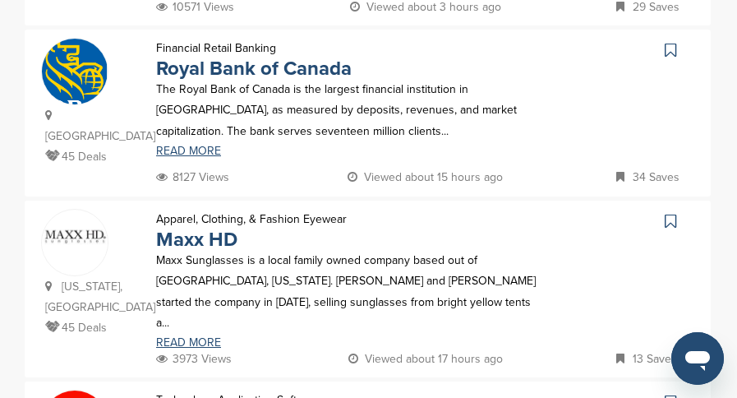
click at [672, 213] on icon at bounding box center [669, 221] width 11 height 16
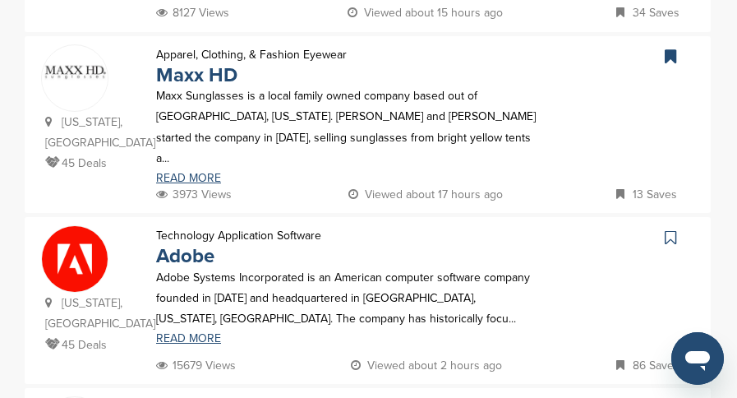
click at [671, 229] on icon at bounding box center [669, 237] width 11 height 16
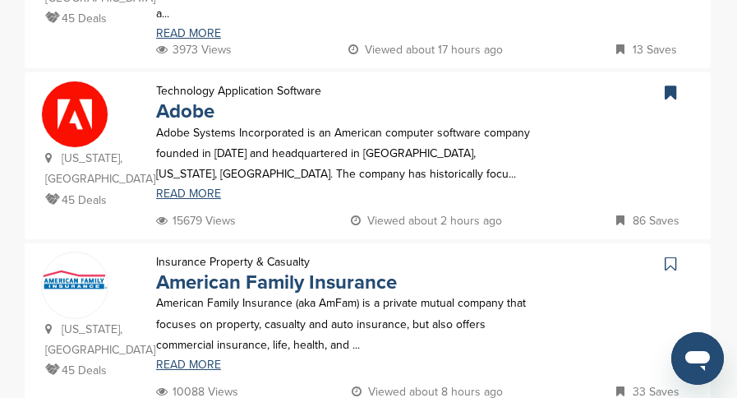
scroll to position [1725, 0]
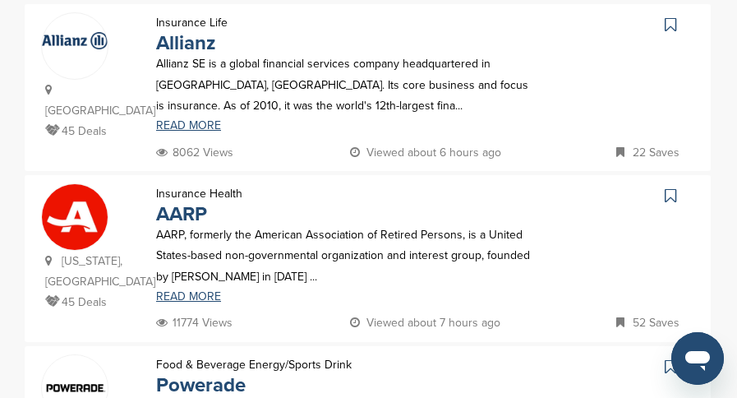
scroll to position [411, 0]
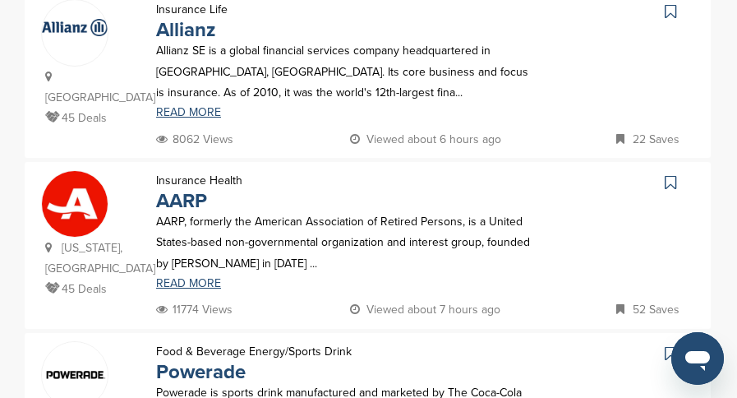
click at [668, 174] on icon at bounding box center [669, 182] width 11 height 16
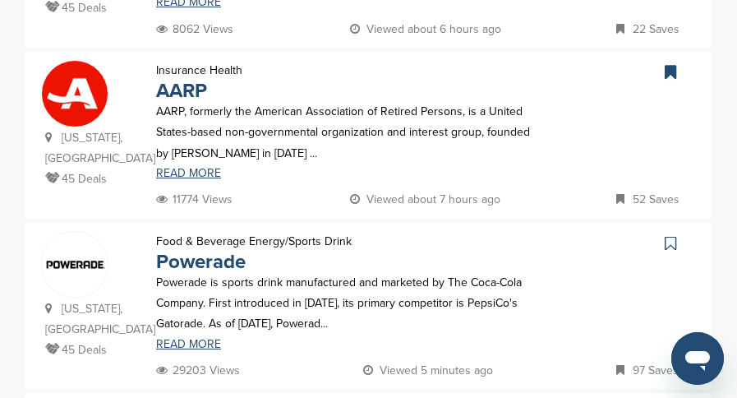
scroll to position [657, 0]
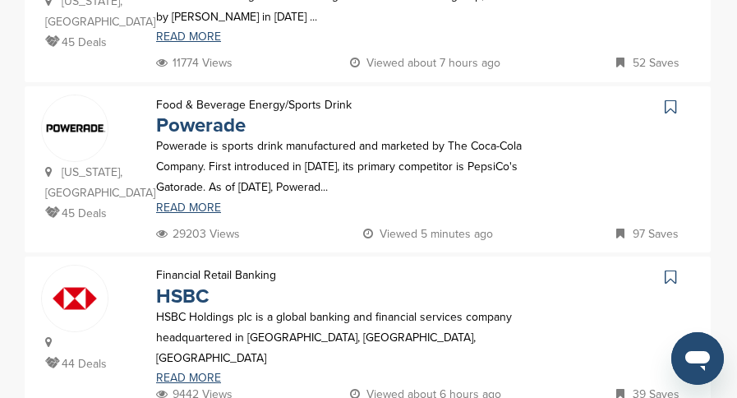
click at [667, 99] on icon at bounding box center [669, 107] width 11 height 16
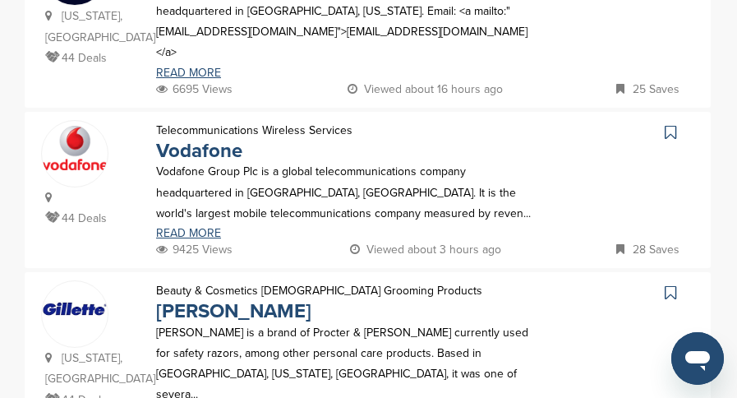
scroll to position [1396, 0]
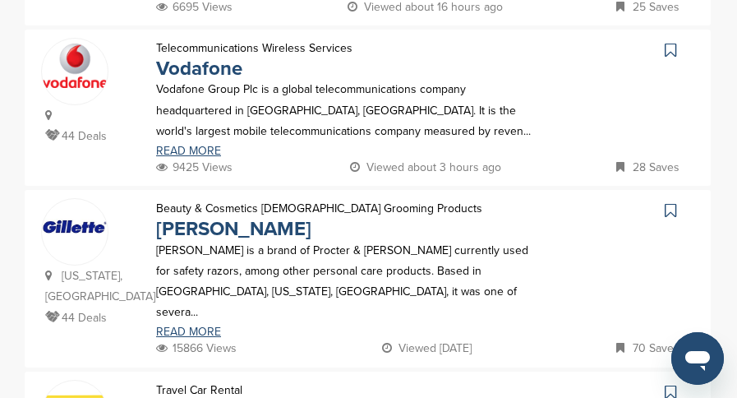
drag, startPoint x: 670, startPoint y: 157, endPoint x: 661, endPoint y: 167, distance: 13.4
click at [670, 202] on icon at bounding box center [669, 210] width 11 height 16
click at [663, 379] on link at bounding box center [672, 391] width 24 height 25
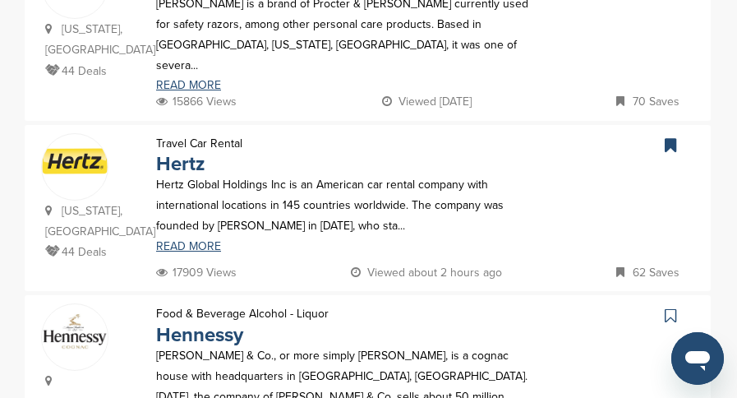
scroll to position [1725, 0]
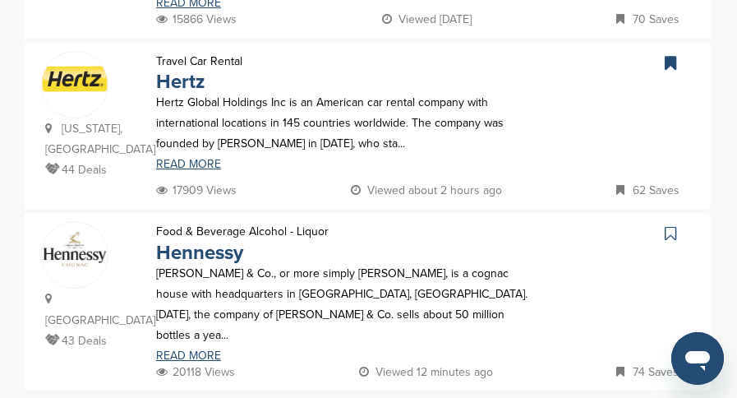
click at [669, 225] on icon at bounding box center [669, 233] width 11 height 16
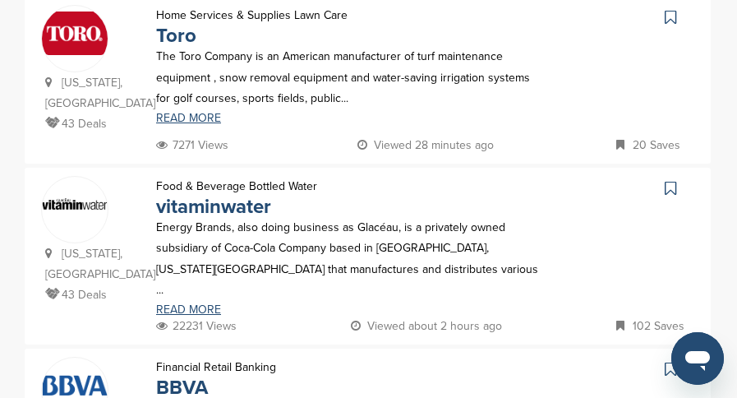
scroll to position [411, 0]
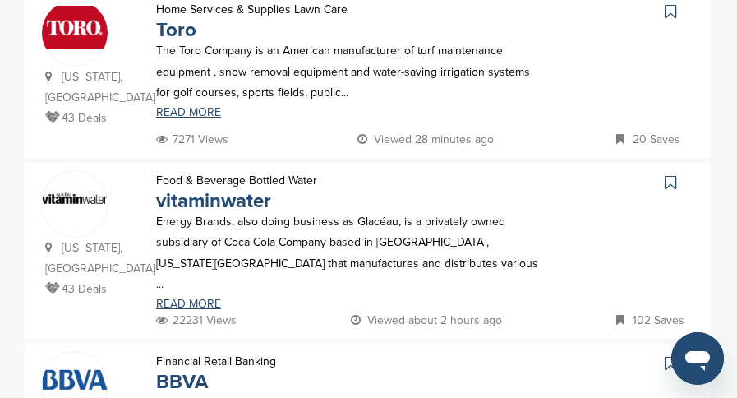
click at [674, 179] on icon at bounding box center [669, 182] width 11 height 16
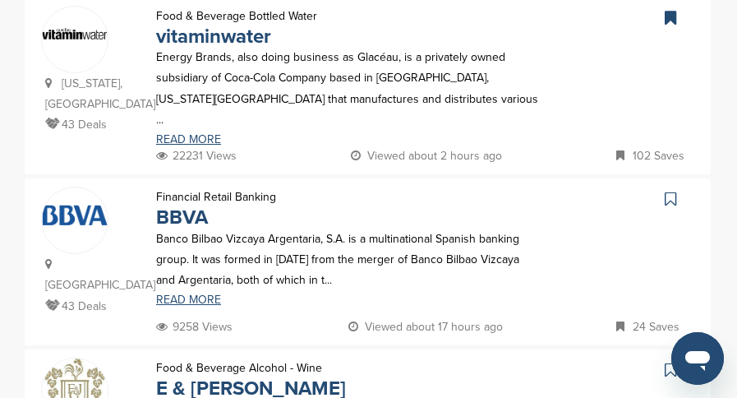
scroll to position [739, 0]
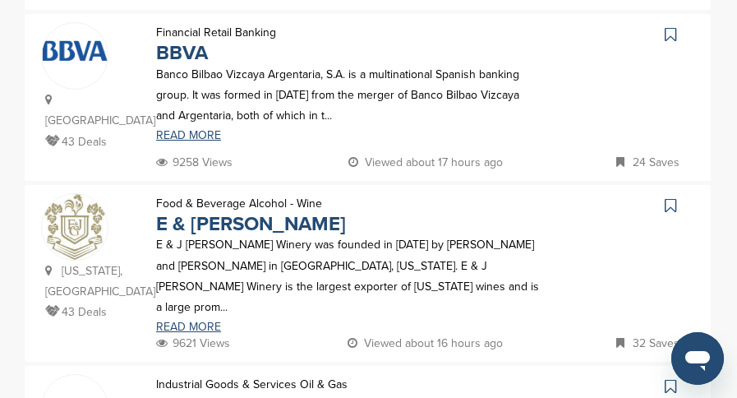
click at [672, 197] on icon at bounding box center [669, 205] width 11 height 16
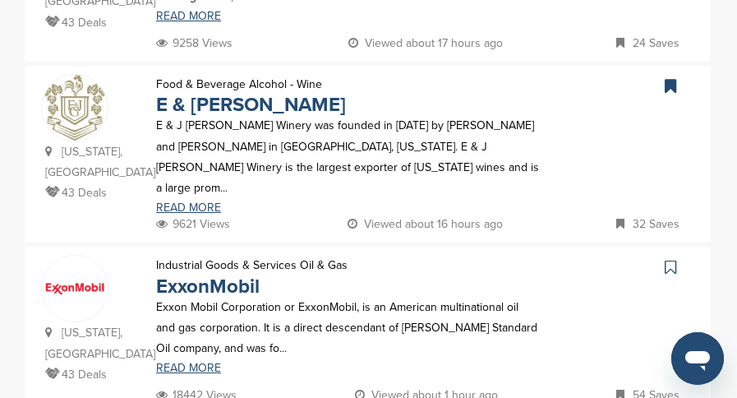
scroll to position [904, 0]
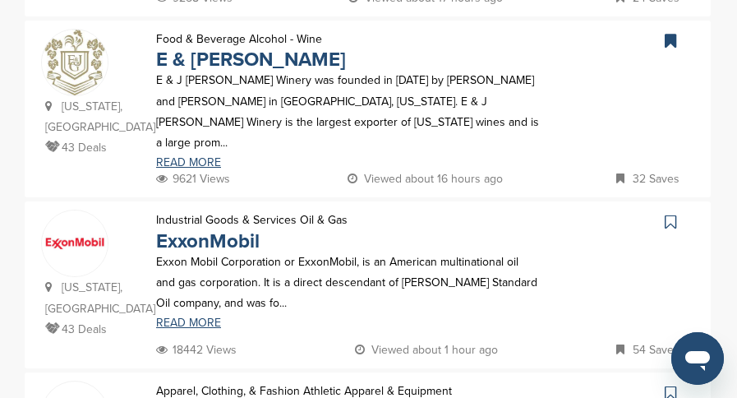
click at [669, 214] on icon at bounding box center [669, 222] width 11 height 16
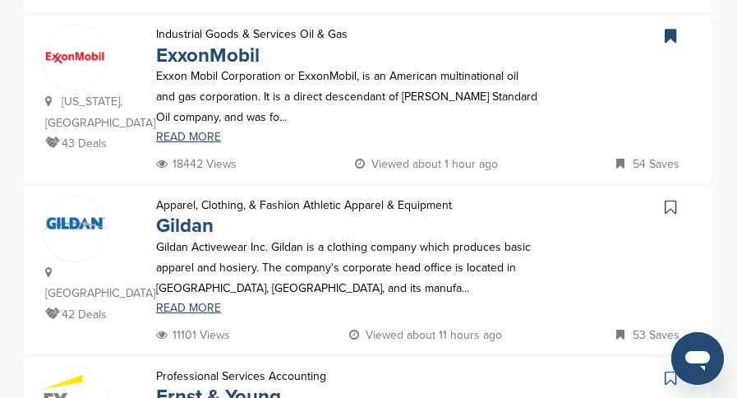
scroll to position [1150, 0]
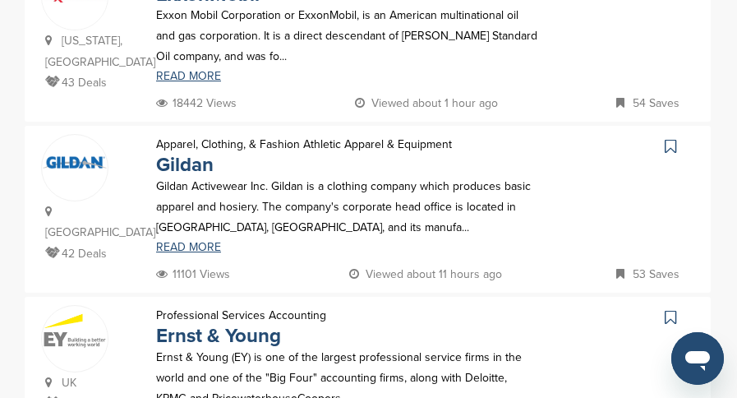
click at [671, 138] on icon at bounding box center [669, 146] width 11 height 16
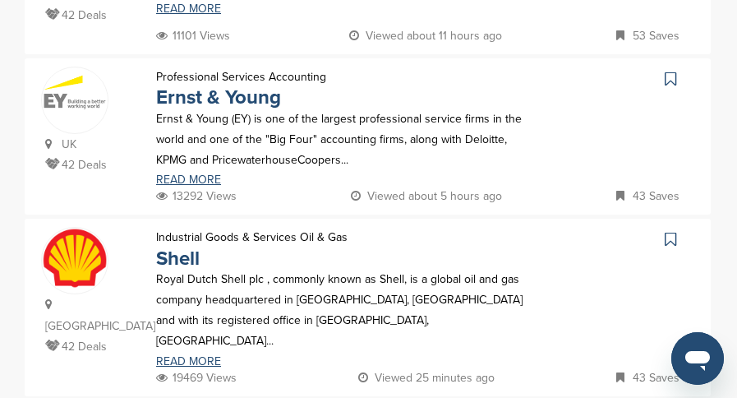
scroll to position [1396, 0]
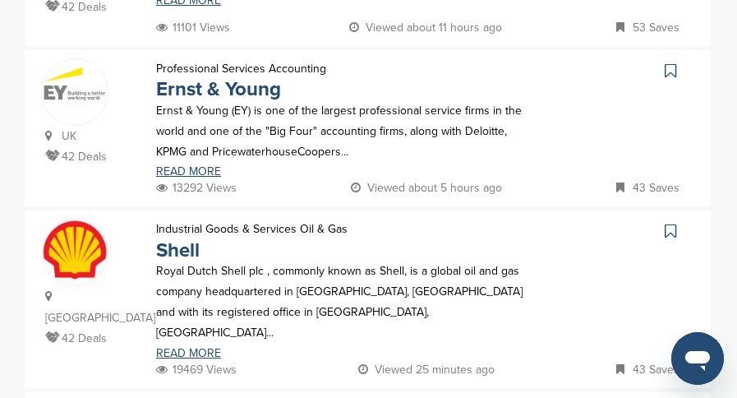
click at [667, 223] on icon at bounding box center [669, 231] width 11 height 16
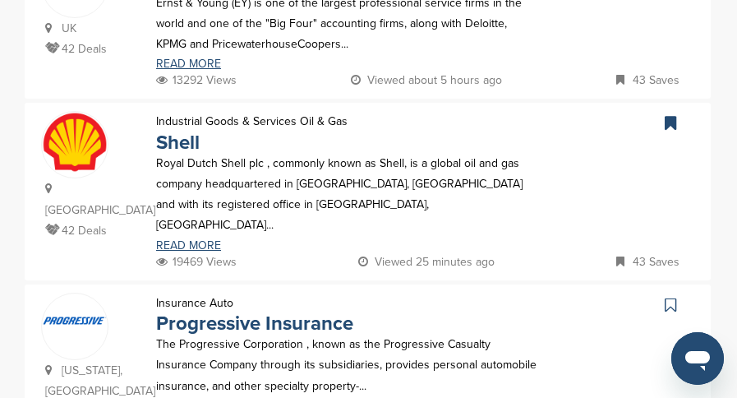
scroll to position [1561, 0]
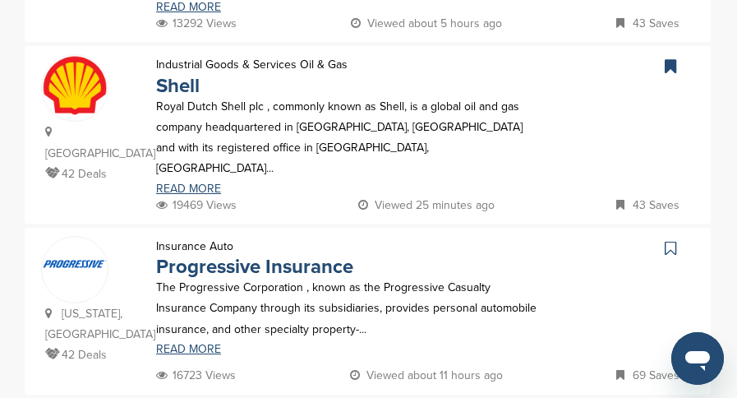
click at [669, 240] on icon at bounding box center [669, 248] width 11 height 16
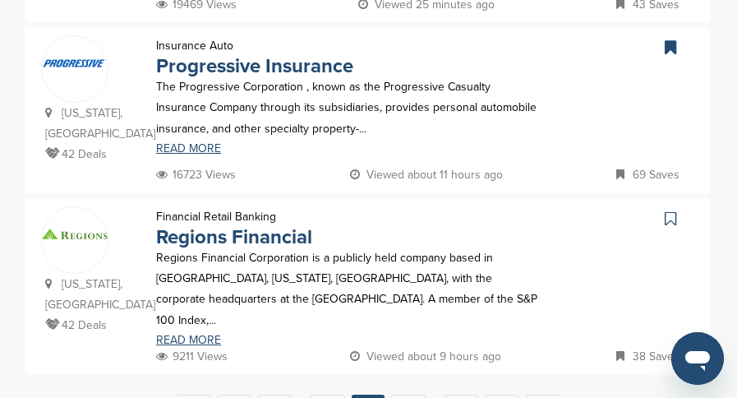
scroll to position [1807, 0]
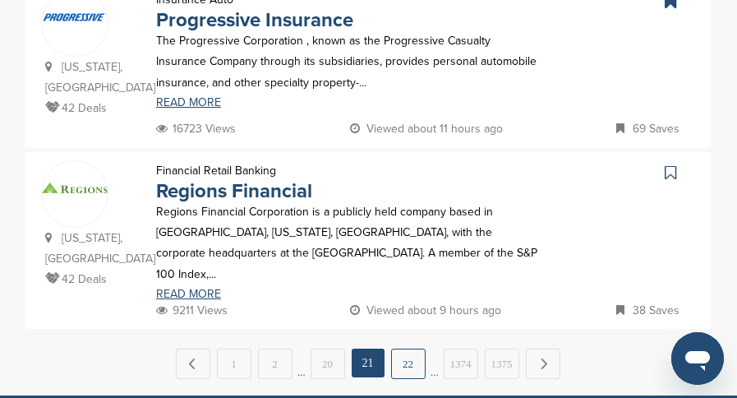
click at [403, 348] on link "22" at bounding box center [408, 363] width 34 height 30
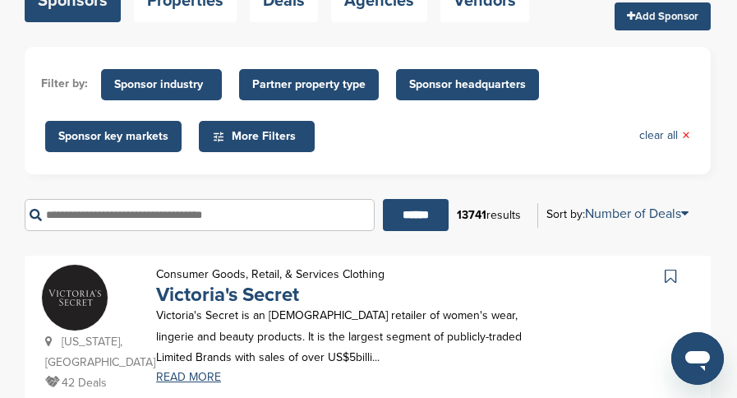
scroll to position [246, 0]
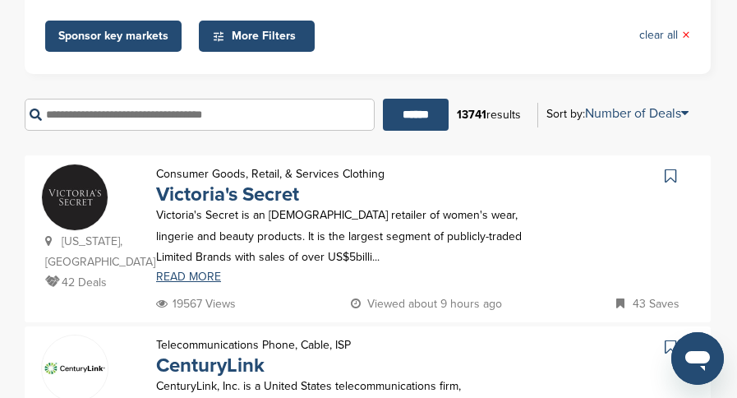
click at [670, 168] on link at bounding box center [672, 175] width 24 height 25
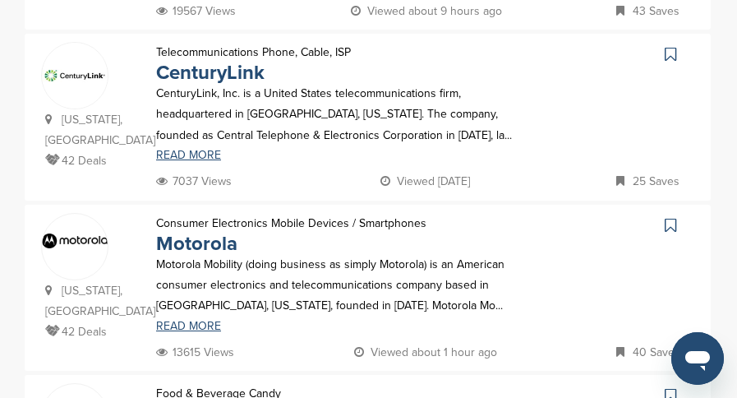
scroll to position [575, 0]
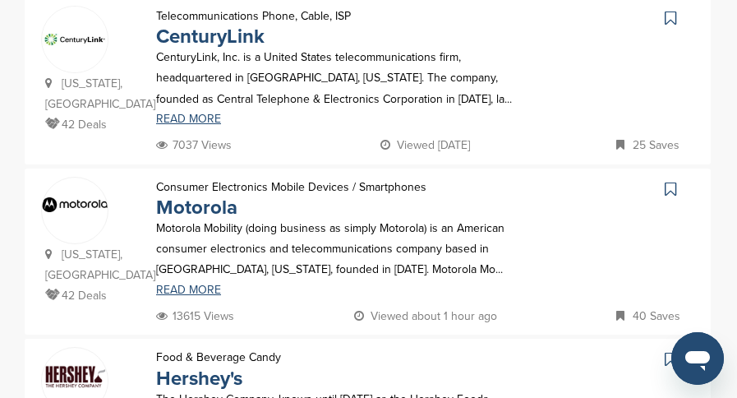
click at [672, 181] on icon at bounding box center [669, 189] width 11 height 16
click at [669, 351] on icon at bounding box center [669, 359] width 11 height 16
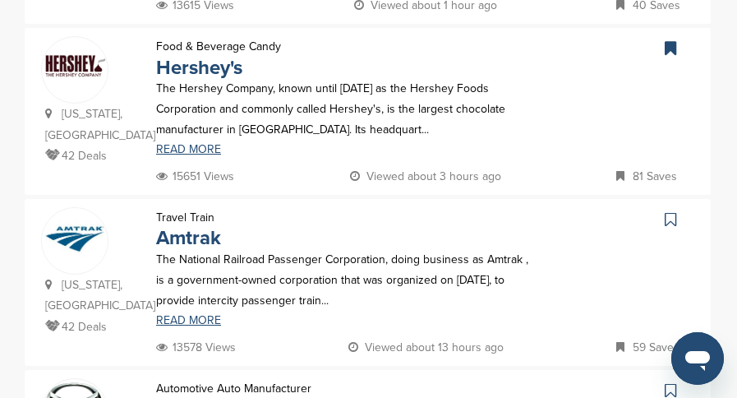
scroll to position [904, 0]
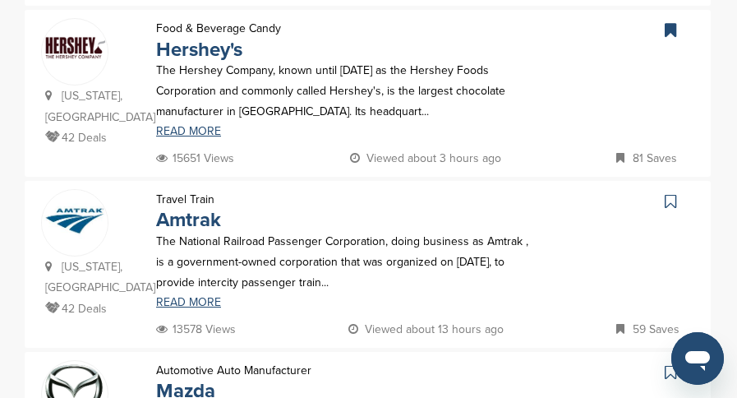
click at [669, 193] on icon at bounding box center [669, 201] width 11 height 16
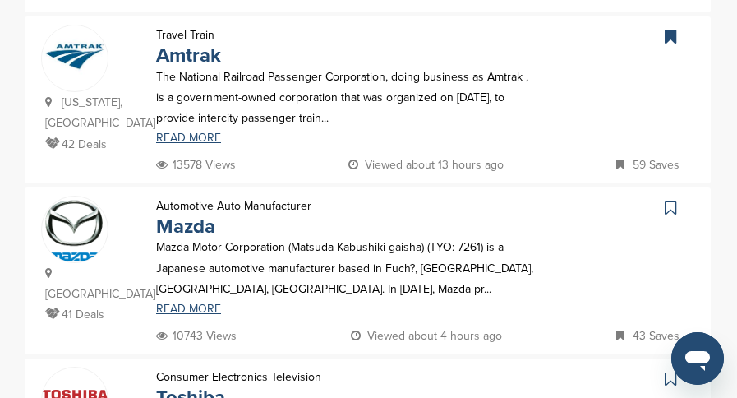
click at [669, 200] on icon at bounding box center [669, 208] width 11 height 16
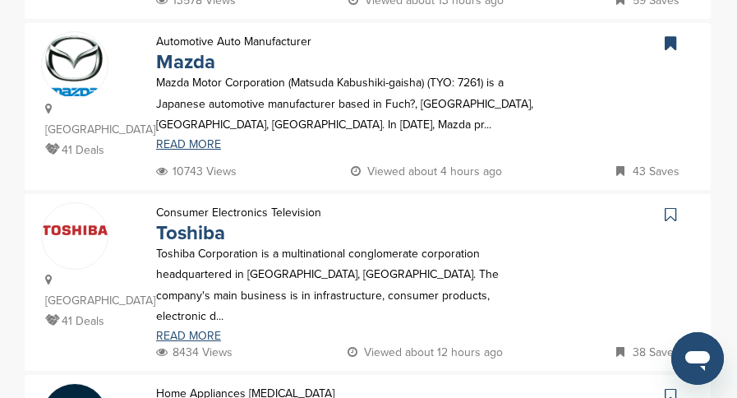
click at [662, 202] on link at bounding box center [672, 214] width 24 height 25
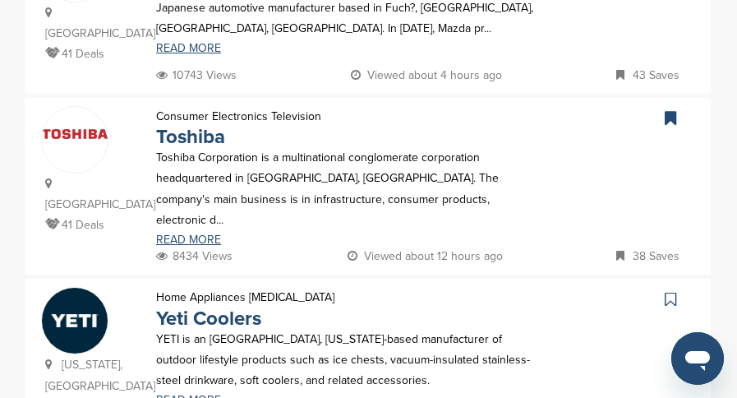
scroll to position [1396, 0]
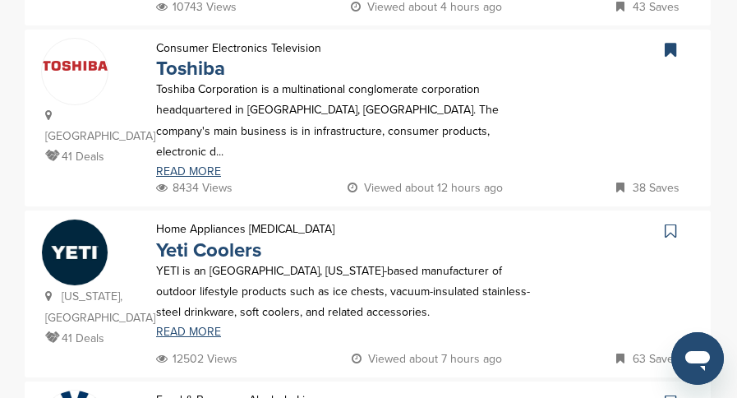
click at [669, 223] on icon at bounding box center [669, 231] width 11 height 16
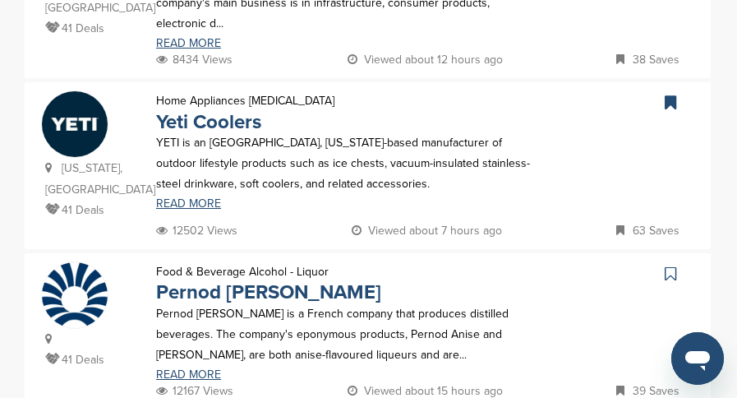
scroll to position [1561, 0]
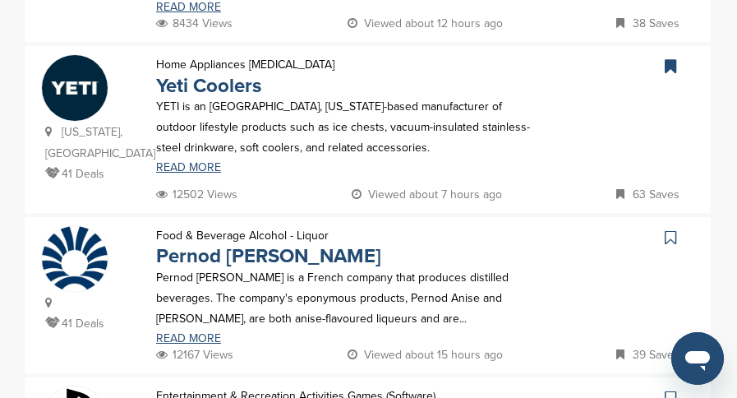
click at [675, 229] on icon at bounding box center [669, 237] width 11 height 16
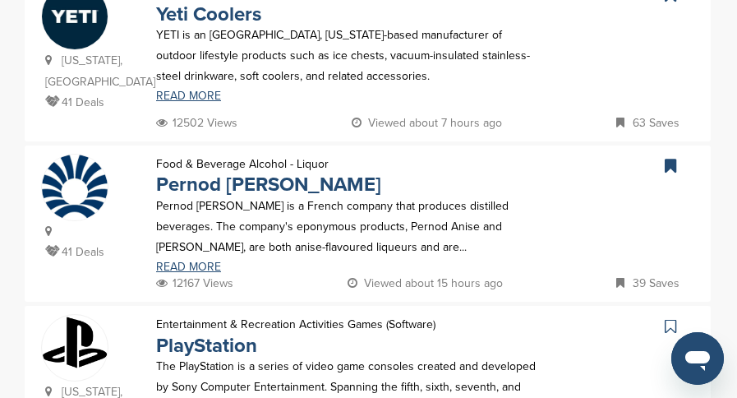
scroll to position [1725, 0]
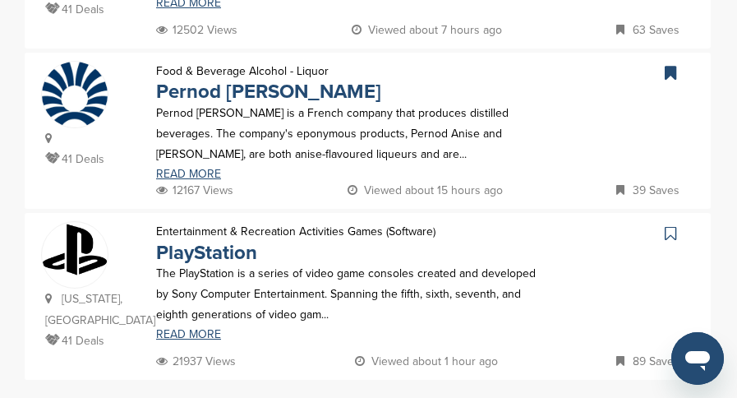
click at [667, 225] on icon at bounding box center [669, 233] width 11 height 16
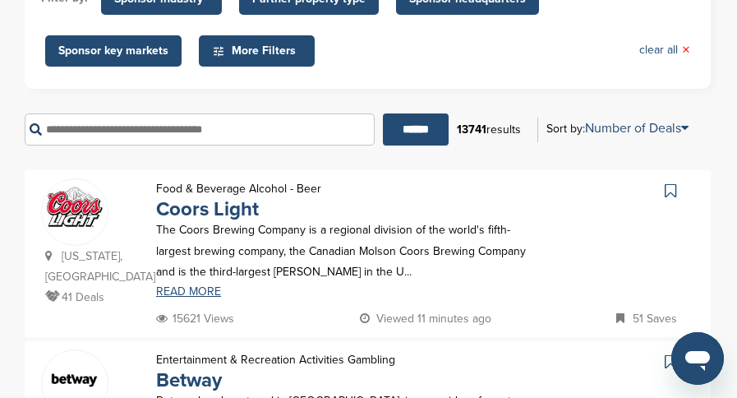
scroll to position [246, 0]
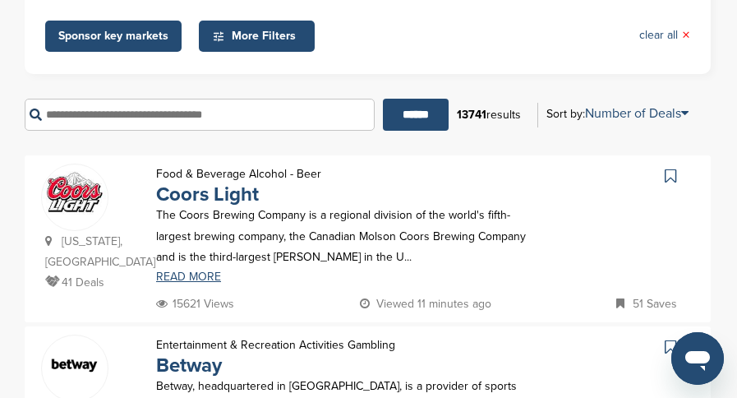
click at [669, 175] on icon at bounding box center [669, 176] width 11 height 16
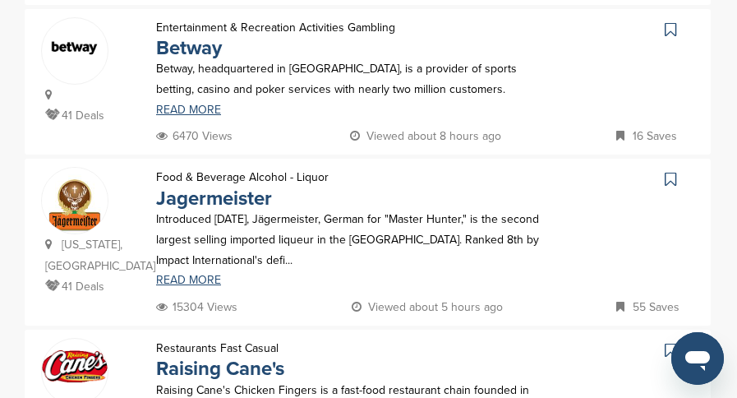
scroll to position [575, 0]
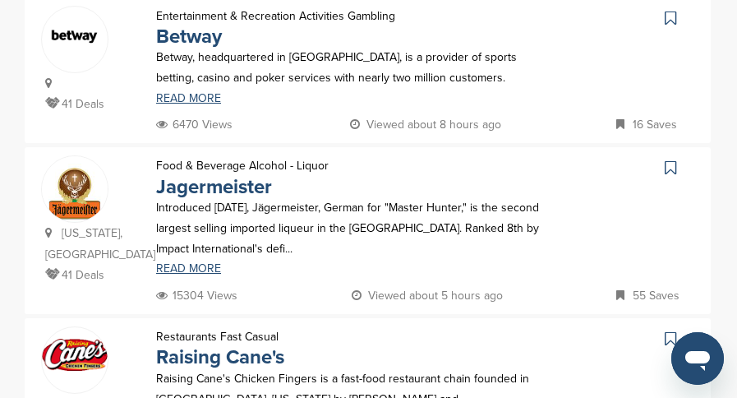
click at [668, 159] on icon at bounding box center [669, 167] width 11 height 16
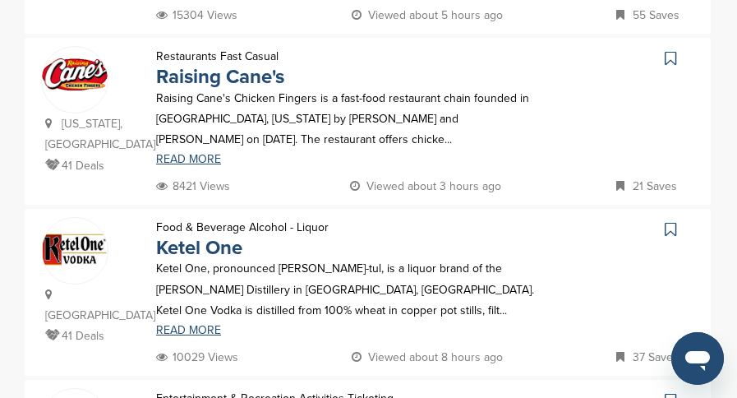
scroll to position [904, 0]
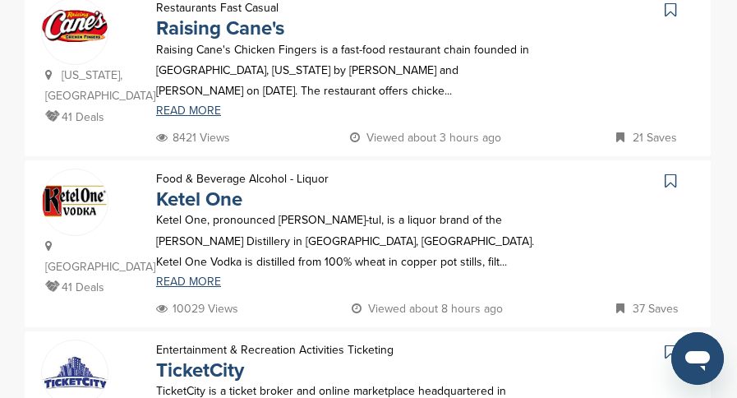
click at [674, 172] on icon at bounding box center [669, 180] width 11 height 16
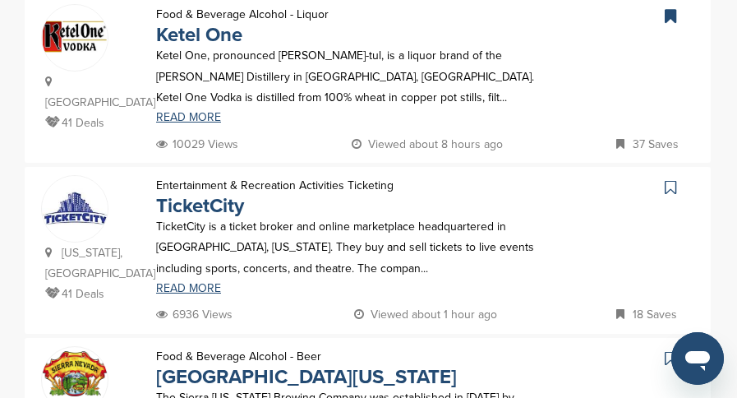
scroll to position [1150, 0]
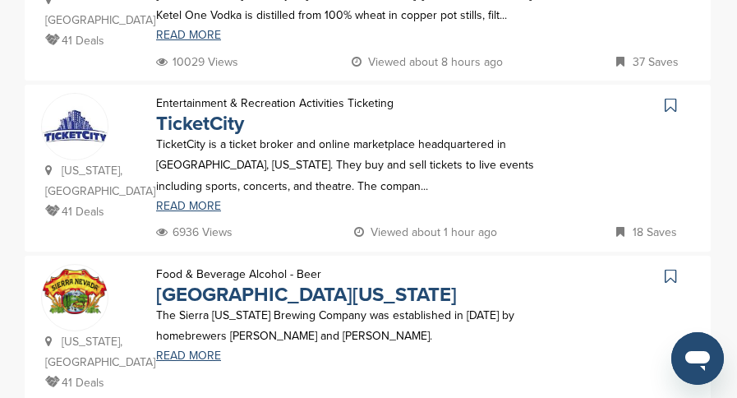
click at [666, 268] on icon at bounding box center [669, 276] width 11 height 16
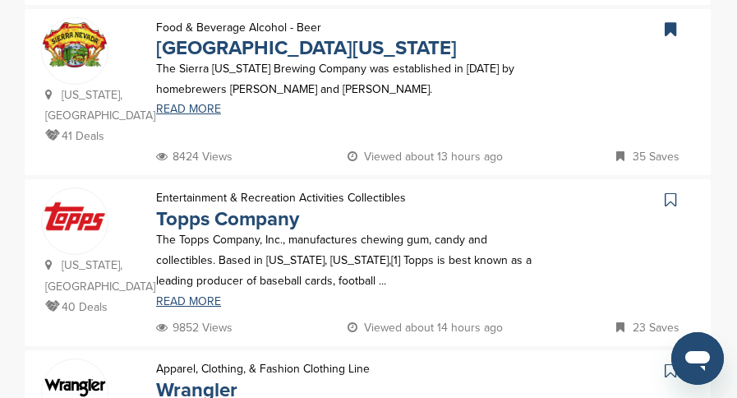
scroll to position [1561, 0]
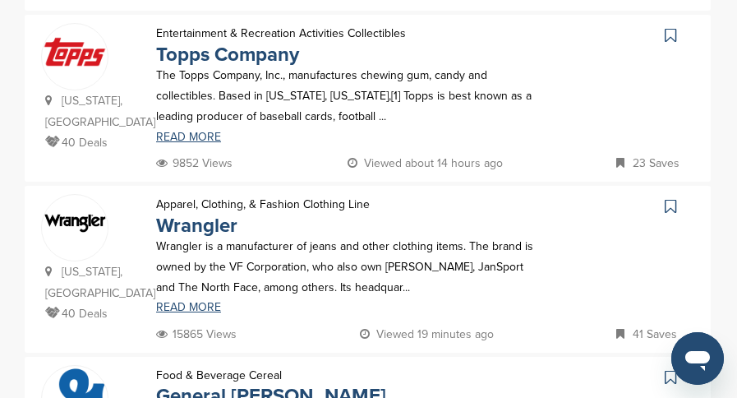
click at [675, 198] on icon at bounding box center [669, 206] width 11 height 16
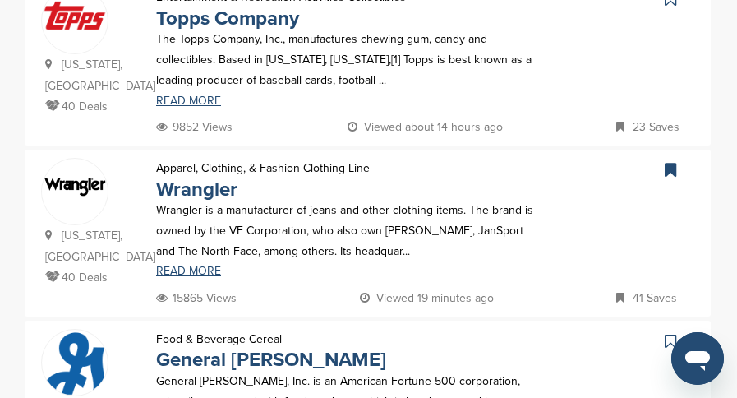
scroll to position [1725, 0]
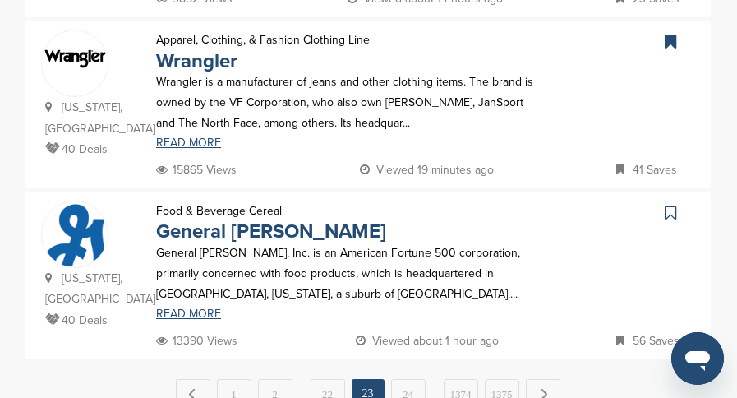
click at [671, 205] on icon at bounding box center [669, 213] width 11 height 16
click at [400, 379] on link "24" at bounding box center [408, 394] width 34 height 30
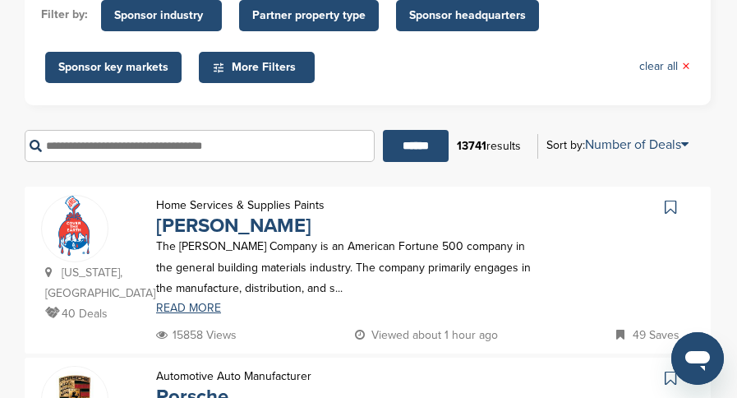
scroll to position [246, 0]
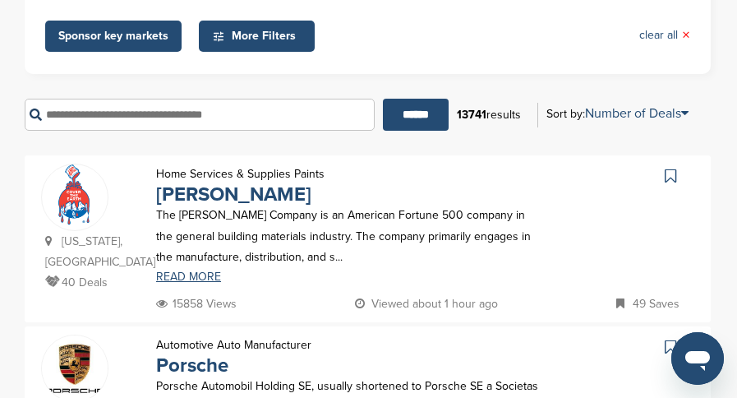
click at [667, 178] on icon at bounding box center [669, 176] width 11 height 16
click at [666, 338] on icon at bounding box center [669, 346] width 11 height 16
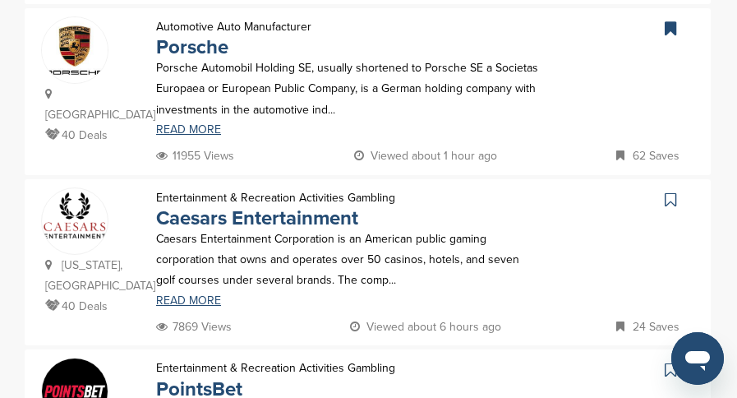
scroll to position [575, 0]
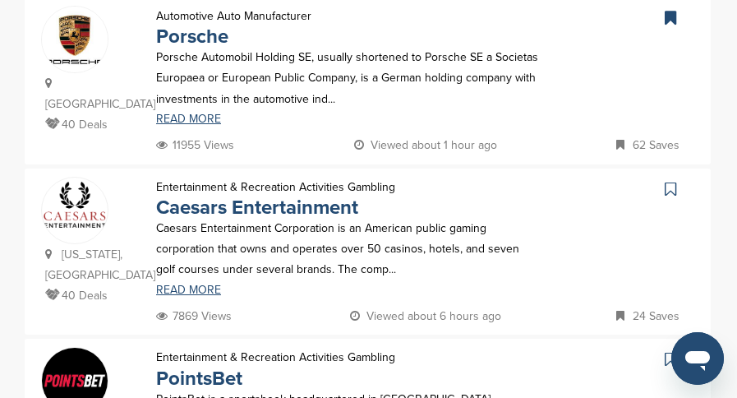
click at [666, 181] on icon at bounding box center [669, 189] width 11 height 16
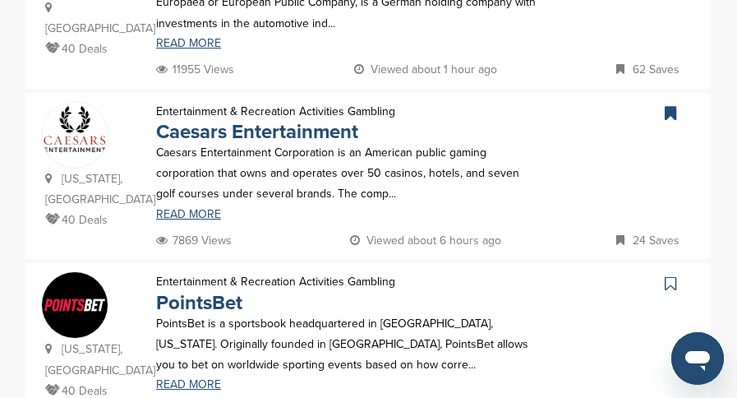
scroll to position [739, 0]
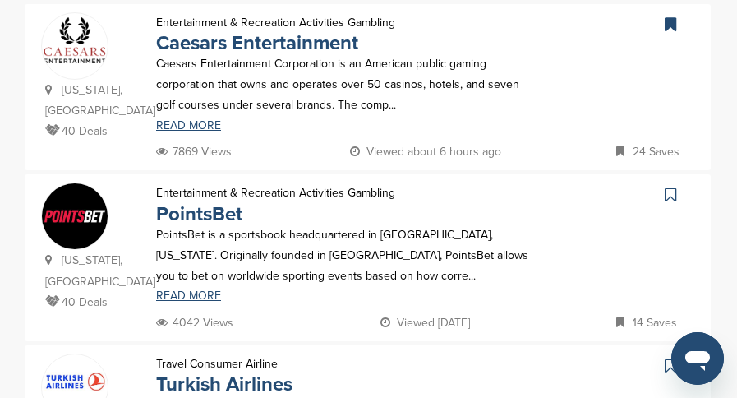
click at [671, 186] on icon at bounding box center [669, 194] width 11 height 16
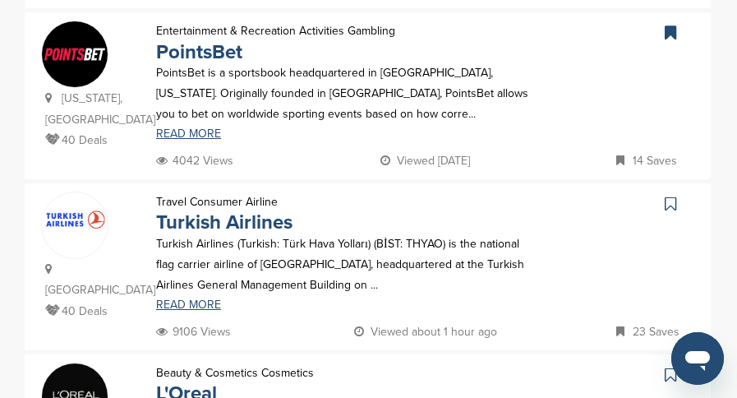
scroll to position [904, 0]
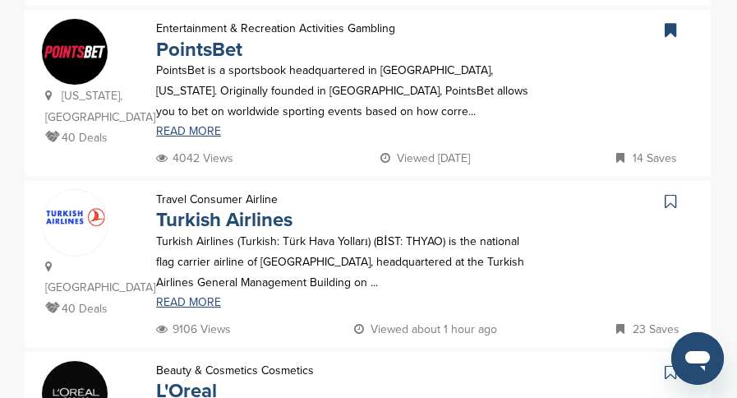
click at [667, 193] on icon at bounding box center [669, 201] width 11 height 16
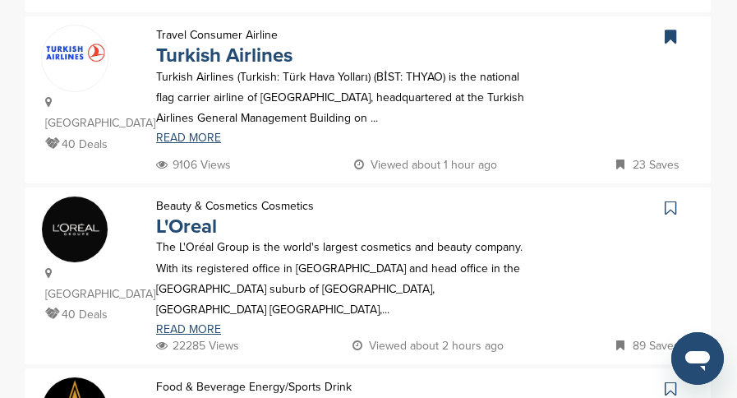
click at [669, 200] on icon at bounding box center [669, 208] width 11 height 16
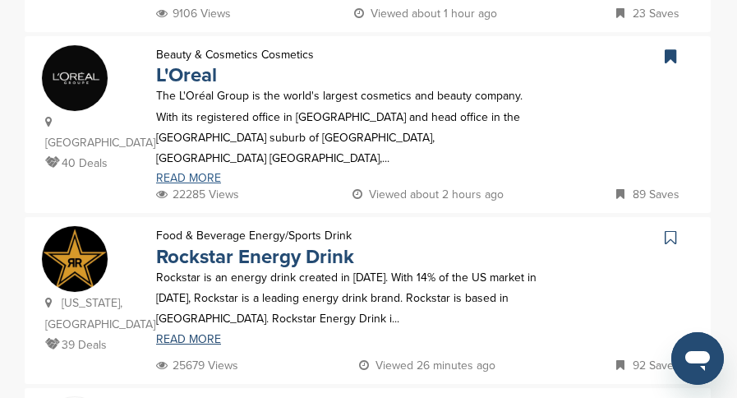
scroll to position [1232, 0]
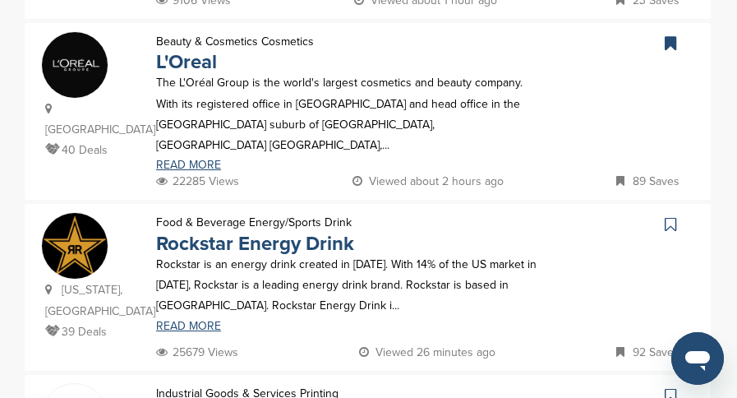
click at [673, 216] on icon at bounding box center [669, 224] width 11 height 16
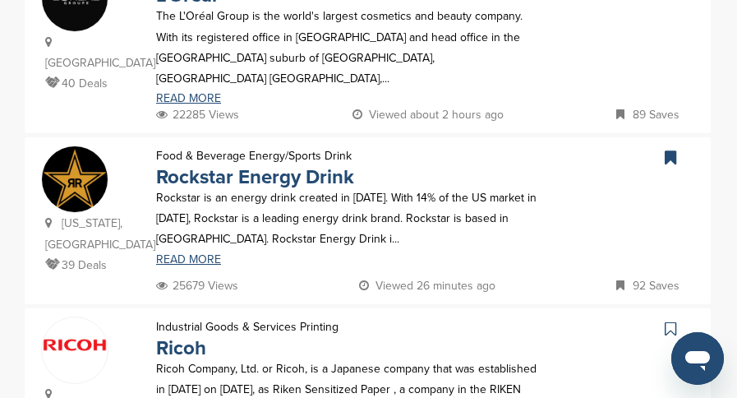
scroll to position [1396, 0]
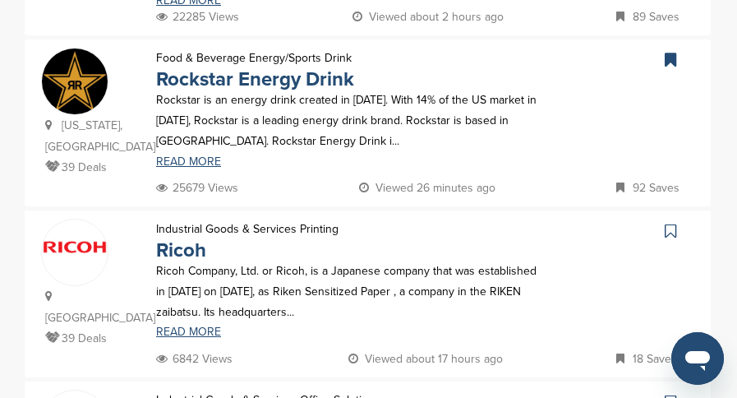
click at [667, 223] on icon at bounding box center [669, 231] width 11 height 16
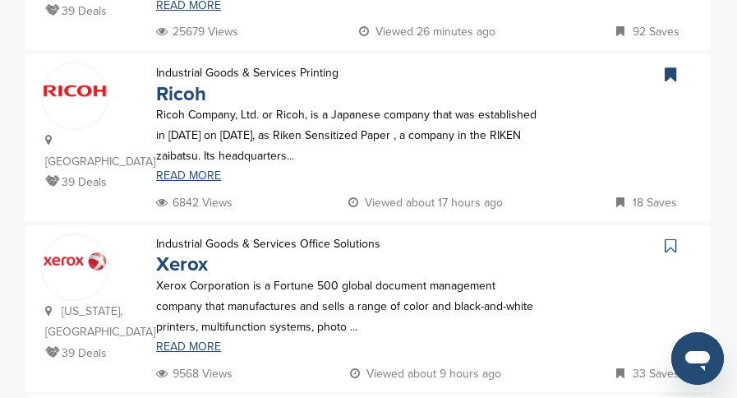
scroll to position [1561, 0]
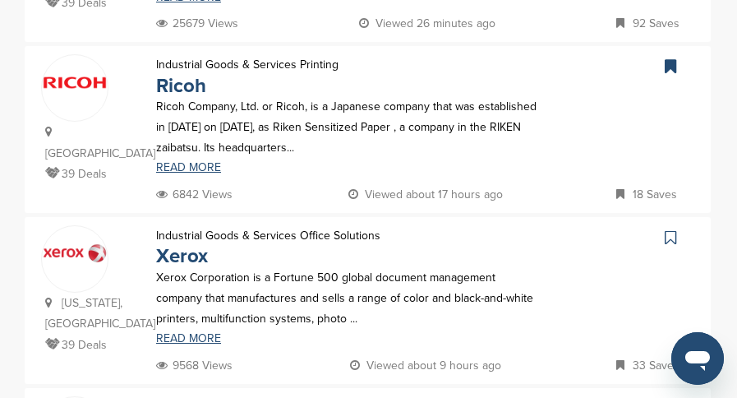
click at [661, 225] on link at bounding box center [672, 237] width 24 height 25
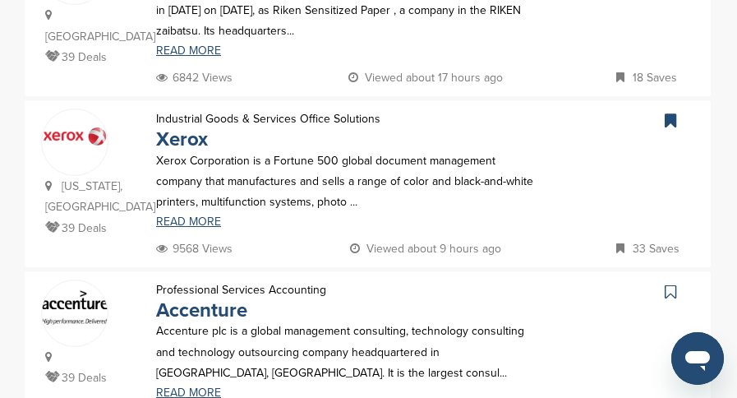
scroll to position [1725, 0]
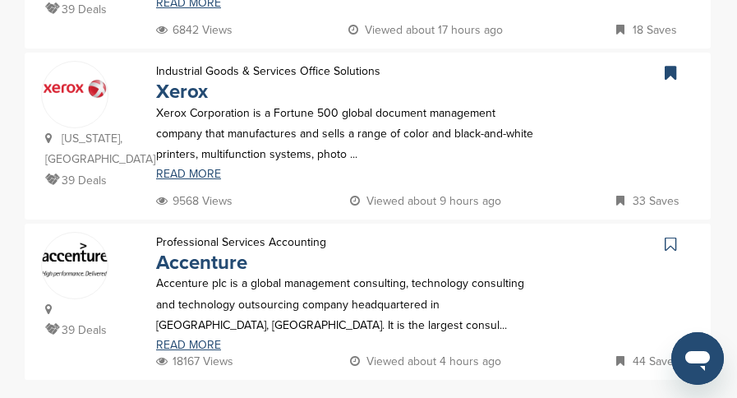
click at [669, 236] on icon at bounding box center [669, 244] width 11 height 16
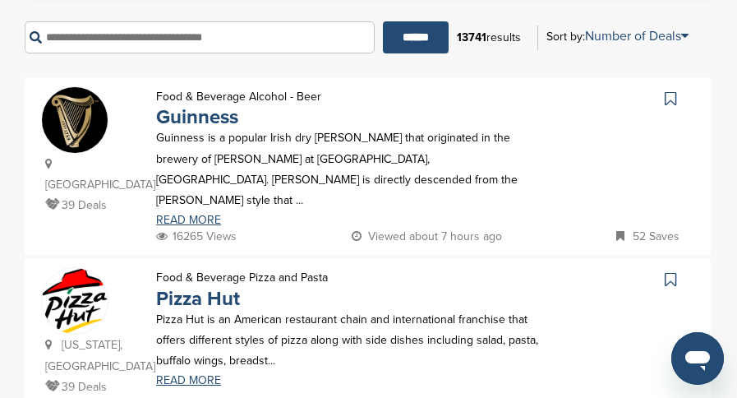
scroll to position [329, 0]
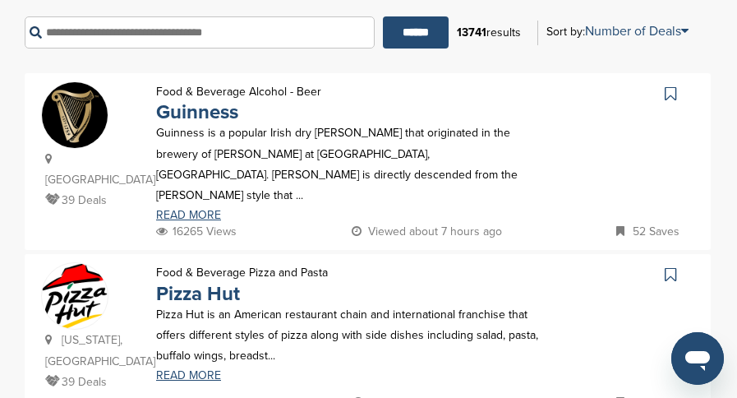
click at [669, 87] on icon at bounding box center [669, 93] width 11 height 16
click at [664, 266] on icon at bounding box center [669, 274] width 11 height 16
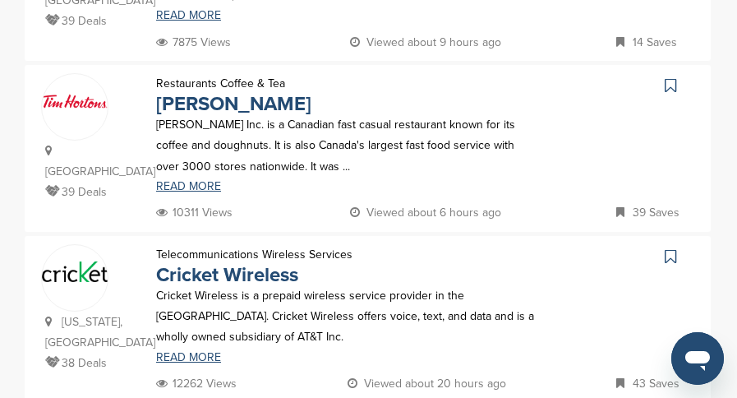
scroll to position [1068, 0]
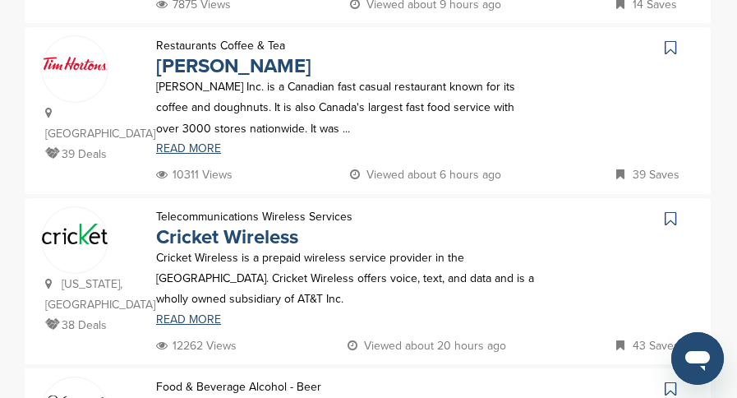
click at [664, 210] on icon at bounding box center [669, 218] width 11 height 16
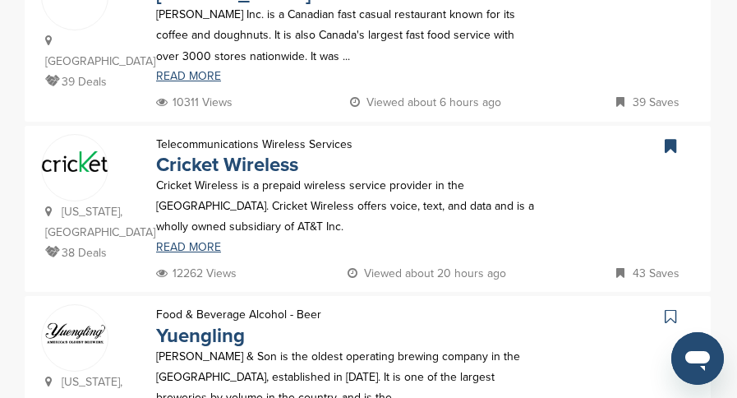
scroll to position [1232, 0]
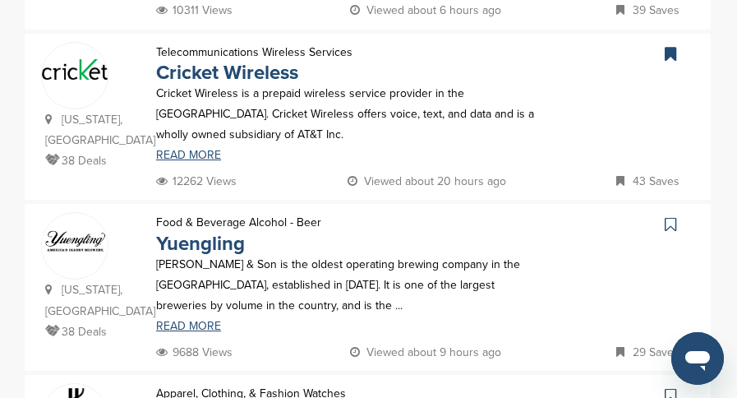
click at [669, 216] on icon at bounding box center [669, 224] width 11 height 16
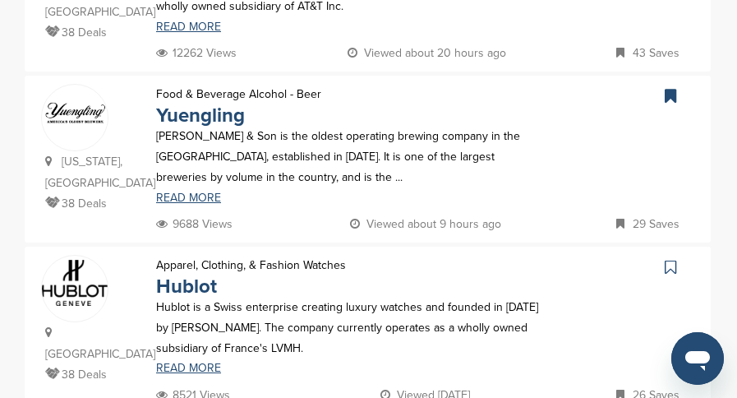
scroll to position [1396, 0]
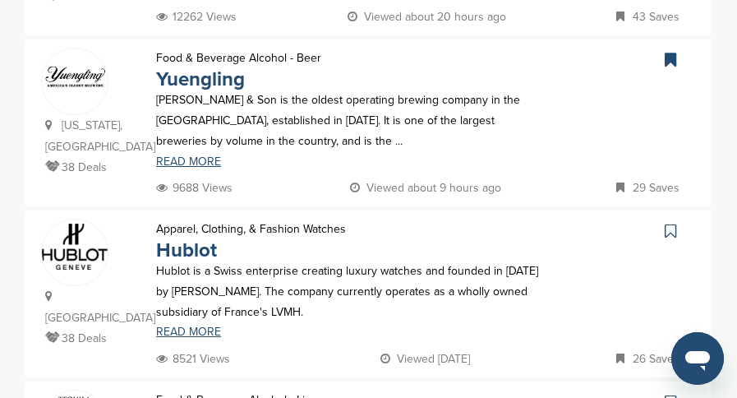
click at [666, 223] on icon at bounding box center [669, 231] width 11 height 16
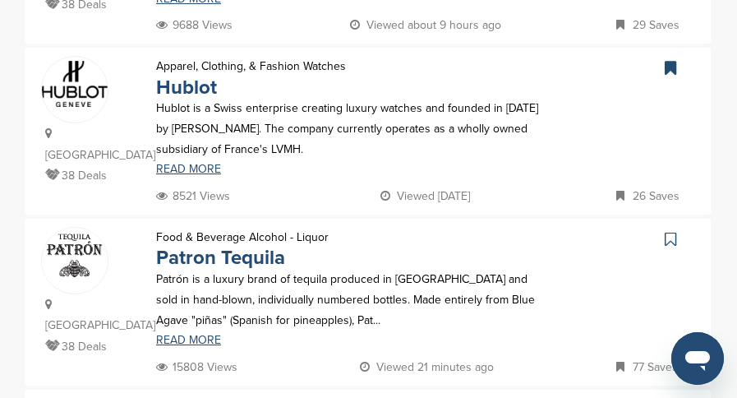
scroll to position [1561, 0]
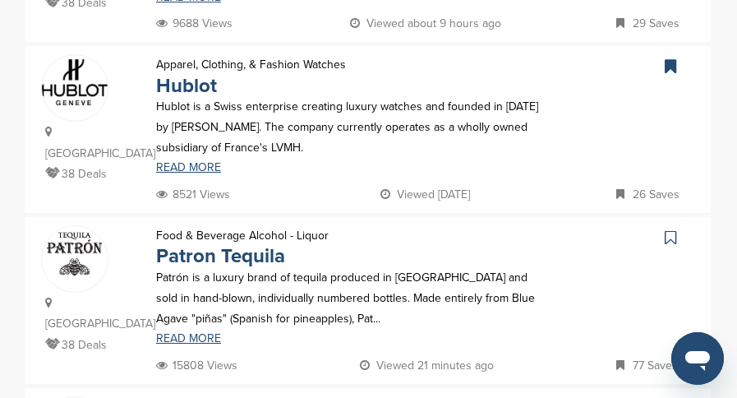
click at [673, 229] on icon at bounding box center [669, 237] width 11 height 16
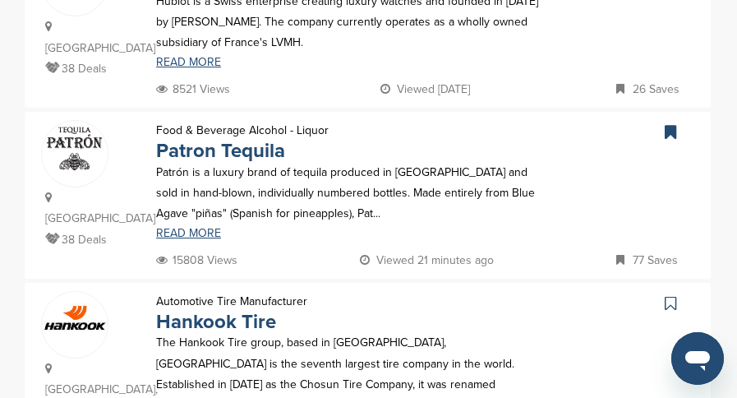
scroll to position [1725, 0]
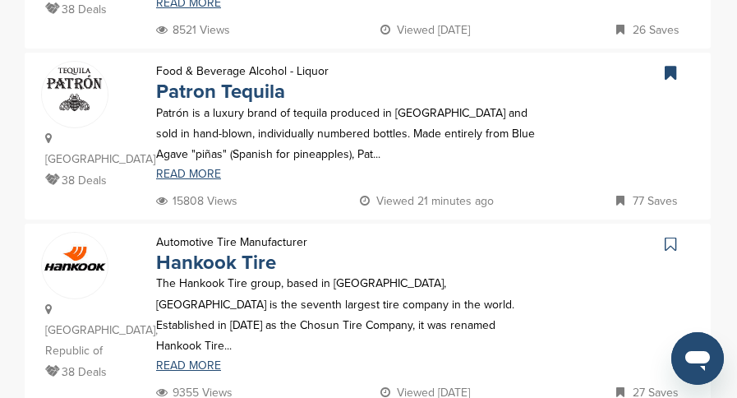
click at [668, 236] on icon at bounding box center [669, 244] width 11 height 16
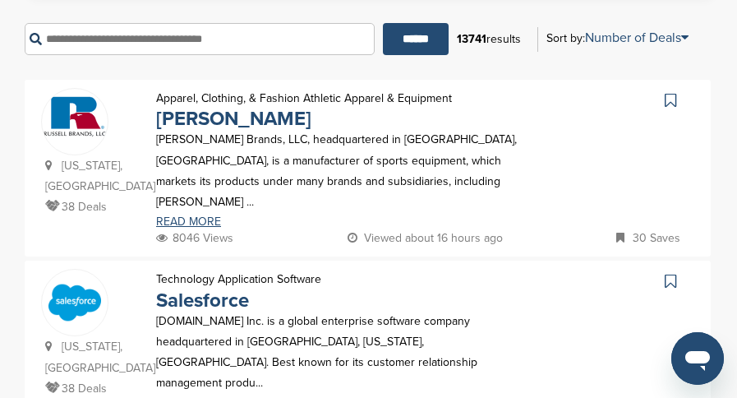
scroll to position [329, 0]
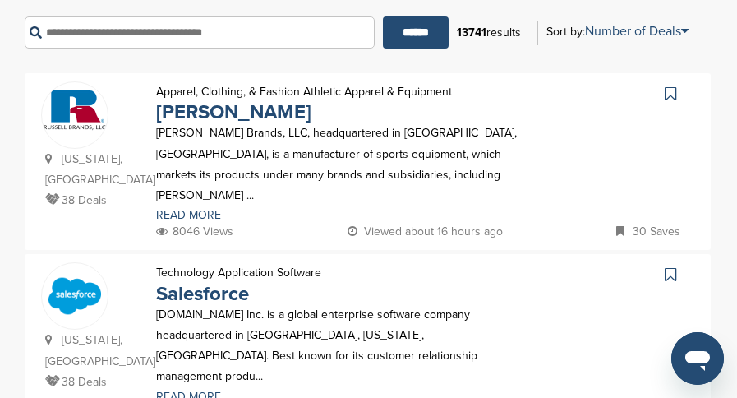
click at [670, 92] on icon at bounding box center [669, 93] width 11 height 16
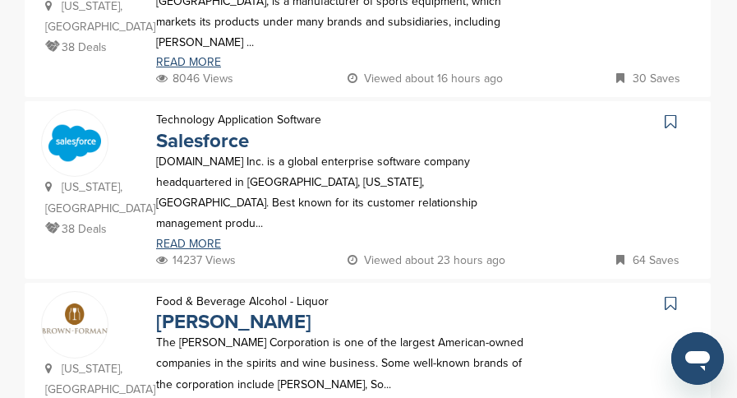
scroll to position [493, 0]
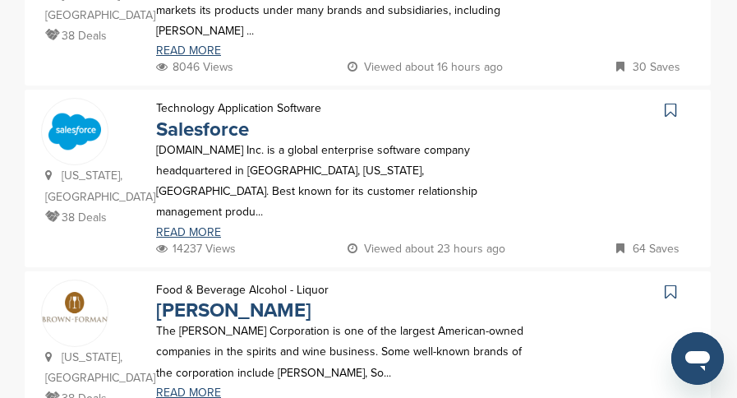
click at [669, 102] on icon at bounding box center [669, 110] width 11 height 16
click at [671, 283] on icon at bounding box center [669, 291] width 11 height 16
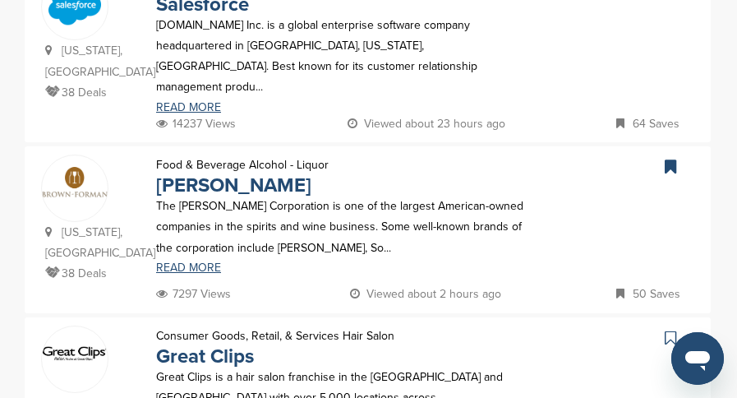
scroll to position [739, 0]
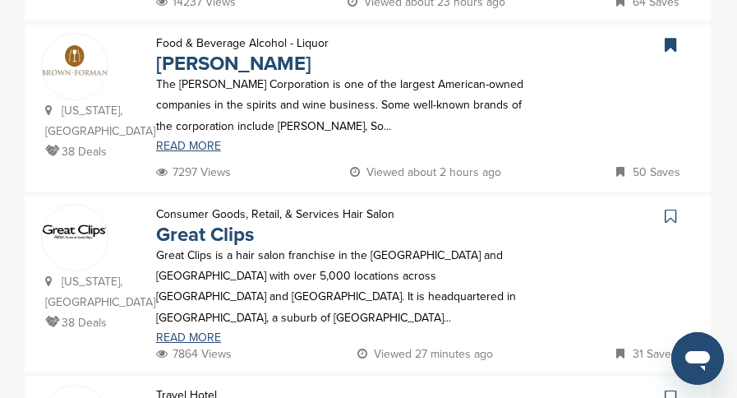
click at [669, 208] on icon at bounding box center [669, 216] width 11 height 16
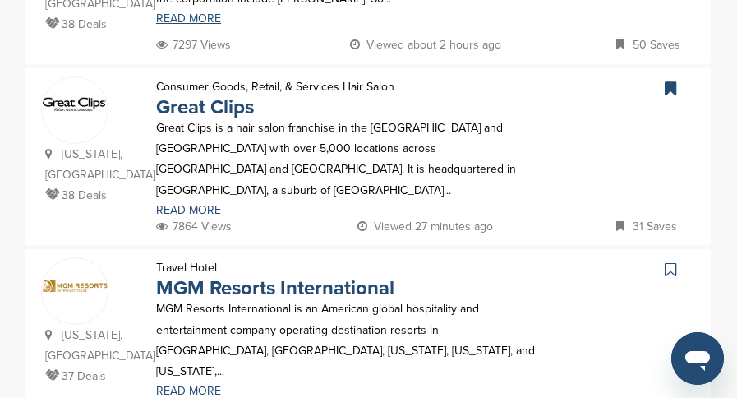
scroll to position [904, 0]
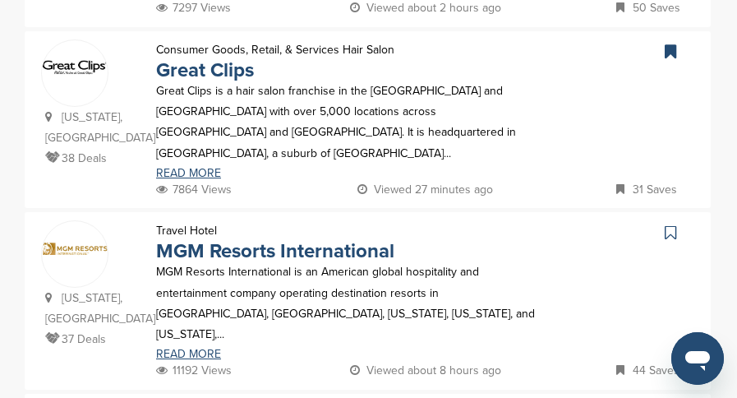
click at [665, 224] on icon at bounding box center [669, 232] width 11 height 16
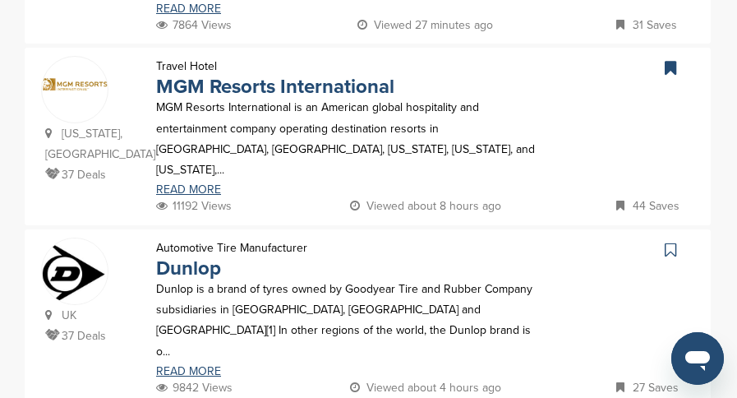
click at [669, 241] on icon at bounding box center [669, 249] width 11 height 16
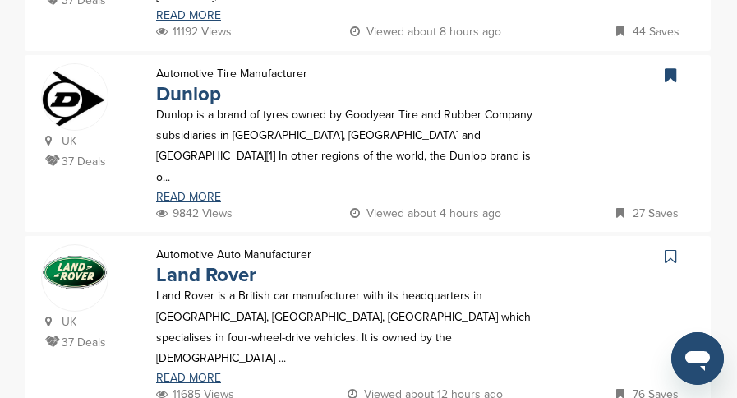
scroll to position [1314, 0]
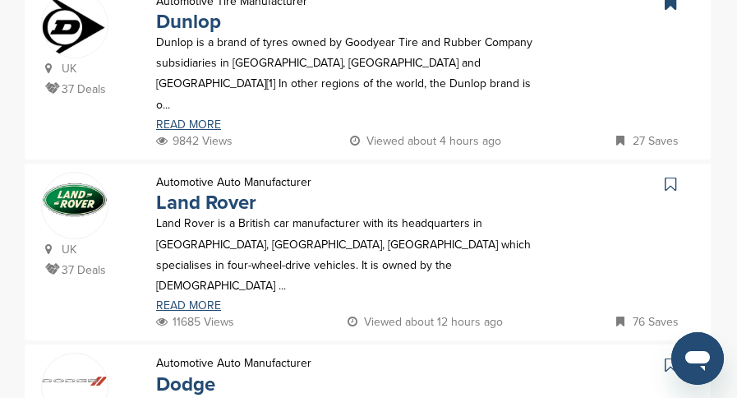
click at [669, 176] on icon at bounding box center [669, 184] width 11 height 16
click at [669, 356] on icon at bounding box center [669, 364] width 11 height 16
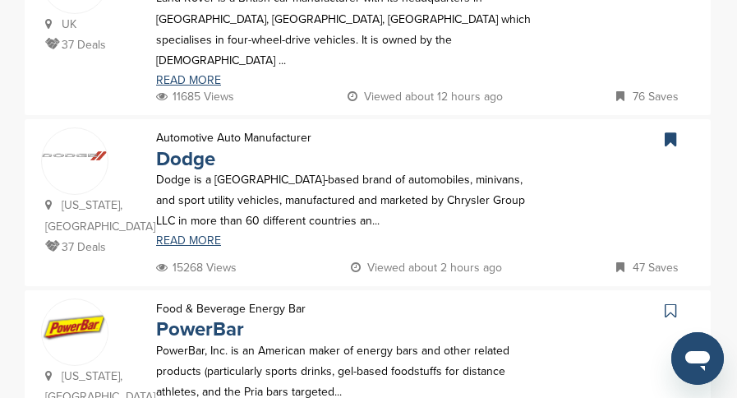
scroll to position [1561, 0]
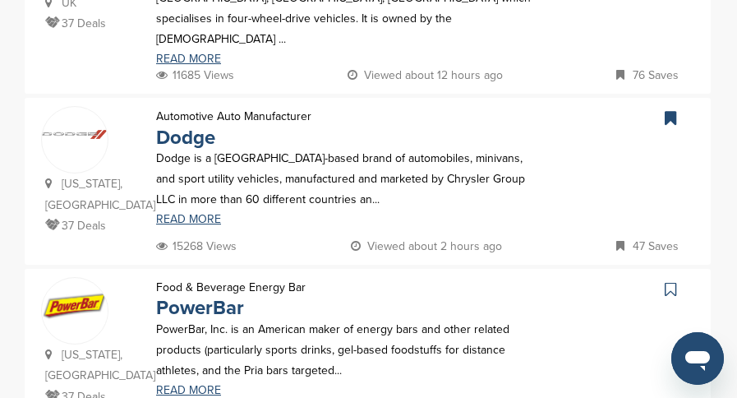
click at [669, 281] on icon at bounding box center [669, 289] width 11 height 16
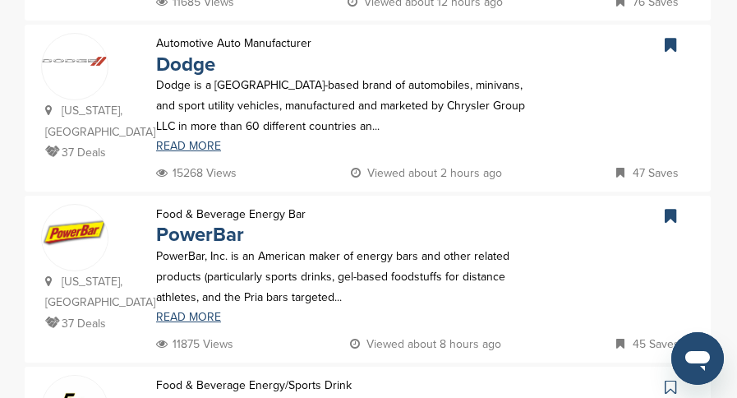
scroll to position [1725, 0]
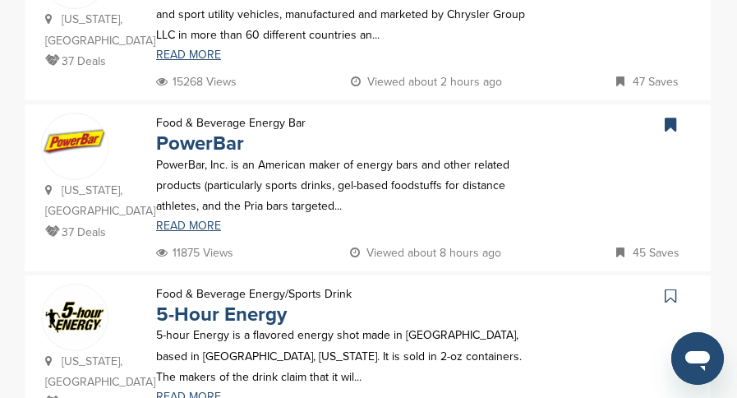
click at [670, 287] on icon at bounding box center [669, 295] width 11 height 16
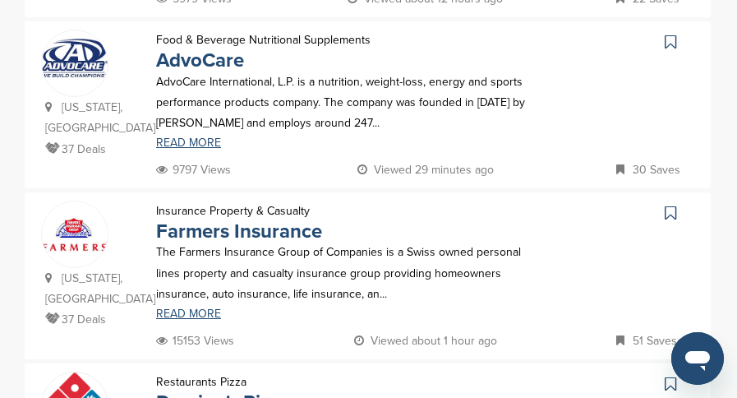
scroll to position [575, 0]
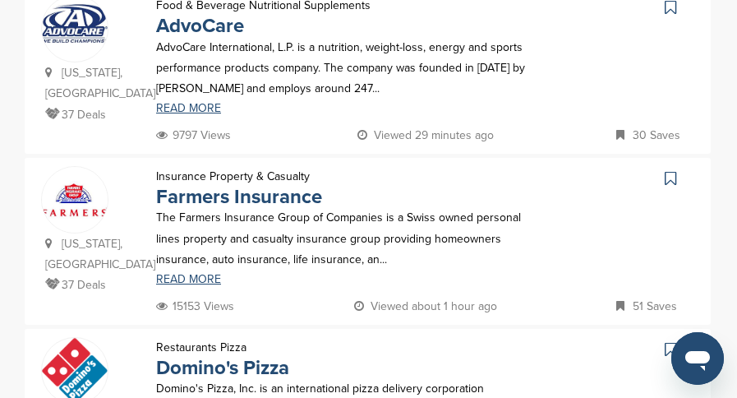
click at [674, 170] on icon at bounding box center [669, 178] width 11 height 16
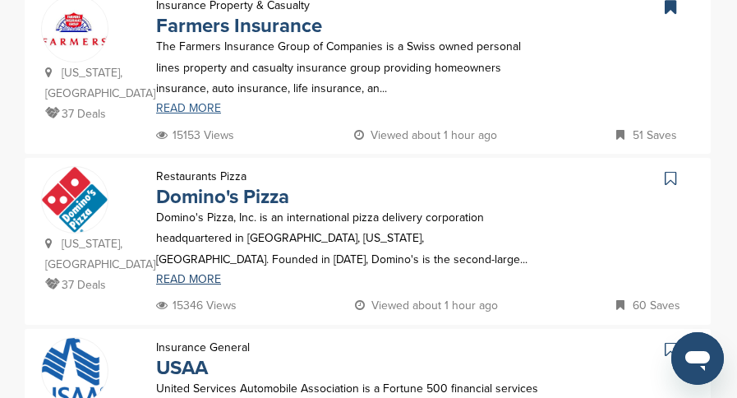
scroll to position [821, 0]
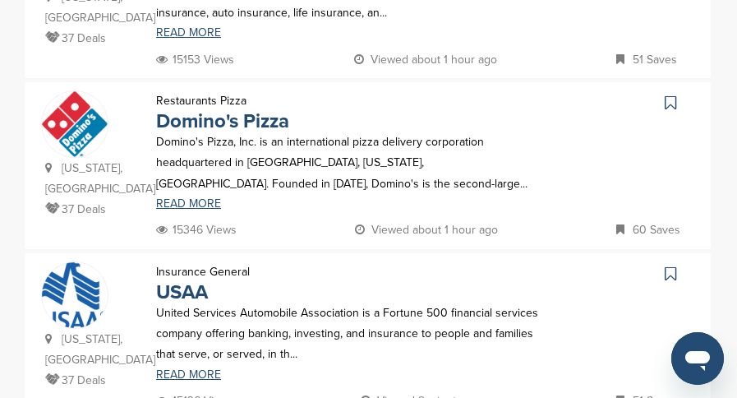
click at [671, 94] on icon at bounding box center [669, 102] width 11 height 16
click at [662, 261] on link at bounding box center [672, 273] width 24 height 25
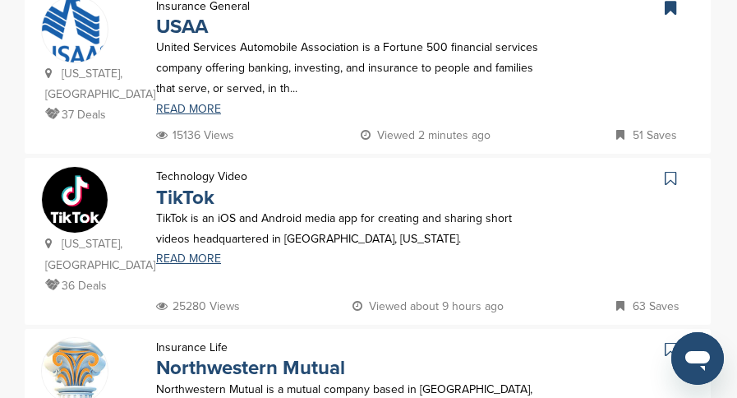
scroll to position [1150, 0]
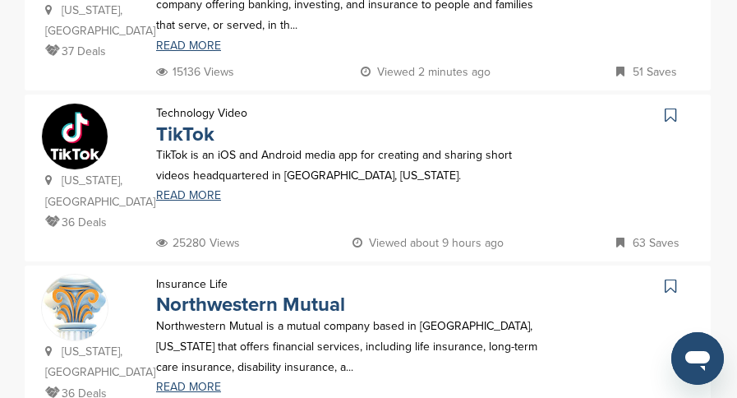
click at [670, 107] on icon at bounding box center [669, 115] width 11 height 16
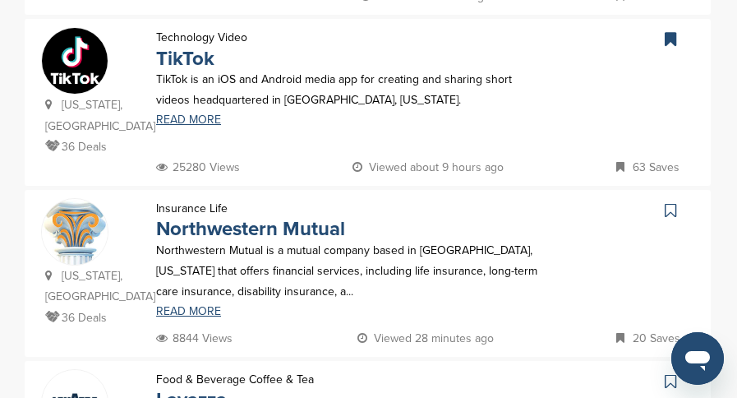
scroll to position [1314, 0]
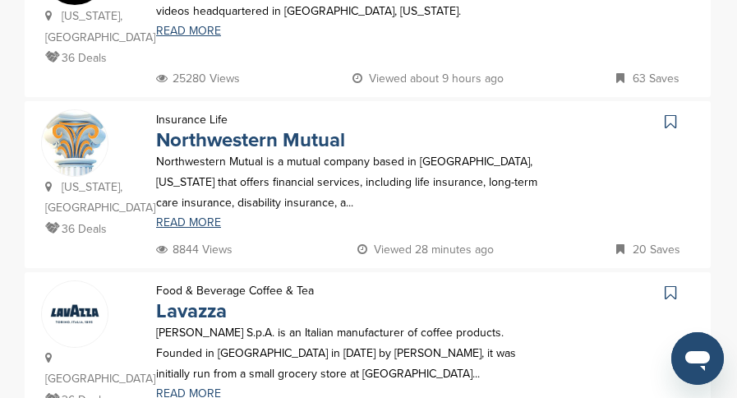
click at [671, 113] on icon at bounding box center [669, 121] width 11 height 16
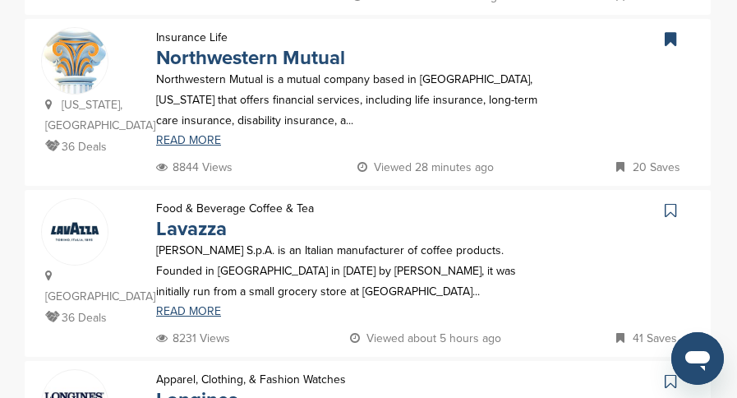
click at [669, 202] on icon at bounding box center [669, 210] width 11 height 16
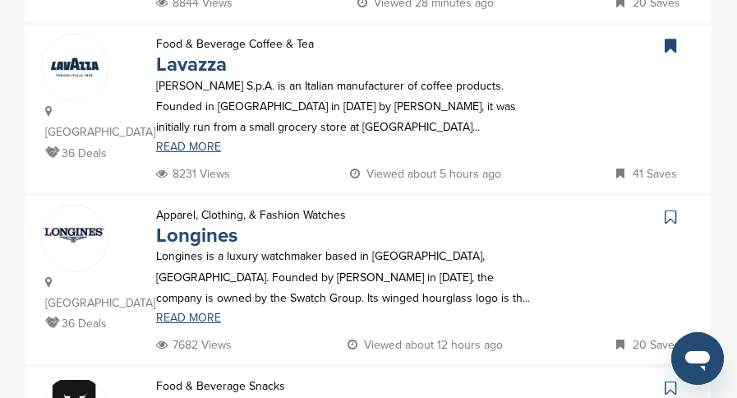
scroll to position [1725, 0]
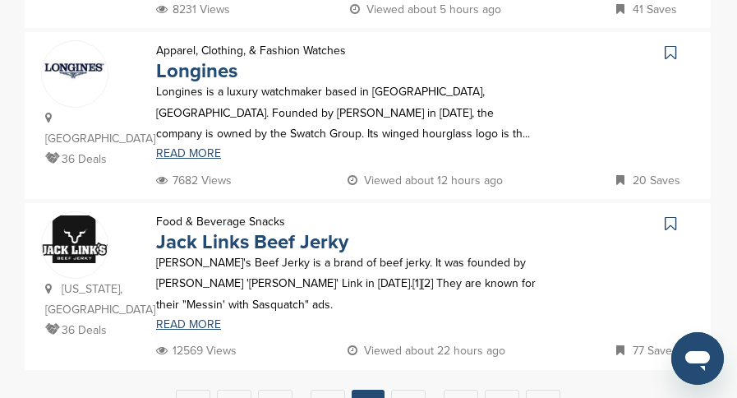
click at [664, 215] on icon at bounding box center [669, 223] width 11 height 16
click at [410, 389] on link "28" at bounding box center [408, 404] width 34 height 30
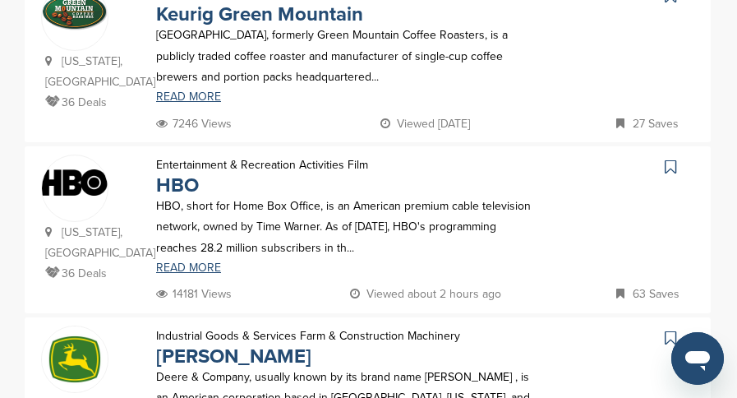
scroll to position [493, 0]
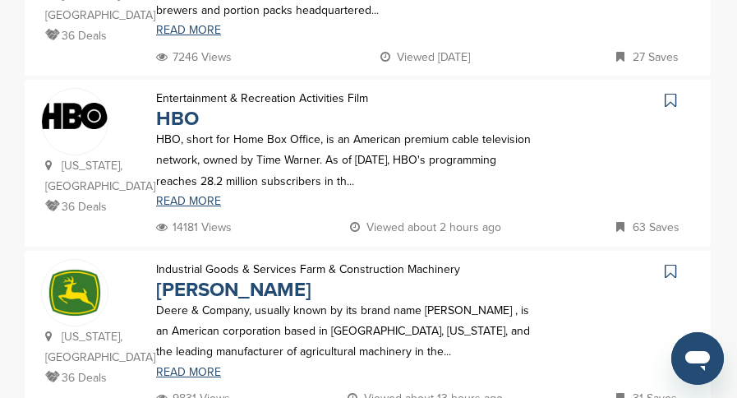
click at [675, 92] on icon at bounding box center [669, 100] width 11 height 16
click at [662, 260] on link at bounding box center [672, 271] width 24 height 25
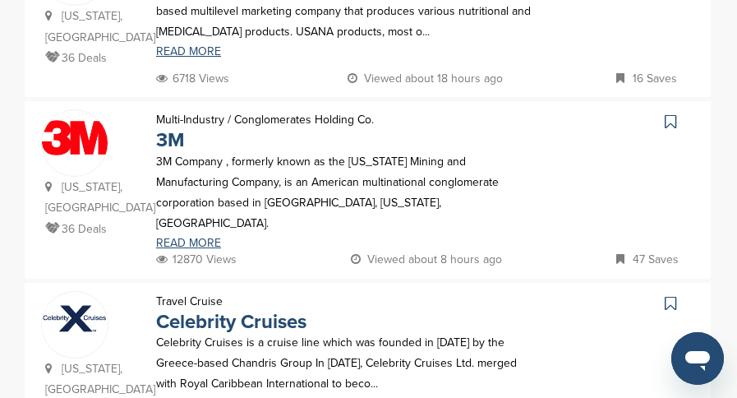
scroll to position [986, 0]
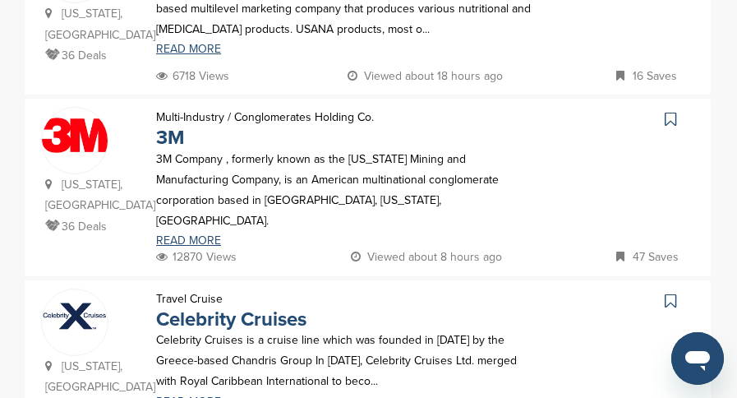
click at [674, 111] on icon at bounding box center [669, 119] width 11 height 16
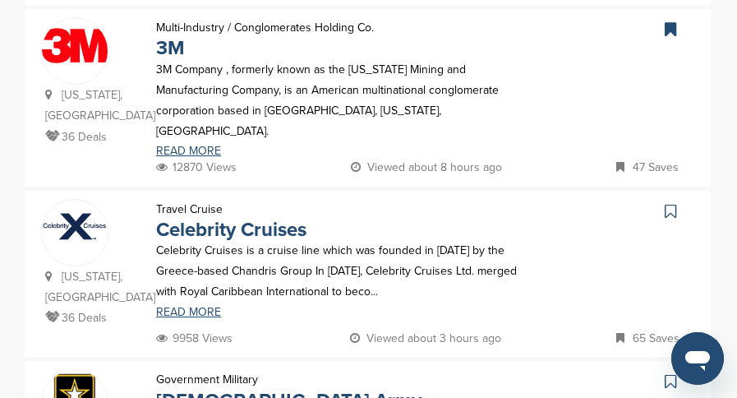
scroll to position [1150, 0]
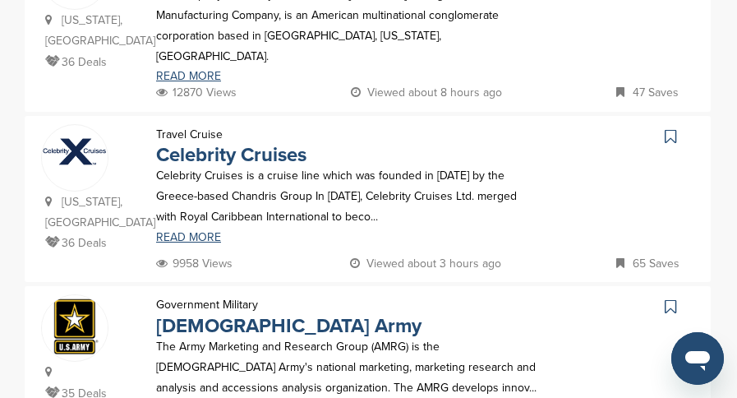
click at [667, 128] on icon at bounding box center [669, 136] width 11 height 16
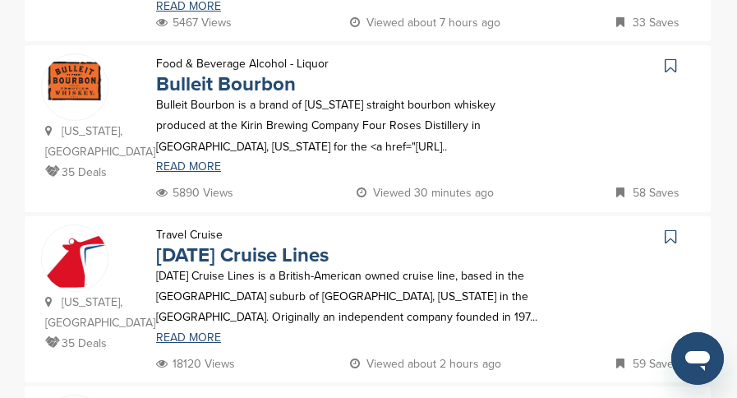
scroll to position [1561, 0]
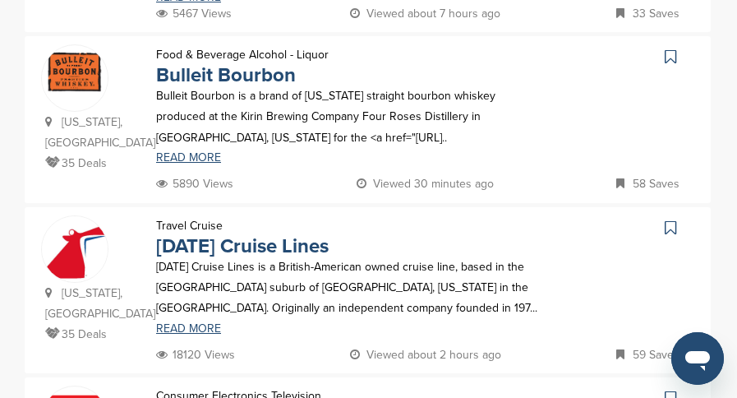
click at [665, 48] on icon at bounding box center [669, 56] width 11 height 16
click at [672, 219] on icon at bounding box center [669, 227] width 11 height 16
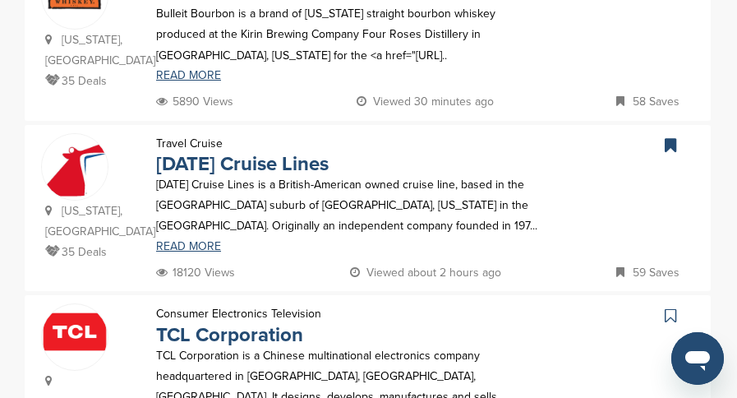
scroll to position [1725, 0]
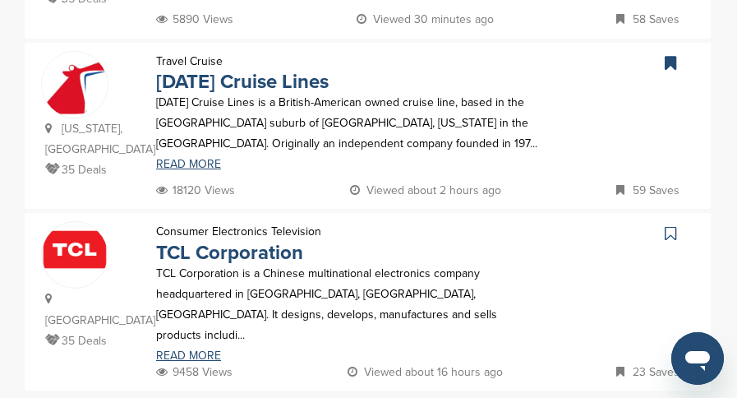
click at [665, 225] on icon at bounding box center [669, 233] width 11 height 16
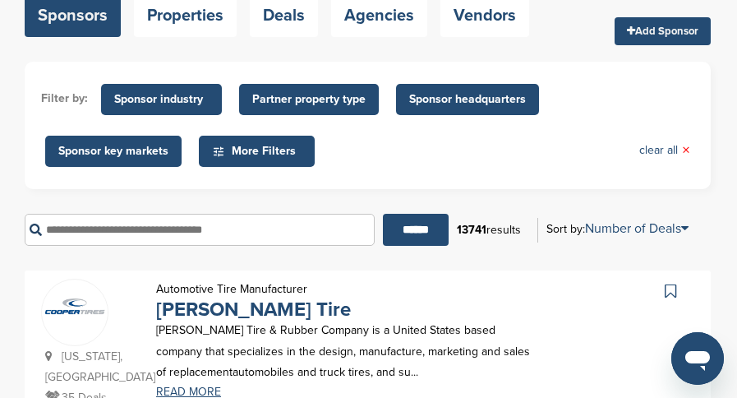
scroll to position [329, 0]
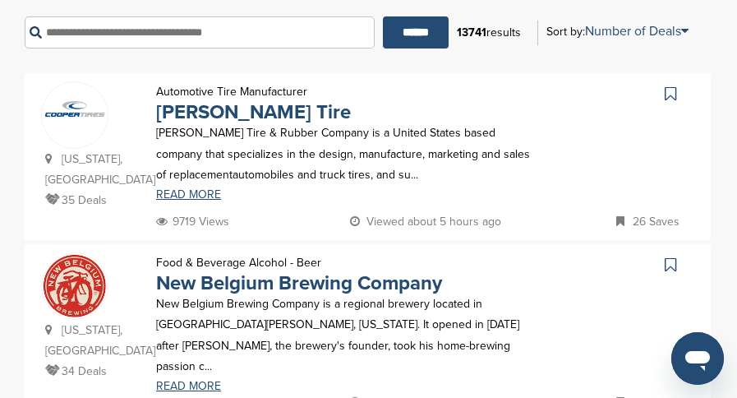
click at [667, 88] on icon at bounding box center [669, 93] width 11 height 16
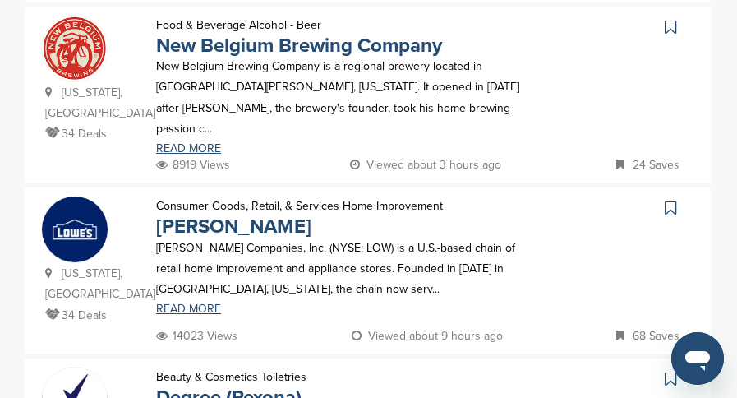
scroll to position [575, 0]
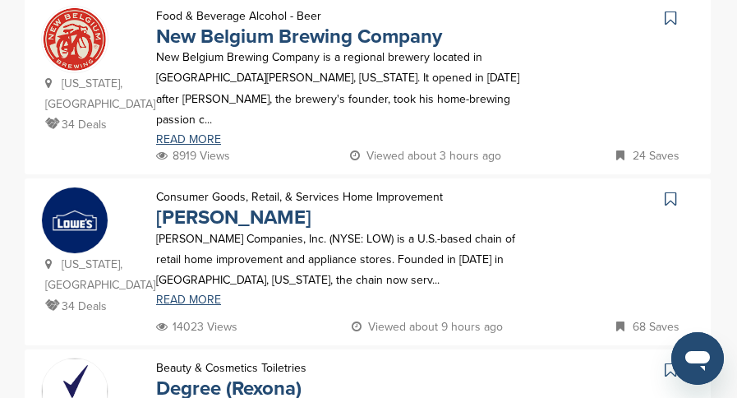
click at [671, 191] on icon at bounding box center [669, 199] width 11 height 16
click at [666, 361] on icon at bounding box center [669, 369] width 11 height 16
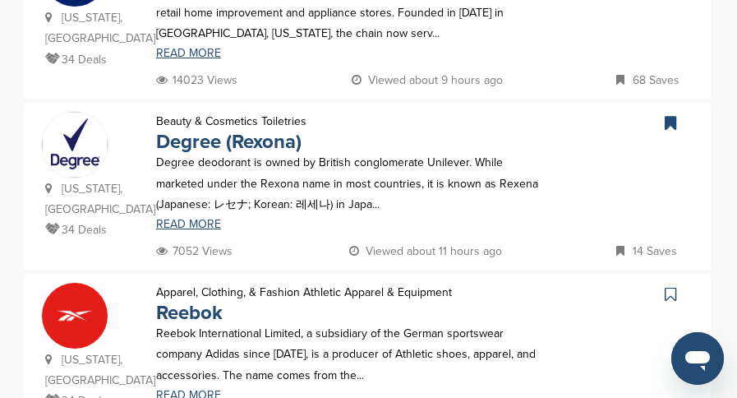
scroll to position [986, 0]
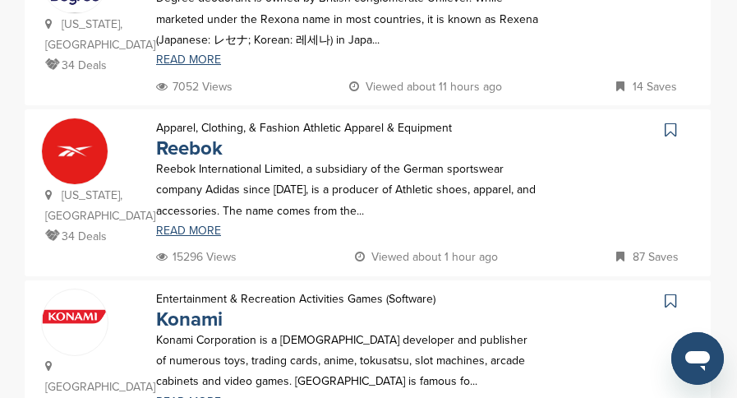
click at [664, 122] on icon at bounding box center [669, 130] width 11 height 16
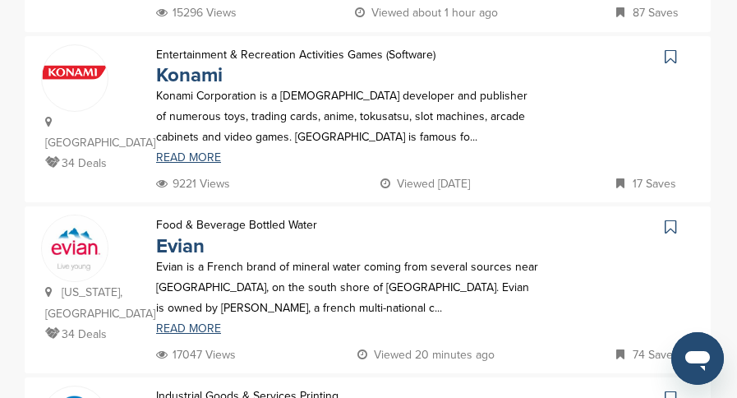
scroll to position [1314, 0]
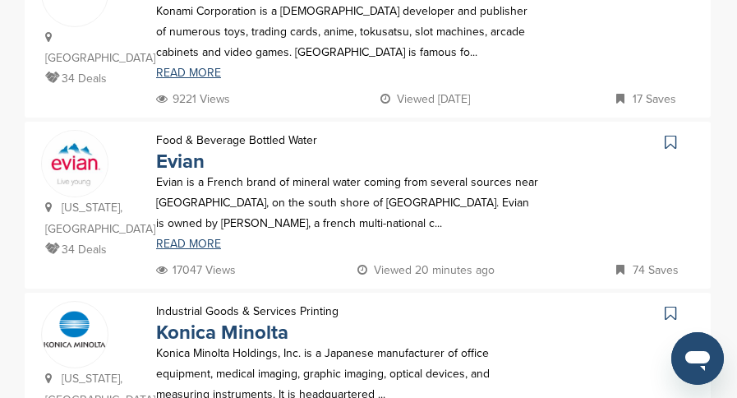
click at [666, 134] on icon at bounding box center [669, 142] width 11 height 16
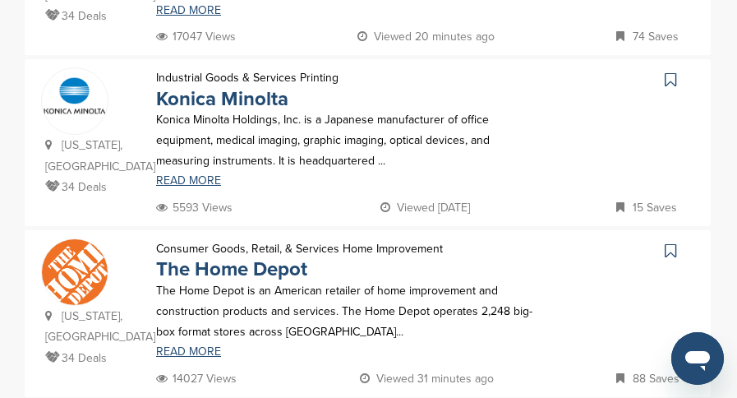
scroll to position [1561, 0]
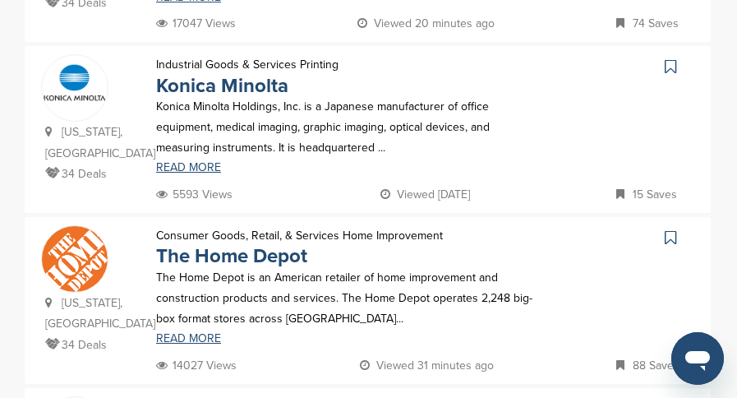
click at [674, 229] on icon at bounding box center [669, 237] width 11 height 16
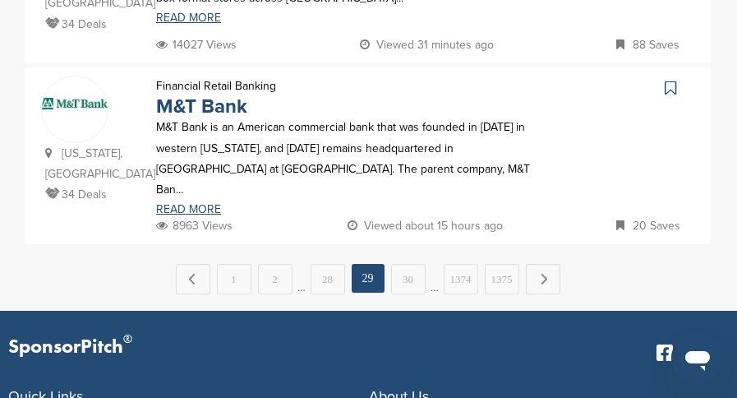
scroll to position [1889, 0]
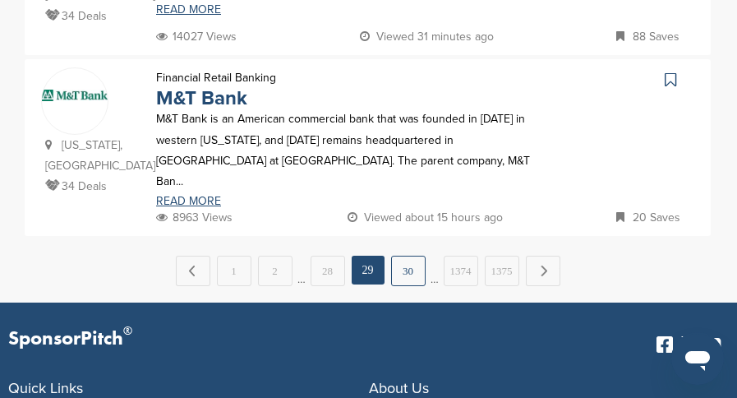
click at [412, 255] on link "30" at bounding box center [408, 270] width 34 height 30
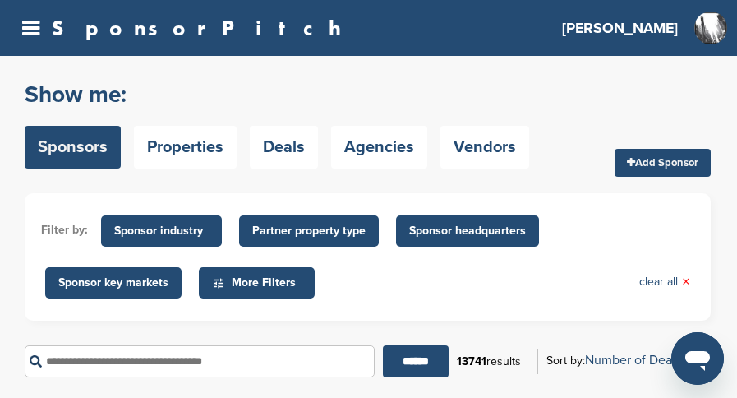
scroll to position [246, 0]
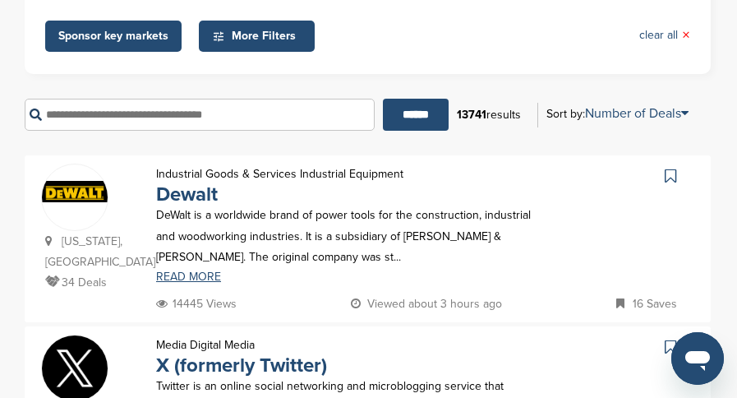
click at [670, 175] on icon at bounding box center [669, 176] width 11 height 16
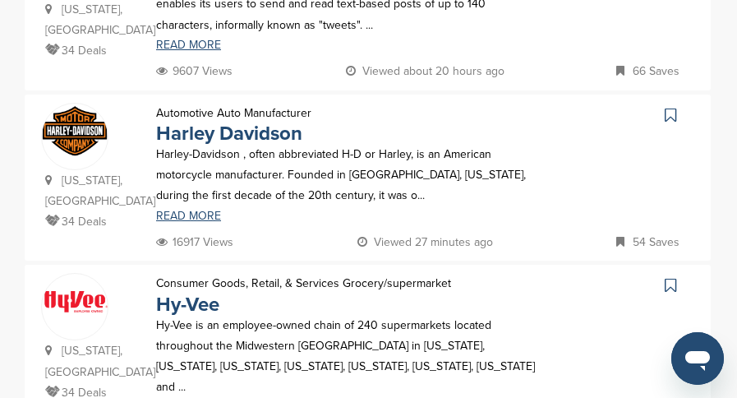
scroll to position [657, 0]
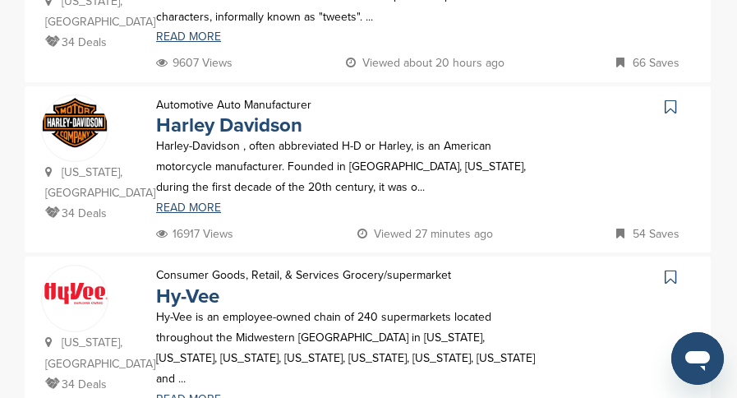
drag, startPoint x: 665, startPoint y: 94, endPoint x: 660, endPoint y: 103, distance: 10.7
click at [665, 99] on icon at bounding box center [669, 107] width 11 height 16
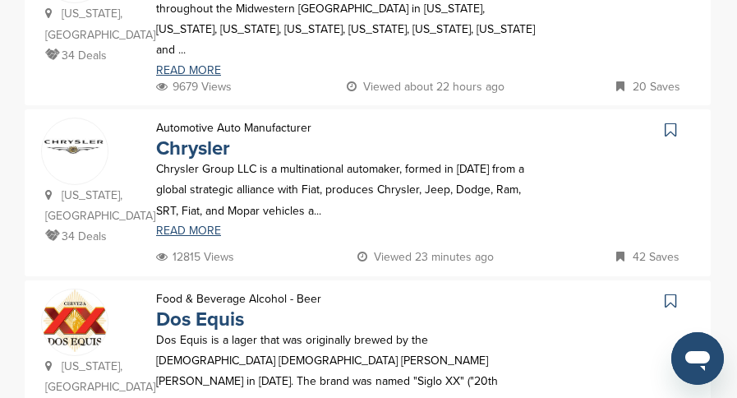
scroll to position [1068, 0]
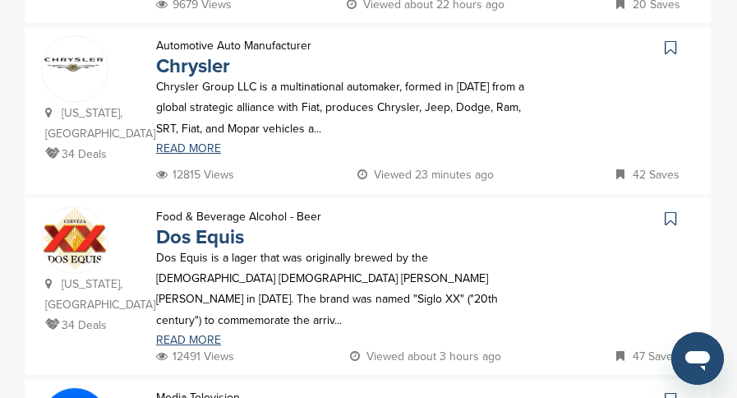
click at [669, 39] on icon at bounding box center [669, 47] width 11 height 16
click at [667, 210] on icon at bounding box center [669, 218] width 11 height 16
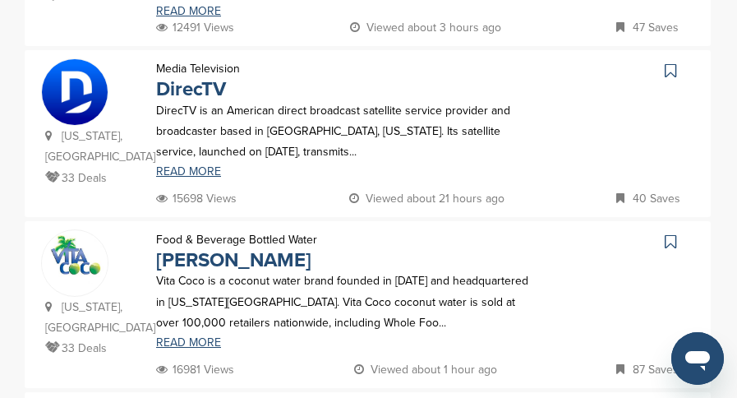
scroll to position [1478, 0]
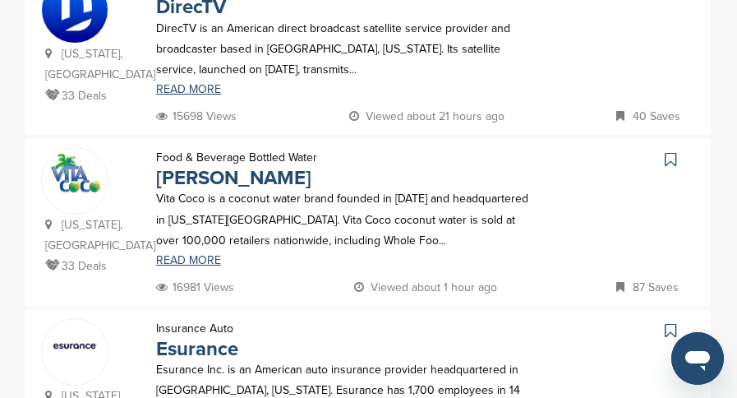
click at [669, 151] on icon at bounding box center [669, 159] width 11 height 16
click at [668, 322] on icon at bounding box center [669, 330] width 11 height 16
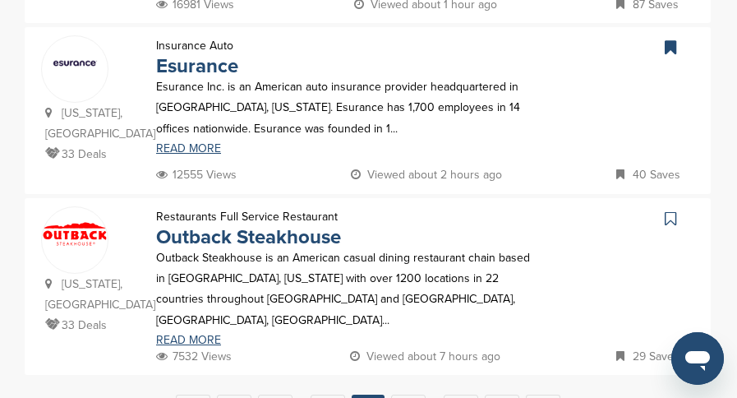
scroll to position [1807, 0]
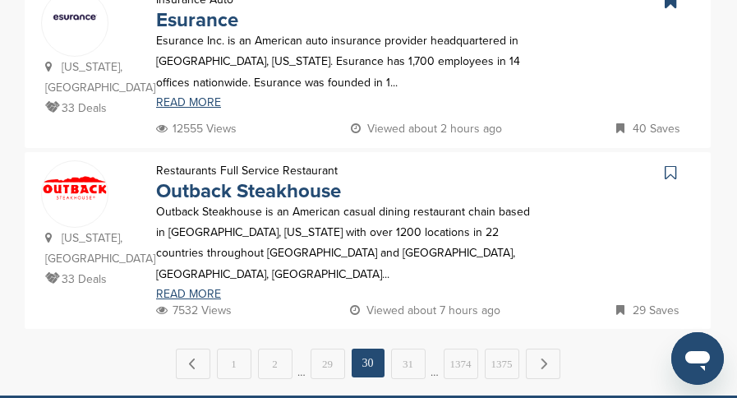
click at [666, 164] on icon at bounding box center [669, 172] width 11 height 16
click at [400, 348] on link "31" at bounding box center [408, 363] width 34 height 30
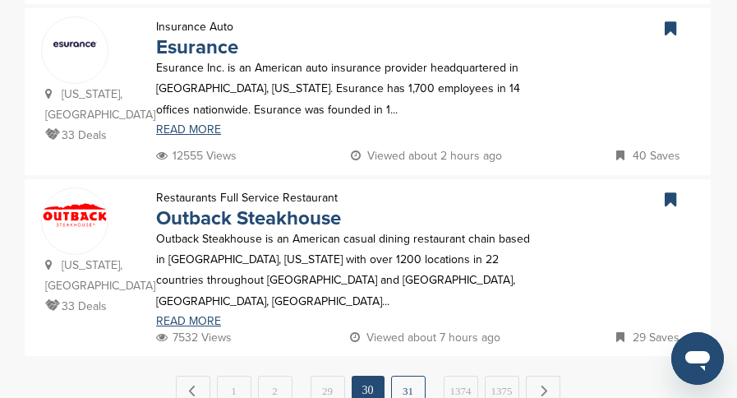
scroll to position [1833, 0]
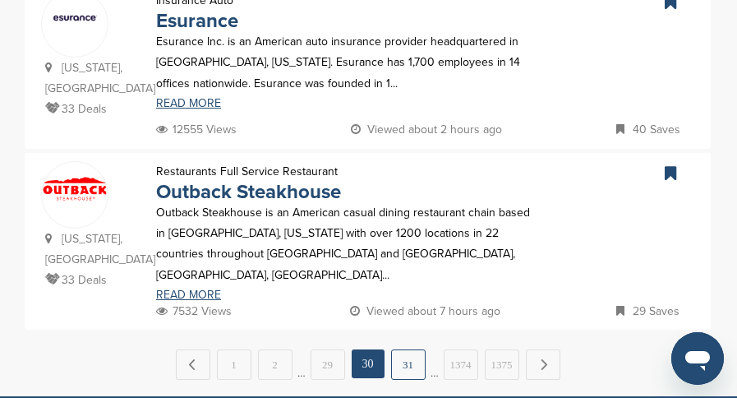
click at [412, 349] on link "31" at bounding box center [408, 364] width 34 height 30
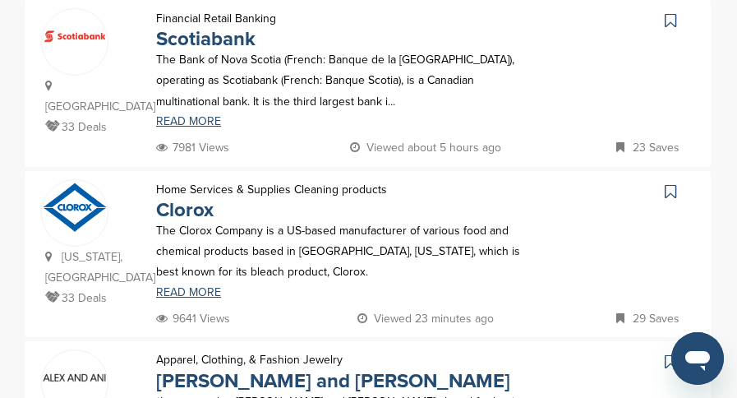
scroll to position [986, 0]
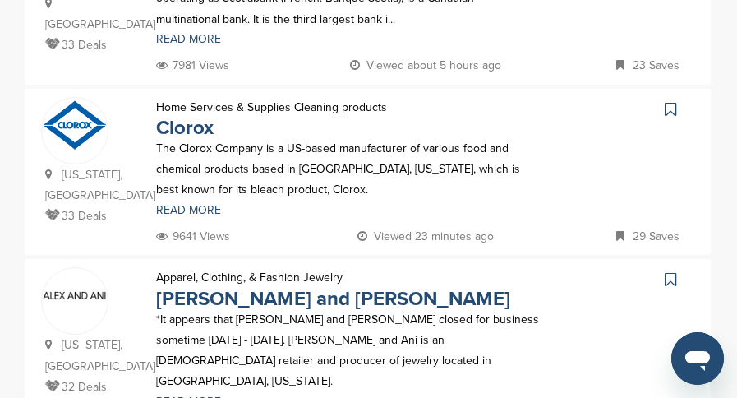
click at [674, 101] on icon at bounding box center [669, 109] width 11 height 16
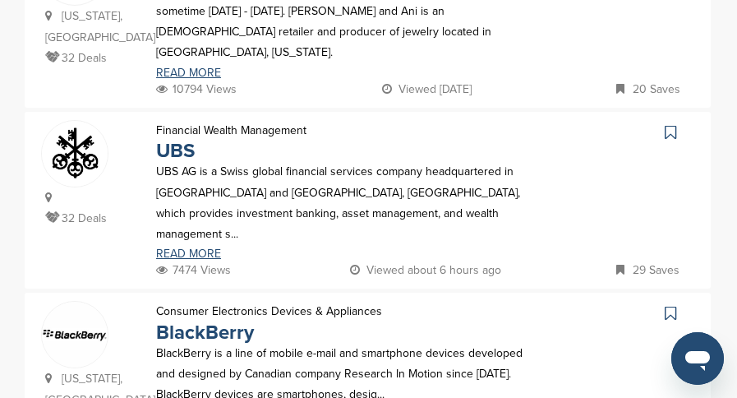
scroll to position [1232, 0]
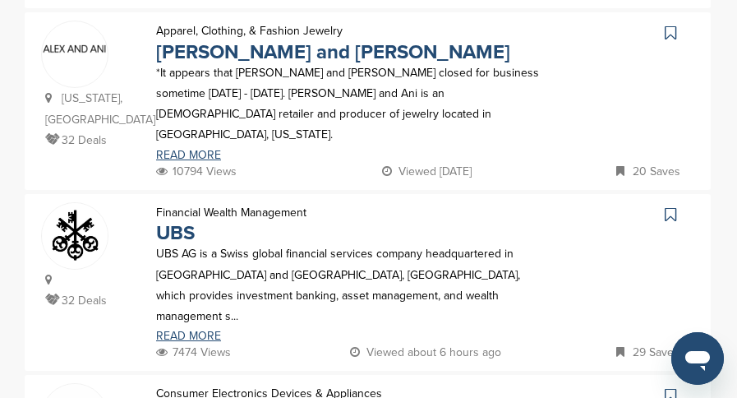
click at [670, 25] on icon at bounding box center [669, 33] width 11 height 16
click at [669, 206] on icon at bounding box center [669, 214] width 11 height 16
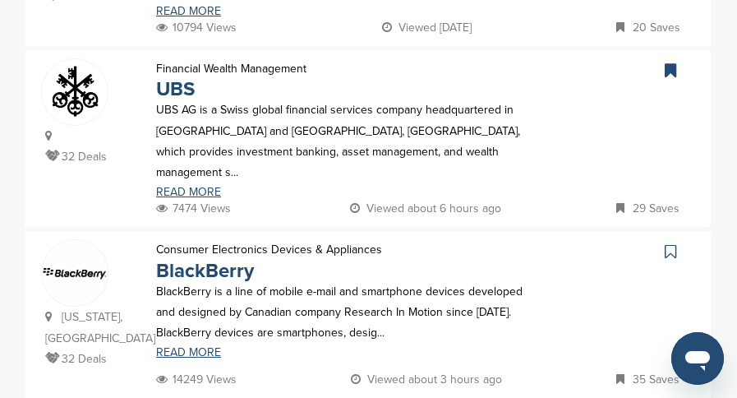
scroll to position [1396, 0]
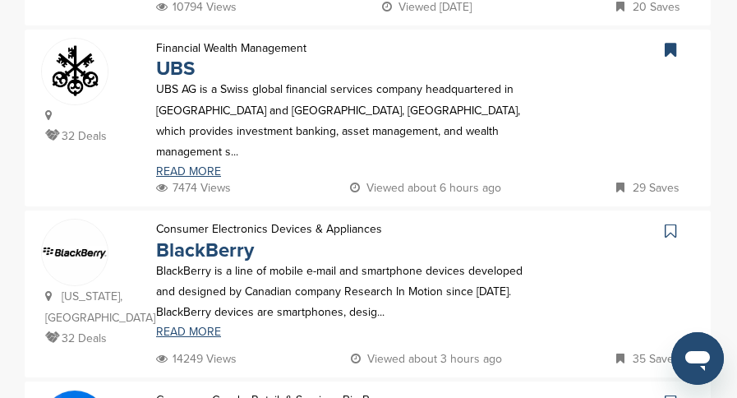
click at [670, 223] on icon at bounding box center [669, 231] width 11 height 16
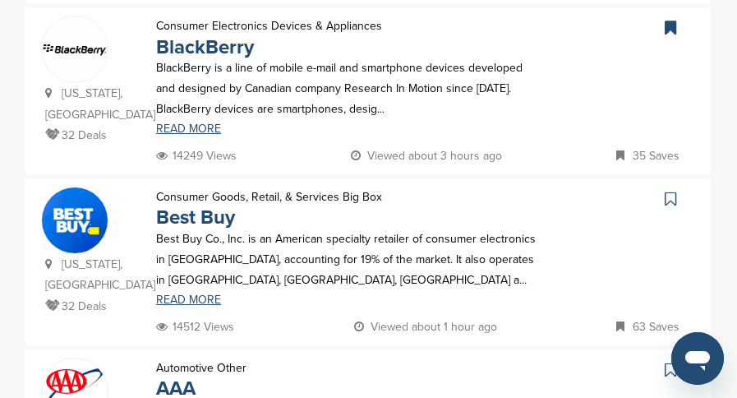
scroll to position [1643, 0]
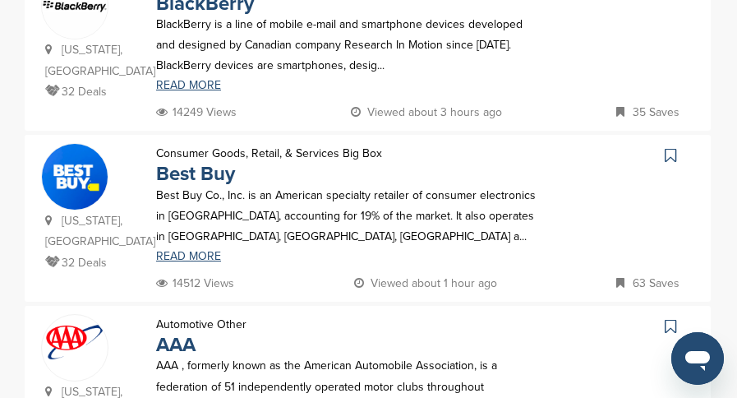
click at [670, 147] on icon at bounding box center [669, 155] width 11 height 16
click at [669, 318] on icon at bounding box center [669, 326] width 11 height 16
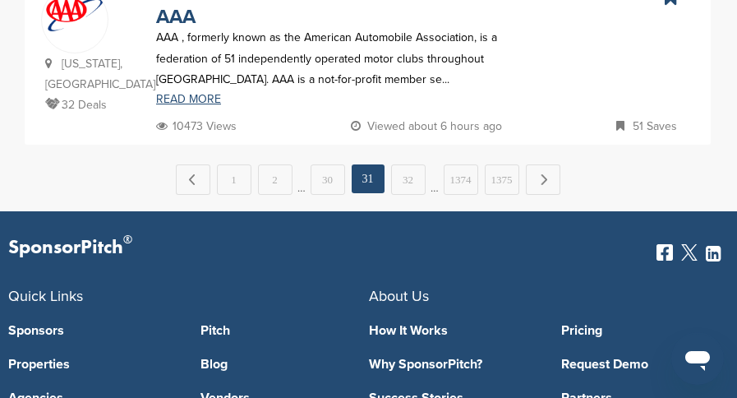
scroll to position [1971, 0]
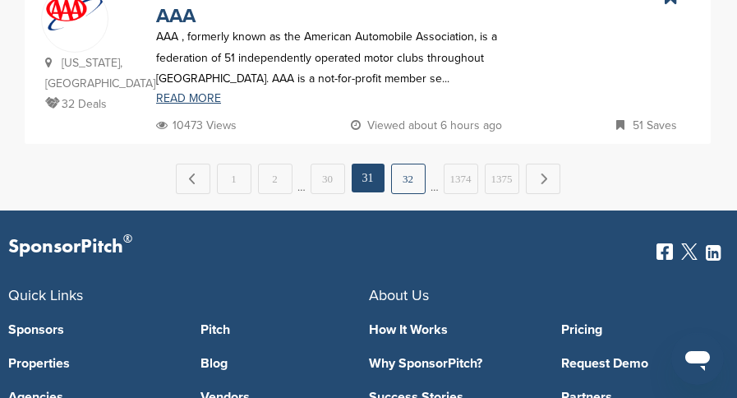
click at [407, 163] on link "32" at bounding box center [408, 178] width 34 height 30
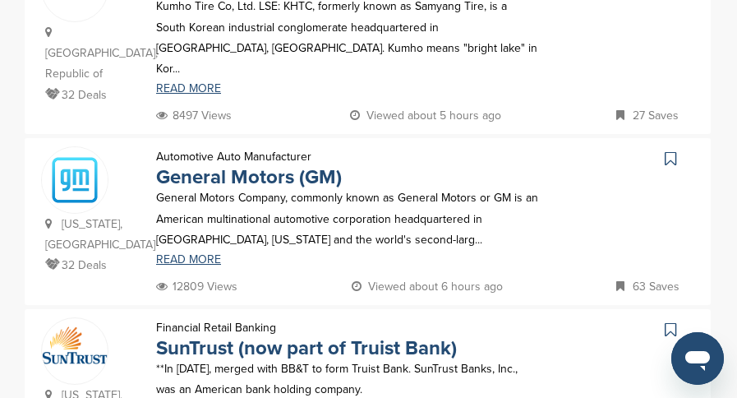
scroll to position [329, 0]
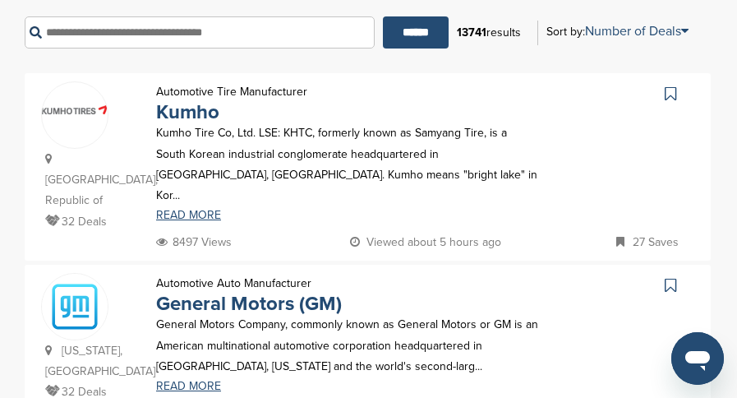
click at [670, 277] on icon at bounding box center [669, 285] width 11 height 16
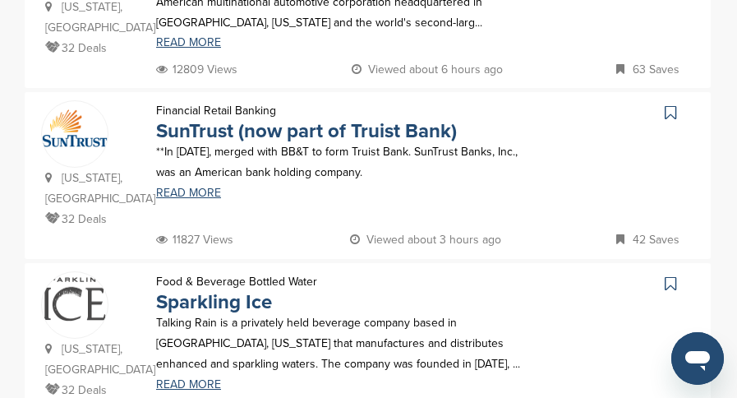
scroll to position [739, 0]
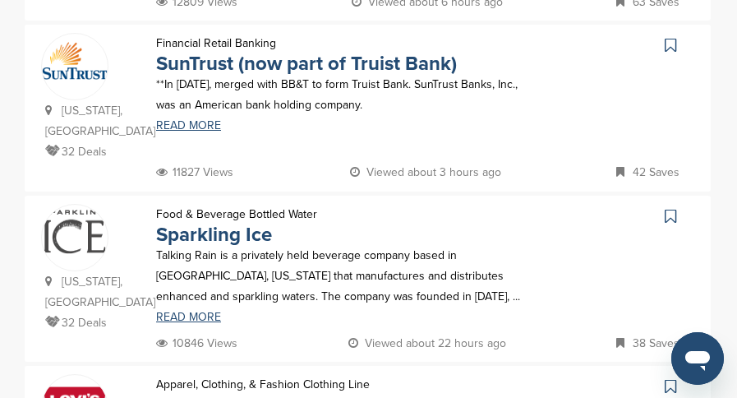
click at [669, 208] on icon at bounding box center [669, 216] width 11 height 16
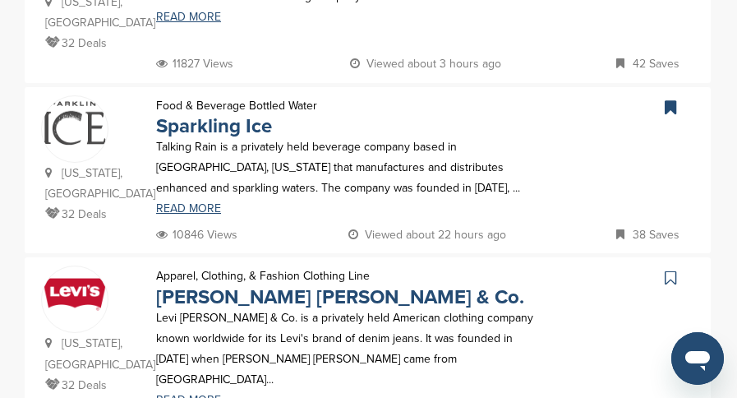
scroll to position [904, 0]
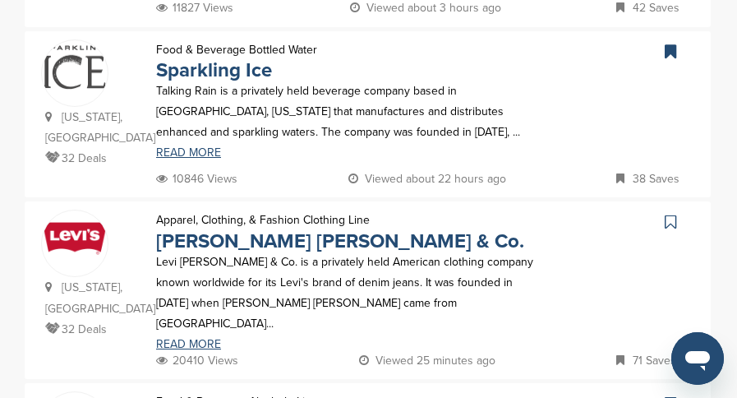
click at [667, 214] on icon at bounding box center [669, 222] width 11 height 16
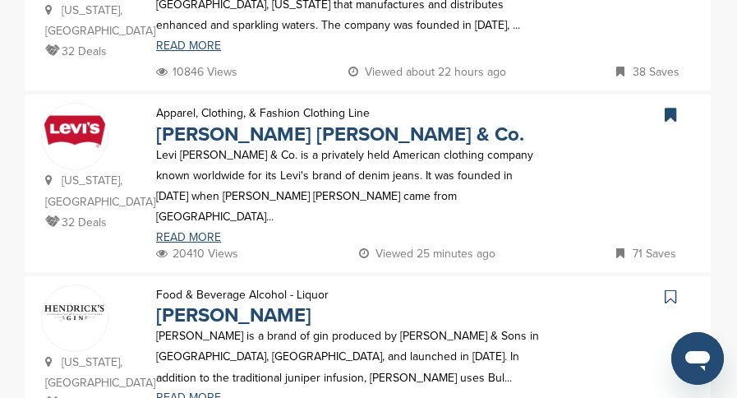
scroll to position [1150, 0]
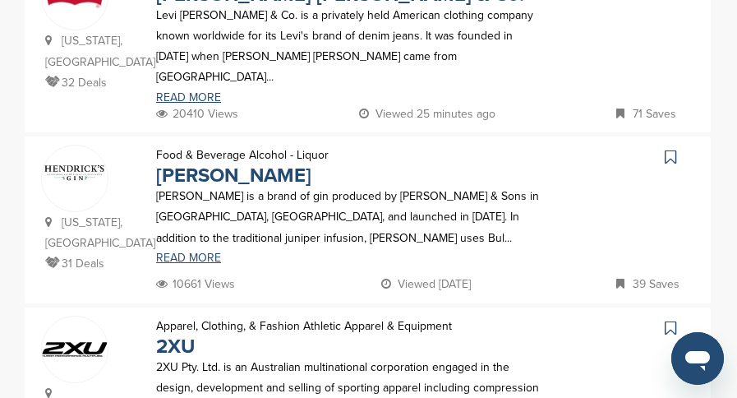
click at [669, 149] on icon at bounding box center [669, 157] width 11 height 16
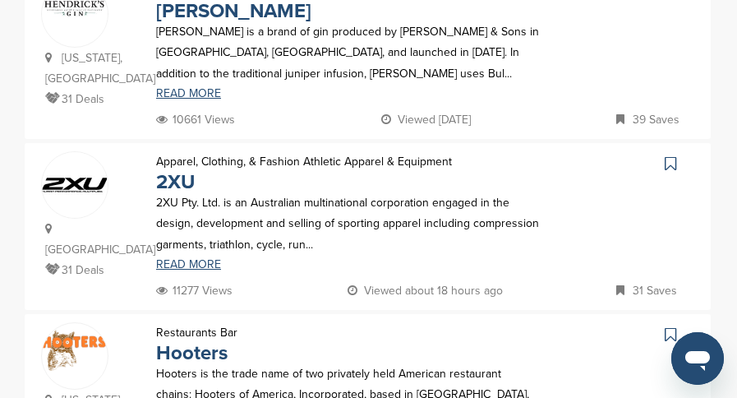
scroll to position [1396, 0]
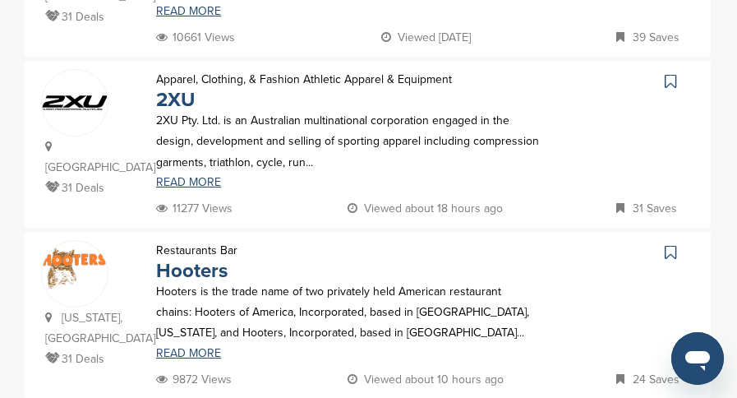
click at [664, 244] on icon at bounding box center [669, 252] width 11 height 16
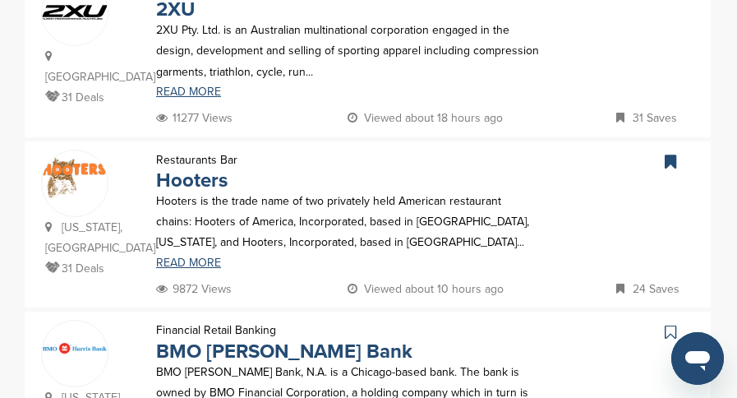
scroll to position [1478, 0]
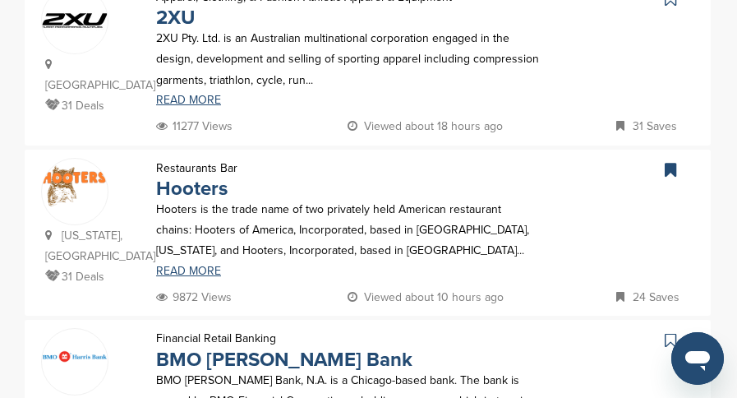
click at [667, 162] on icon at bounding box center [669, 170] width 11 height 16
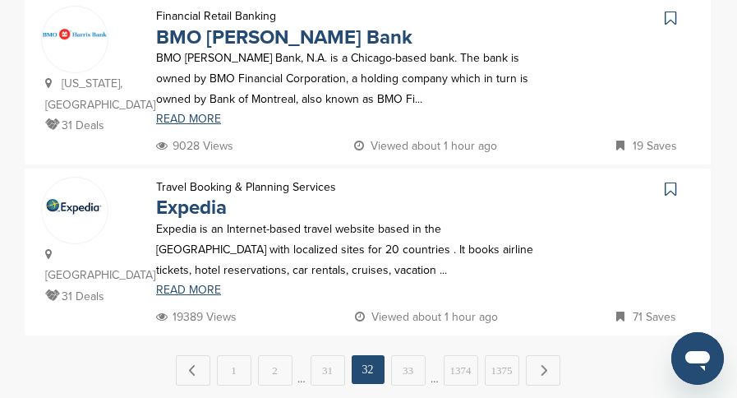
scroll to position [1807, 0]
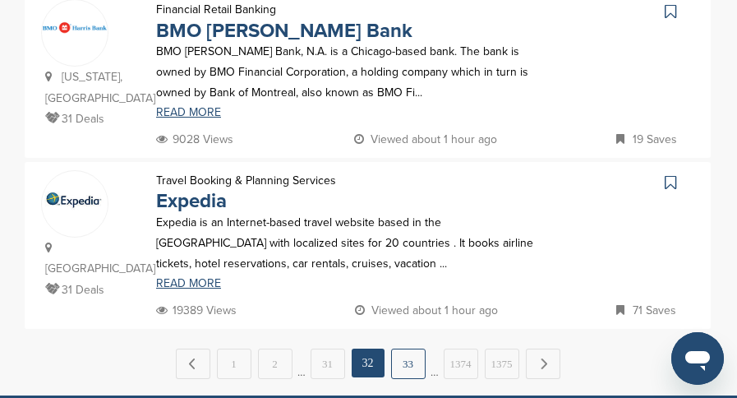
click at [412, 348] on link "33" at bounding box center [408, 363] width 34 height 30
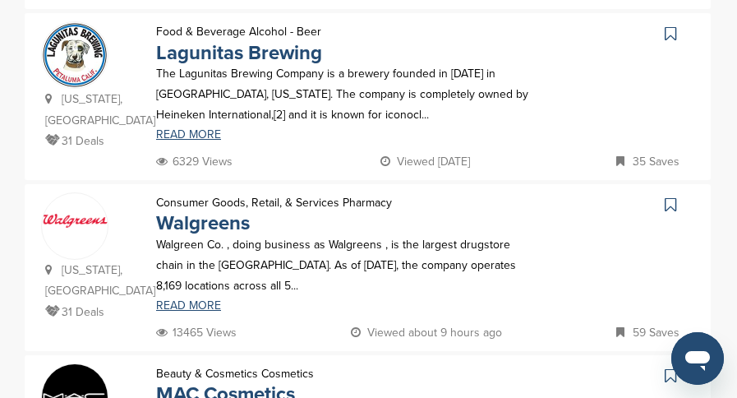
scroll to position [904, 0]
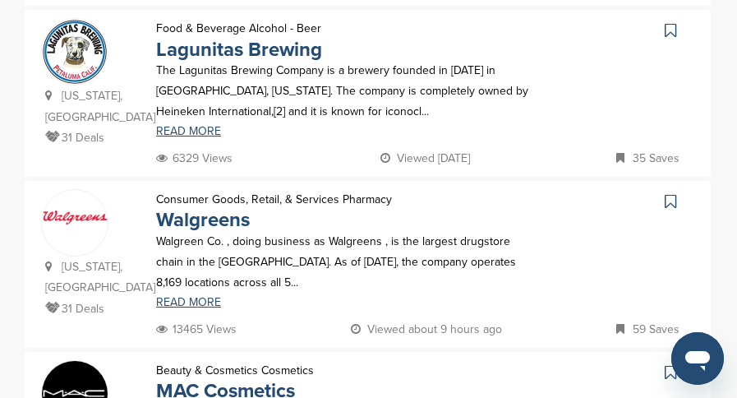
click at [674, 193] on icon at bounding box center [669, 201] width 11 height 16
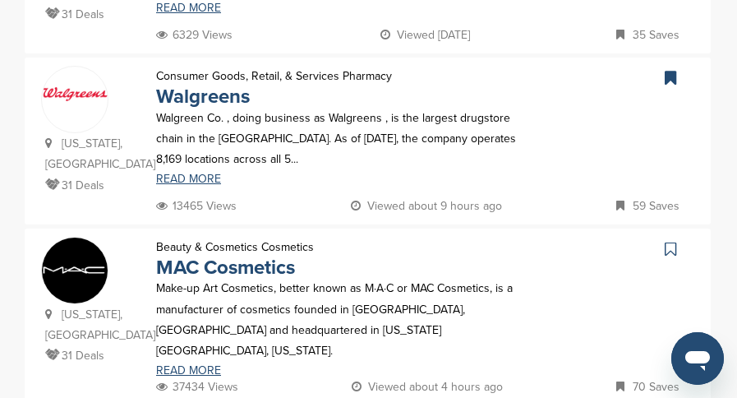
scroll to position [1068, 0]
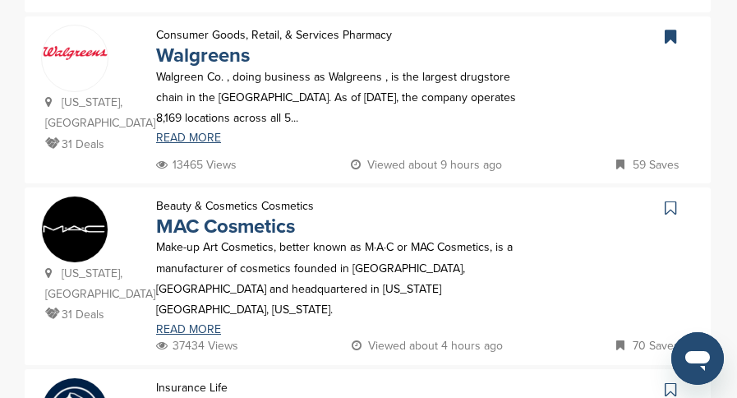
click at [667, 200] on icon at bounding box center [669, 208] width 11 height 16
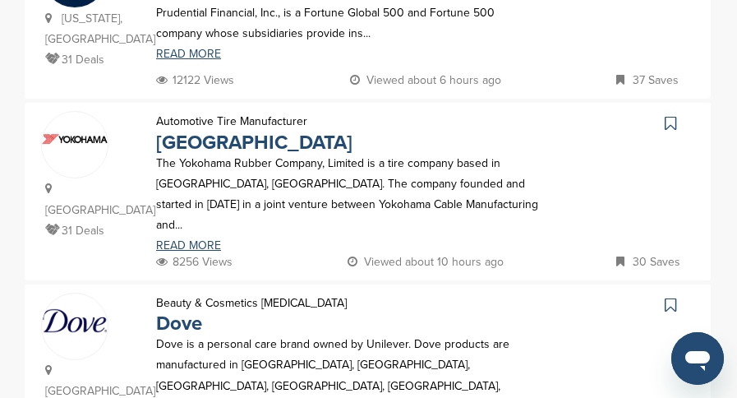
scroll to position [1561, 0]
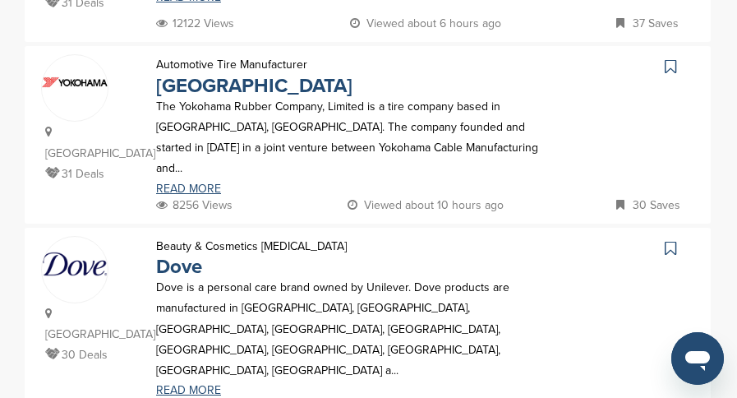
click at [665, 240] on icon at bounding box center [669, 248] width 11 height 16
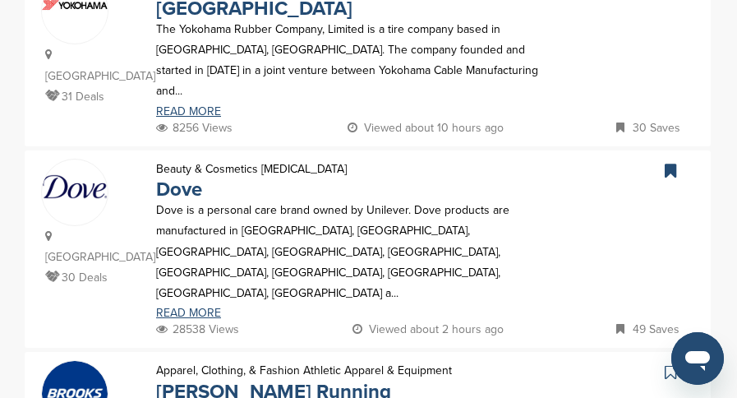
scroll to position [1725, 0]
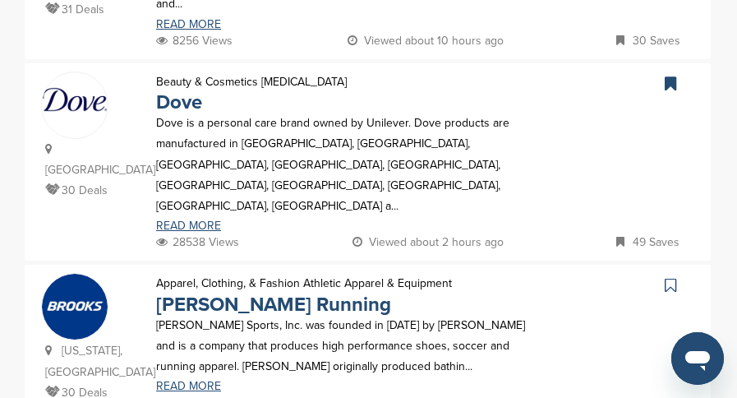
click at [671, 277] on icon at bounding box center [669, 285] width 11 height 16
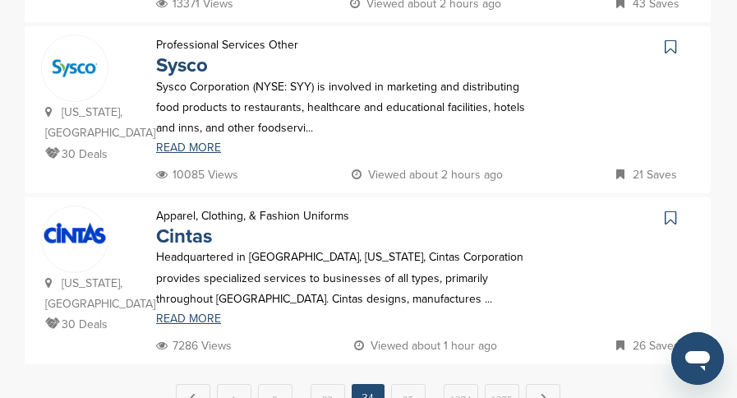
scroll to position [0, 0]
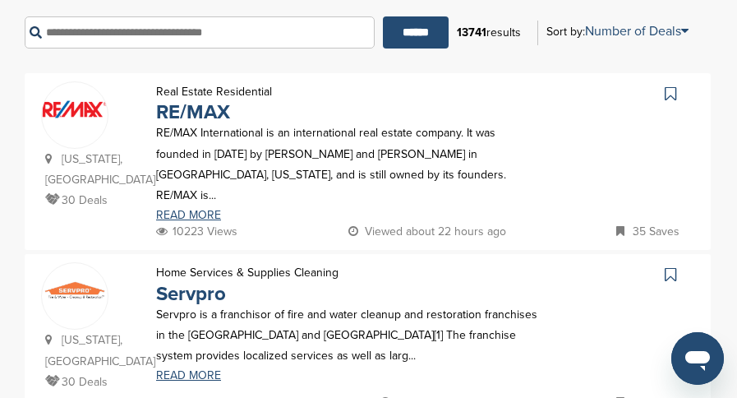
click at [669, 90] on icon at bounding box center [669, 93] width 11 height 16
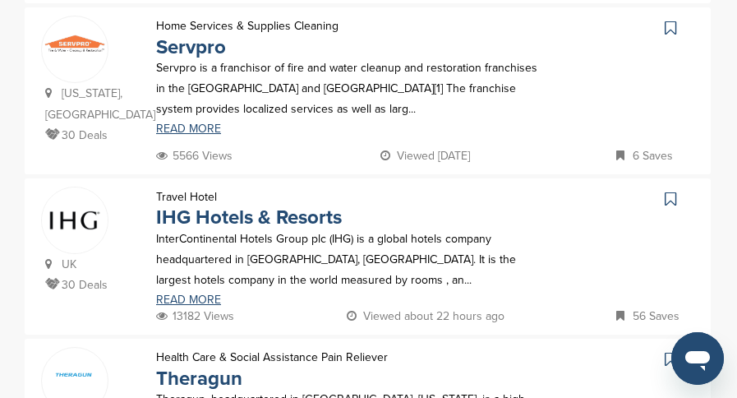
click at [670, 191] on icon at bounding box center [669, 199] width 11 height 16
click at [198, 294] on link "READ MORE" at bounding box center [347, 299] width 383 height 11
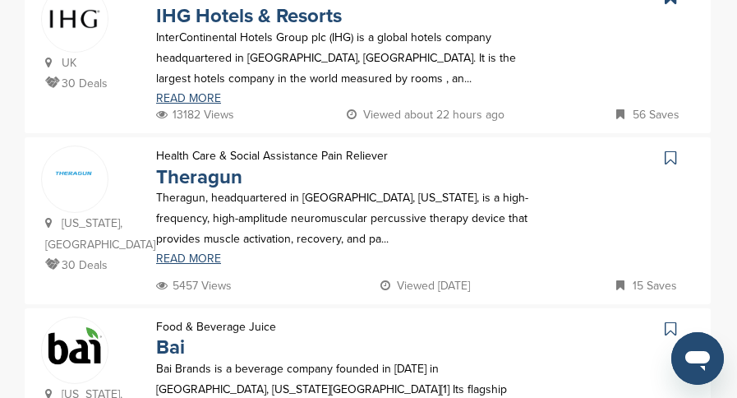
scroll to position [821, 0]
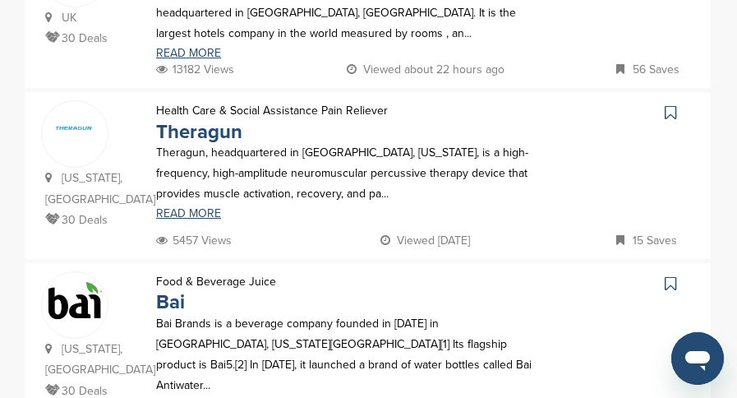
click at [673, 104] on icon at bounding box center [669, 112] width 11 height 16
click at [665, 275] on icon at bounding box center [669, 283] width 11 height 16
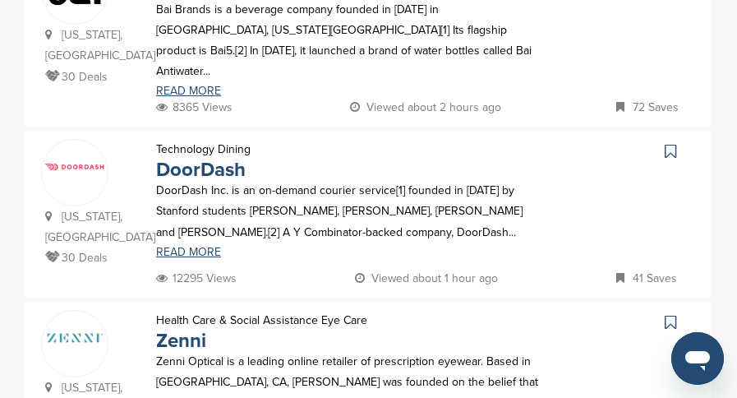
scroll to position [1150, 0]
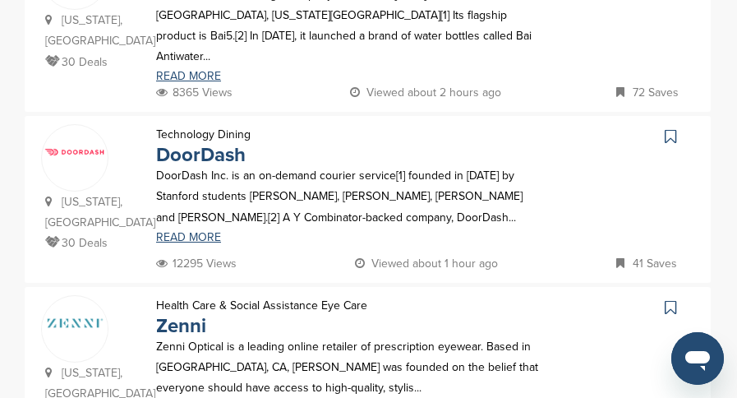
click at [668, 128] on icon at bounding box center [669, 136] width 11 height 16
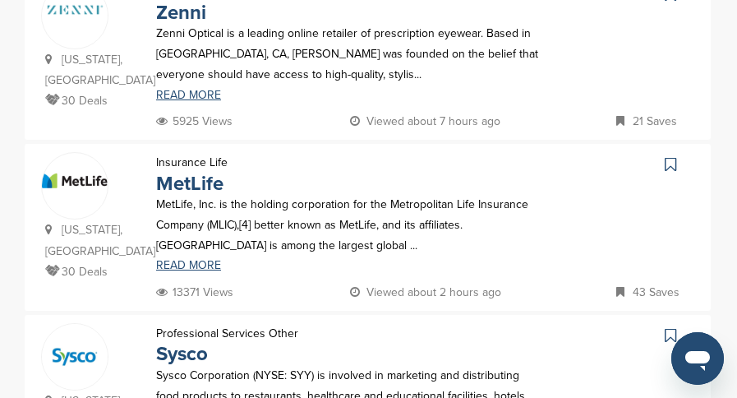
scroll to position [1478, 0]
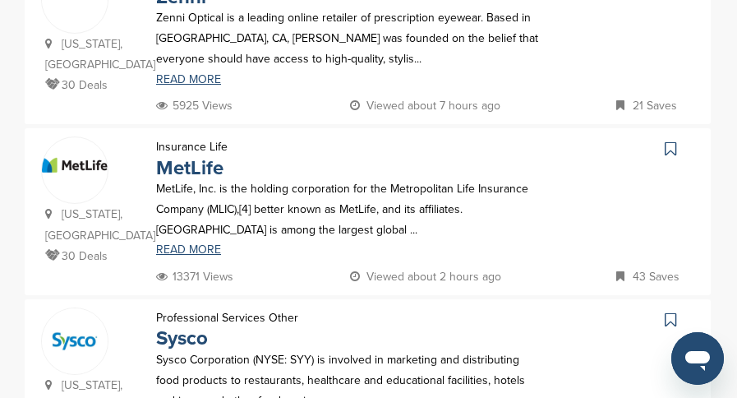
click at [671, 140] on icon at bounding box center [669, 148] width 11 height 16
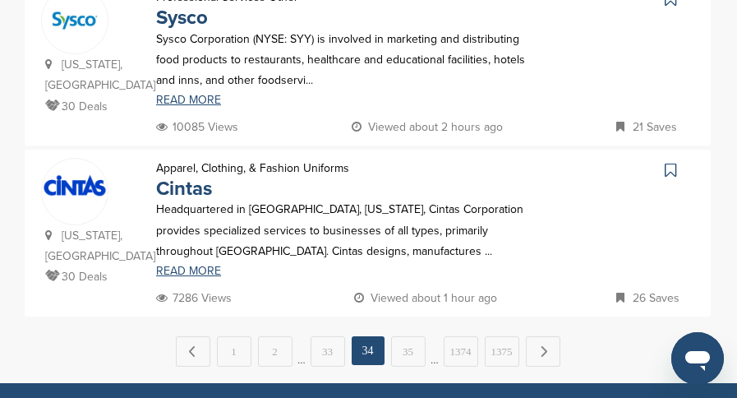
scroll to position [1807, 0]
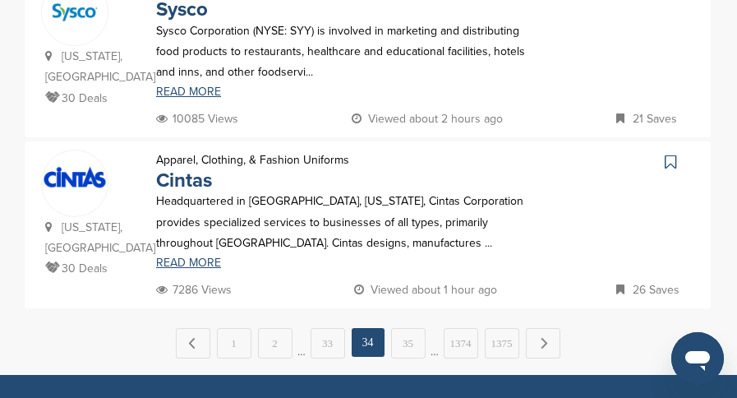
click at [662, 149] on link at bounding box center [672, 161] width 24 height 25
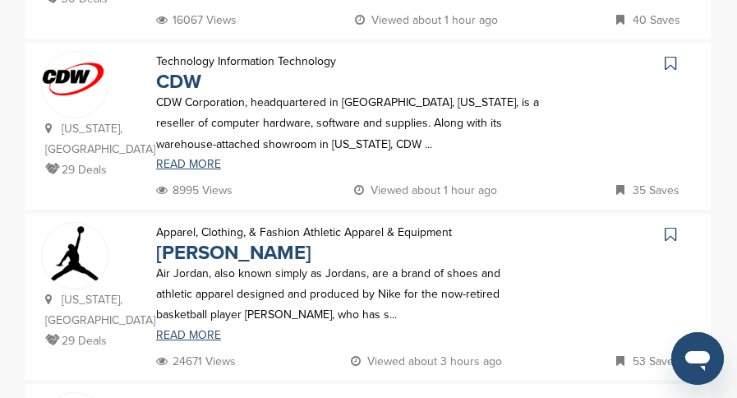
scroll to position [575, 0]
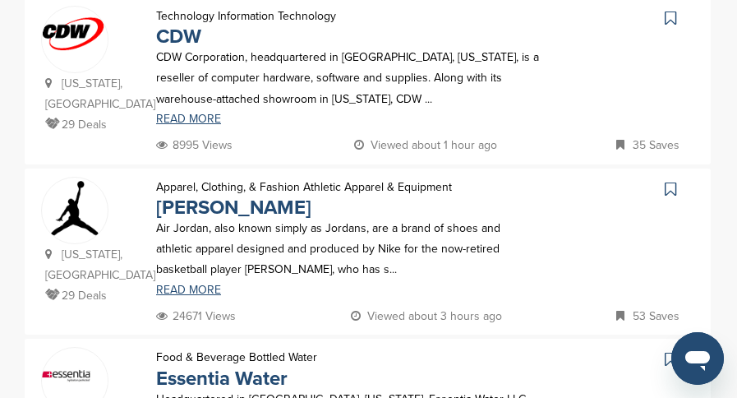
click at [674, 181] on icon at bounding box center [669, 189] width 11 height 16
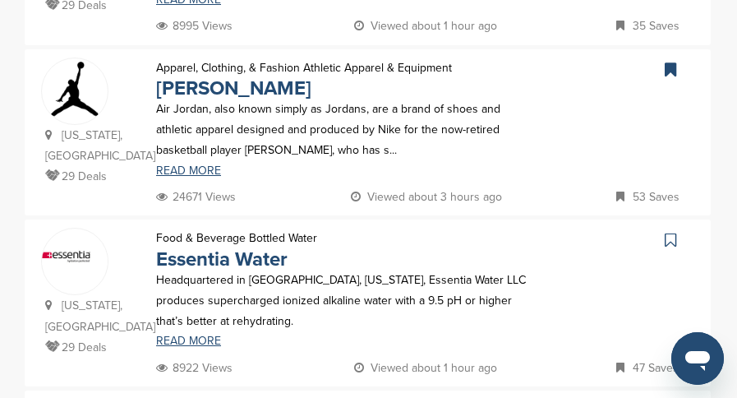
scroll to position [739, 0]
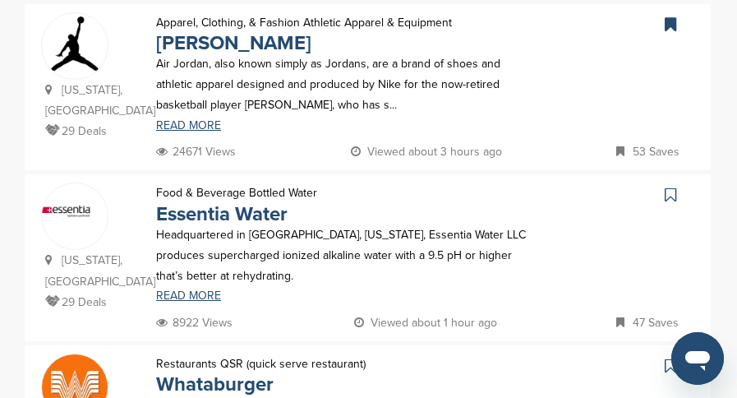
click at [660, 182] on link at bounding box center [672, 194] width 24 height 25
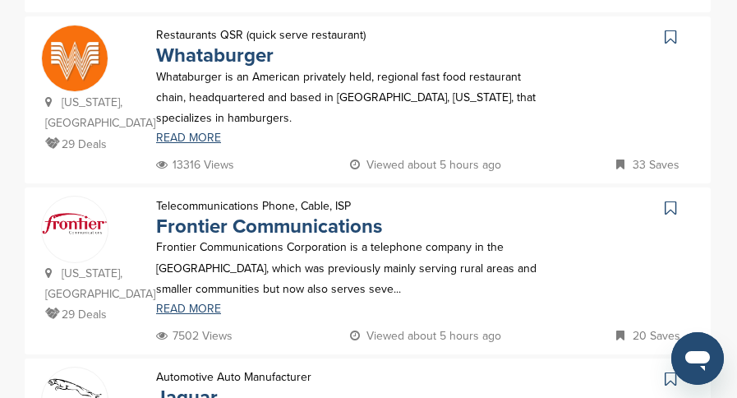
scroll to position [1232, 0]
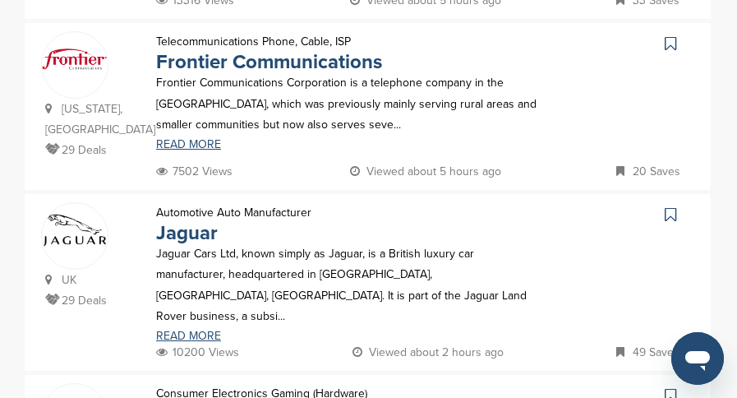
click at [674, 206] on icon at bounding box center [669, 214] width 11 height 16
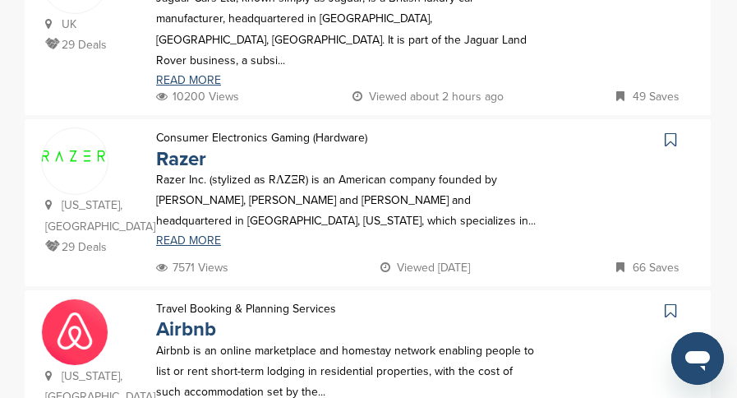
scroll to position [1561, 0]
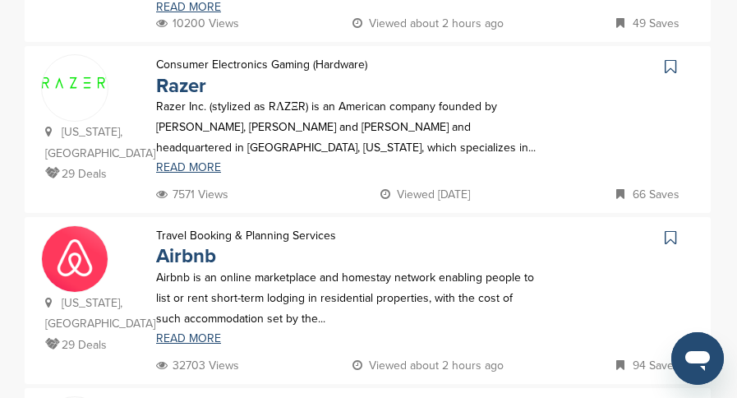
click at [669, 229] on icon at bounding box center [669, 237] width 11 height 16
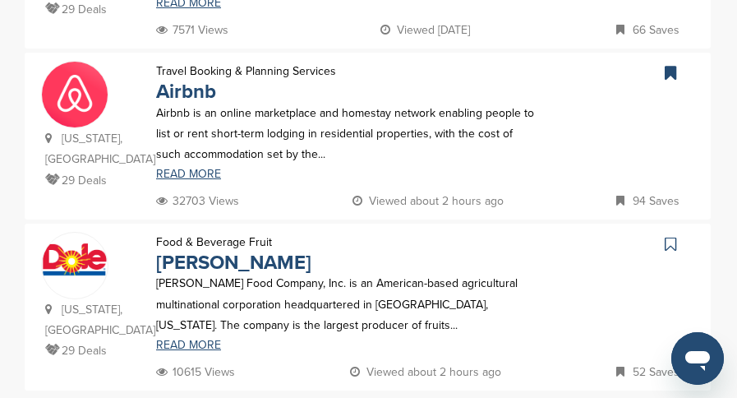
click at [670, 236] on icon at bounding box center [669, 244] width 11 height 16
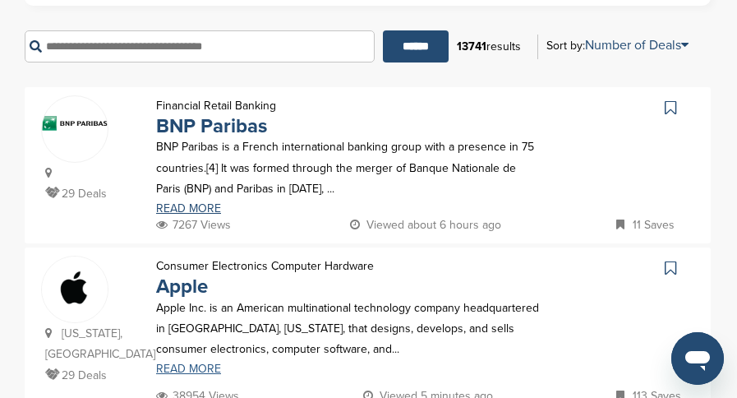
scroll to position [329, 0]
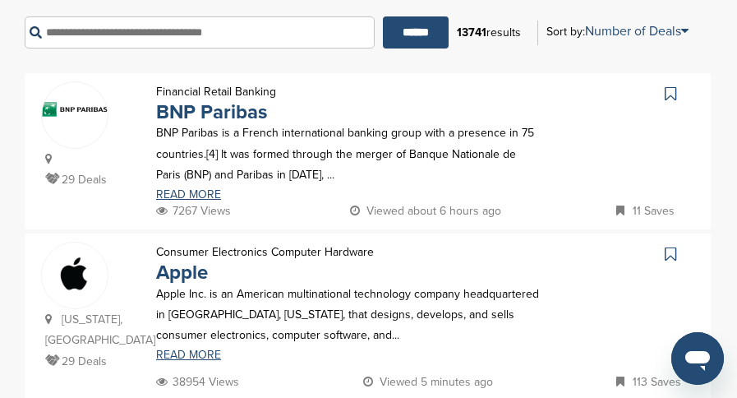
click at [664, 248] on icon at bounding box center [669, 254] width 11 height 16
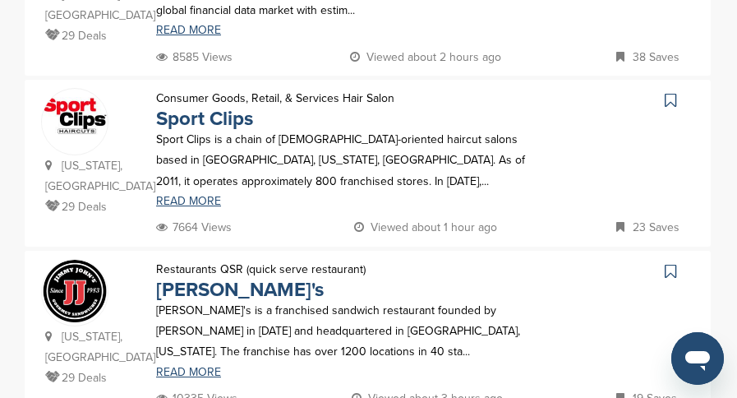
scroll to position [904, 0]
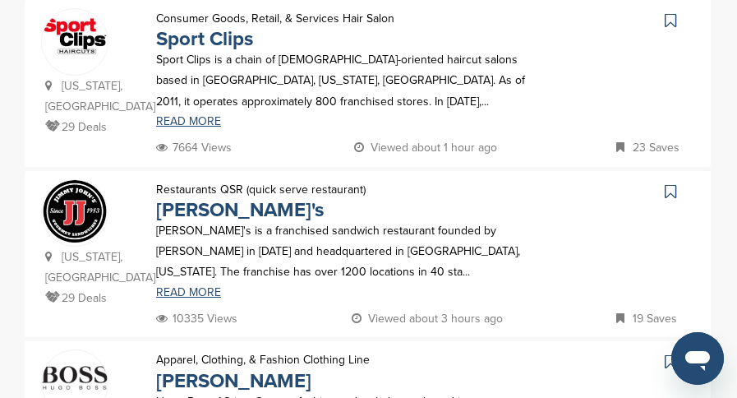
click at [669, 183] on icon at bounding box center [669, 191] width 11 height 16
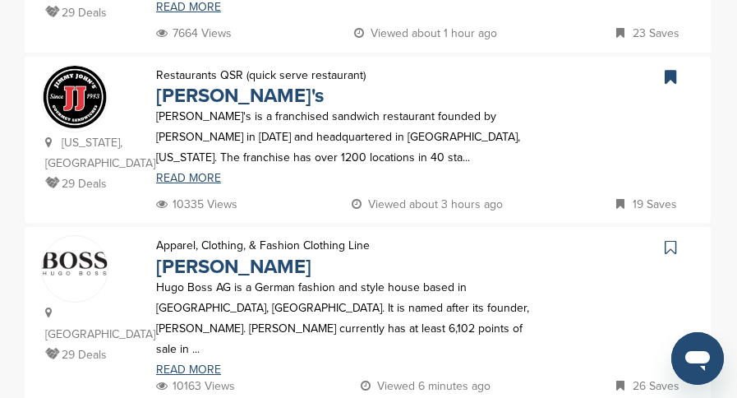
scroll to position [1068, 0]
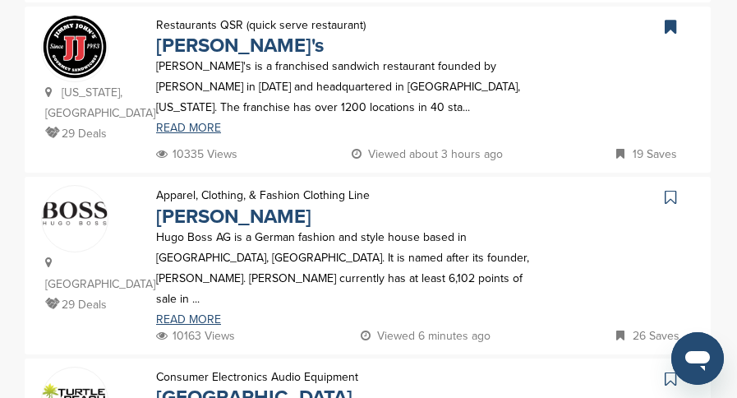
click at [674, 189] on icon at bounding box center [669, 197] width 11 height 16
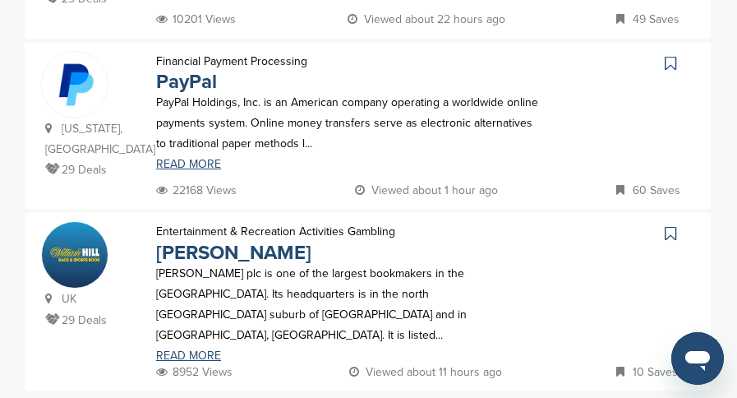
scroll to position [1889, 0]
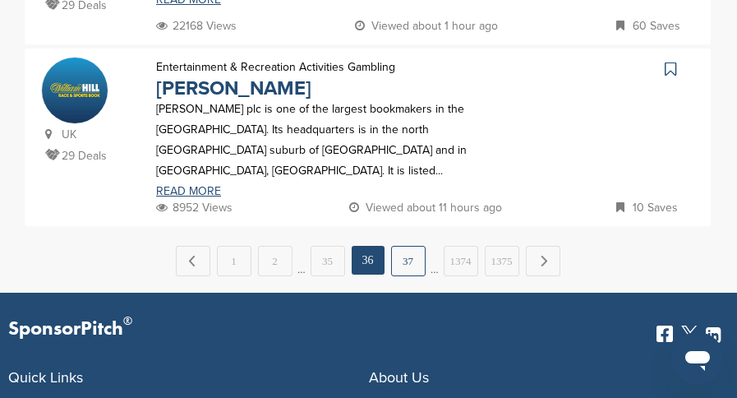
click at [415, 246] on link "37" at bounding box center [408, 261] width 34 height 30
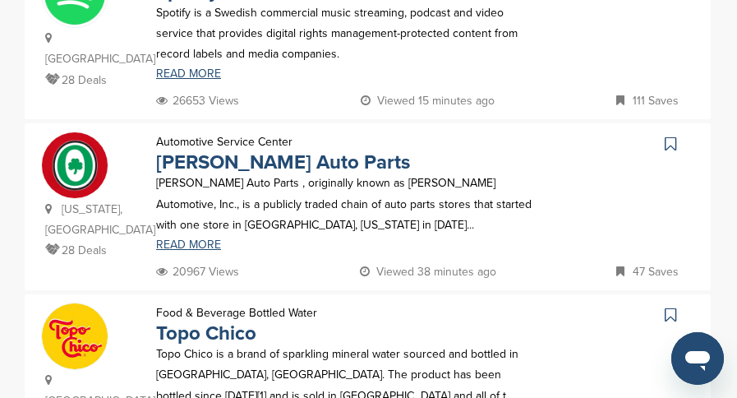
scroll to position [1150, 0]
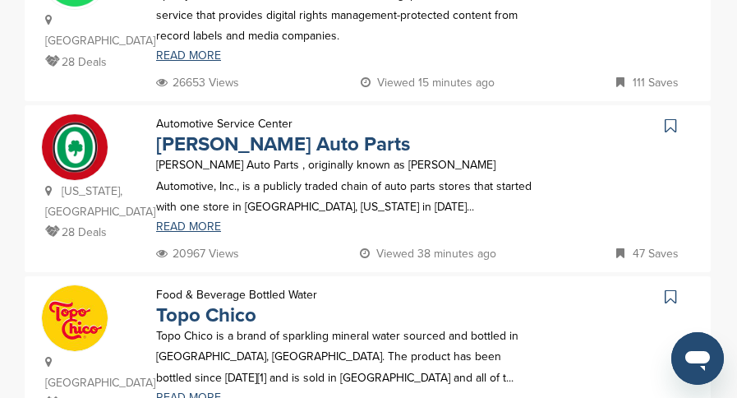
click at [678, 113] on link at bounding box center [672, 125] width 24 height 25
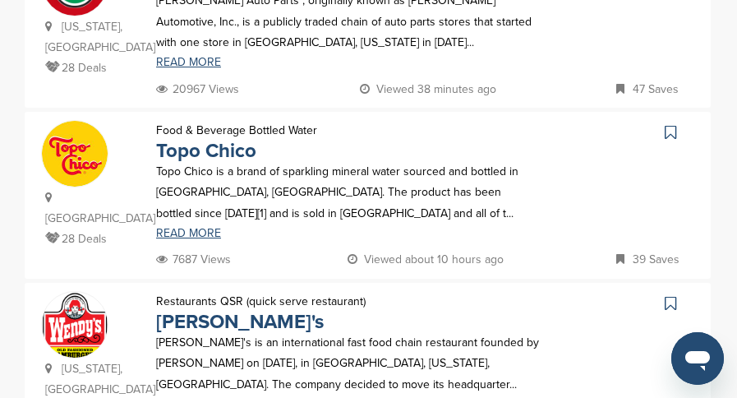
scroll to position [1396, 0]
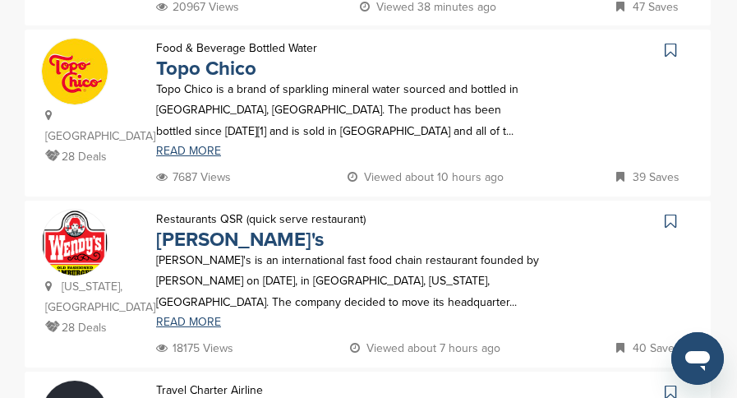
click at [670, 213] on icon at bounding box center [669, 221] width 11 height 16
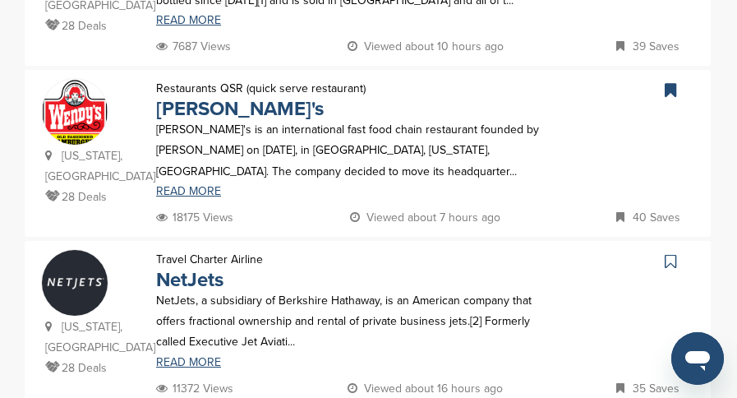
scroll to position [1561, 0]
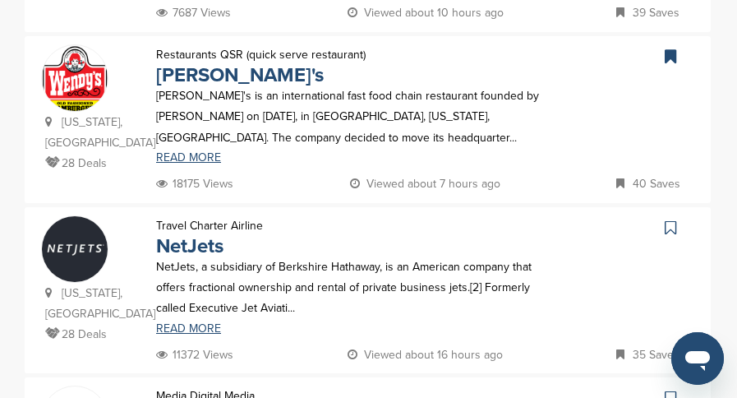
click at [669, 219] on icon at bounding box center [669, 227] width 11 height 16
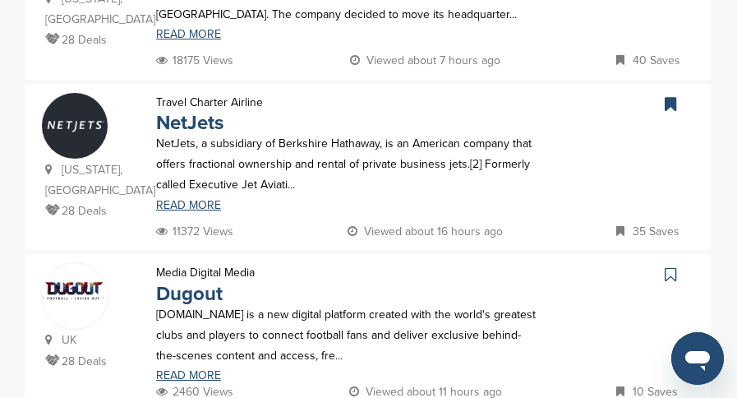
scroll to position [1643, 0]
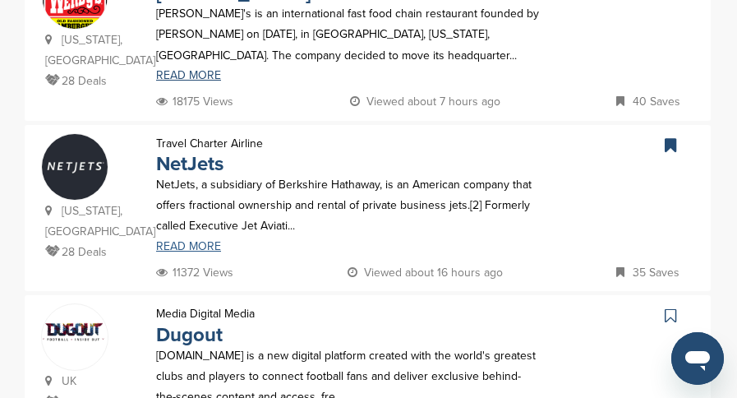
click at [185, 241] on link "READ MORE" at bounding box center [347, 246] width 383 height 11
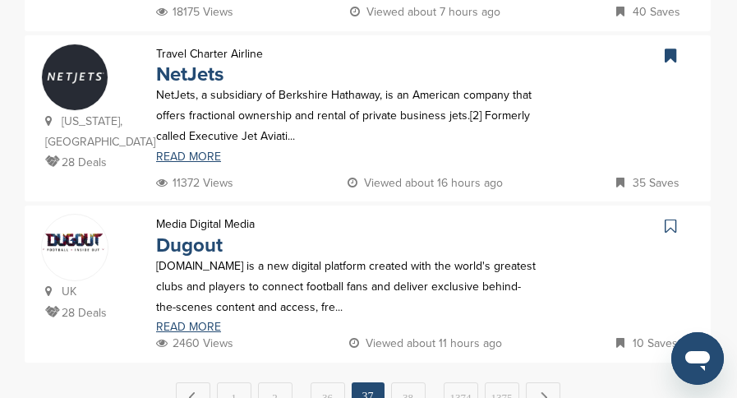
scroll to position [1807, 0]
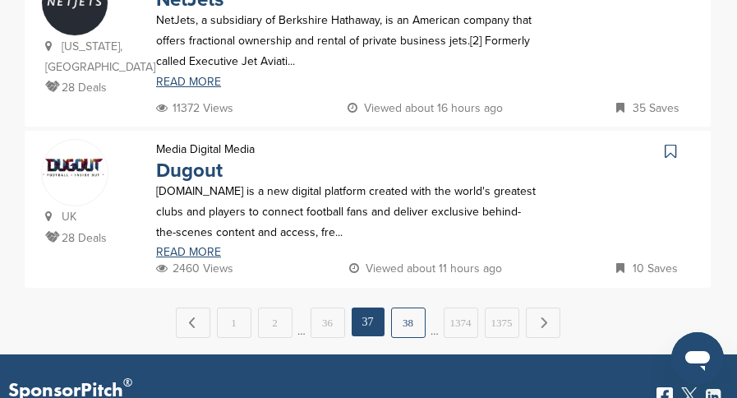
click at [396, 307] on link "38" at bounding box center [408, 322] width 34 height 30
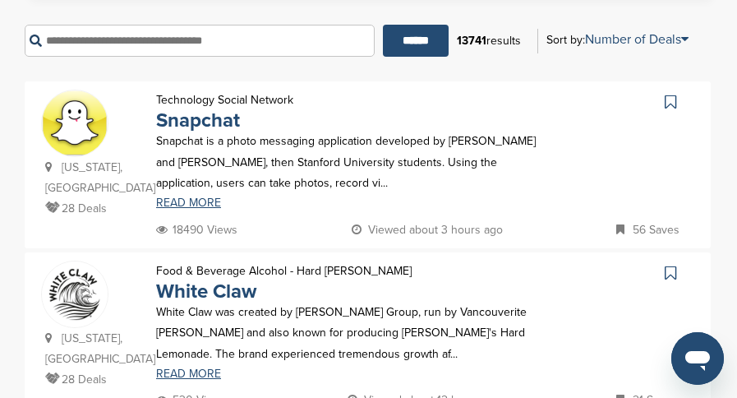
scroll to position [329, 0]
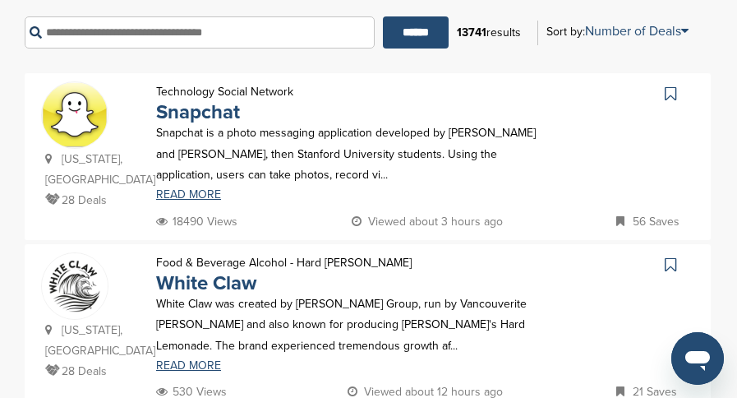
click at [672, 90] on icon at bounding box center [669, 93] width 11 height 16
click at [662, 258] on link at bounding box center [672, 264] width 24 height 25
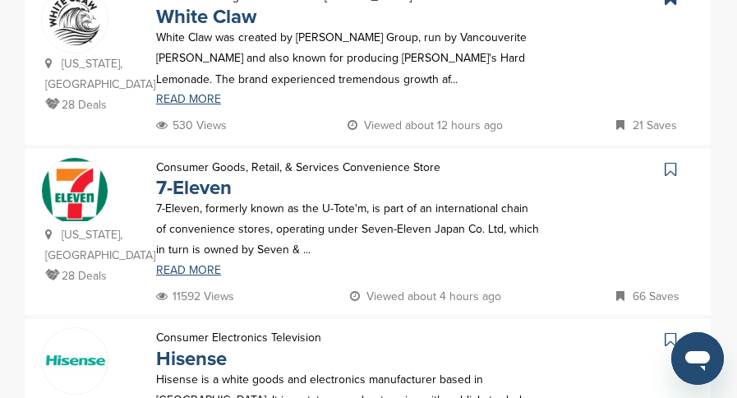
scroll to position [657, 0]
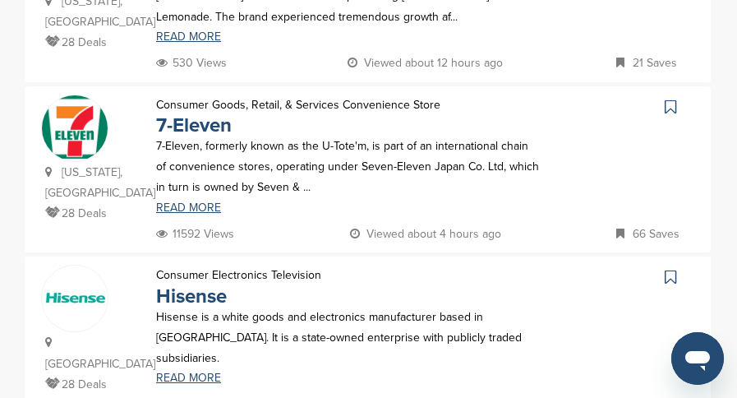
click at [674, 99] on icon at bounding box center [669, 107] width 11 height 16
click at [672, 269] on icon at bounding box center [669, 277] width 11 height 16
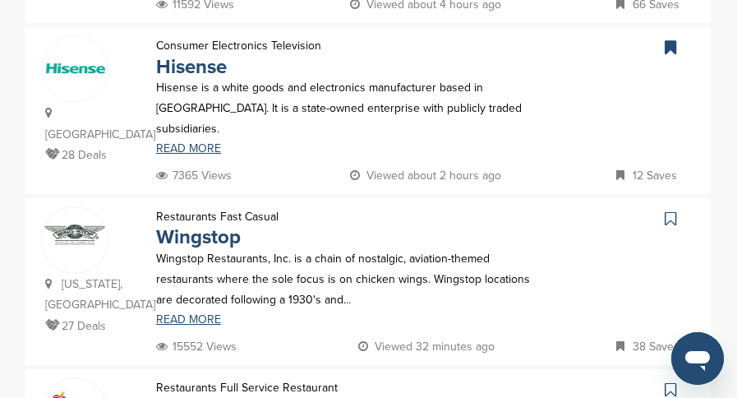
scroll to position [904, 0]
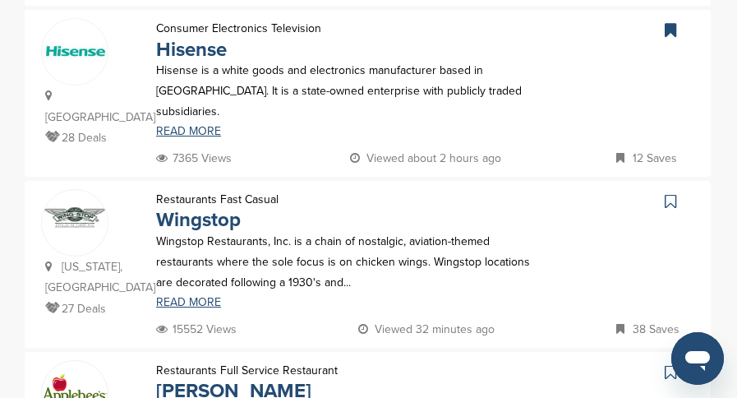
click at [669, 193] on icon at bounding box center [669, 201] width 11 height 16
click at [664, 364] on icon at bounding box center [669, 372] width 11 height 16
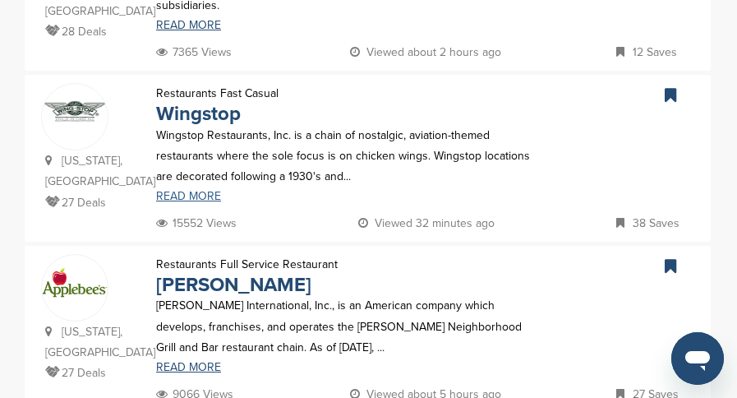
scroll to position [1232, 0]
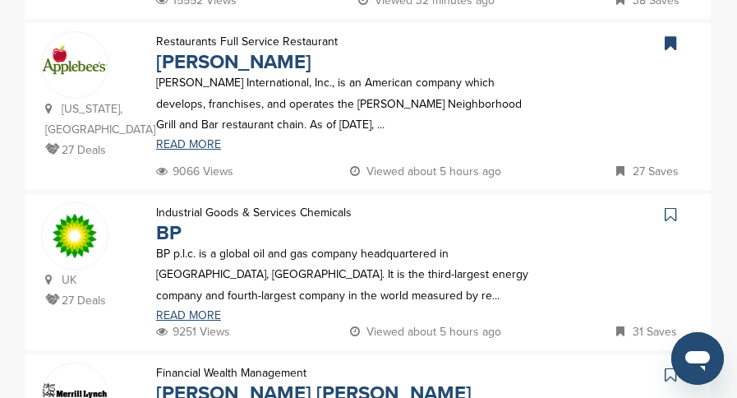
click at [670, 206] on icon at bounding box center [669, 214] width 11 height 16
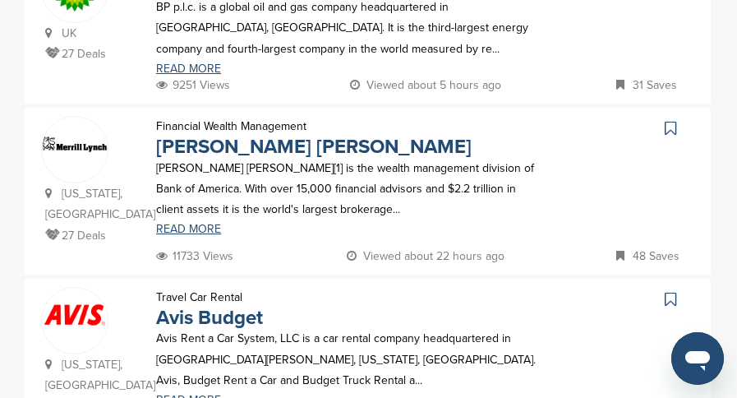
click at [668, 120] on icon at bounding box center [669, 128] width 11 height 16
click at [664, 291] on icon at bounding box center [669, 299] width 11 height 16
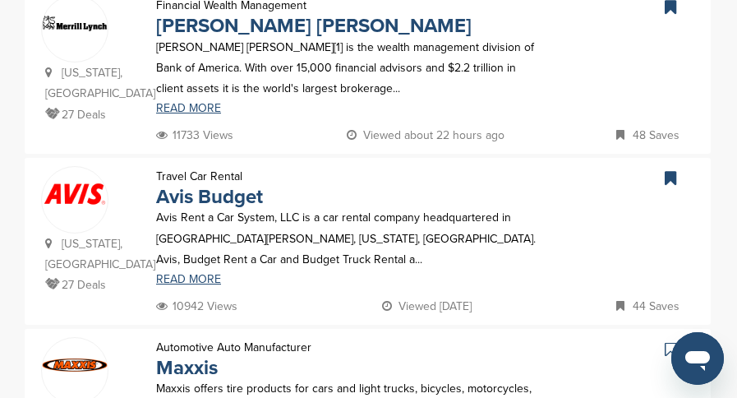
scroll to position [1725, 0]
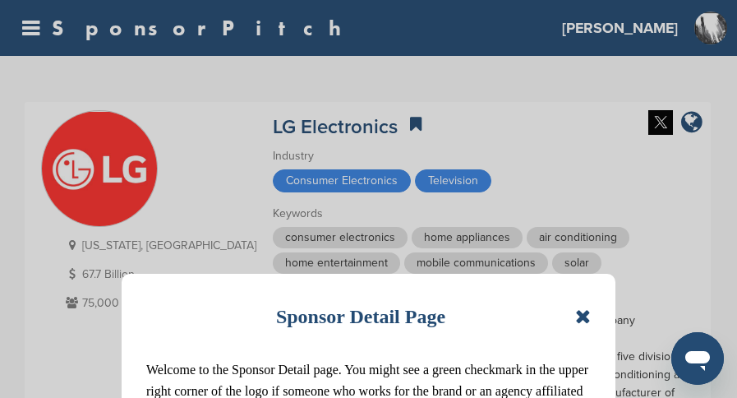
scroll to position [164, 0]
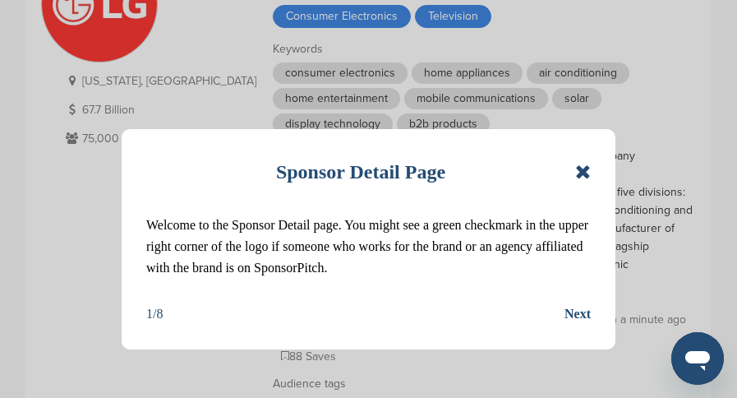
click at [582, 167] on icon at bounding box center [583, 172] width 16 height 20
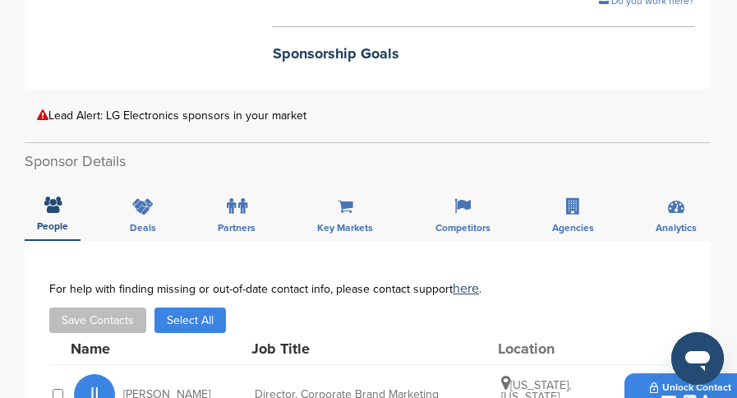
scroll to position [575, 0]
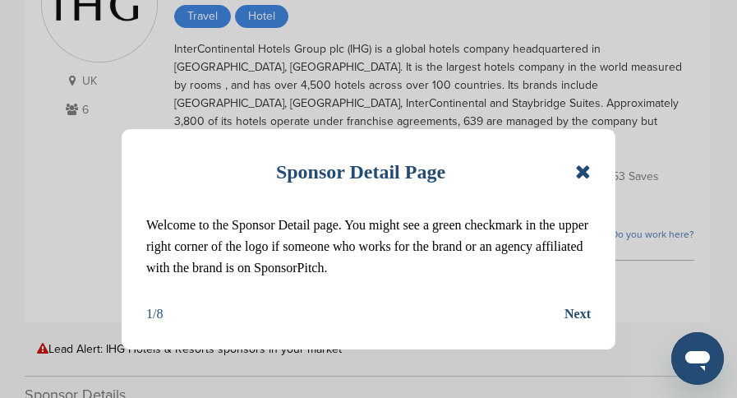
click at [582, 164] on icon at bounding box center [583, 172] width 16 height 20
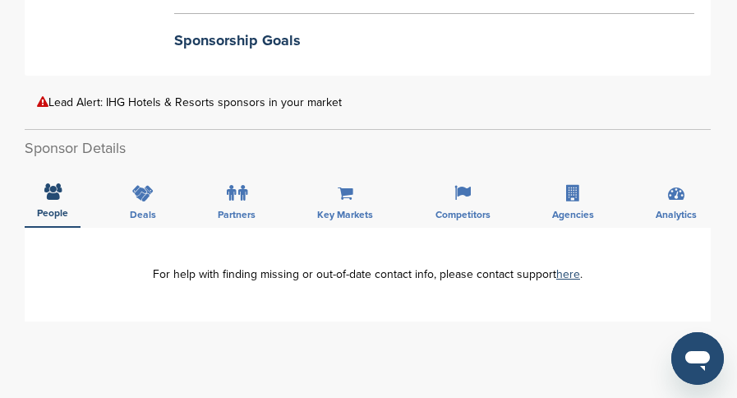
scroll to position [329, 0]
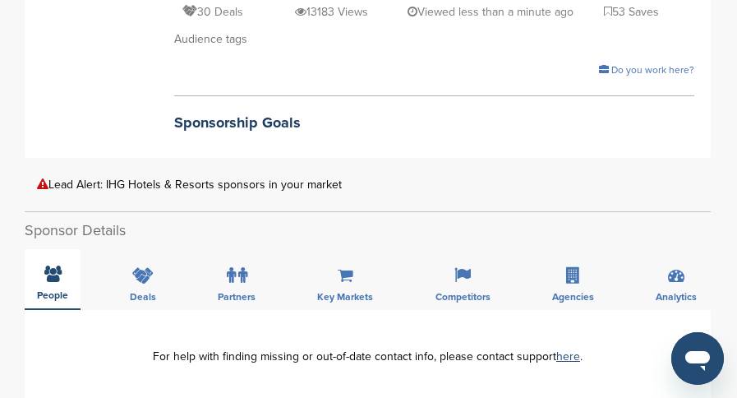
click at [59, 264] on div "People" at bounding box center [53, 279] width 56 height 61
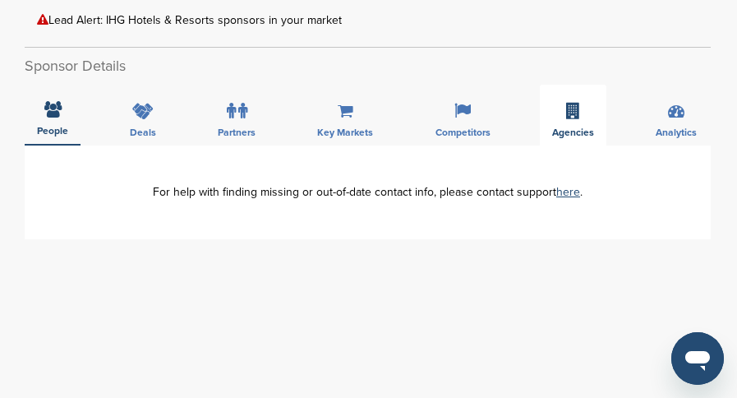
click at [569, 102] on div "Agencies" at bounding box center [573, 115] width 67 height 61
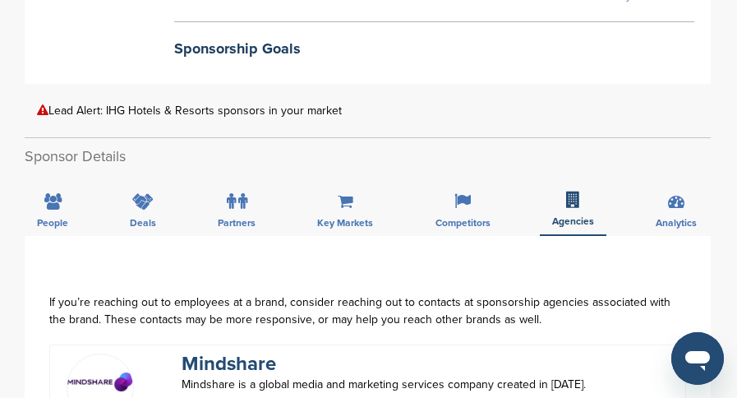
scroll to position [411, 0]
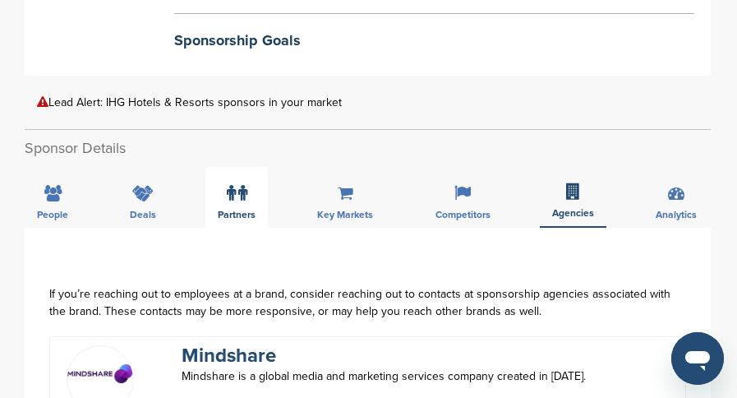
click at [235, 177] on label at bounding box center [237, 193] width 21 height 33
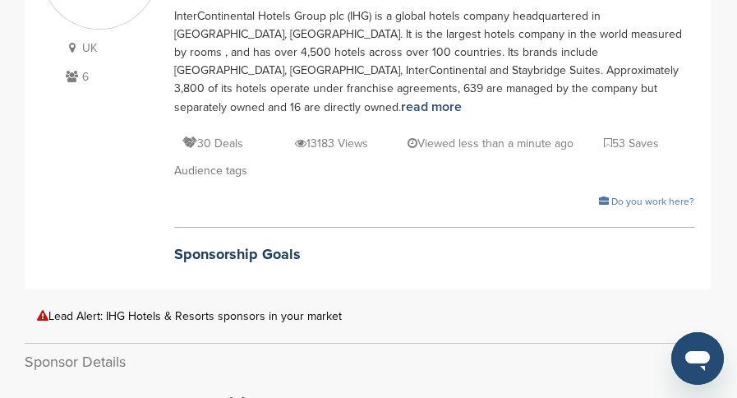
scroll to position [246, 0]
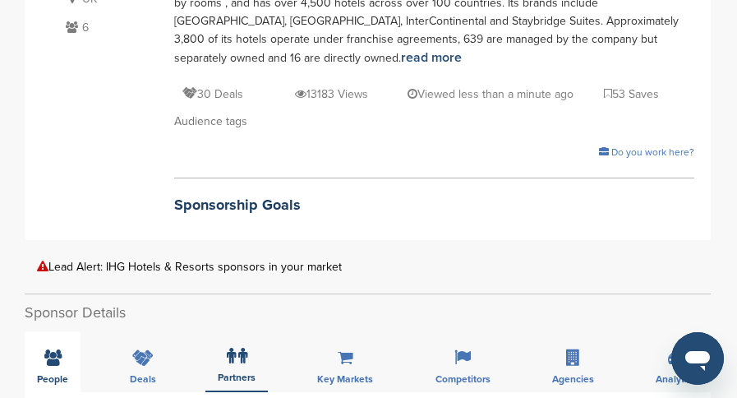
click at [48, 349] on icon at bounding box center [52, 357] width 17 height 16
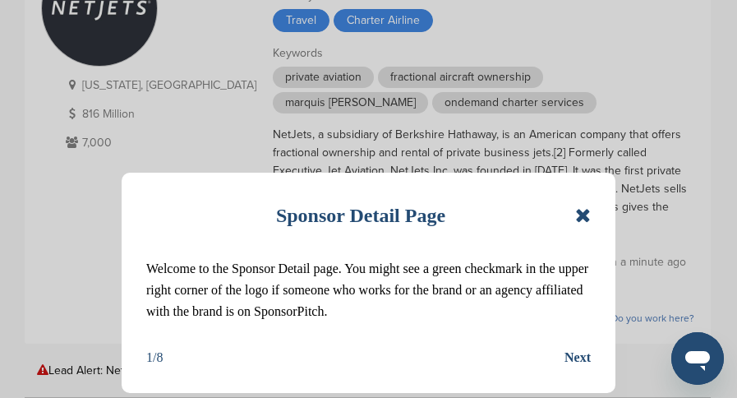
scroll to position [164, 0]
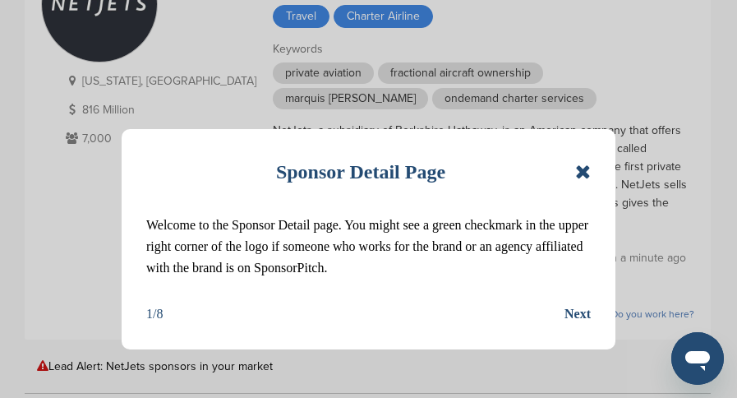
click at [579, 174] on icon at bounding box center [583, 172] width 16 height 20
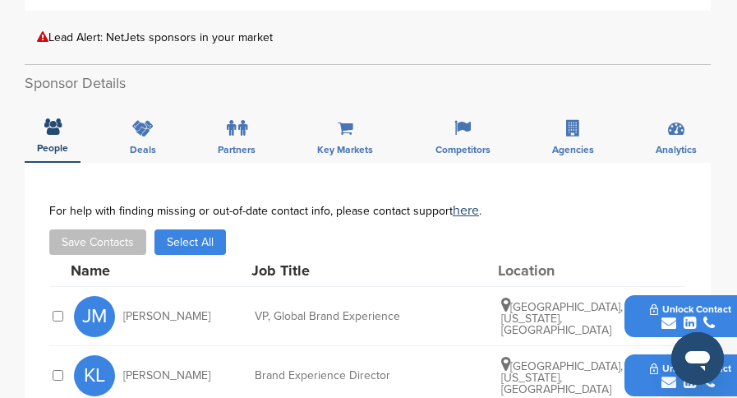
scroll to position [82, 0]
